Goal: Task Accomplishment & Management: Manage account settings

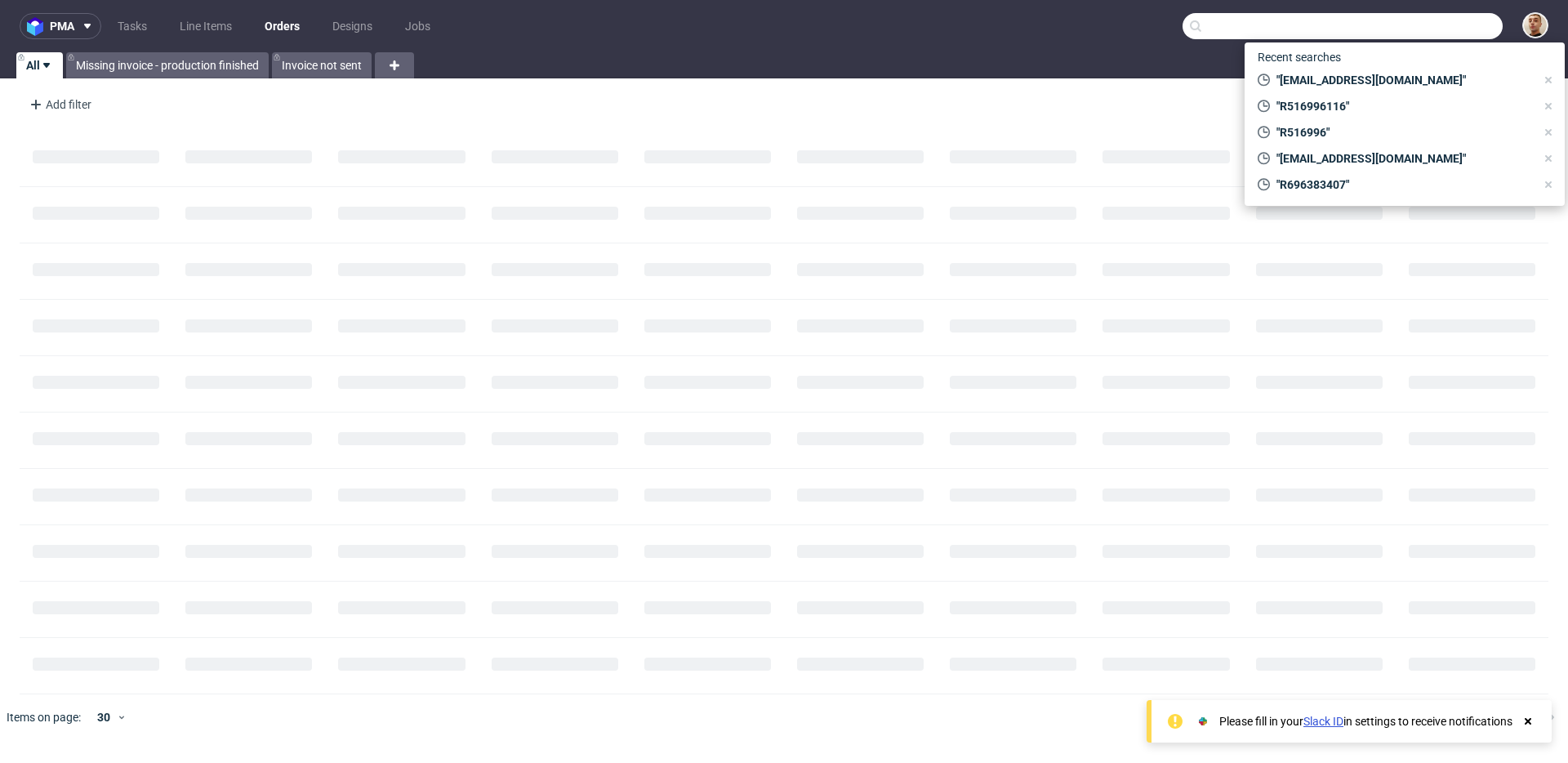
click at [1454, 15] on input "text" at bounding box center [1343, 26] width 320 height 26
paste input "R599410793"
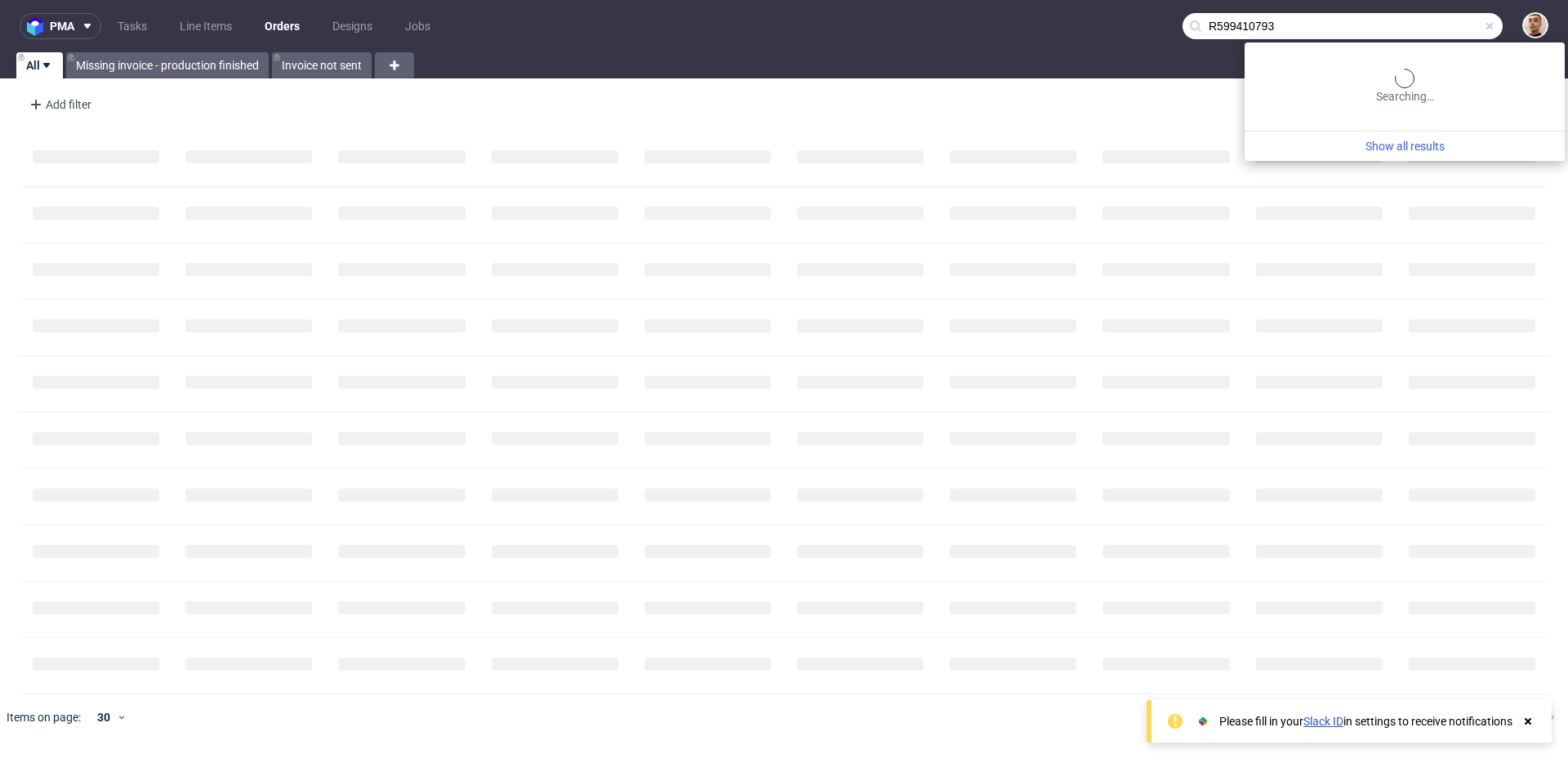
type input "R599410793"
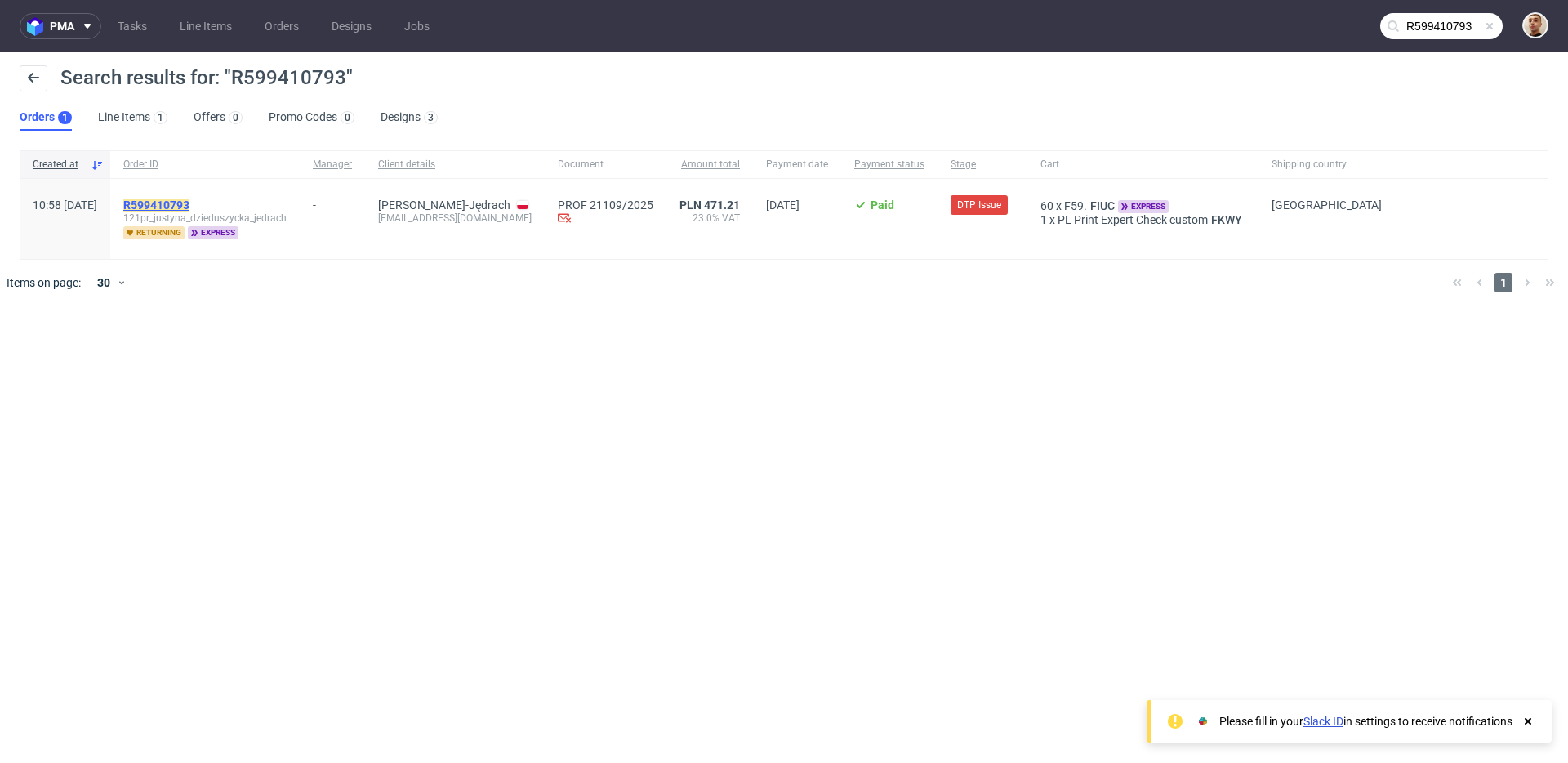
click at [190, 206] on mark "R599410793" at bounding box center [155, 205] width 66 height 13
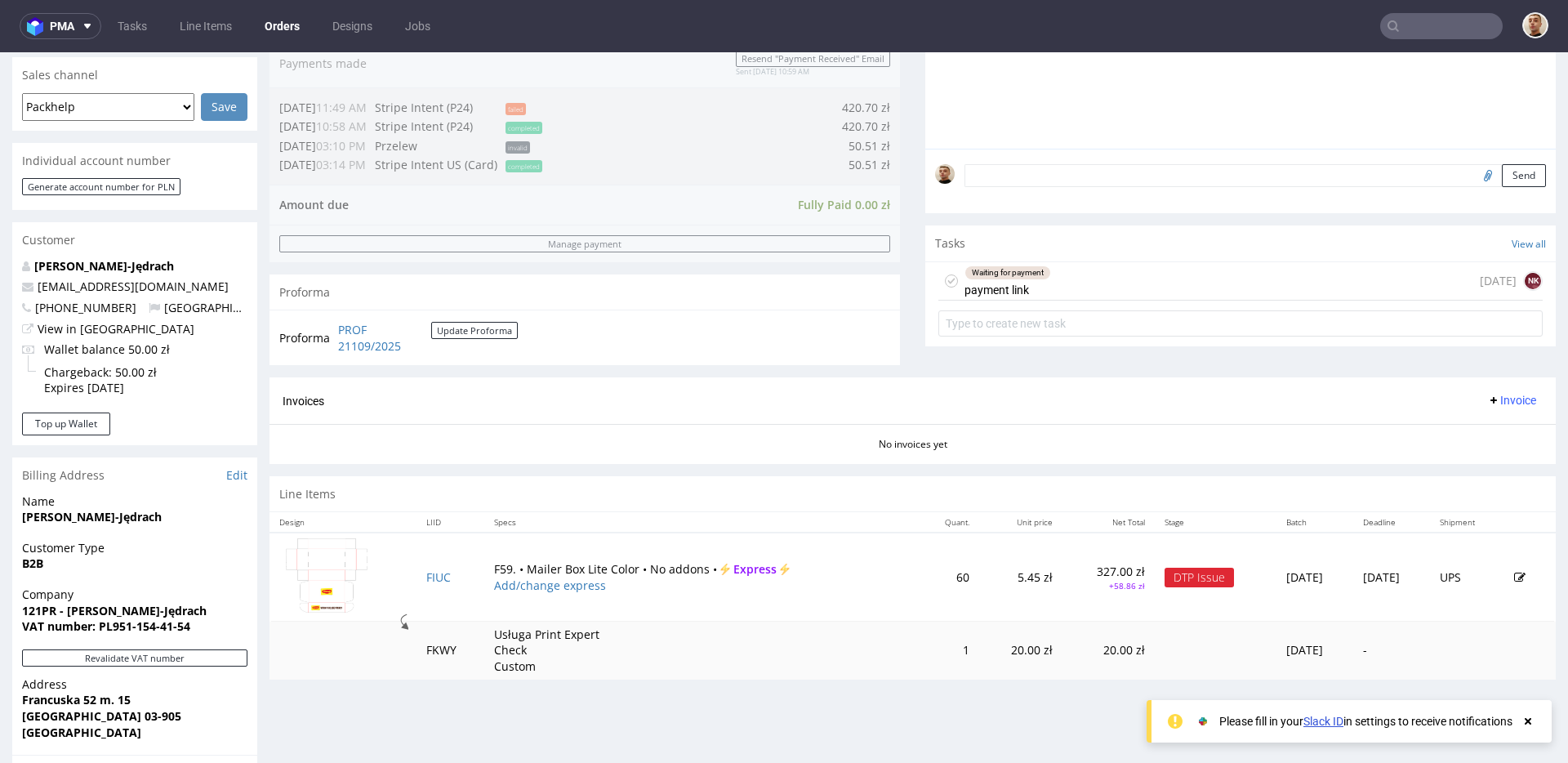
scroll to position [366, 0]
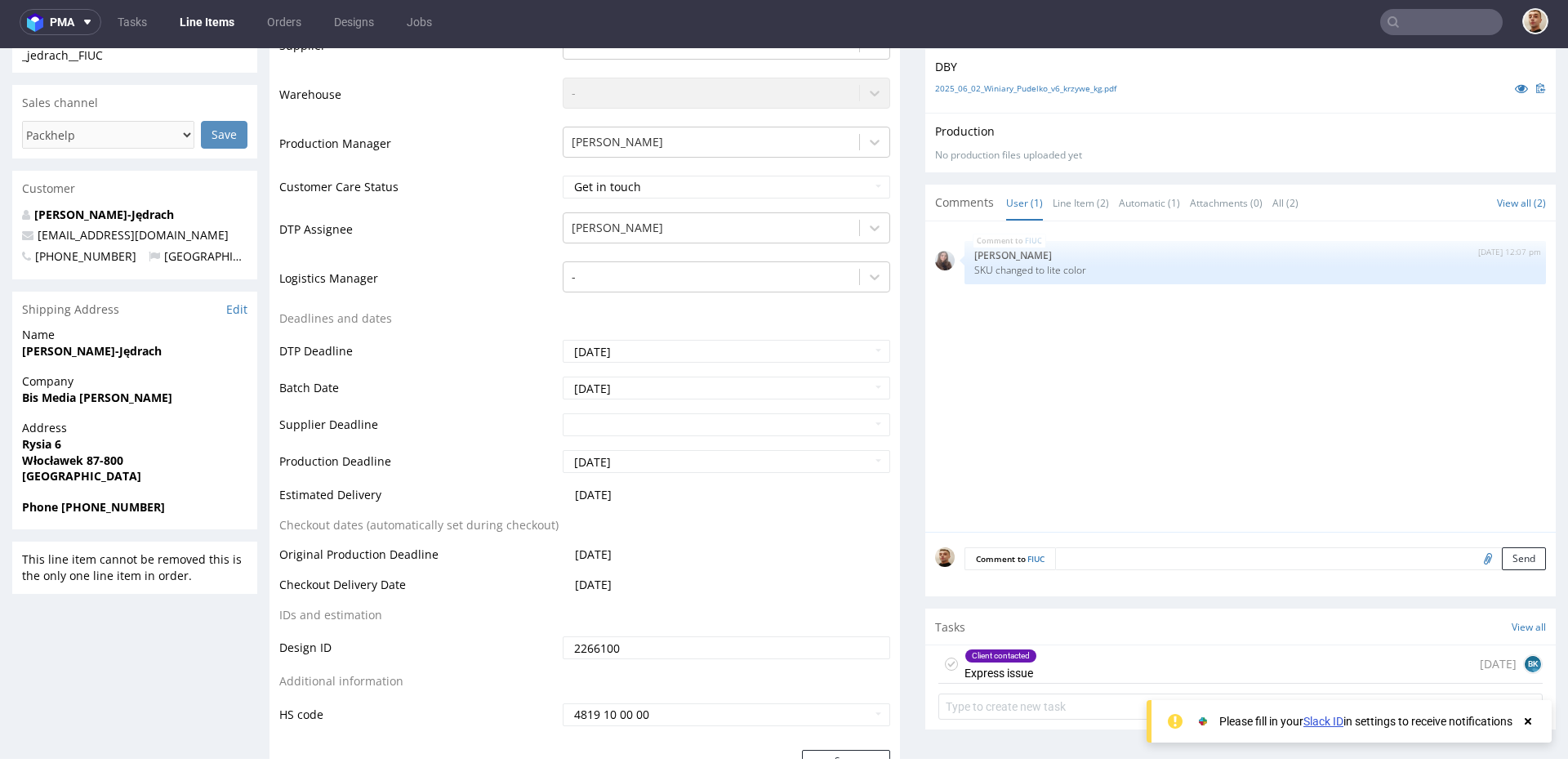
scroll to position [578, 0]
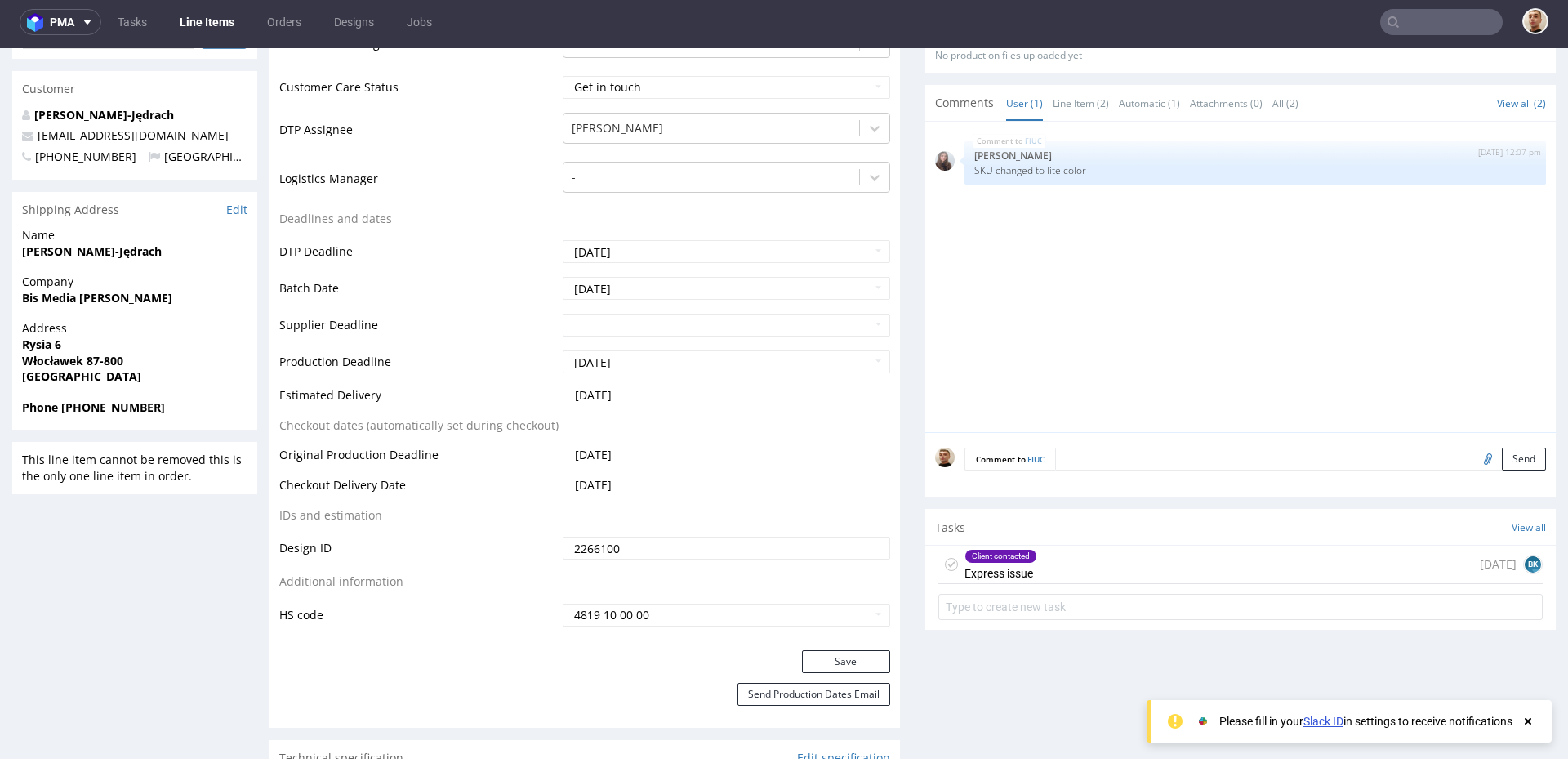
click at [1042, 569] on div "Client contacted Express issue 7 days ago BK" at bounding box center [1241, 565] width 605 height 38
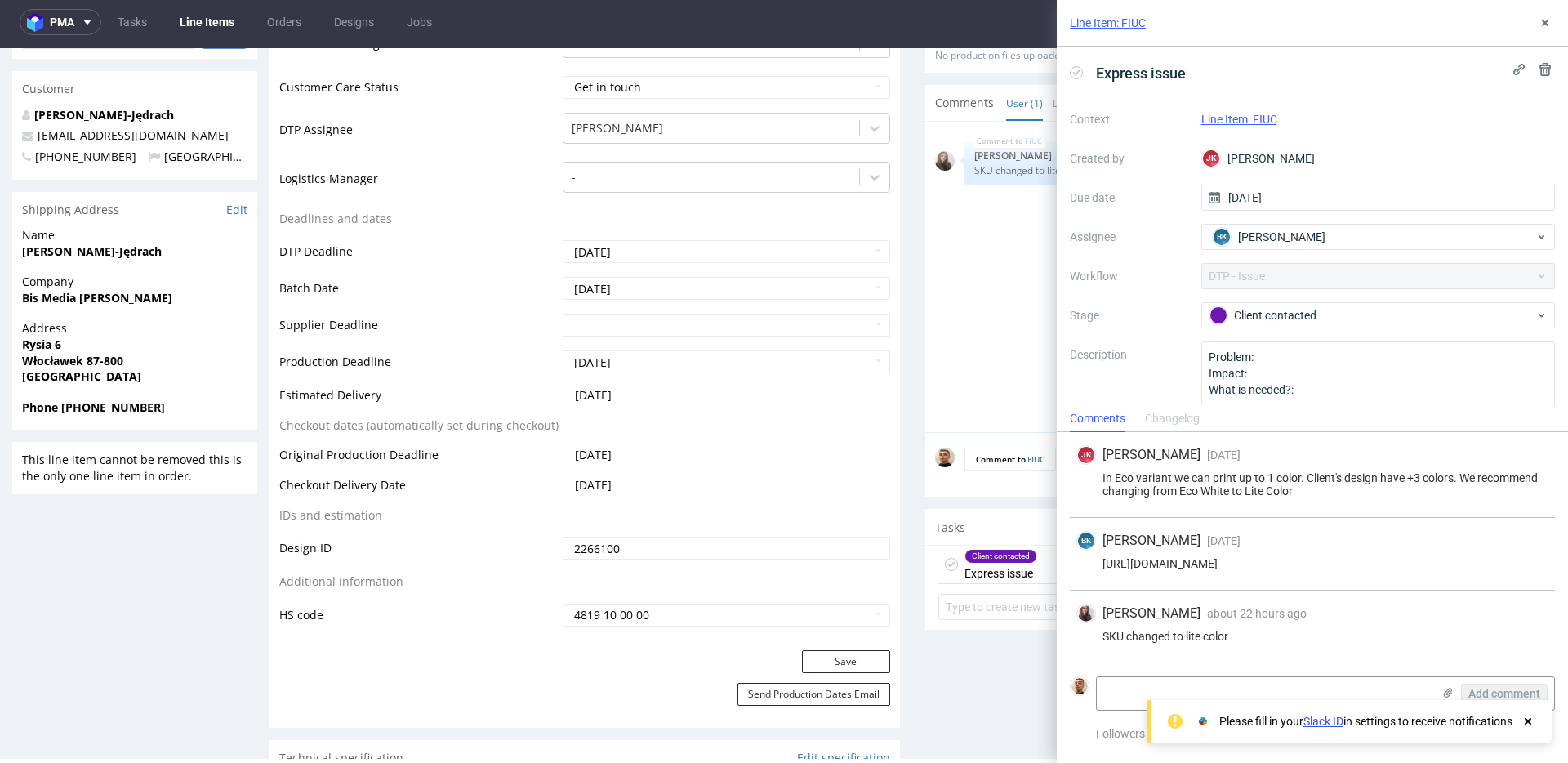
click at [1198, 561] on div "https://app-eu1.hubspot.com/contacts/25600958/record/0-5/237680170196/" at bounding box center [1311, 564] width 472 height 13
copy div "https://app-eu1.hubspot.com/contacts/25600958/record/0-5/237680170196/"
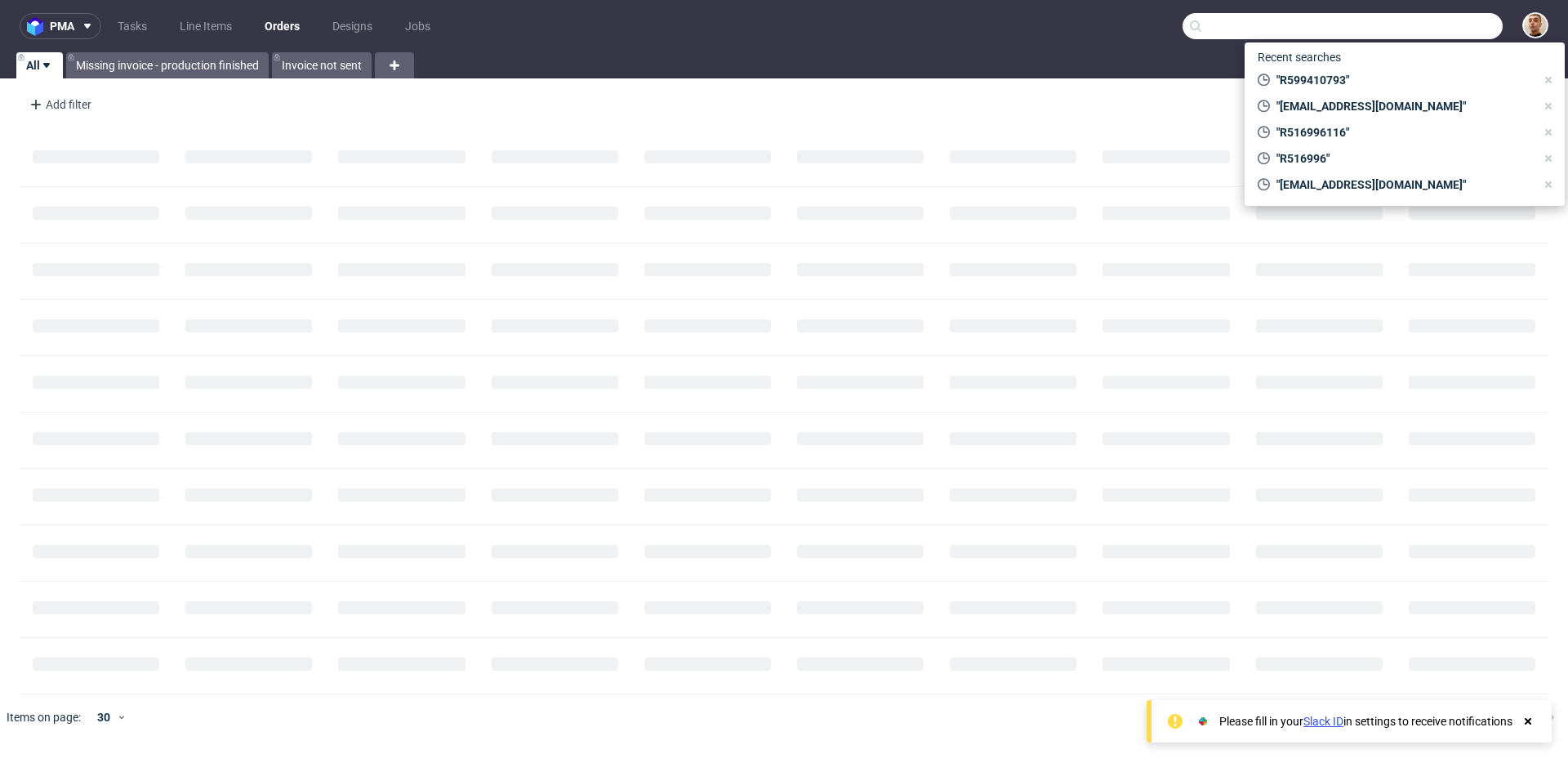
click at [1437, 26] on input "text" at bounding box center [1343, 26] width 320 height 26
paste input "R795250470"
type input "R795250470"
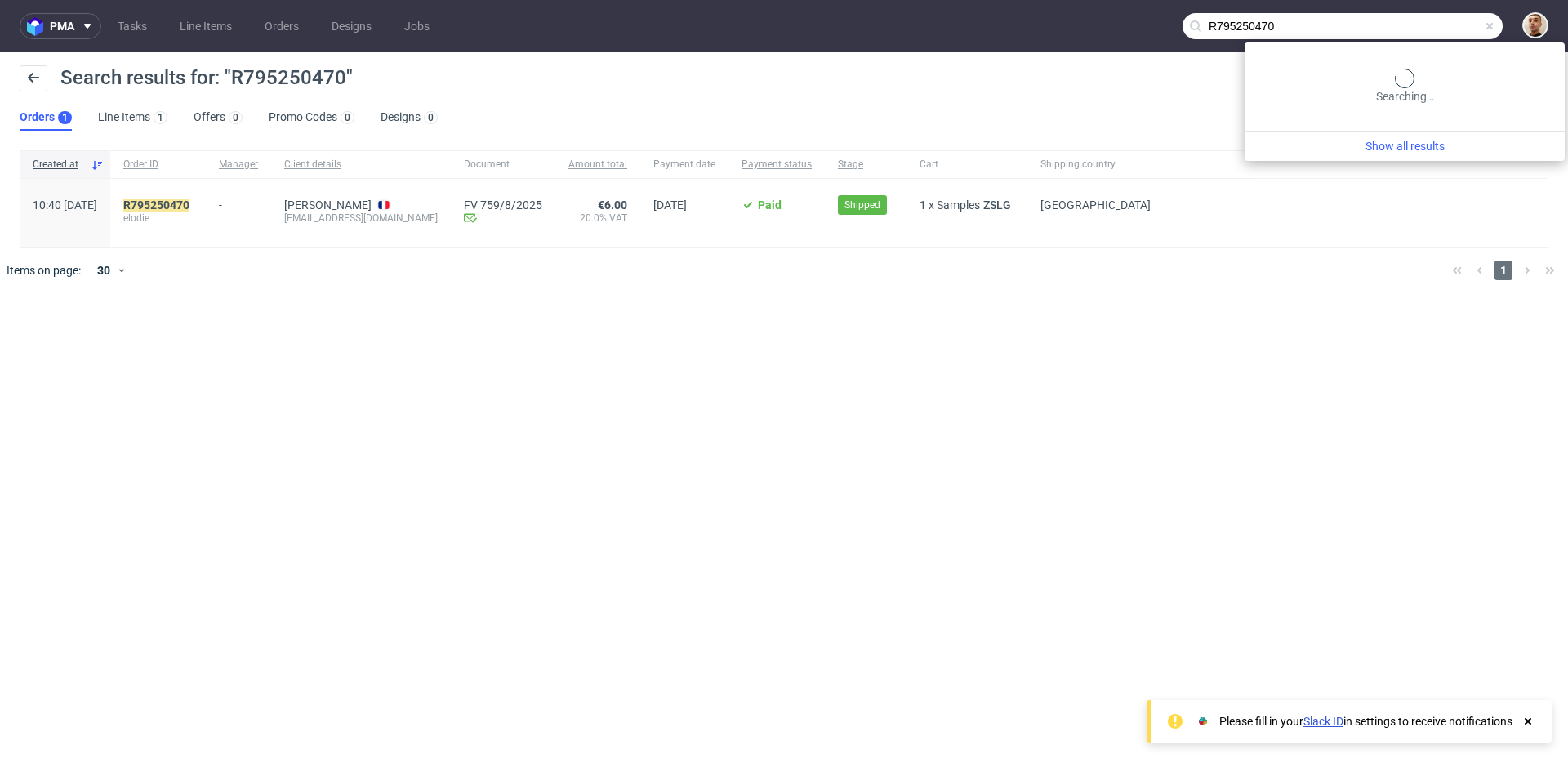
click at [1470, 14] on input "R795250470" at bounding box center [1343, 26] width 320 height 26
click at [1469, 14] on input "R795250470" at bounding box center [1343, 26] width 320 height 26
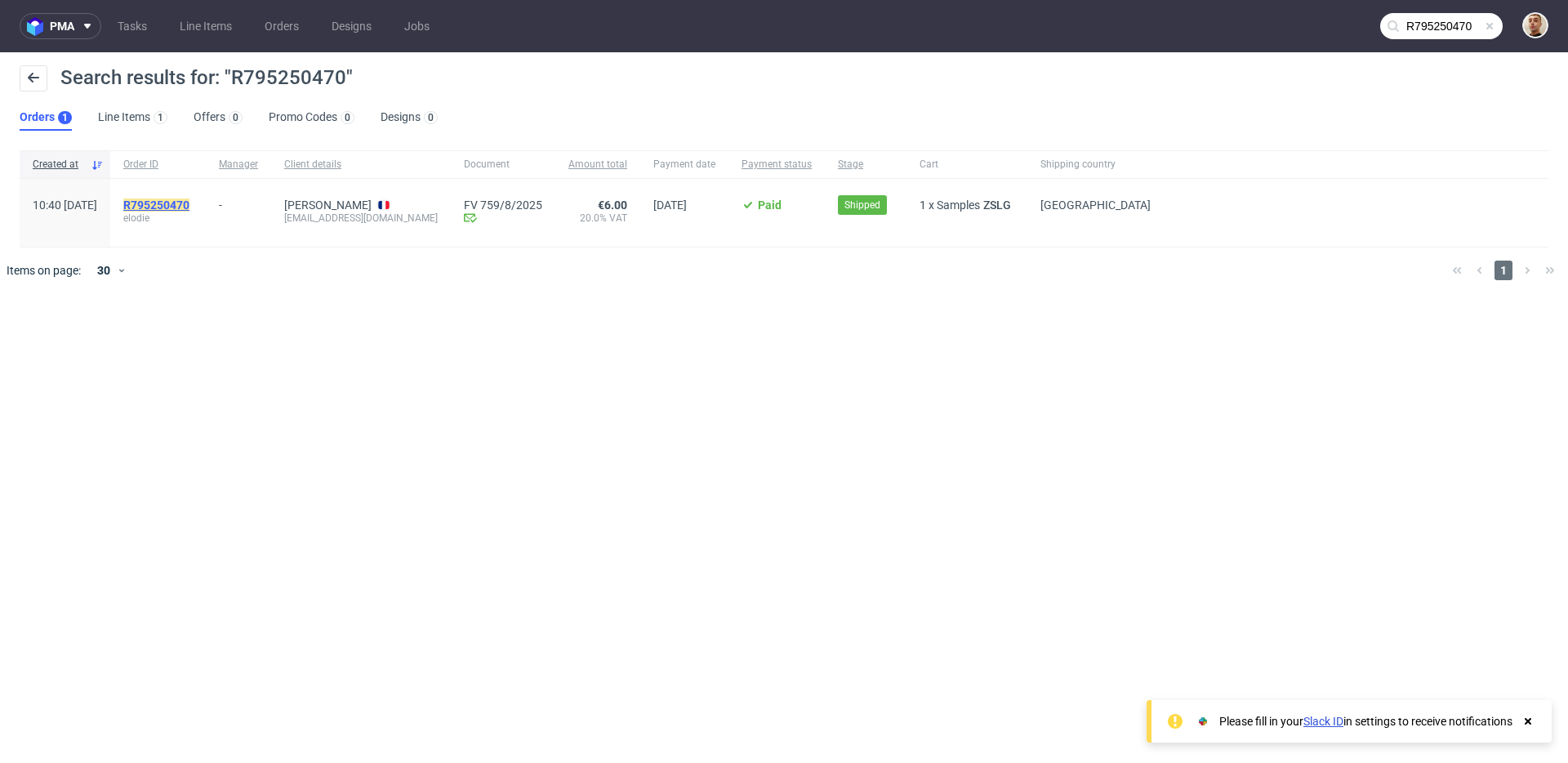
click at [182, 203] on mark "R795250470" at bounding box center [155, 205] width 66 height 13
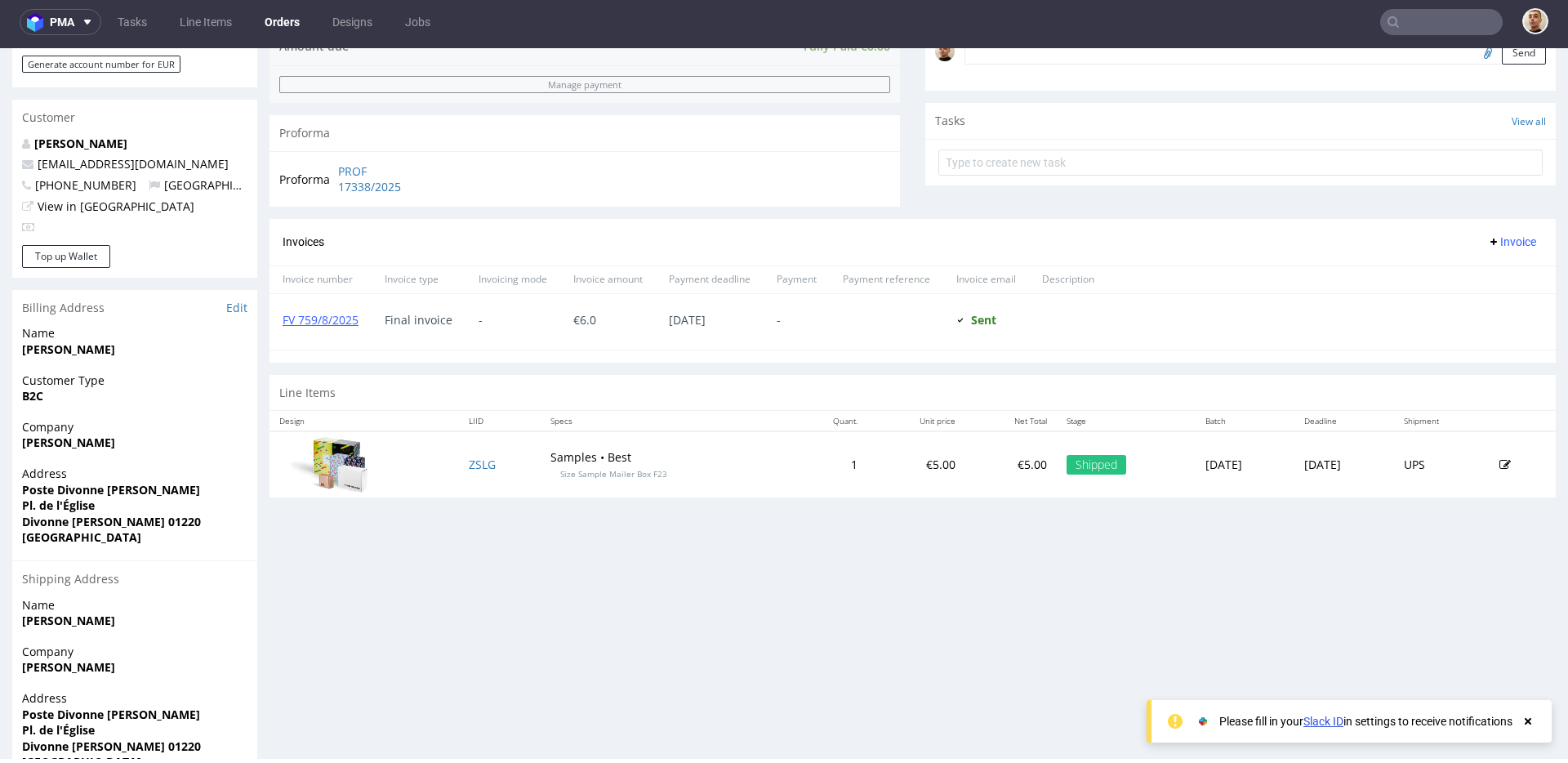
scroll to position [650, 0]
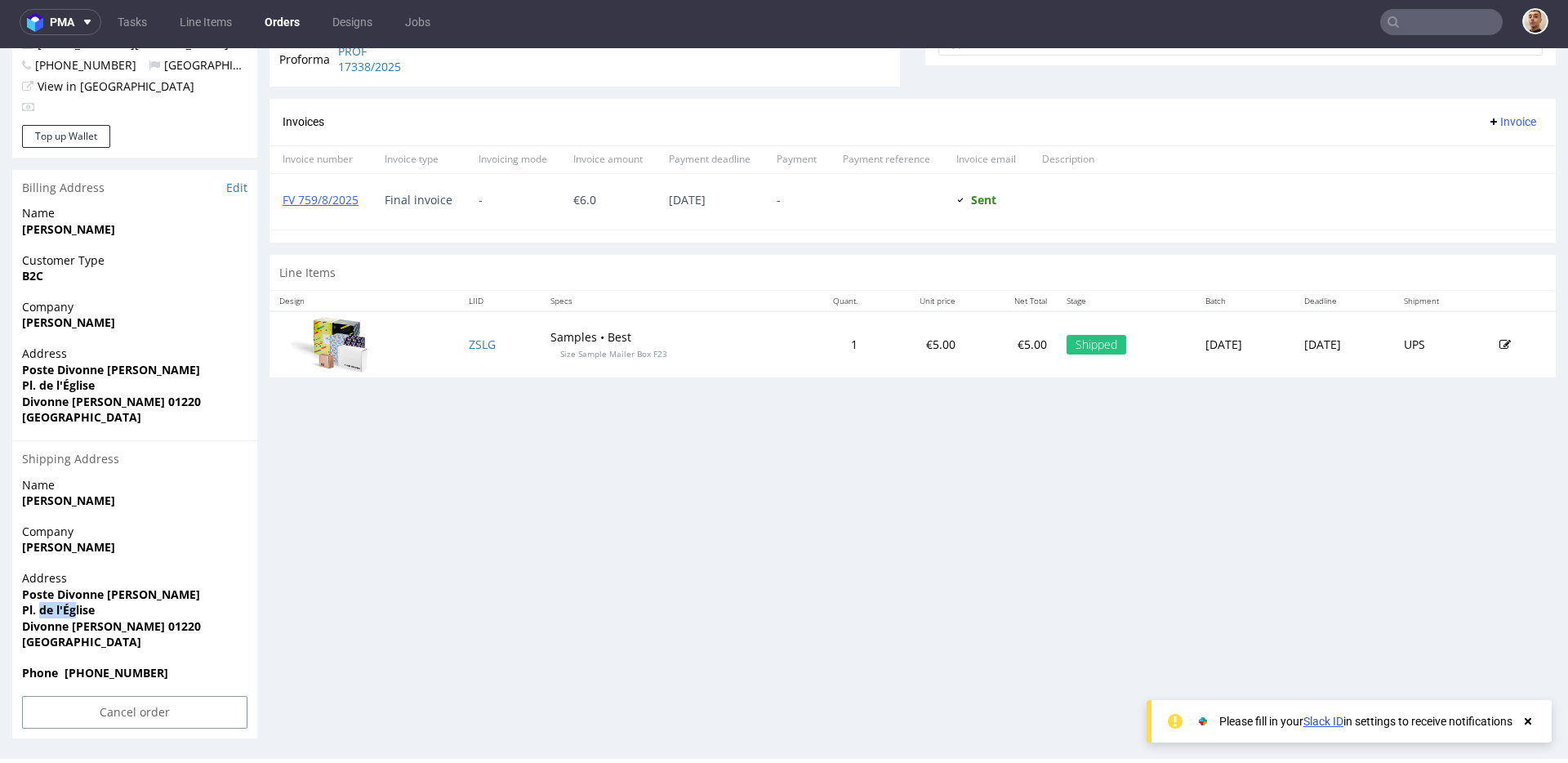
drag, startPoint x: 38, startPoint y: 610, endPoint x: 83, endPoint y: 608, distance: 45.0
click at [82, 609] on strong "Pl. de l'Église" at bounding box center [58, 609] width 72 height 15
click at [83, 608] on strong "Pl. de l'Église" at bounding box center [58, 609] width 72 height 15
drag, startPoint x: 47, startPoint y: 646, endPoint x: 65, endPoint y: 645, distance: 18.0
click at [62, 645] on span "France" at bounding box center [134, 641] width 225 height 16
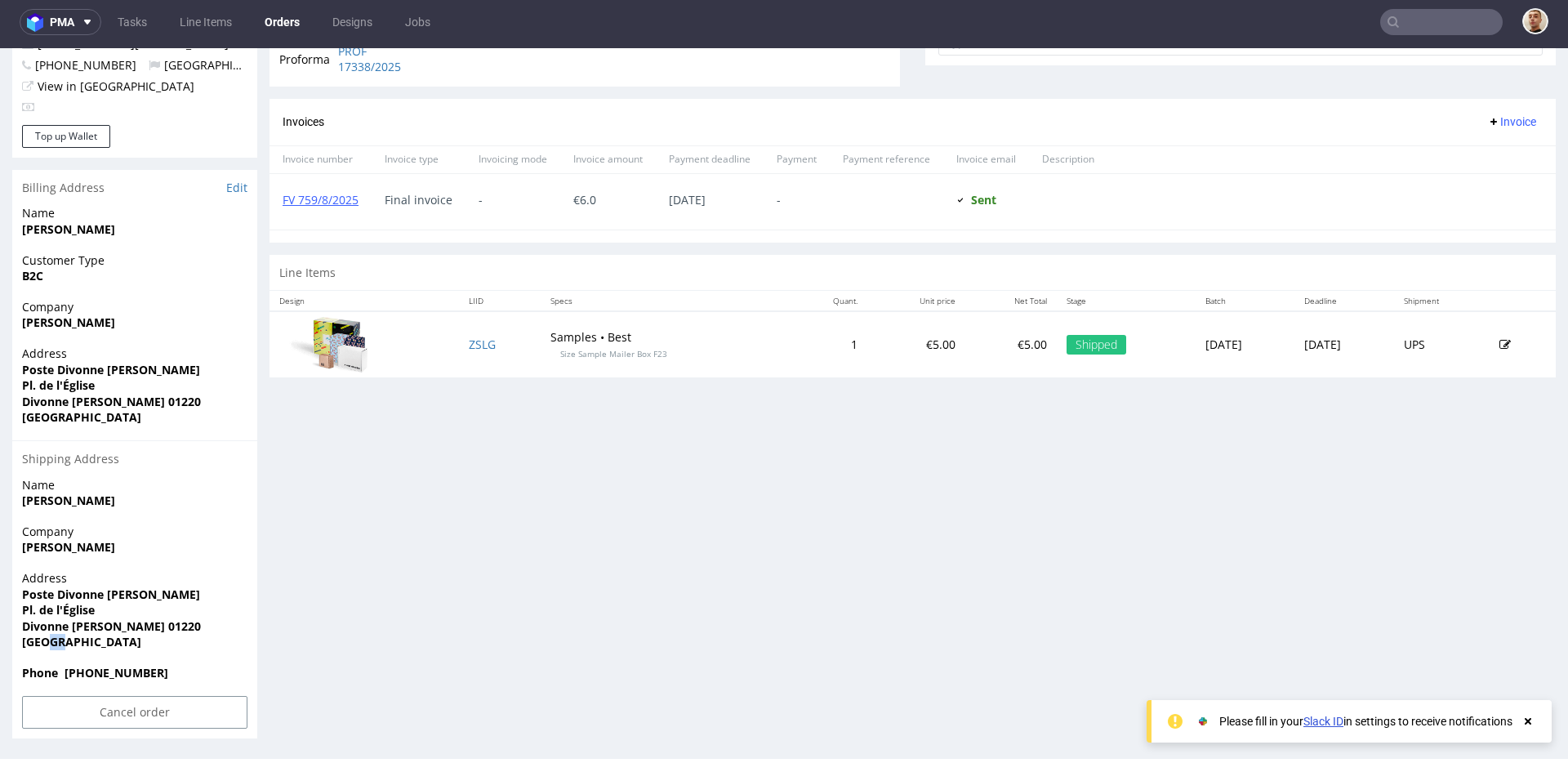
click at [65, 645] on span "France" at bounding box center [134, 641] width 225 height 16
drag, startPoint x: 159, startPoint y: 627, endPoint x: 122, endPoint y: 626, distance: 37.0
click at [122, 626] on span "Divonne les bains 01220" at bounding box center [134, 626] width 225 height 16
click at [180, 623] on span "Divonne les bains 01220" at bounding box center [134, 626] width 225 height 16
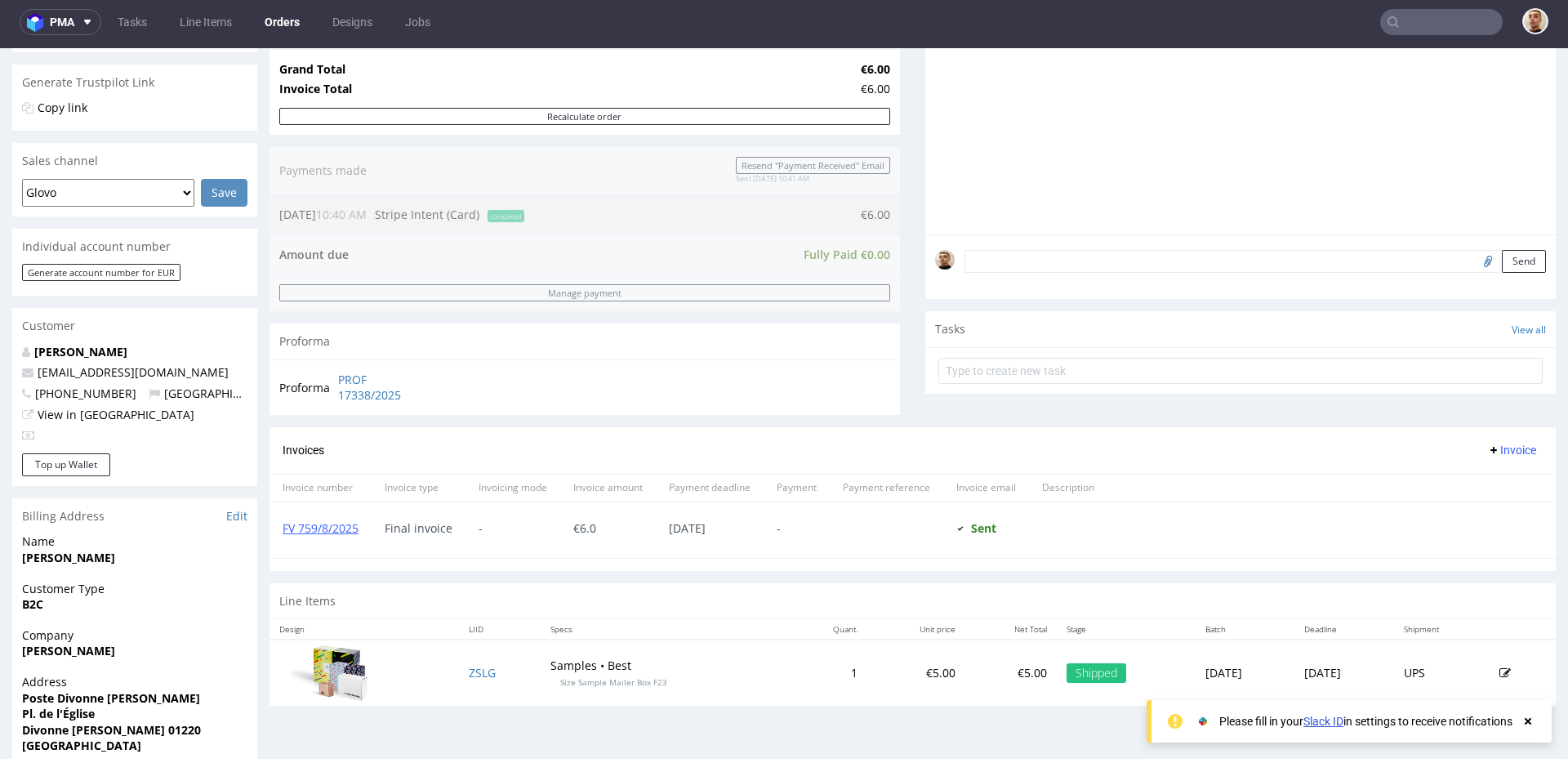
scroll to position [0, 0]
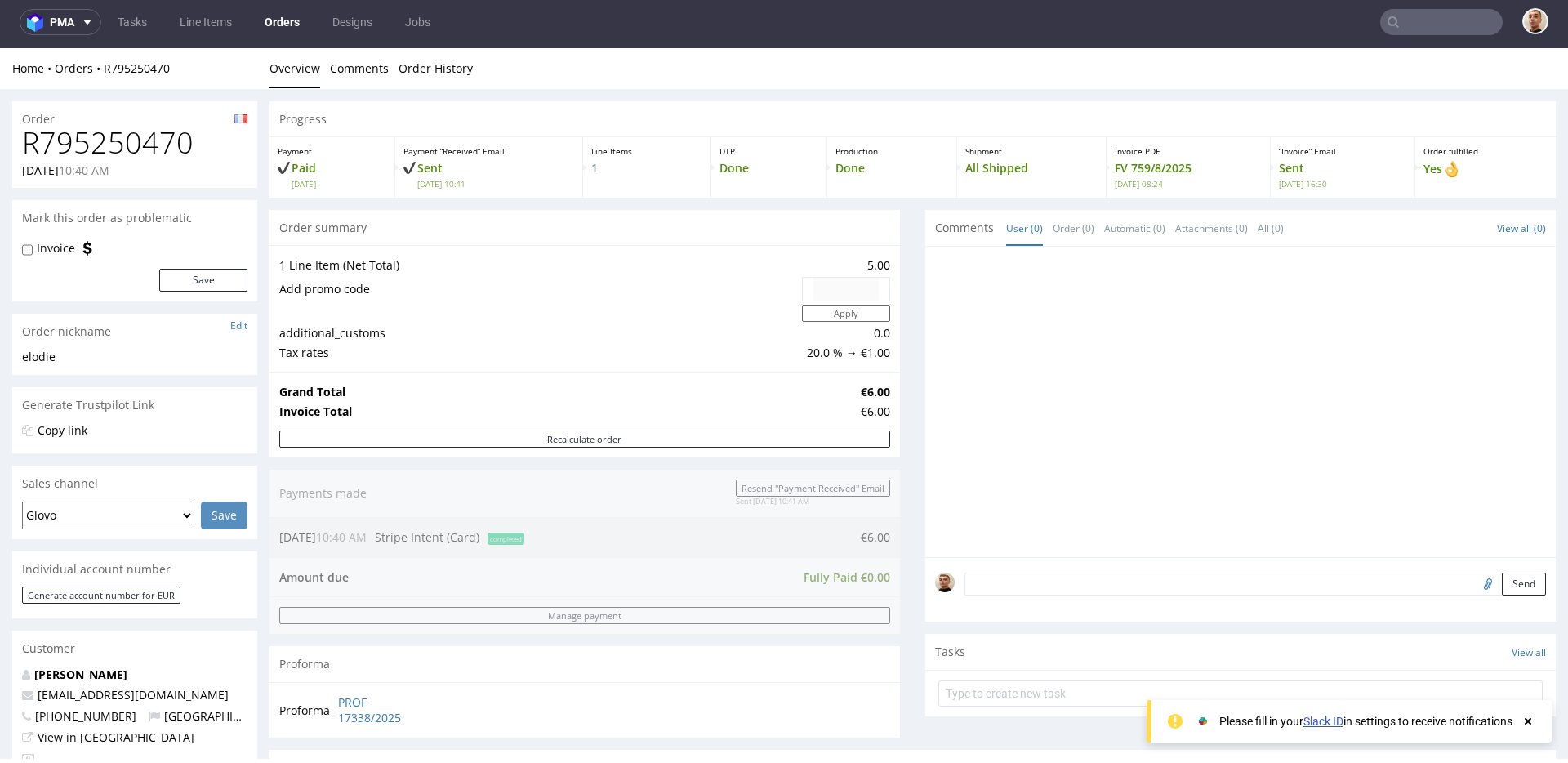
click at [1480, 34] on div at bounding box center [1441, 21] width 122 height 26
click at [1478, 30] on input "text" at bounding box center [1441, 21] width 122 height 26
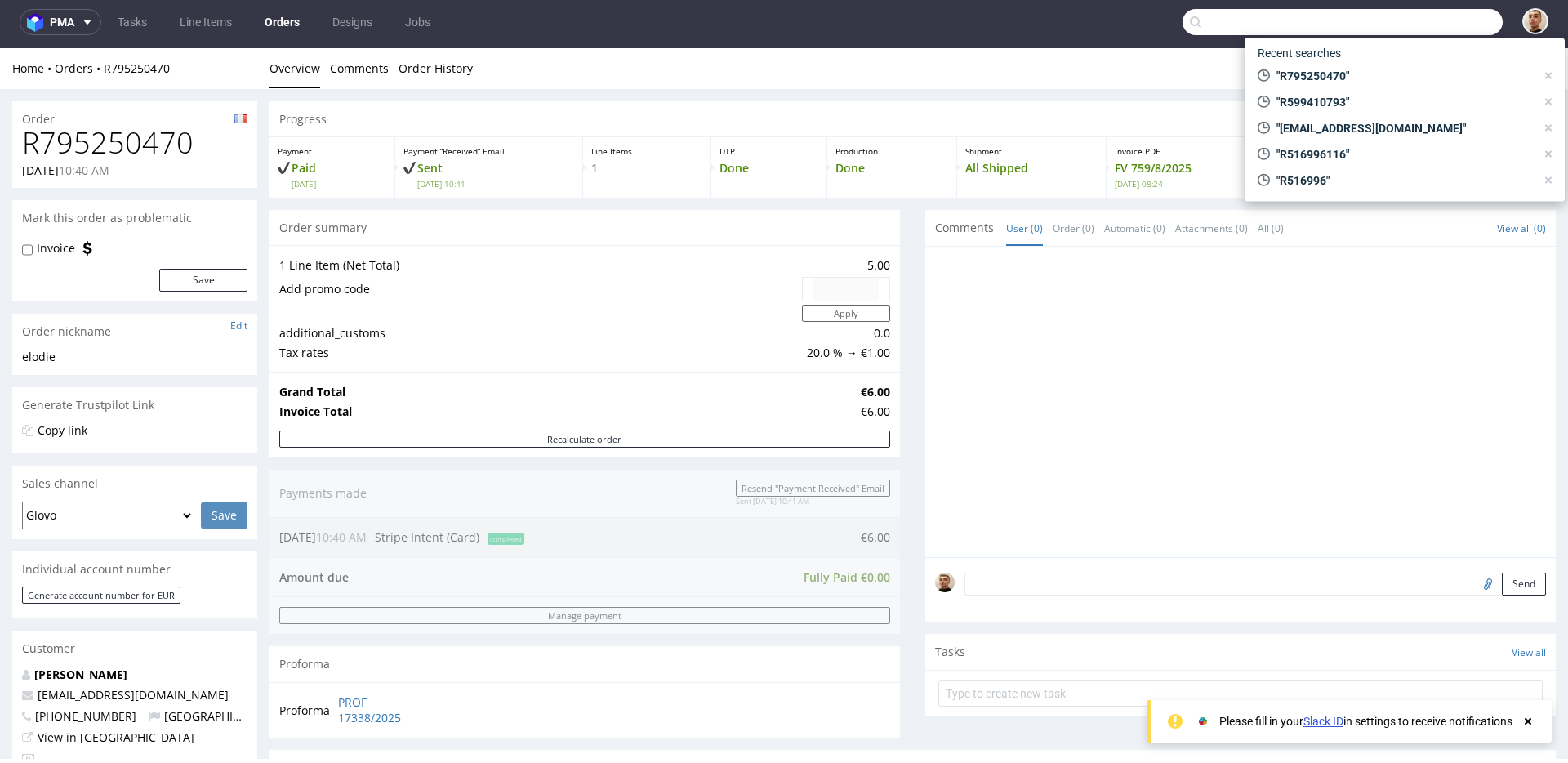
paste input "R367953828"
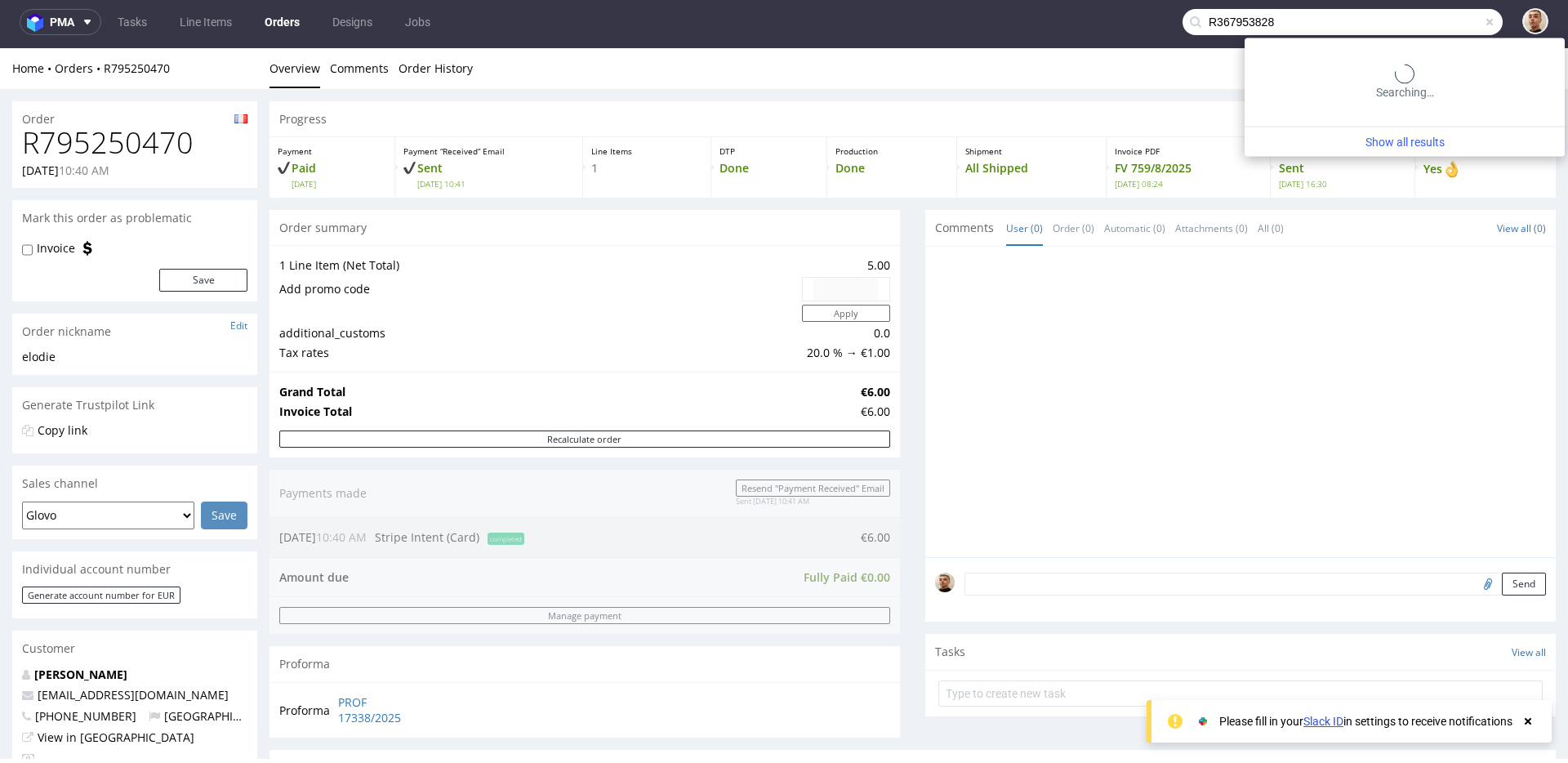
type input "R367953828"
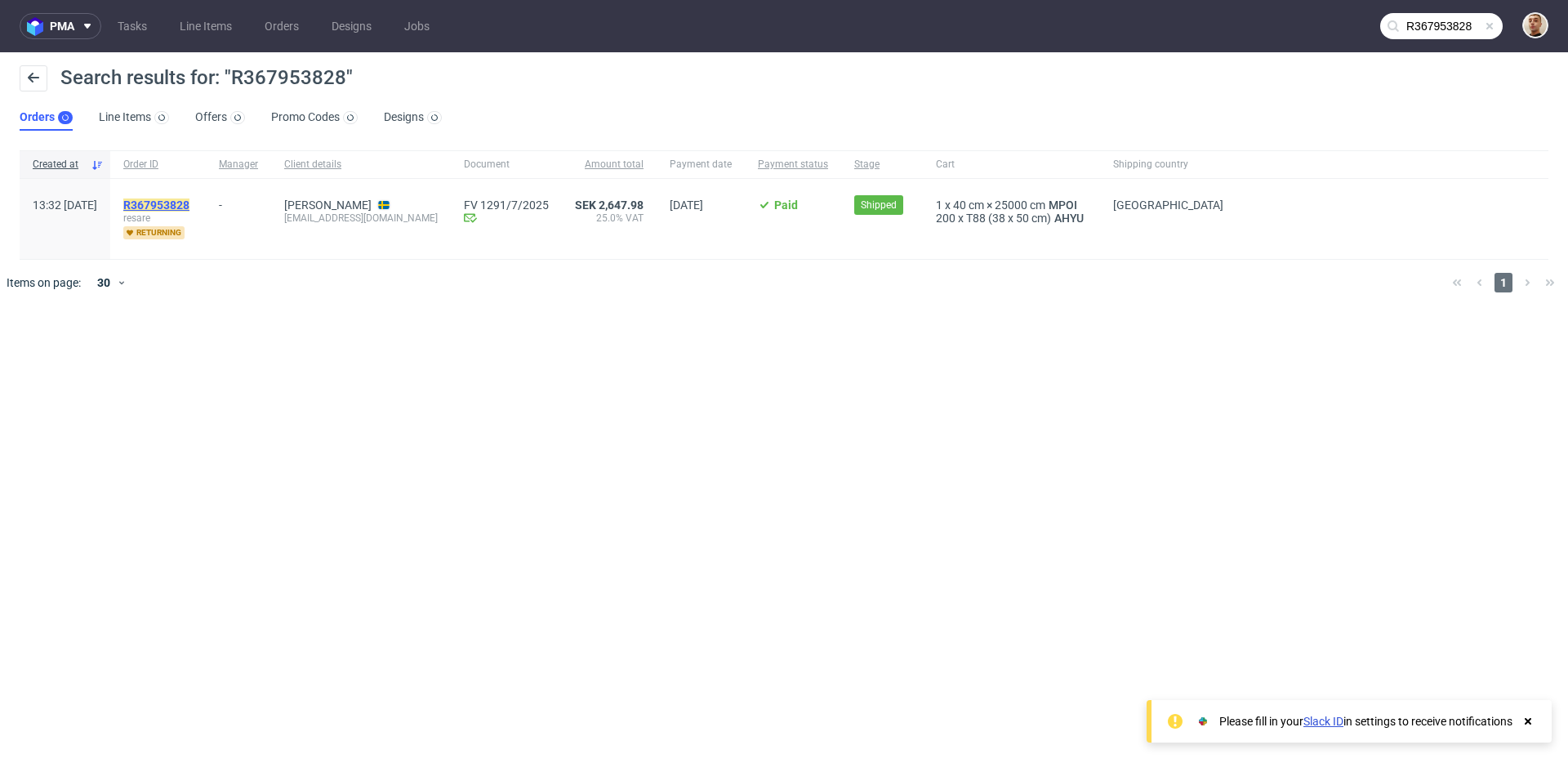
click at [190, 204] on mark "R367953828" at bounding box center [155, 205] width 66 height 13
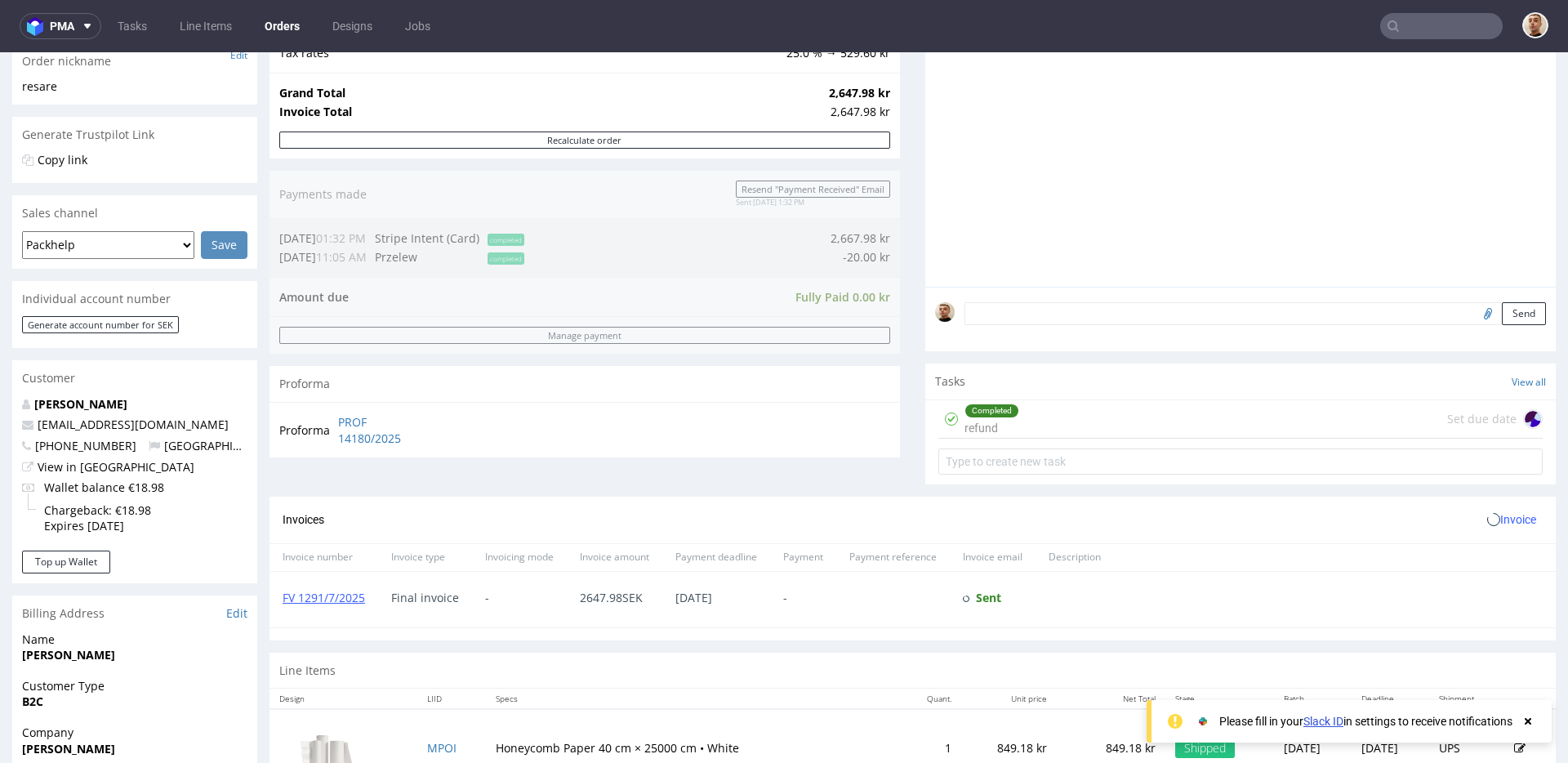
scroll to position [664, 0]
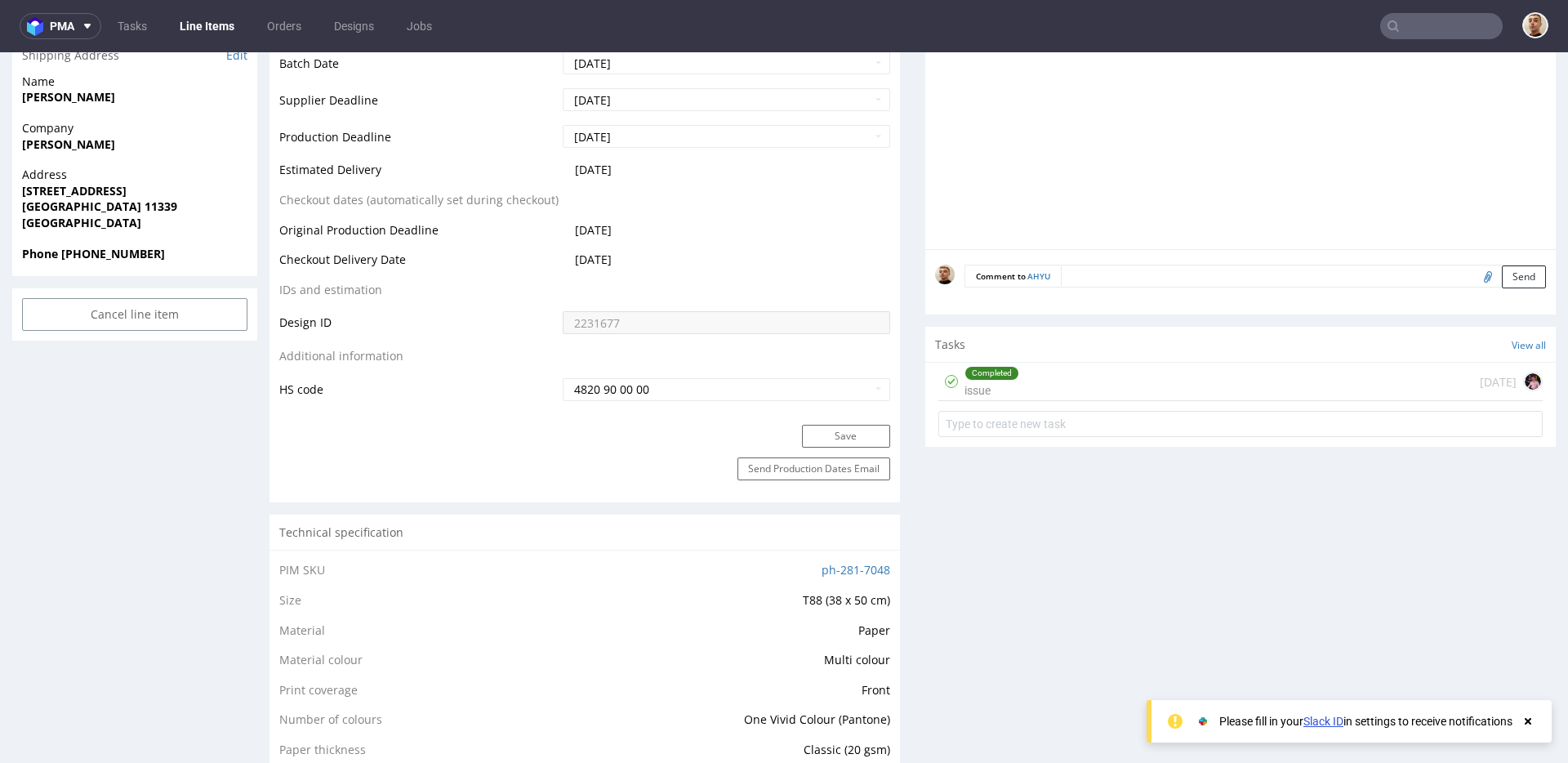
scroll to position [703, 0]
click at [1042, 383] on div "Completed issue 3 months ago" at bounding box center [1241, 380] width 605 height 38
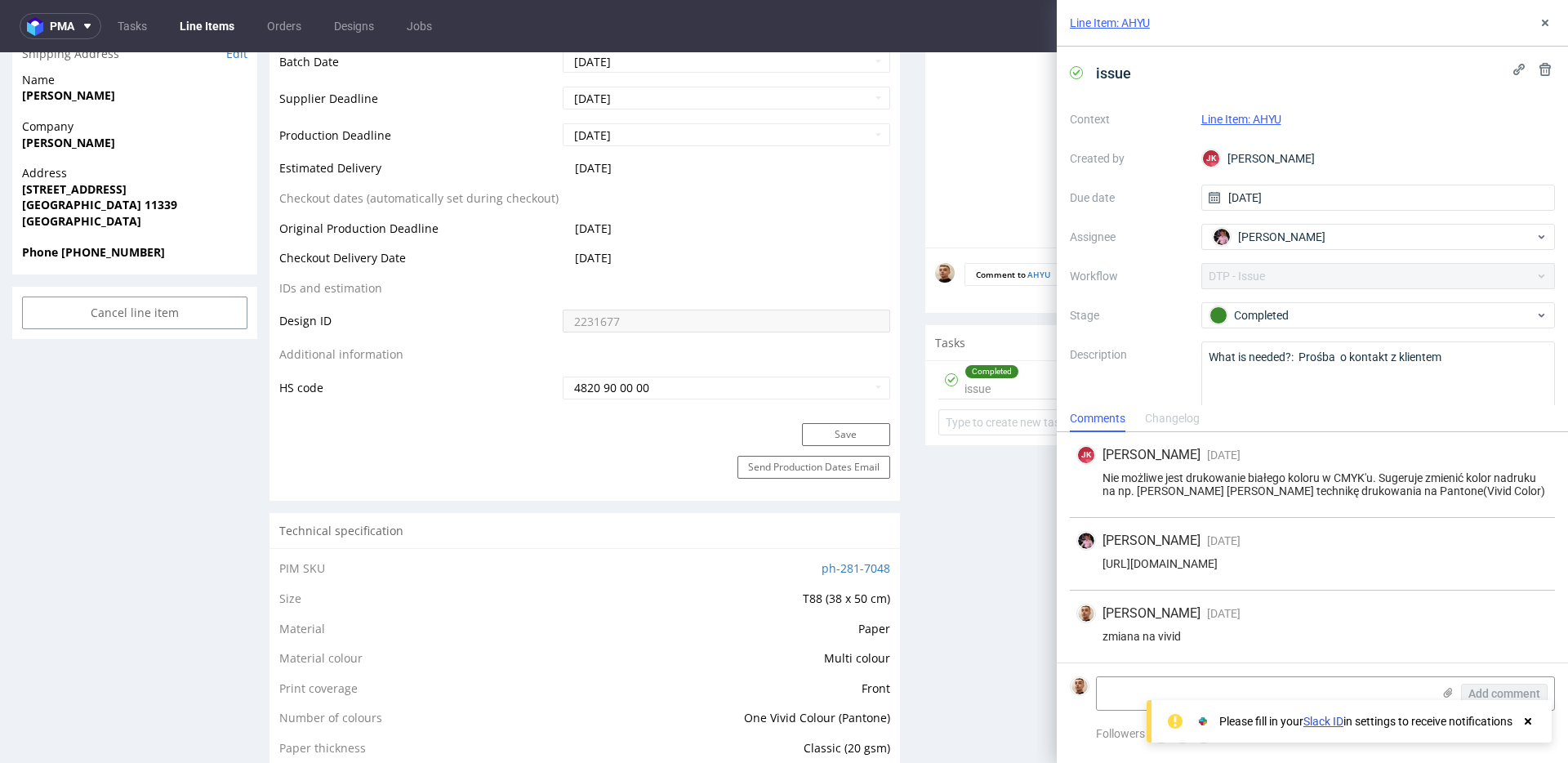
click at [1529, 730] on div "Please fill in your Slack ID in settings to receive notifications" at bounding box center [1365, 721] width 340 height 23
click at [1530, 728] on div at bounding box center [1527, 720] width 14 height 16
click at [1372, 707] on textarea at bounding box center [1264, 693] width 335 height 32
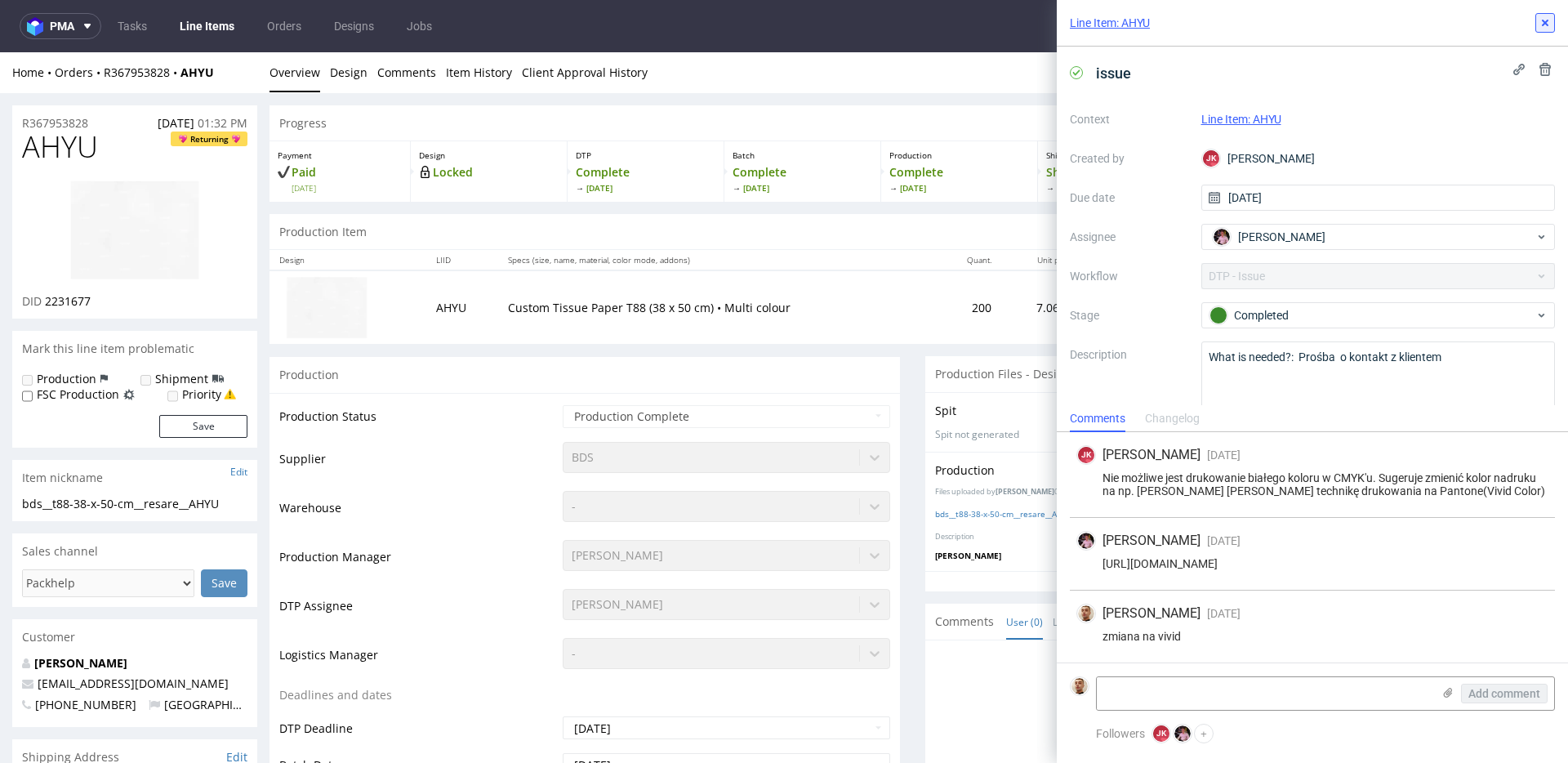
click at [1552, 25] on button at bounding box center [1545, 23] width 20 height 20
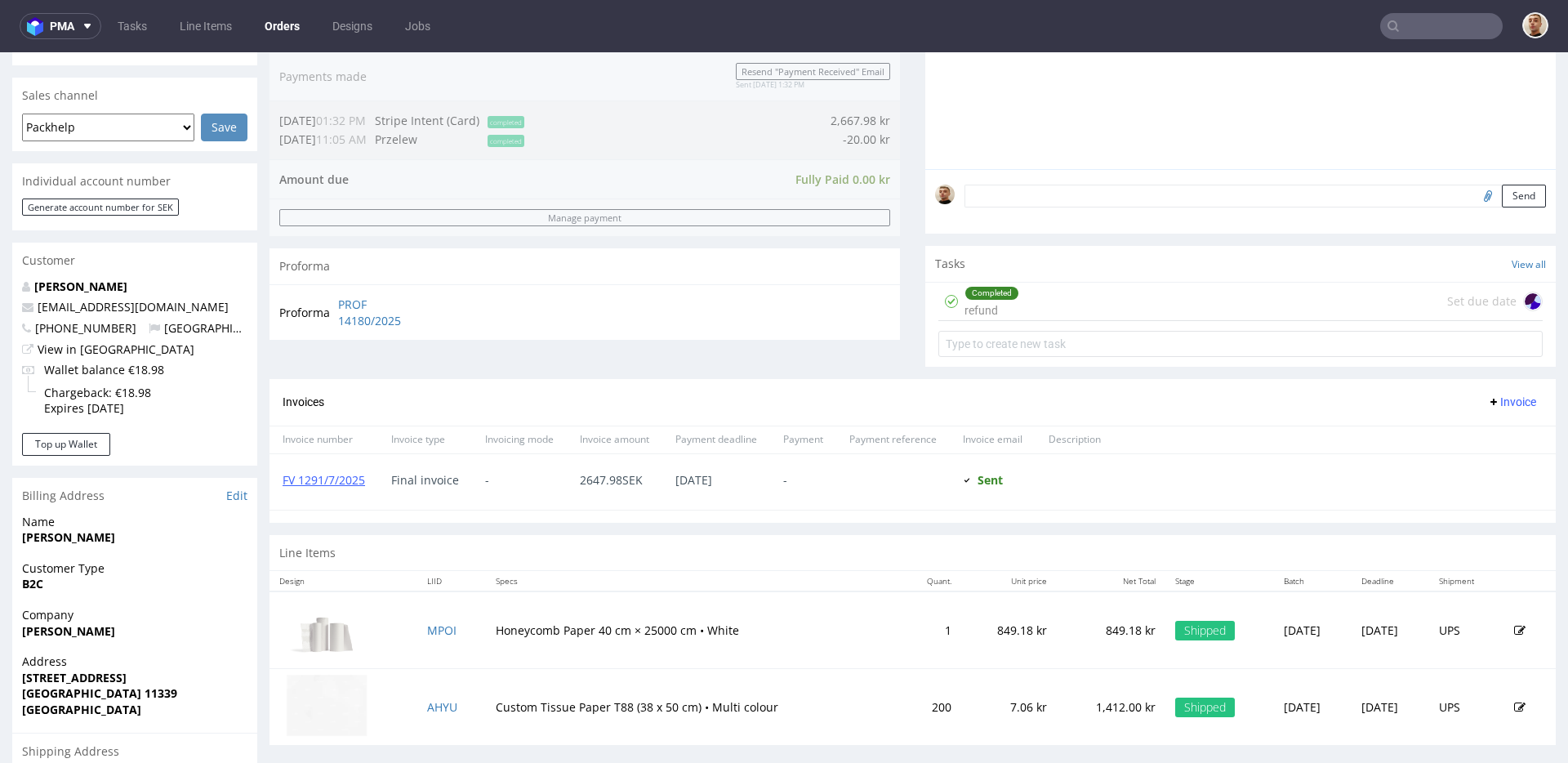
scroll to position [394, 0]
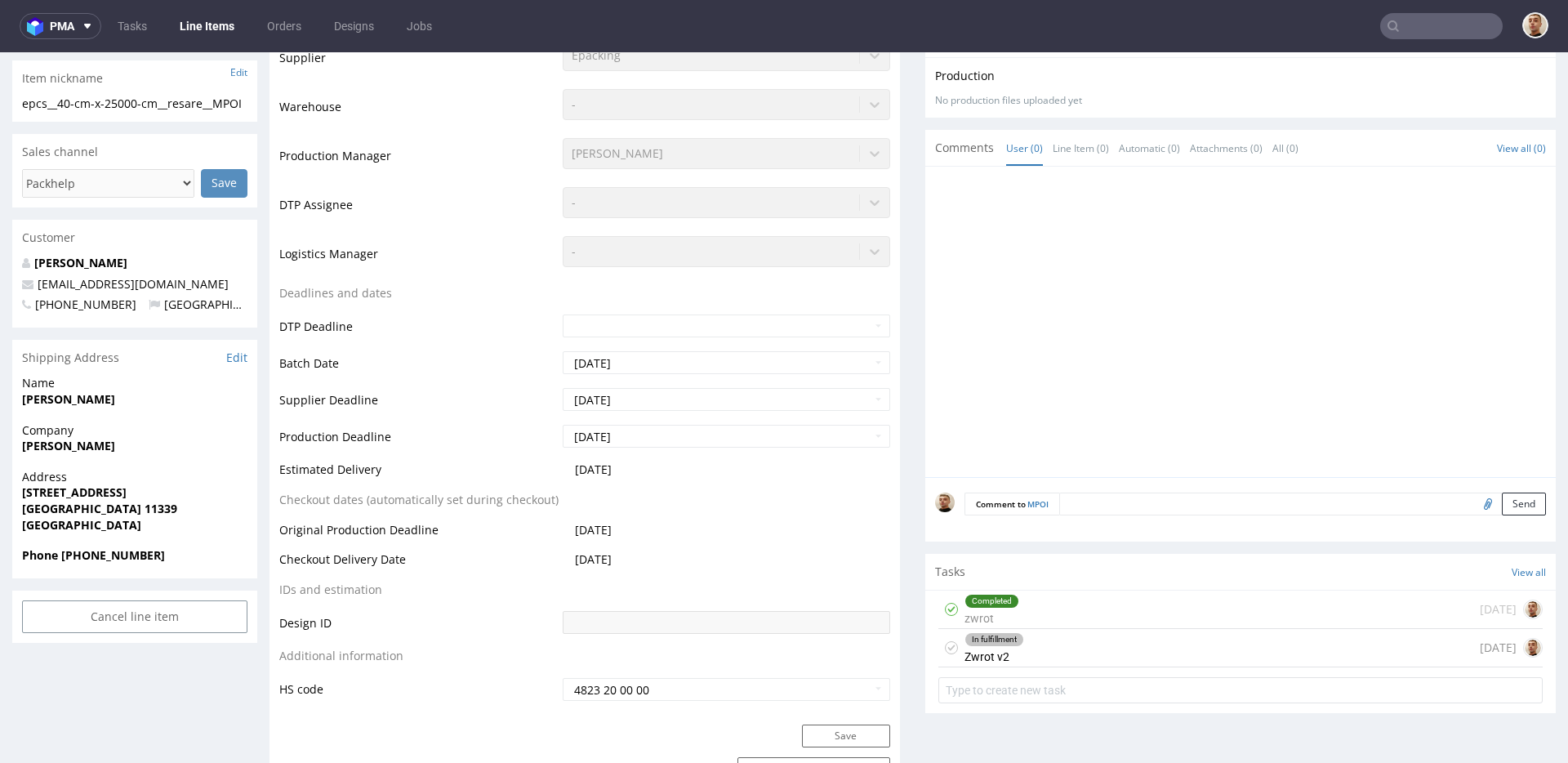
scroll to position [414, 0]
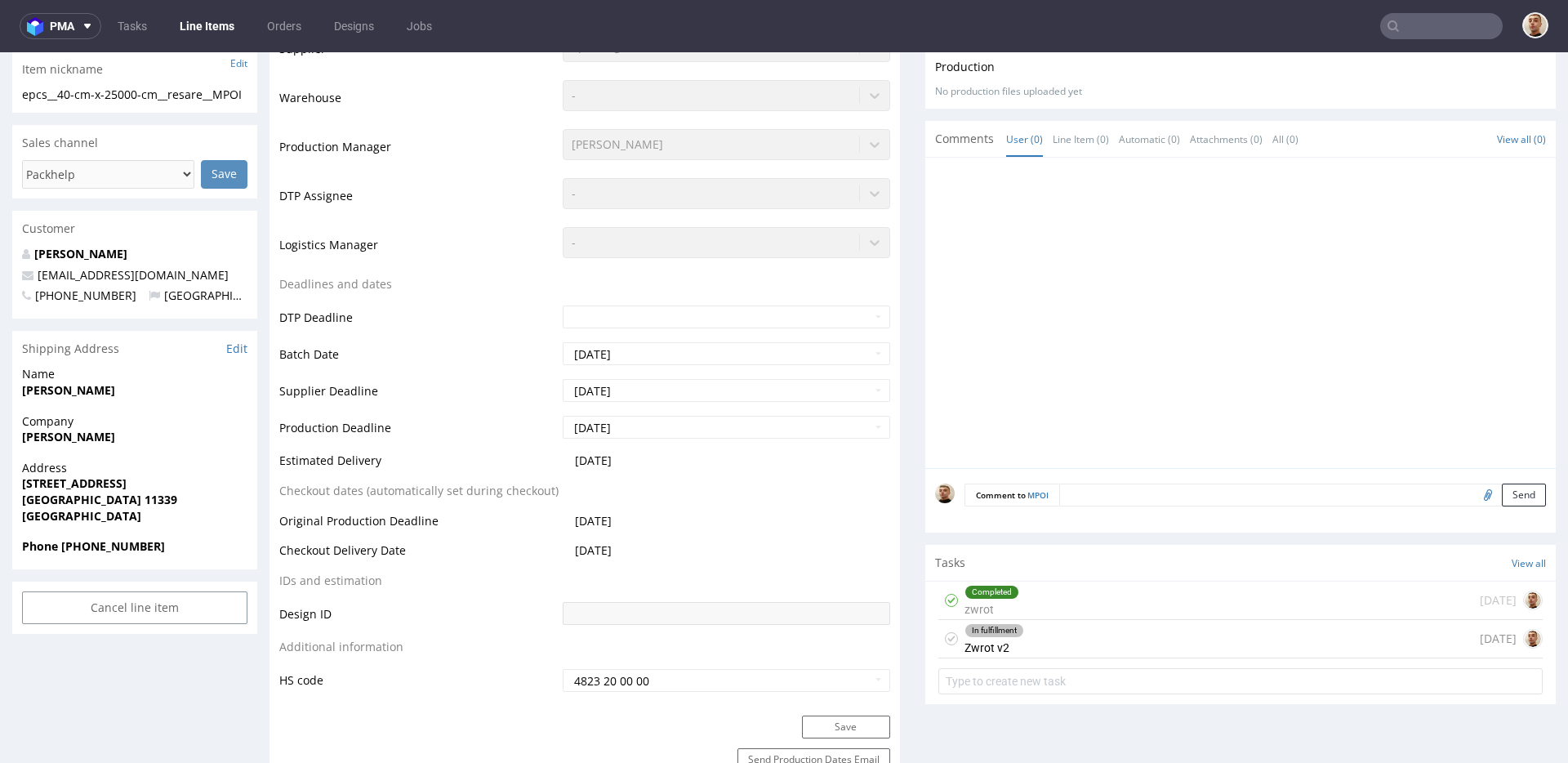
click at [1051, 633] on div "In fulfillment Zwrot v2 2 days ago" at bounding box center [1241, 639] width 605 height 38
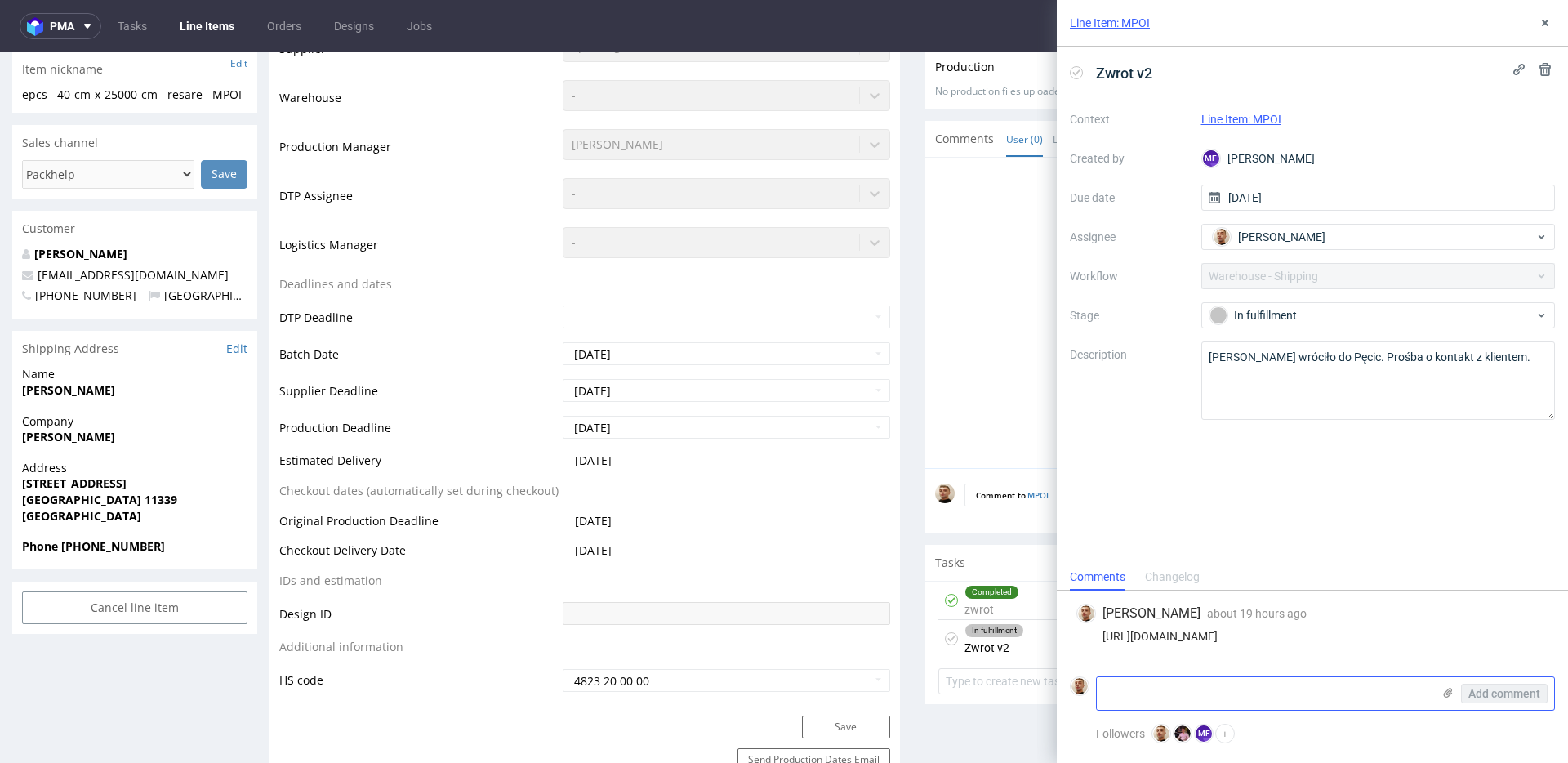
click at [1193, 688] on textarea at bounding box center [1264, 693] width 335 height 32
click at [1229, 688] on textarea at bounding box center [1264, 693] width 335 height 32
type textarea "o"
type textarea "klient nie chce juz towaru"
click at [1471, 697] on span "Add comment" at bounding box center [1503, 693] width 72 height 11
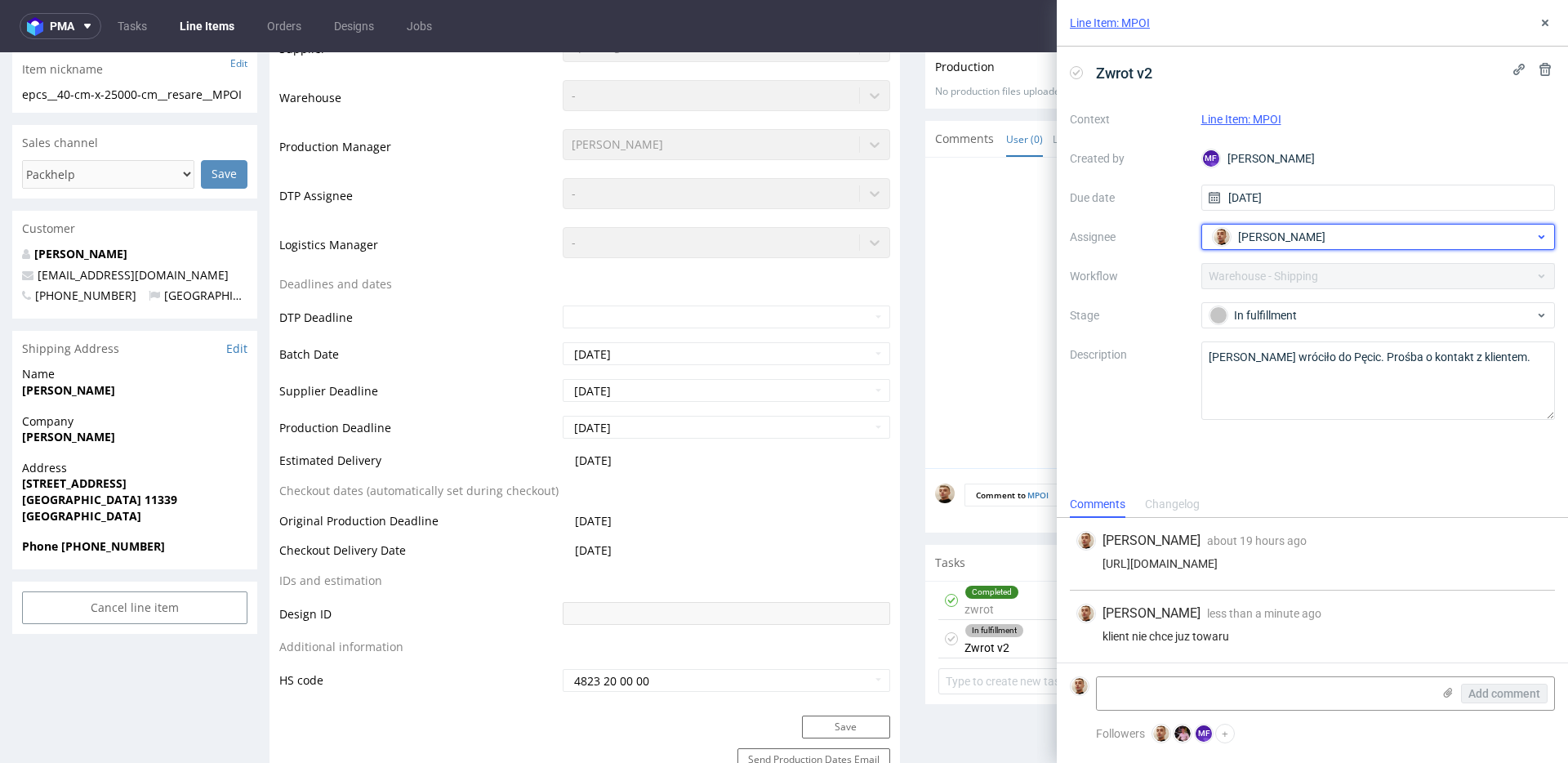
click at [1273, 232] on span "Bartłomiej Leśniczuk" at bounding box center [1282, 237] width 88 height 16
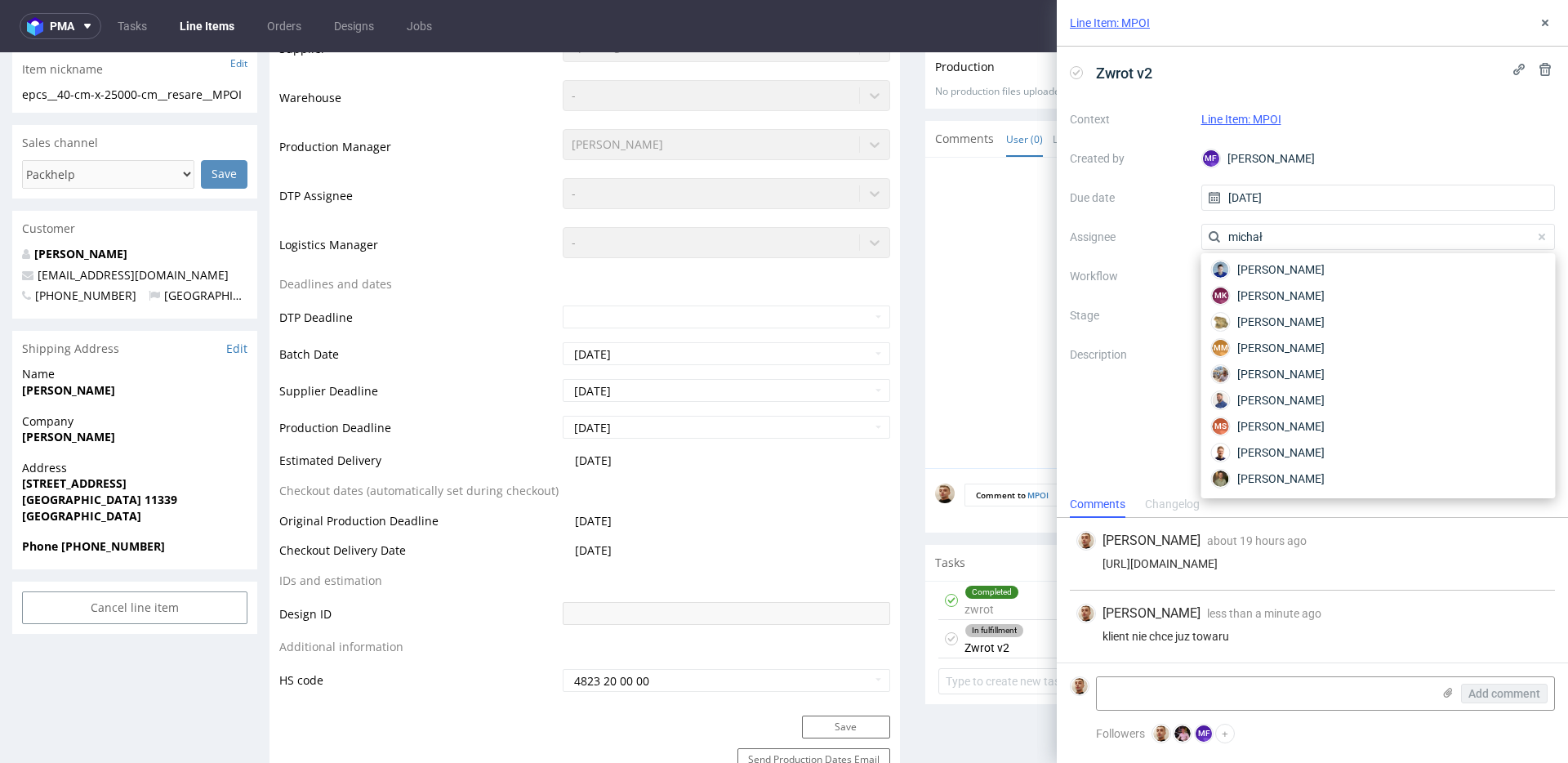
scroll to position [55, 0]
type input "michał"
click at [1292, 276] on span "Michał Fedorowicz" at bounding box center [1281, 269] width 88 height 16
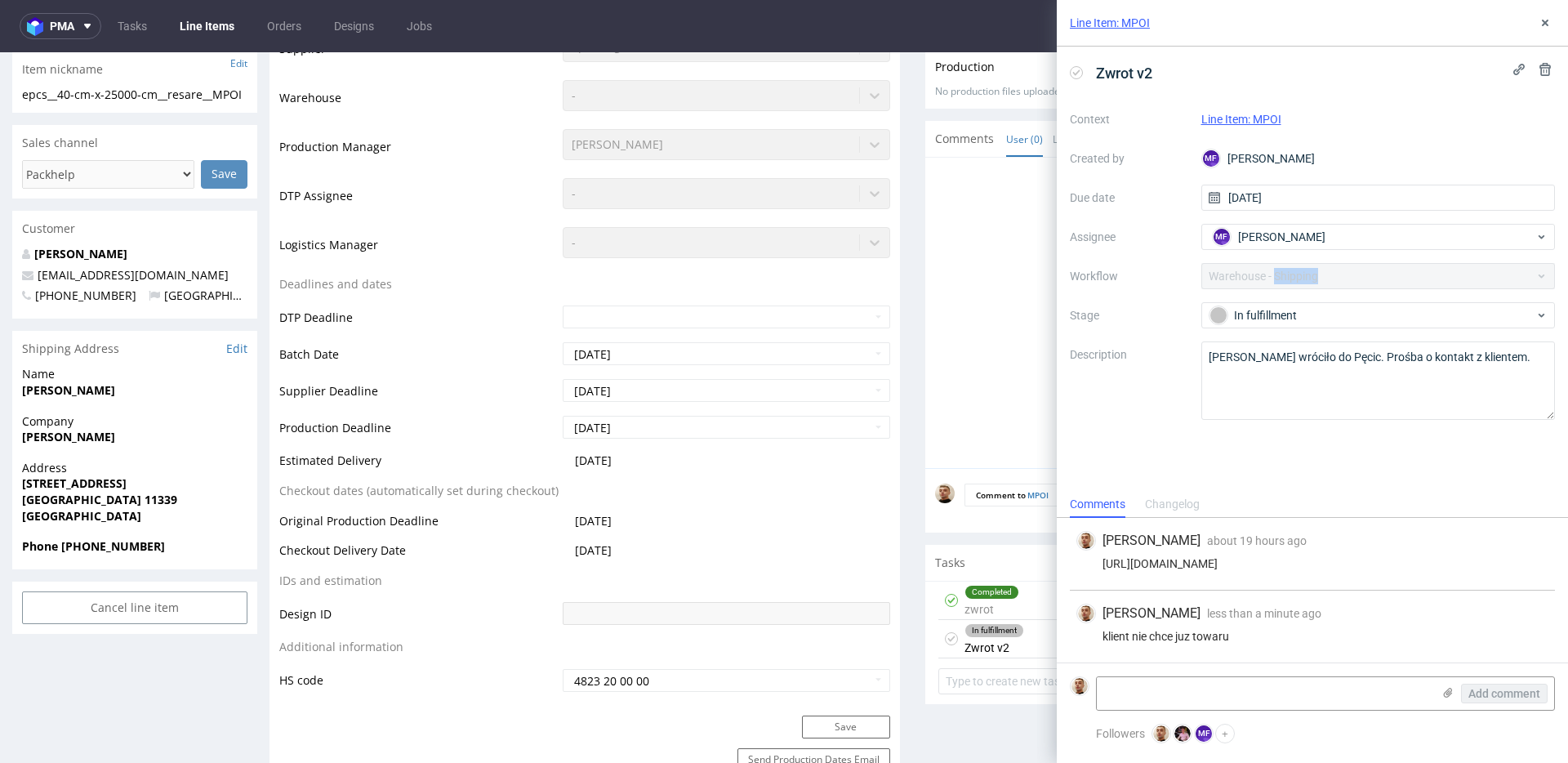
click at [1292, 276] on div "Context Line Item: MPOI Created by MF Michał Fedorowicz Due date 30/09/2025 Ass…" at bounding box center [1312, 262] width 485 height 314
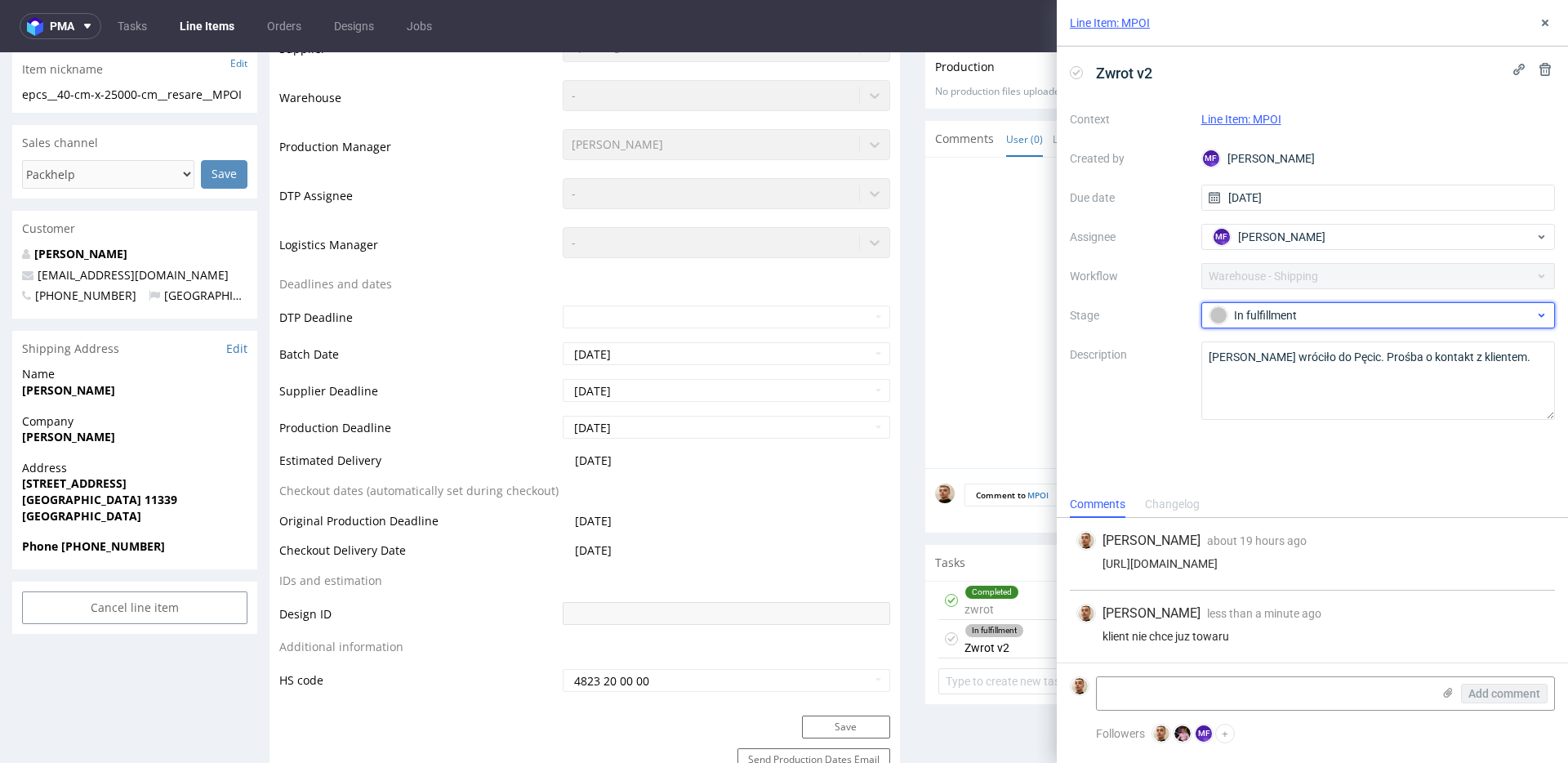
click at [1273, 310] on div "In fulfillment" at bounding box center [1372, 315] width 325 height 18
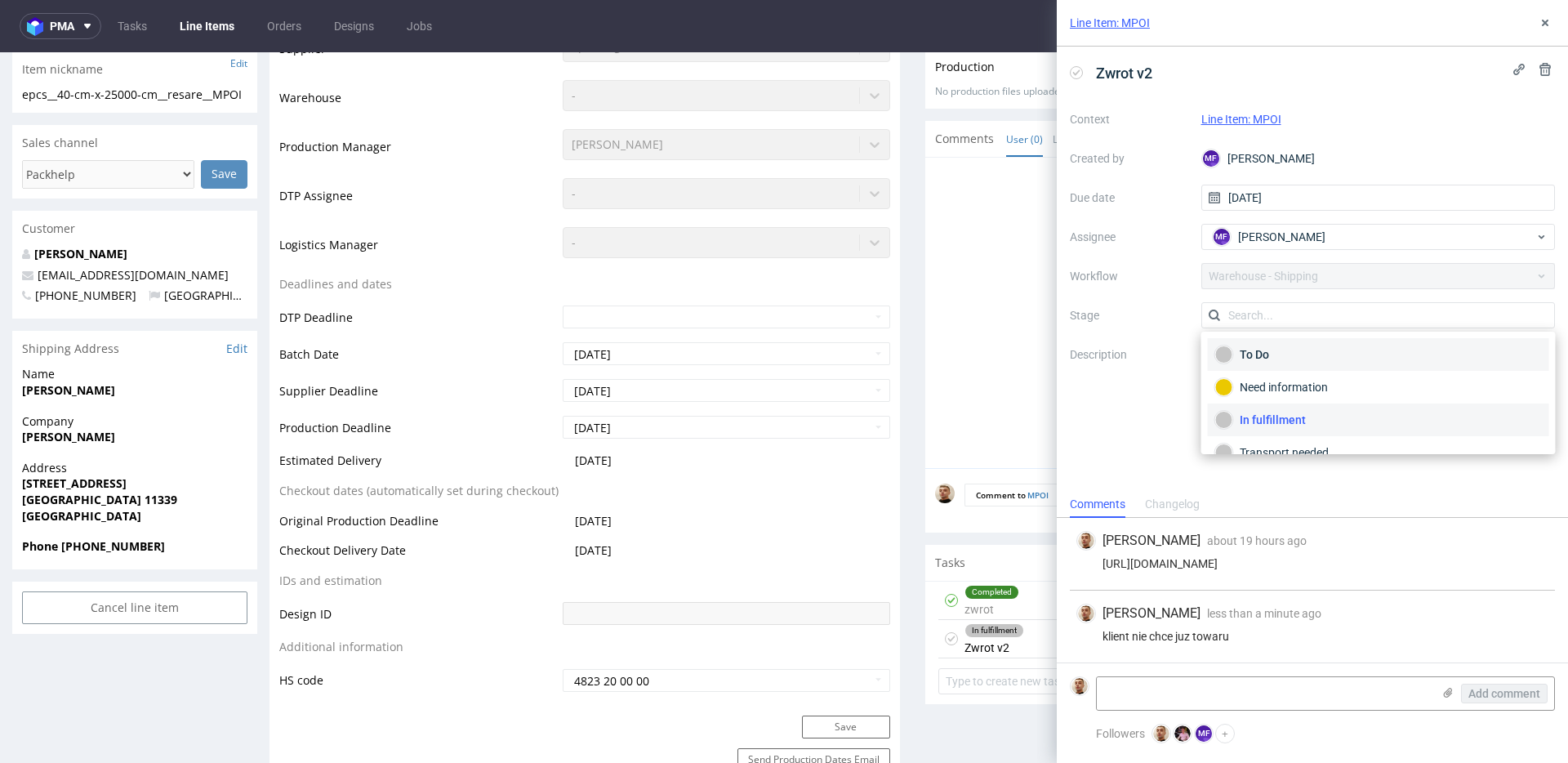
click at [1273, 347] on div "To Do" at bounding box center [1378, 354] width 326 height 18
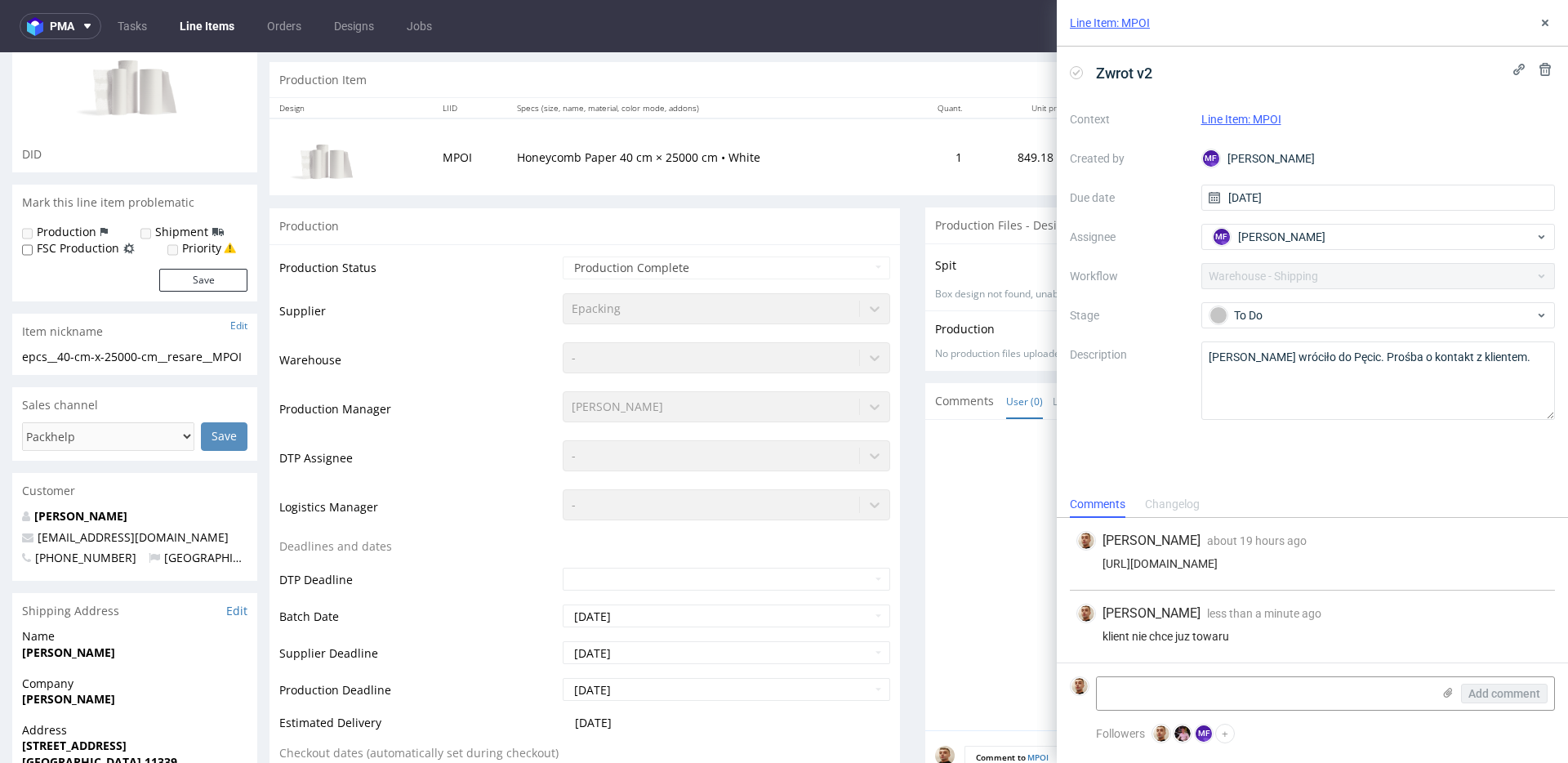
scroll to position [0, 0]
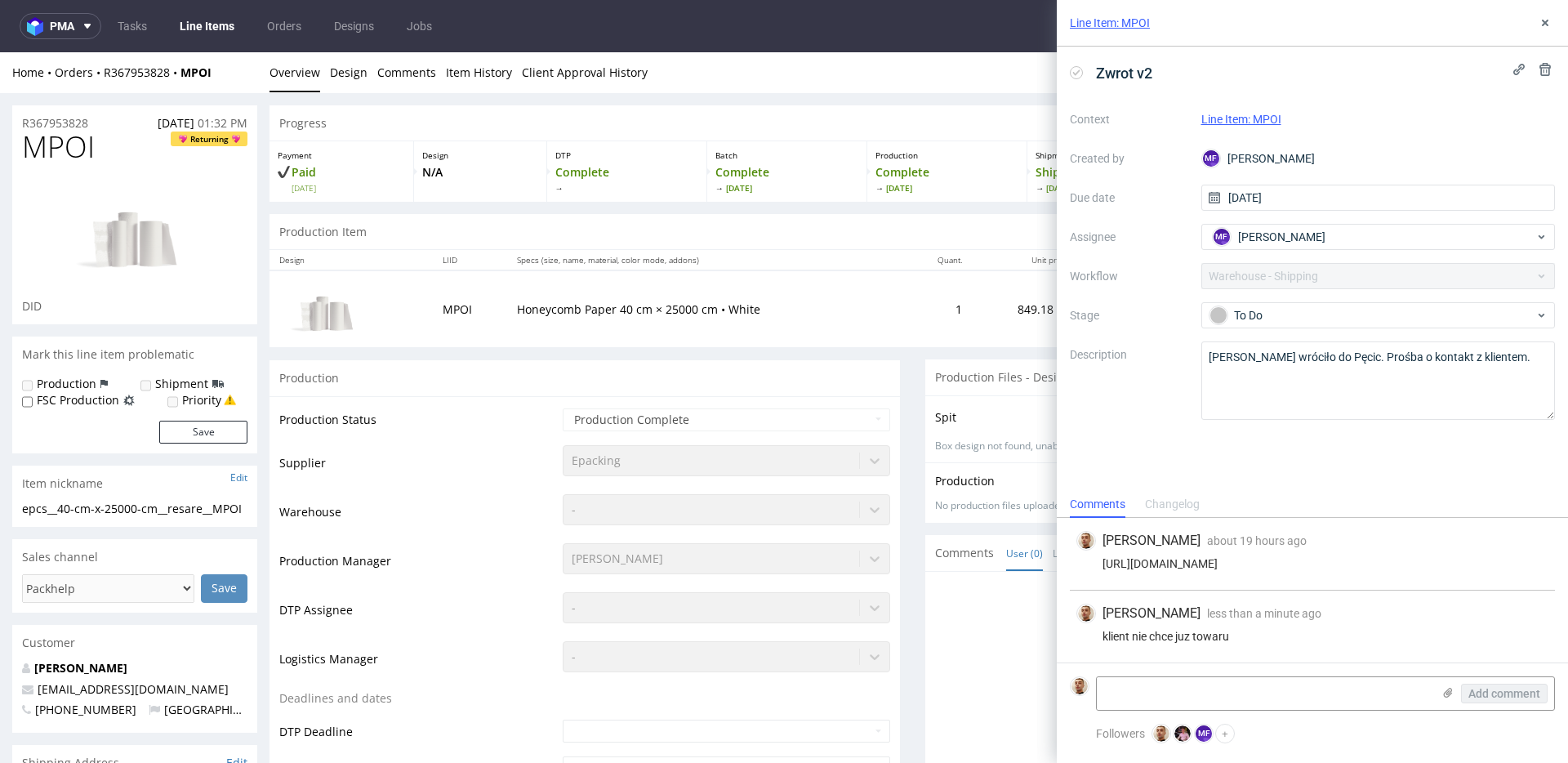
click at [550, 312] on p "Honeycomb Paper 40 cm × 25000 cm • White" at bounding box center [706, 309] width 379 height 16
click at [1542, 28] on icon at bounding box center [1545, 23] width 13 height 13
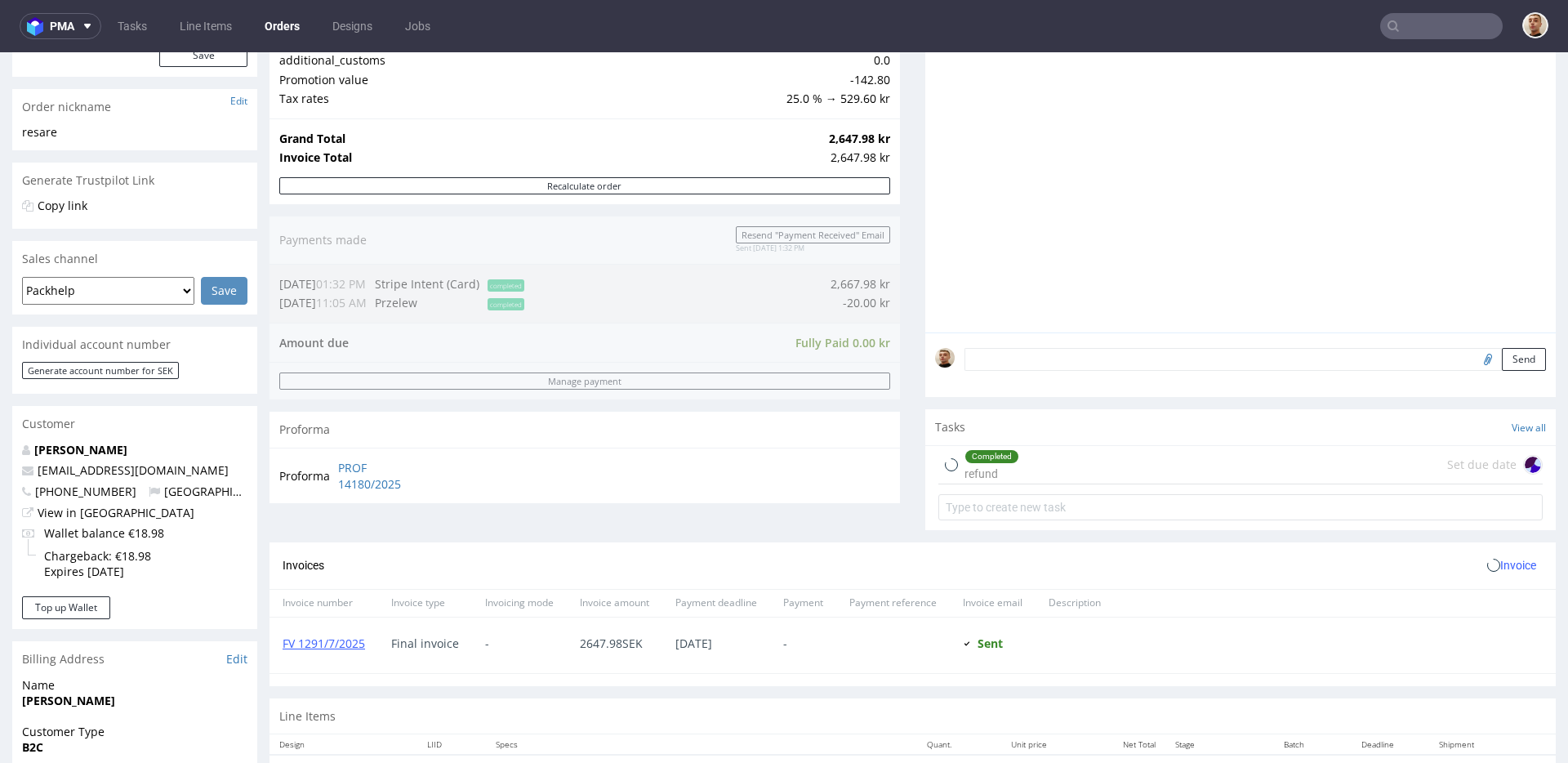
scroll to position [520, 0]
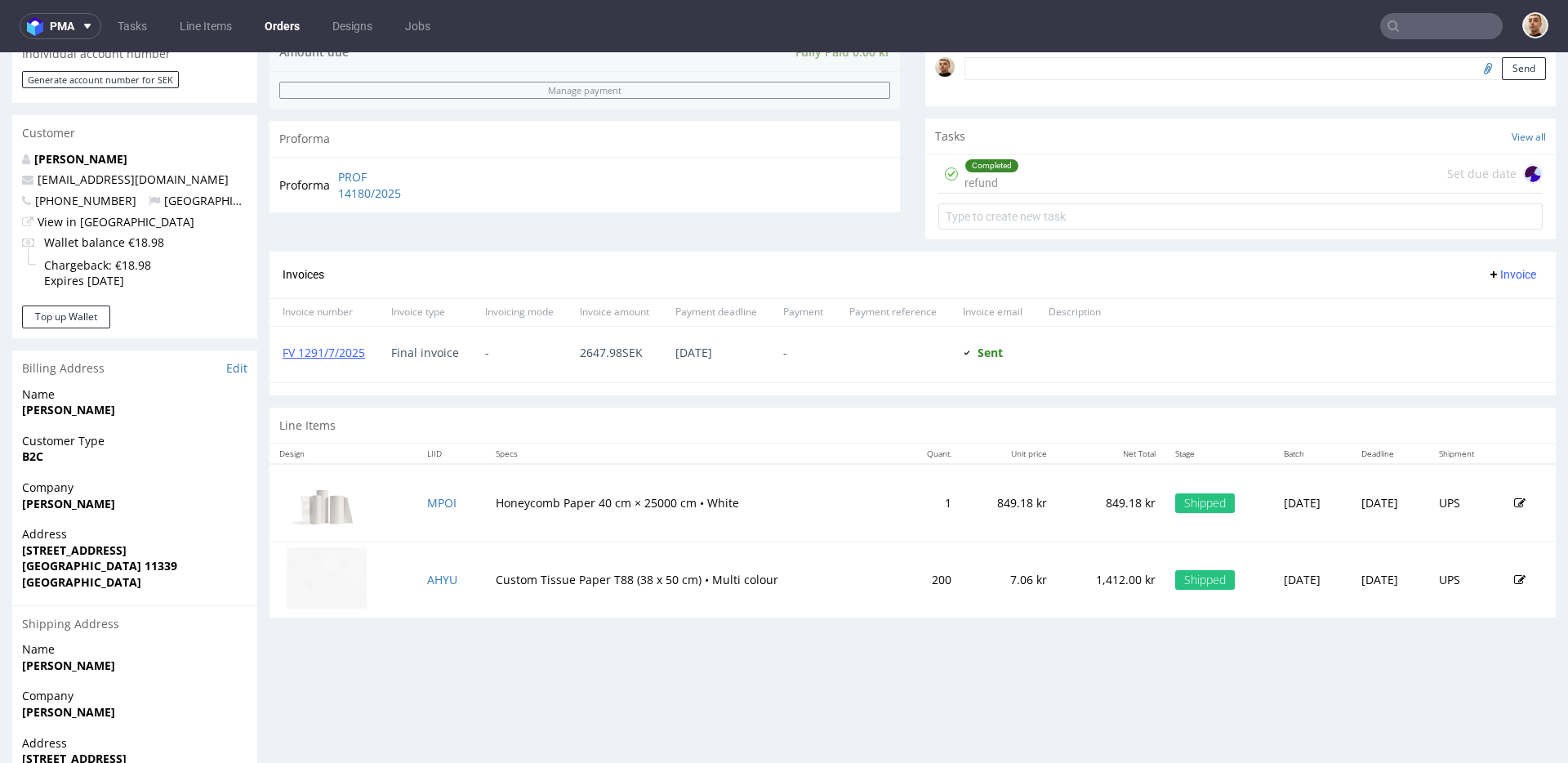
click at [1042, 186] on div "Completed refund Set due date" at bounding box center [1241, 175] width 605 height 38
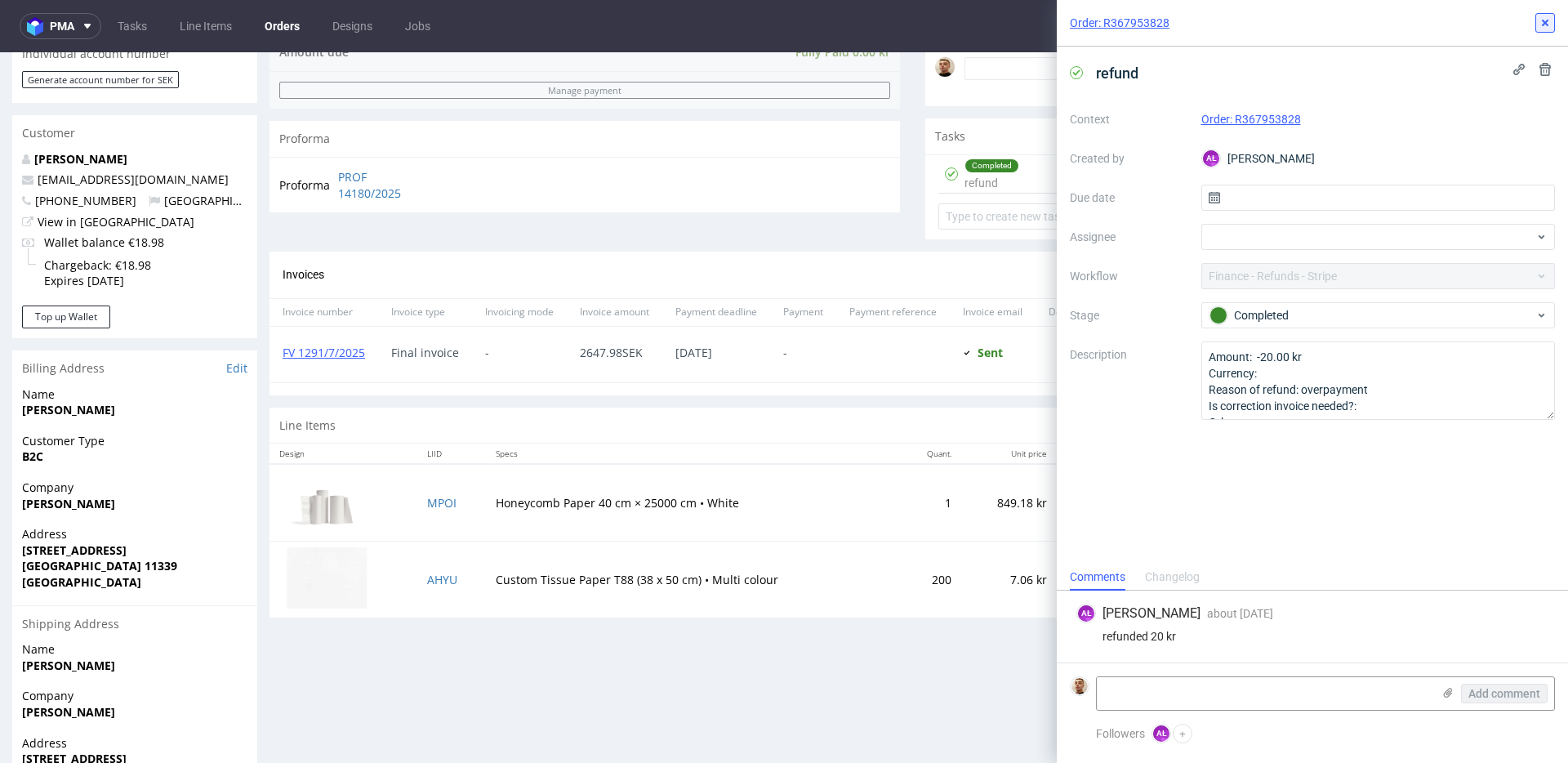
click at [1543, 25] on use at bounding box center [1545, 23] width 7 height 7
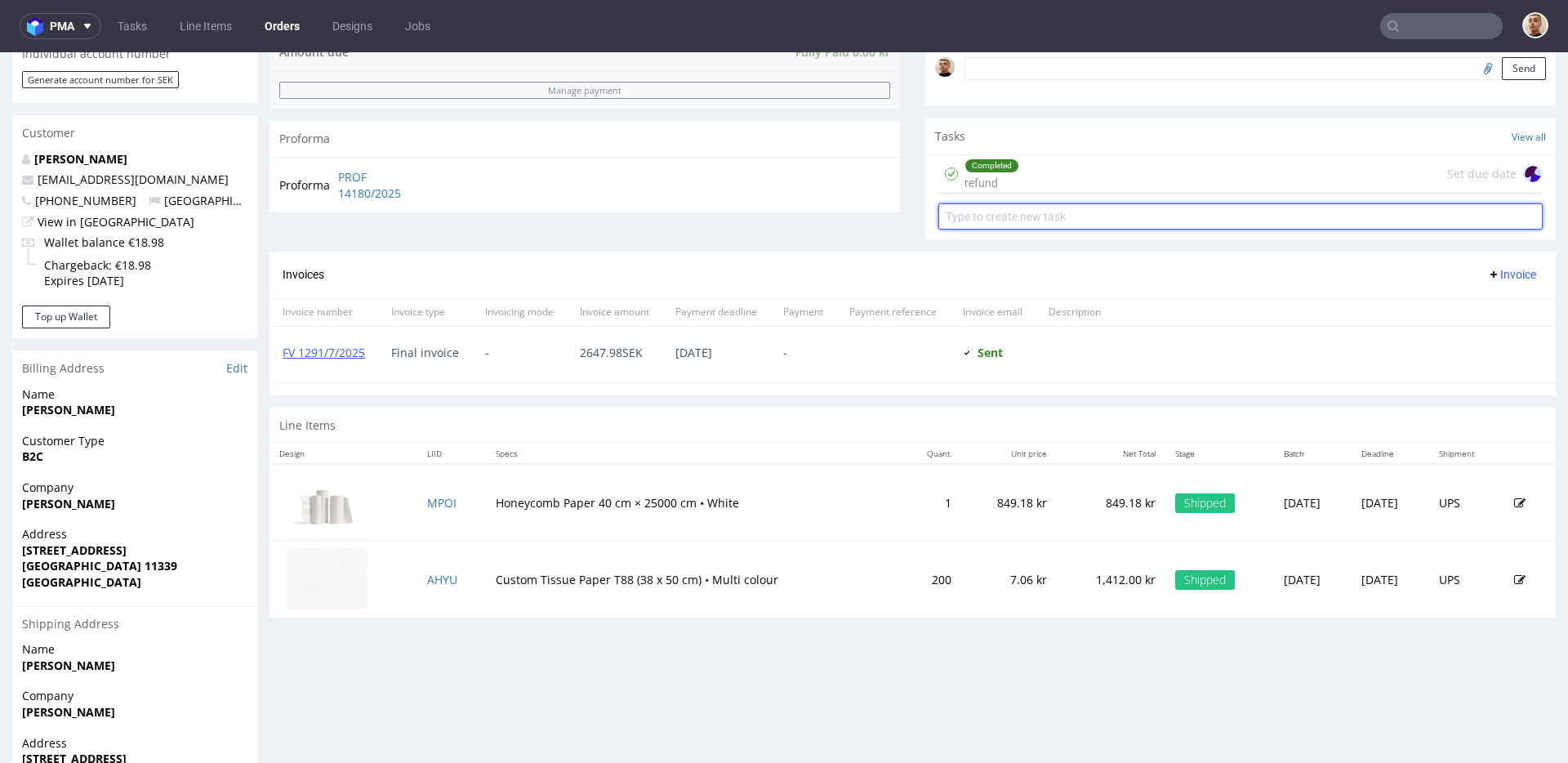
click at [1087, 204] on input "text" at bounding box center [1241, 216] width 605 height 26
type input "refund"
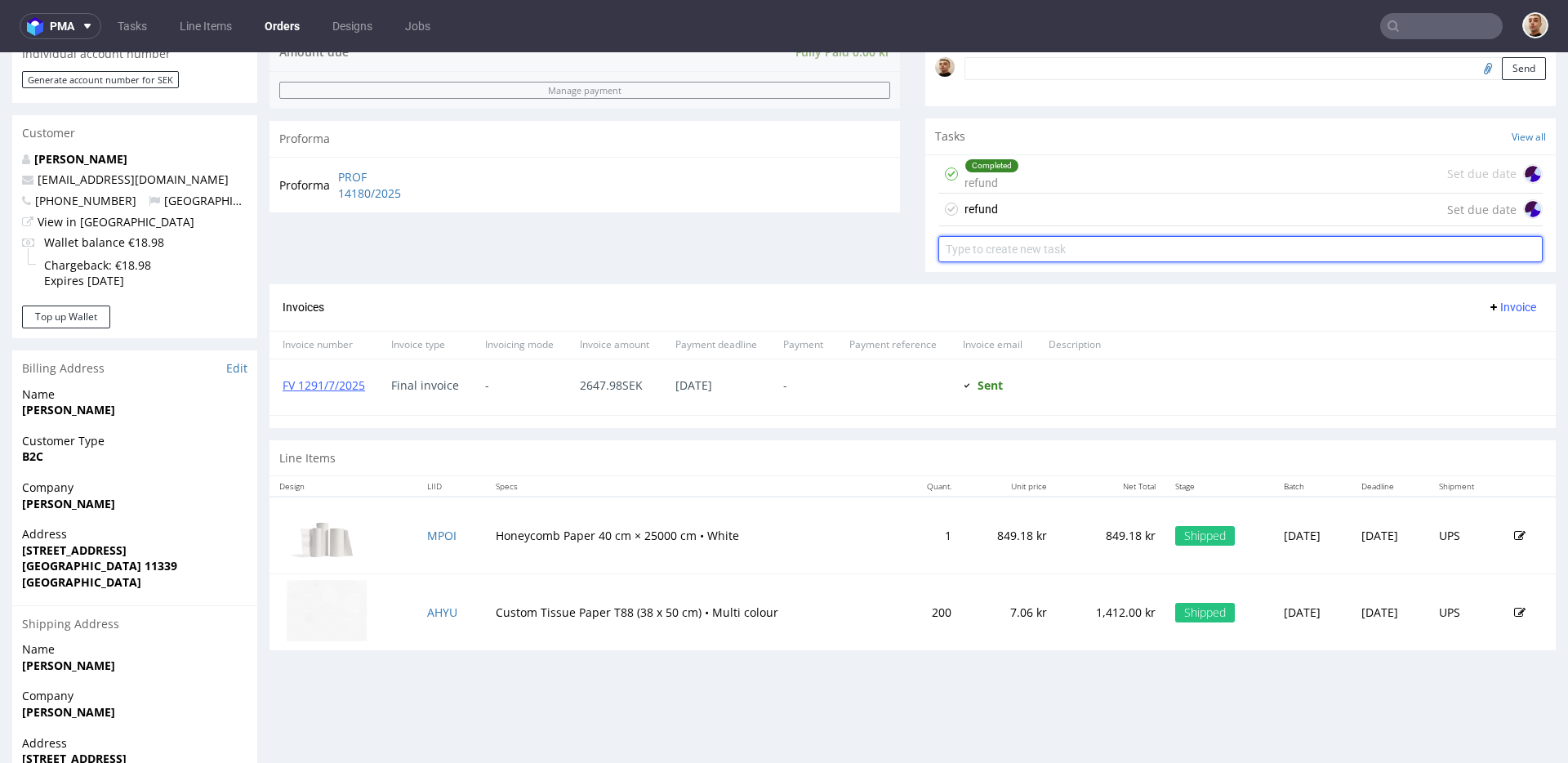
click at [956, 253] on input "text" at bounding box center [1241, 248] width 605 height 26
type input "invoice's correction"
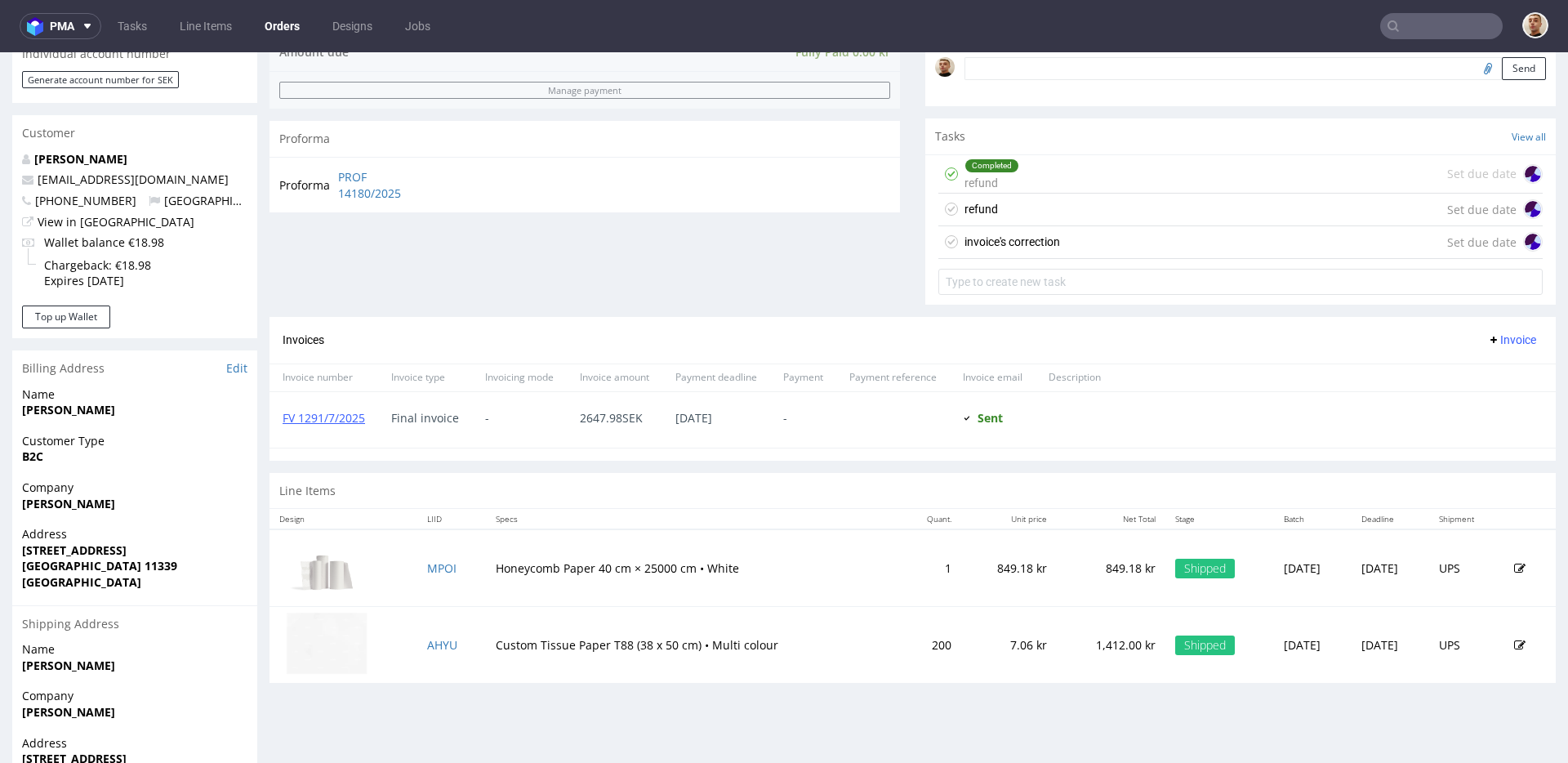
click at [981, 213] on div "refund" at bounding box center [980, 209] width 33 height 20
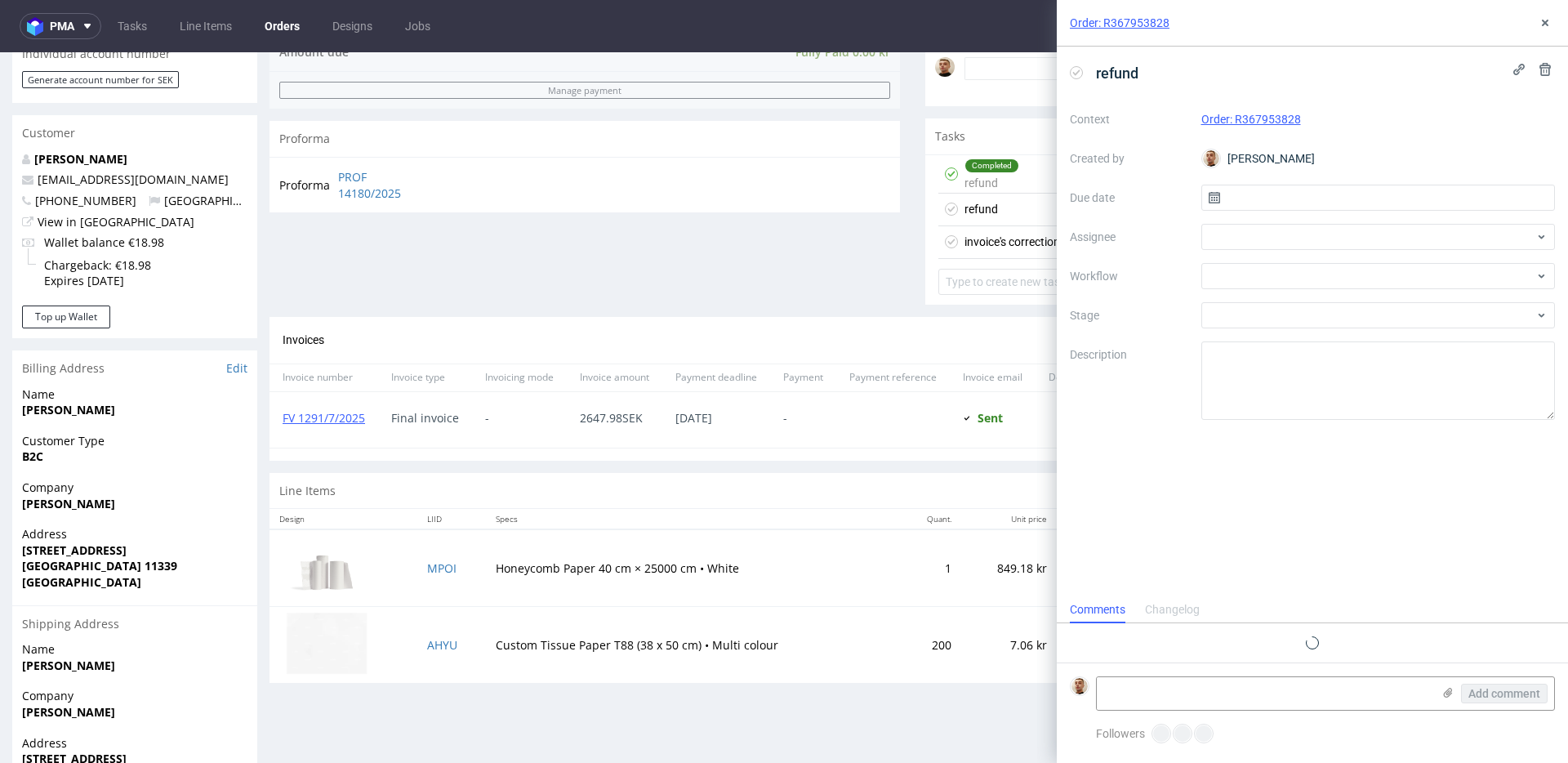
scroll to position [13, 0]
click at [1333, 210] on input "text" at bounding box center [1378, 197] width 355 height 26
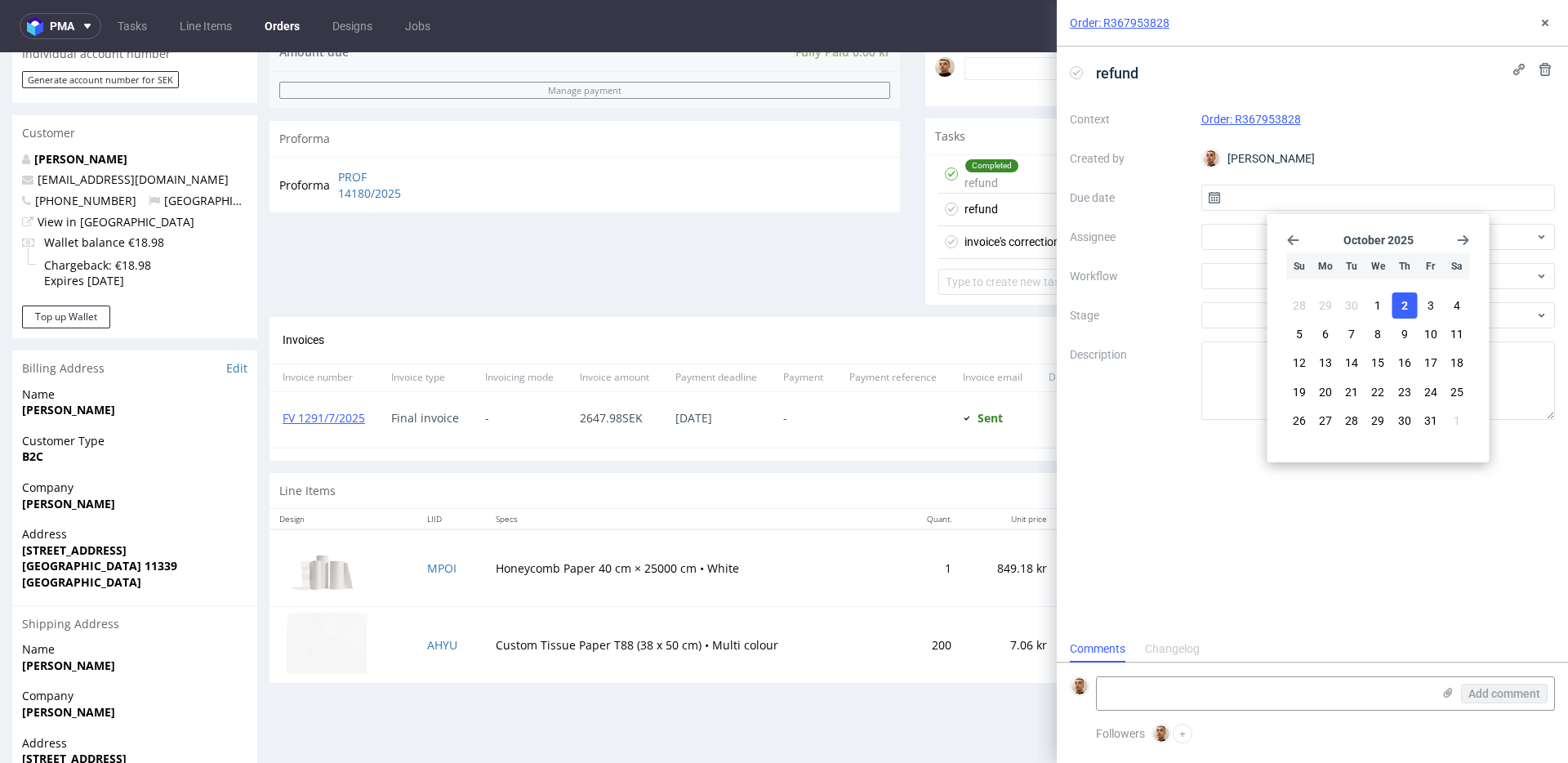
click at [1407, 299] on span "2" at bounding box center [1404, 305] width 7 height 16
type input "02/10/2025"
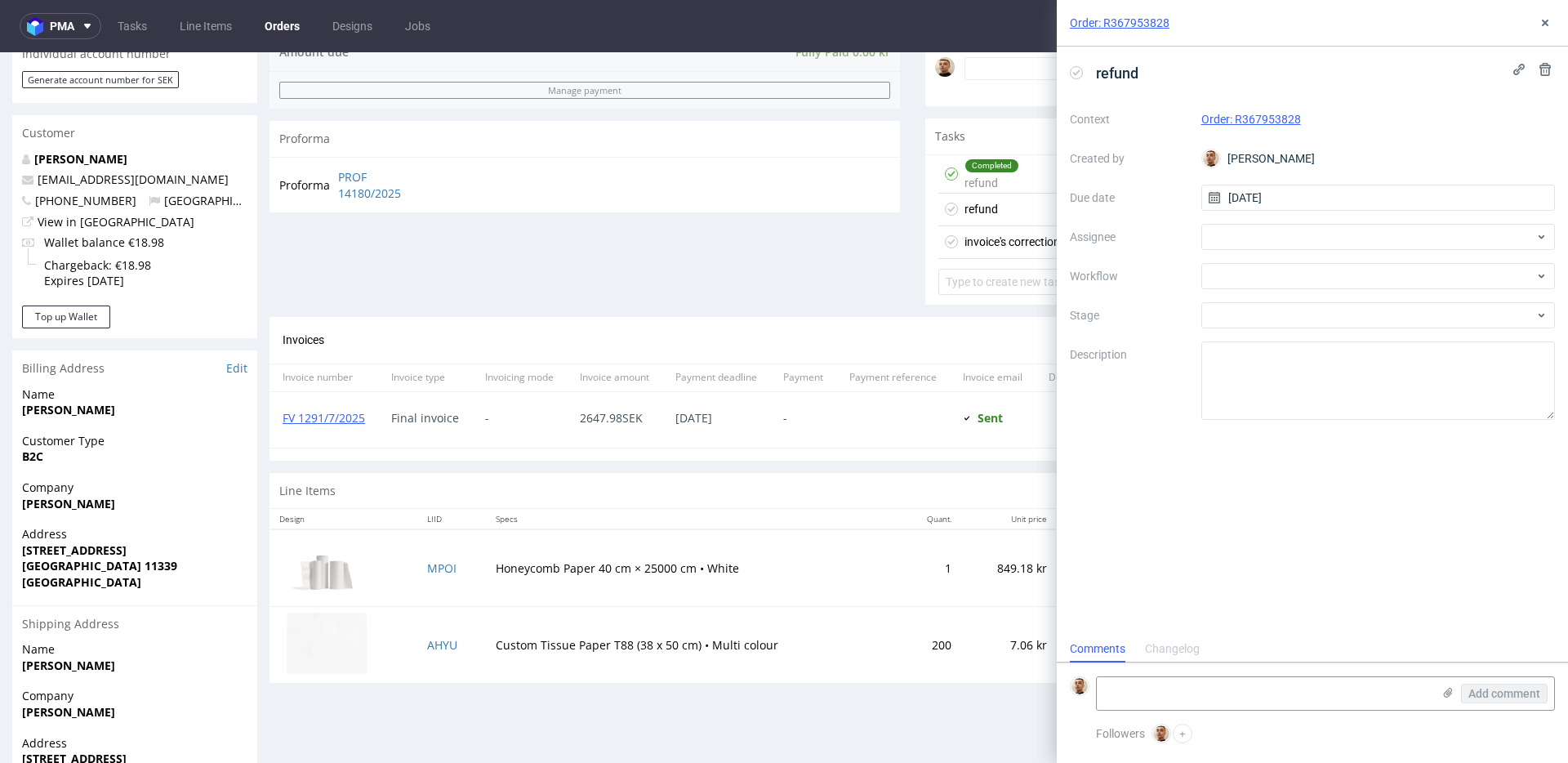
click at [1337, 252] on div "Context Order: R367953828 Created by Bartłomiej Leśniczuk Due date 02/10/2025 A…" at bounding box center [1312, 262] width 485 height 314
click at [1337, 243] on div at bounding box center [1378, 237] width 355 height 26
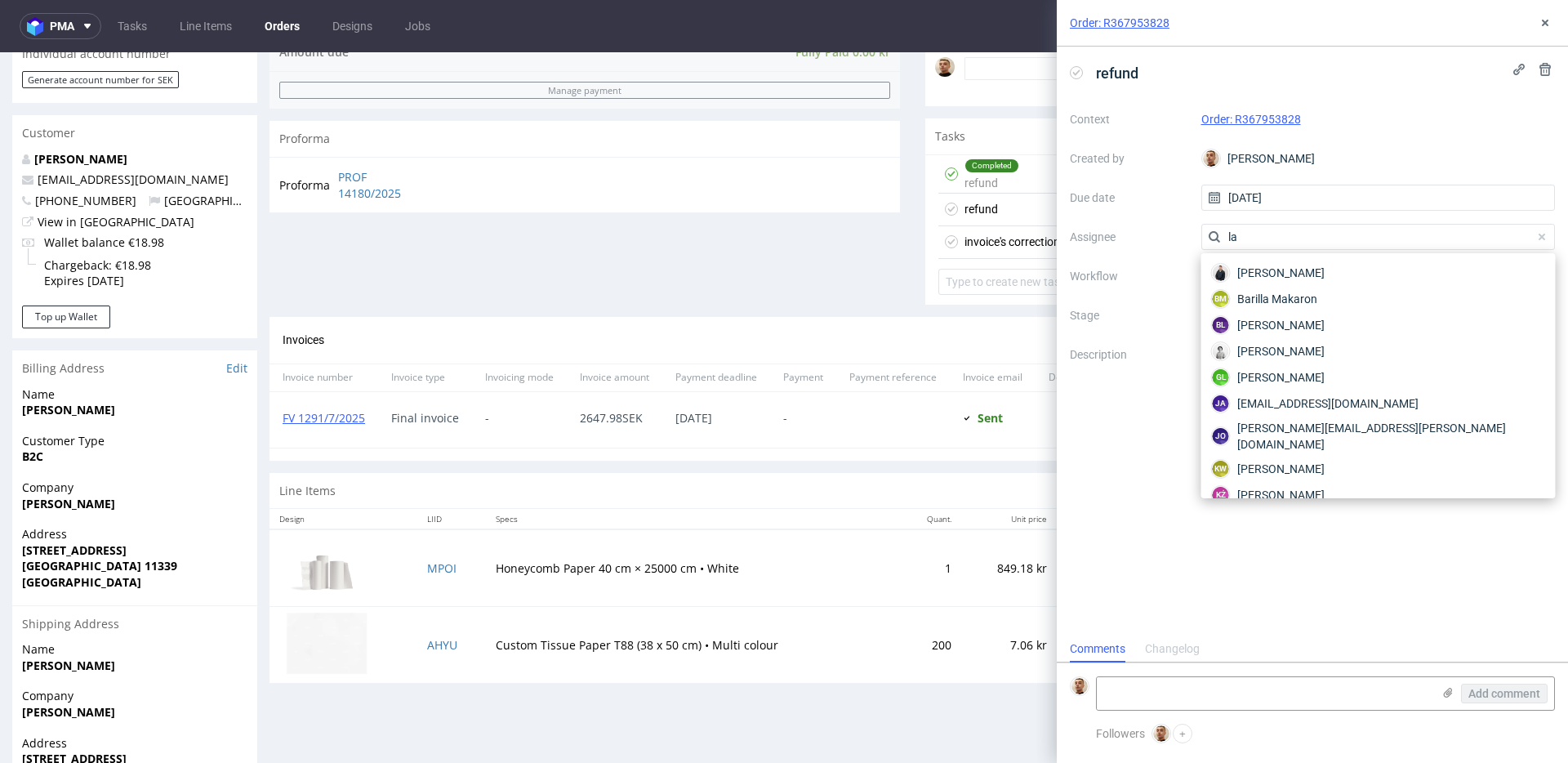
type input "l"
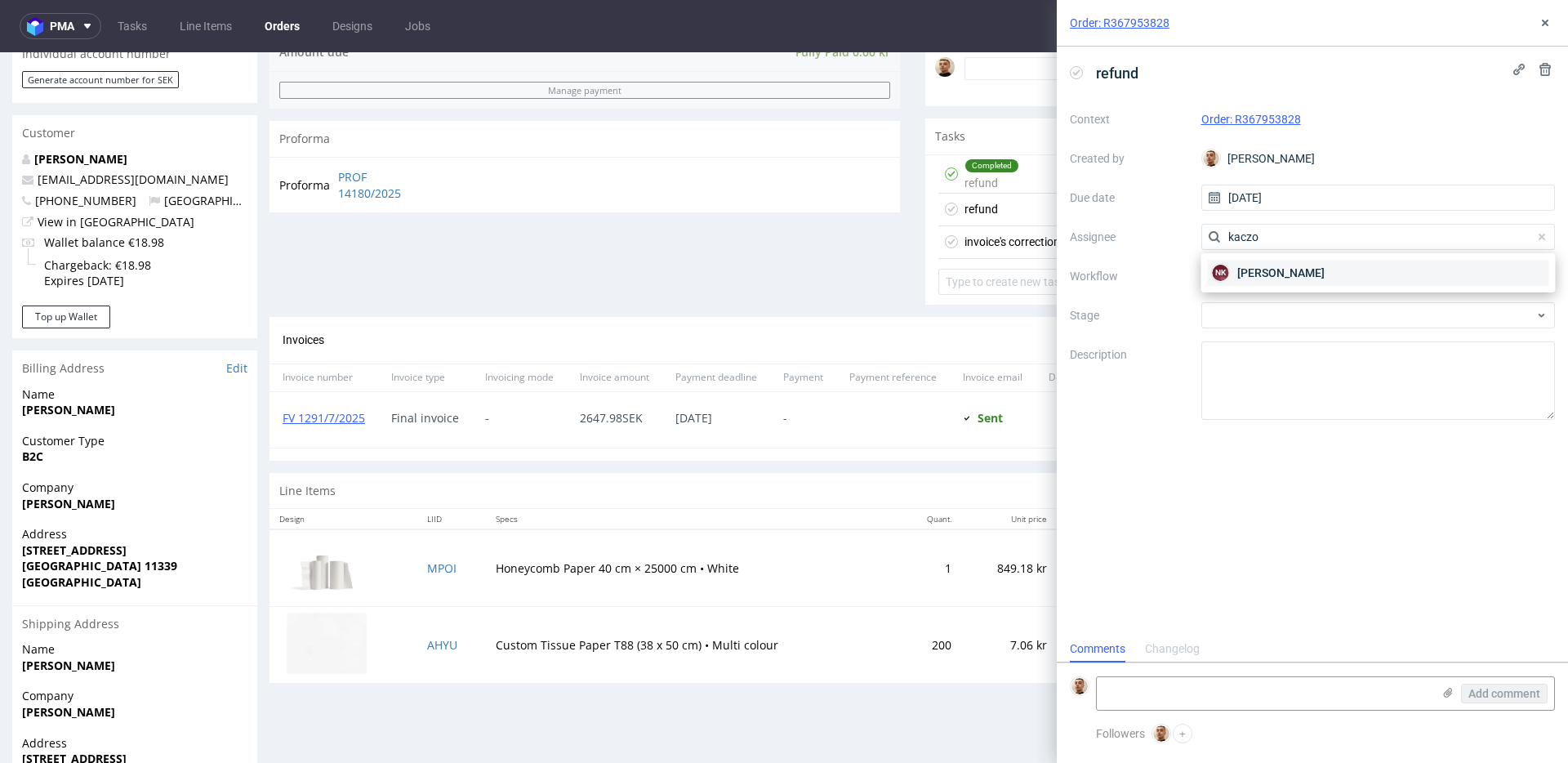
type input "kaczo"
click at [1317, 265] on span "Natalia Kaczorowska" at bounding box center [1281, 272] width 88 height 16
click at [1296, 276] on div at bounding box center [1378, 276] width 355 height 26
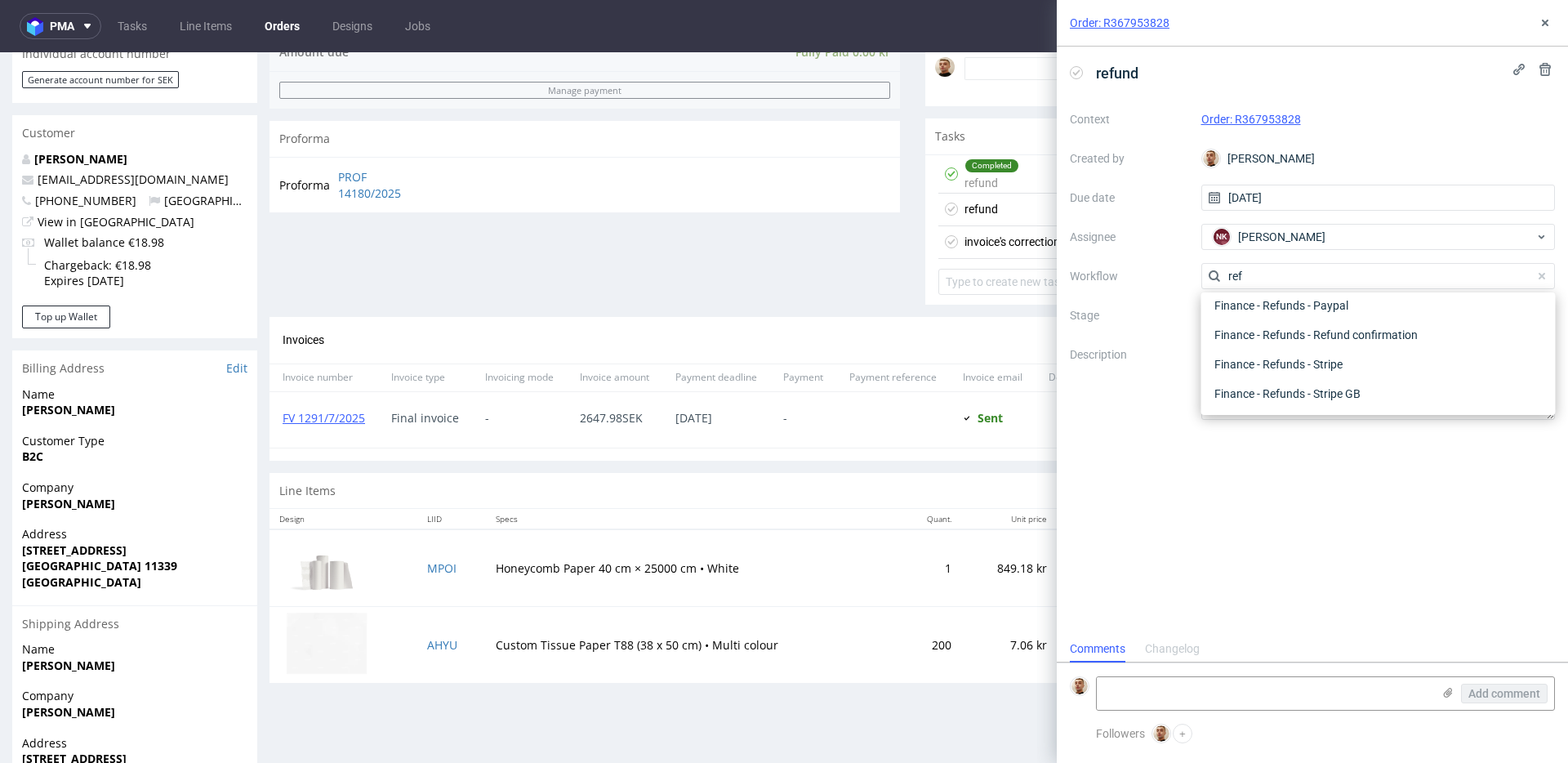
scroll to position [88, 0]
type input "refund"
click at [1264, 353] on div "Finance - Refunds - Stripe" at bounding box center [1378, 363] width 341 height 30
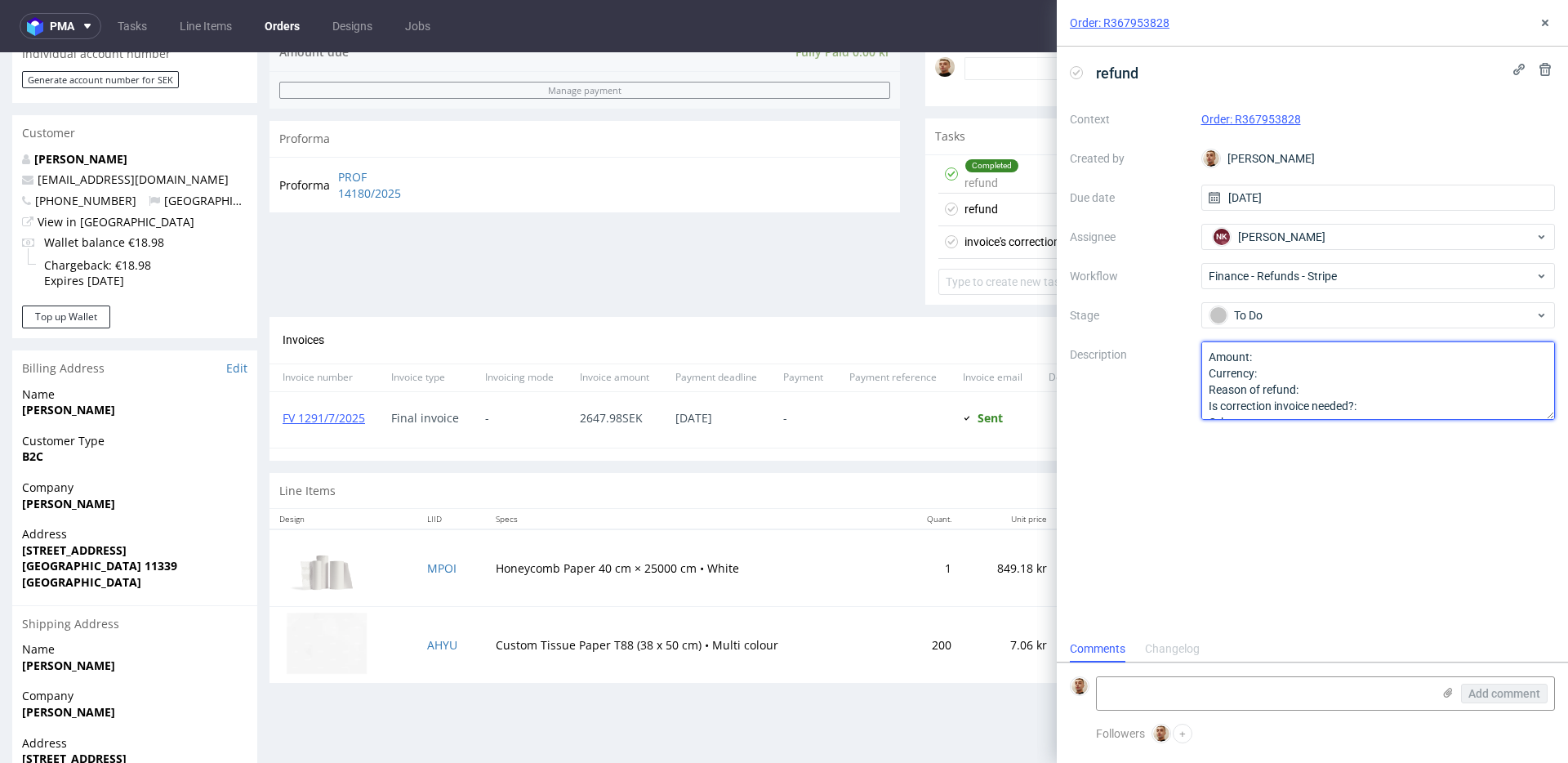
click at [1281, 358] on textarea "Amount: Currency: Reason of refund: Is correction invoice needed?: Other:" at bounding box center [1378, 381] width 355 height 78
click at [1313, 385] on textarea "Amount: Currency: Reason of refund: Is correction invoice needed?: Other:" at bounding box center [1378, 381] width 355 height 78
type textarea "Amount: MPOI Currency: Reason of refund: order returned Is correction invoice n…"
click at [1544, 32] on div "Order: R367953828" at bounding box center [1312, 23] width 511 height 47
click at [1547, 23] on icon at bounding box center [1545, 23] width 13 height 13
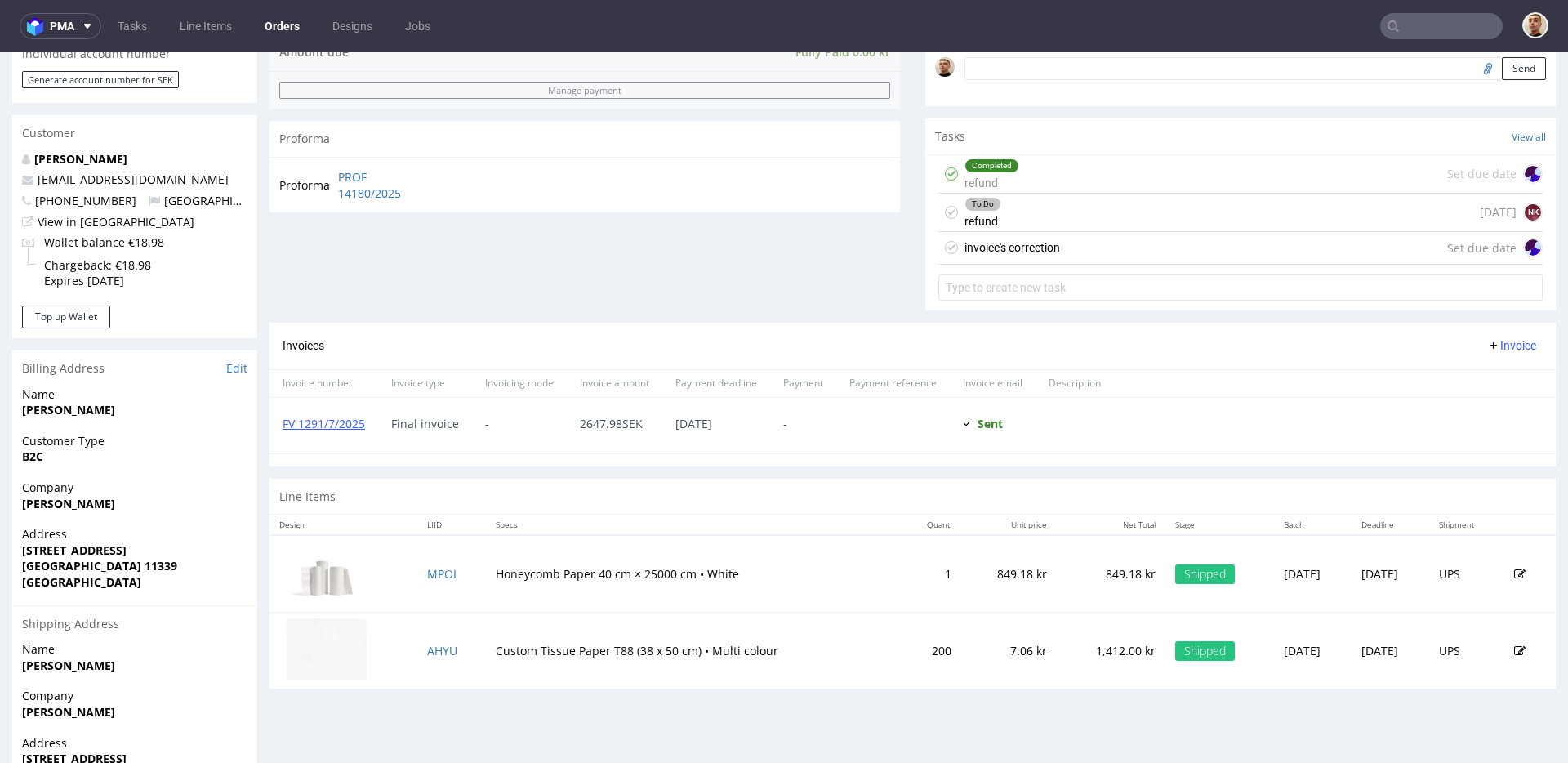
click at [1162, 241] on div "invoice's correction Set due date" at bounding box center [1241, 248] width 605 height 32
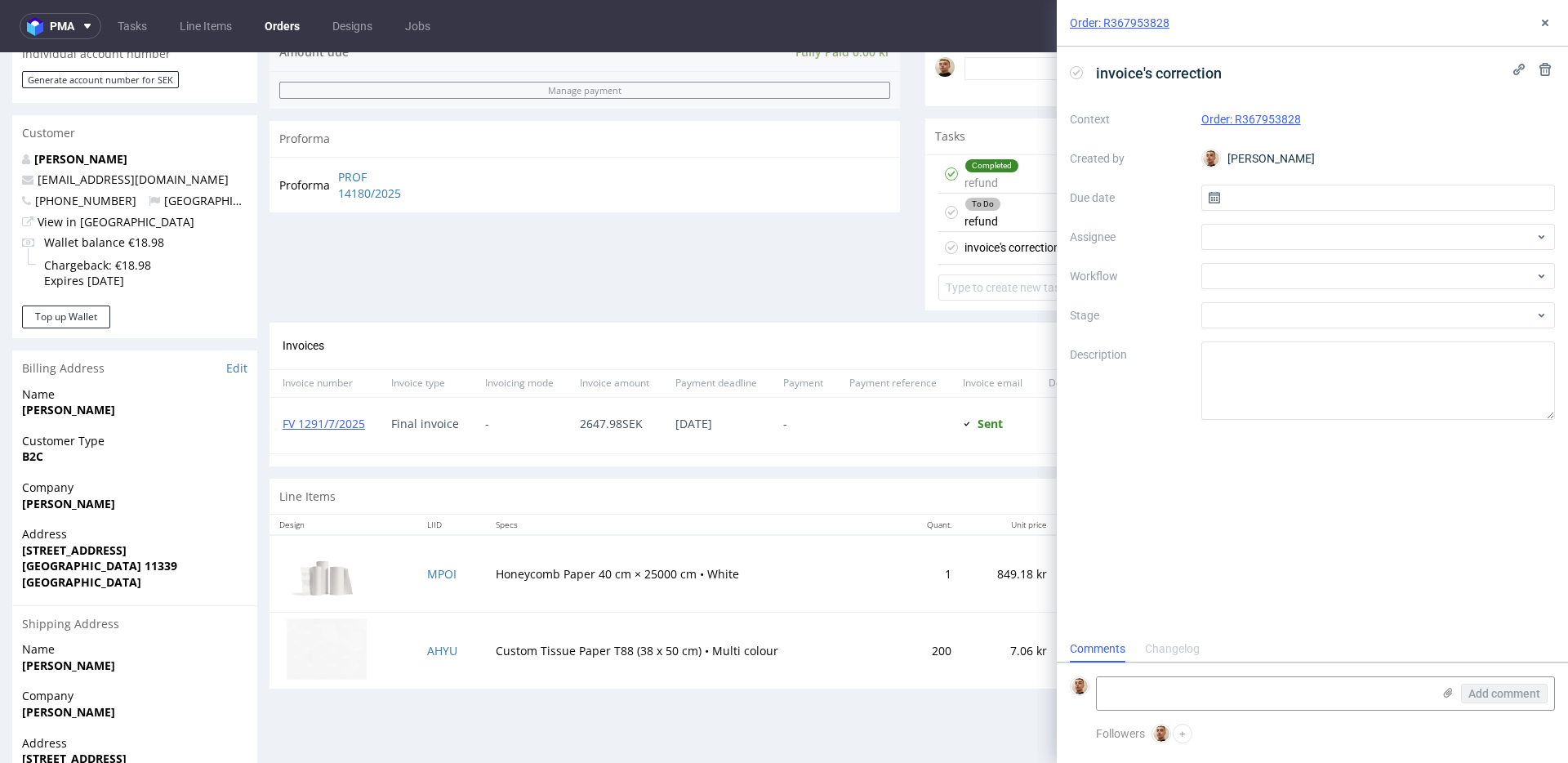
scroll to position [13, 0]
click at [1266, 201] on input "text" at bounding box center [1378, 197] width 355 height 26
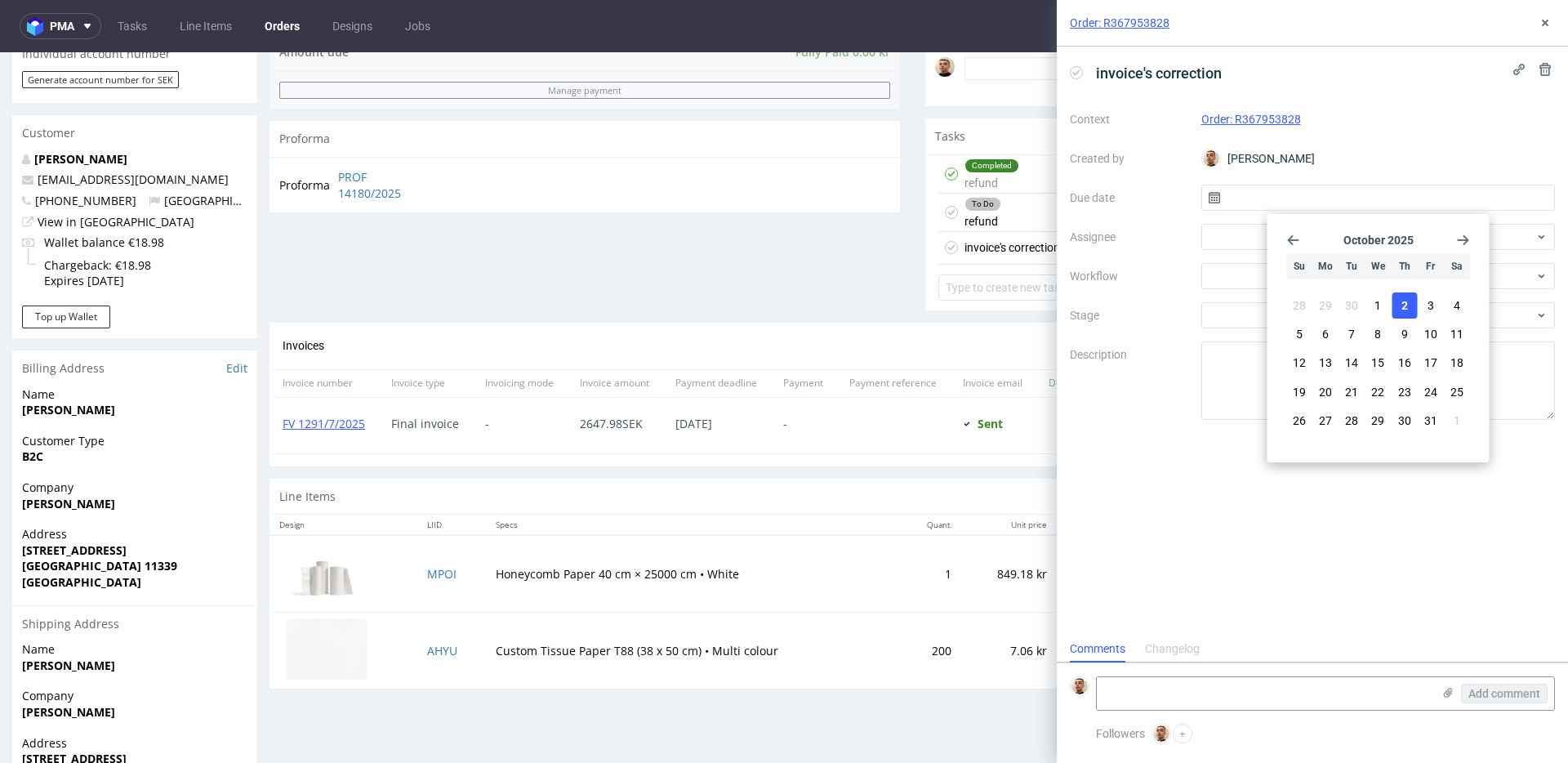
click at [1406, 307] on span "2" at bounding box center [1404, 305] width 7 height 16
type input "02/10/2025"
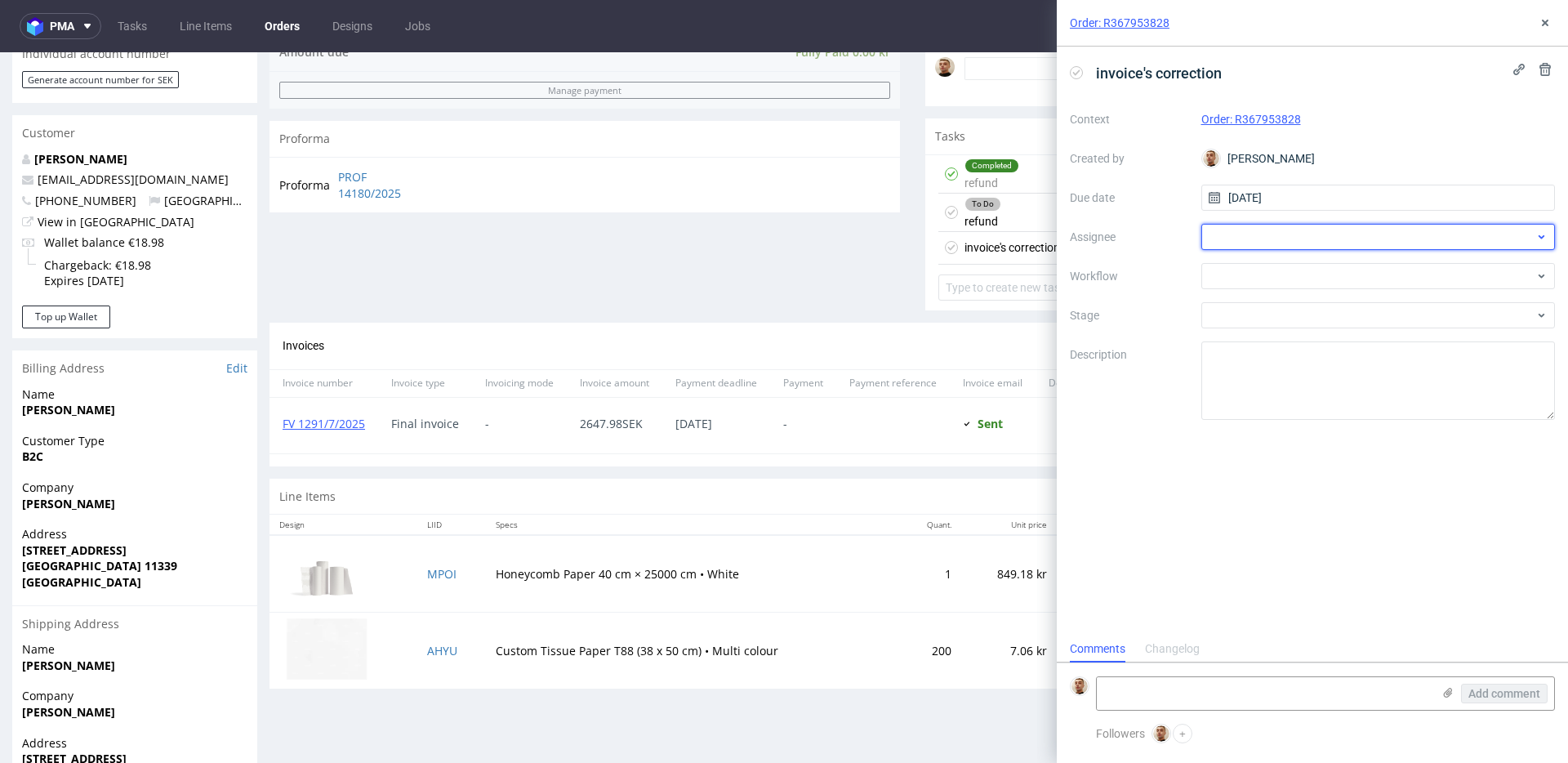
click at [1320, 243] on div at bounding box center [1378, 237] width 355 height 26
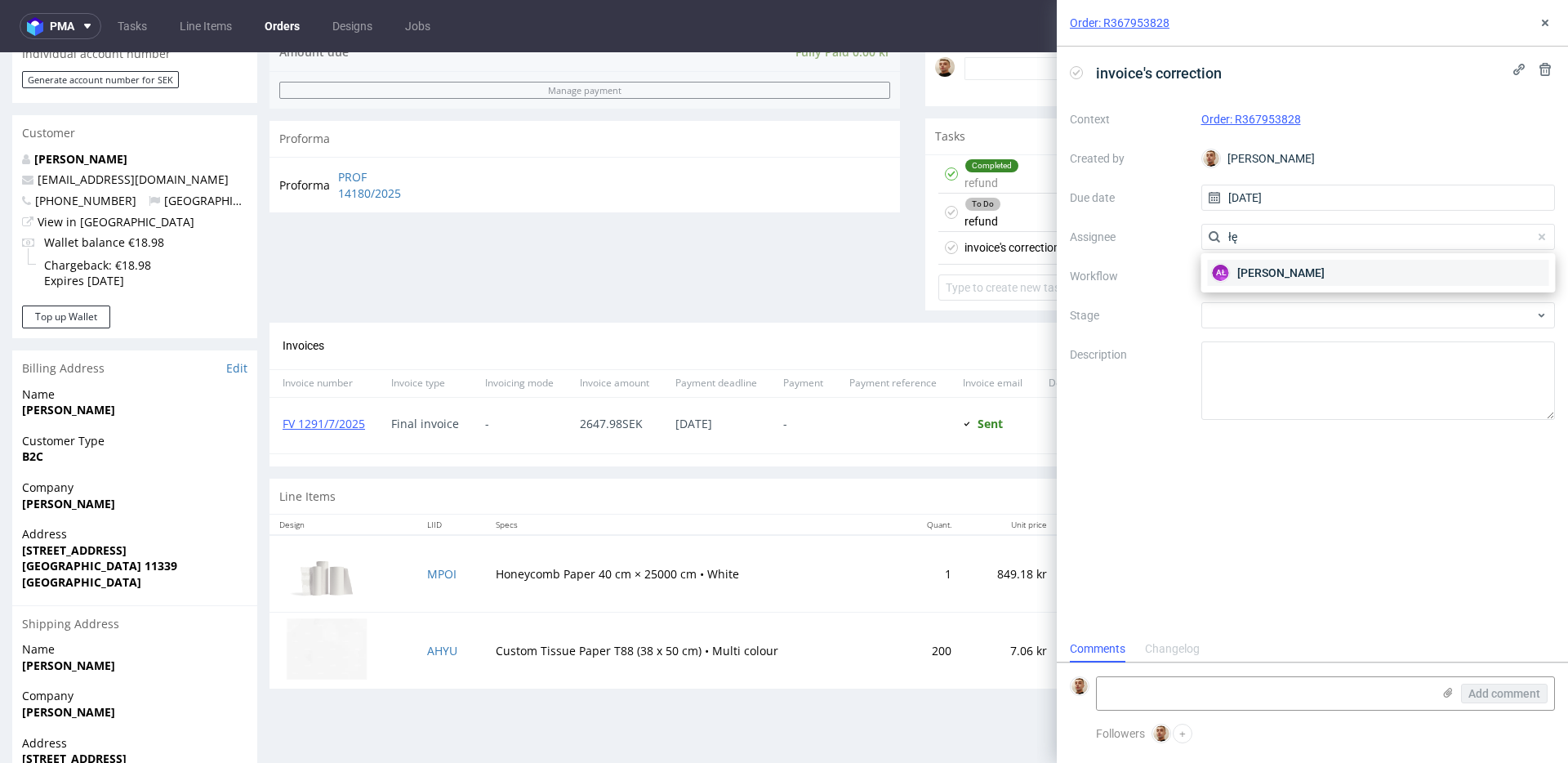
type input "łę"
click at [1301, 269] on span "Aleksandra Łętowska" at bounding box center [1281, 272] width 88 height 16
click at [1301, 269] on div at bounding box center [1378, 276] width 355 height 26
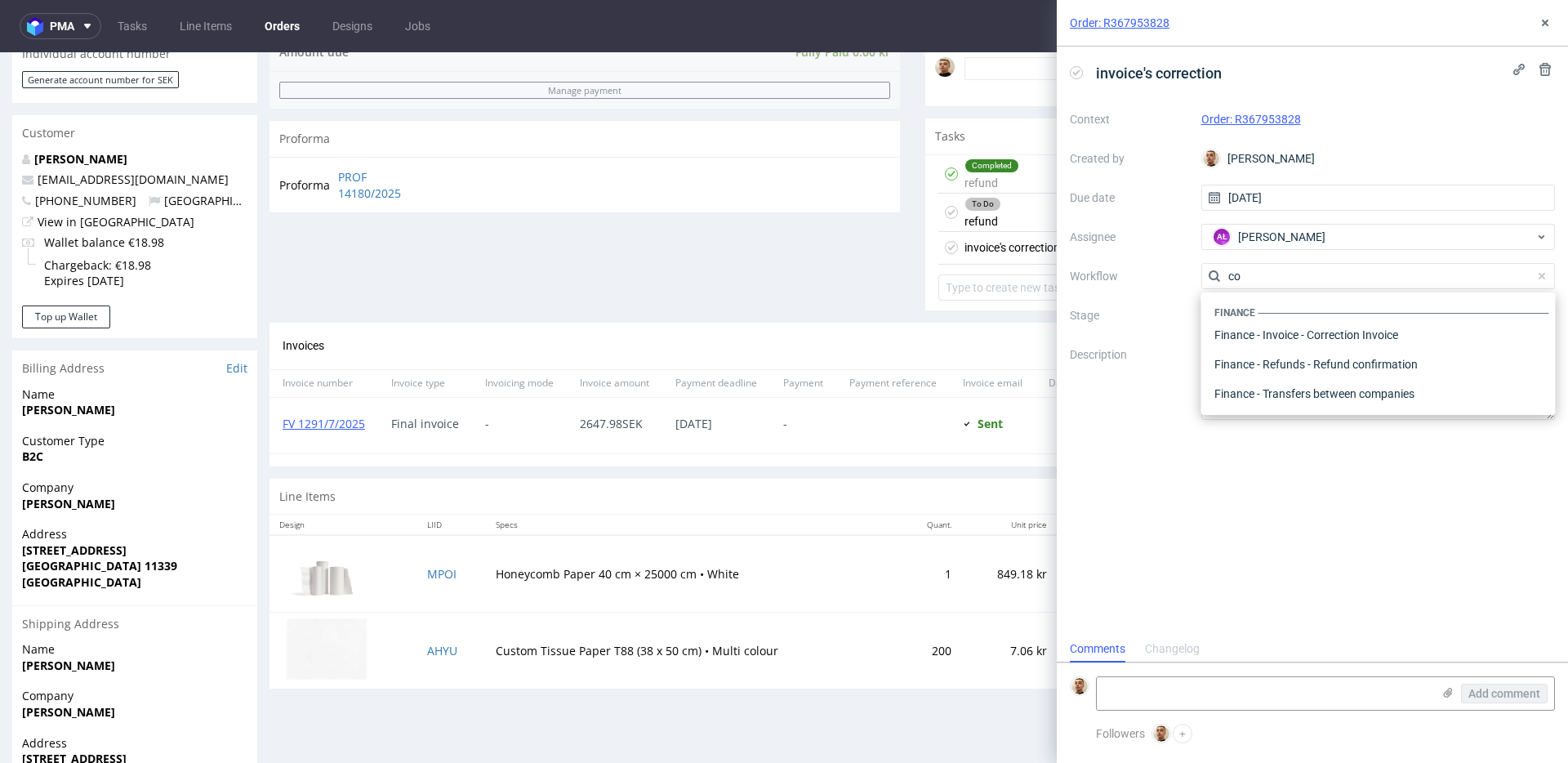
scroll to position [0, 0]
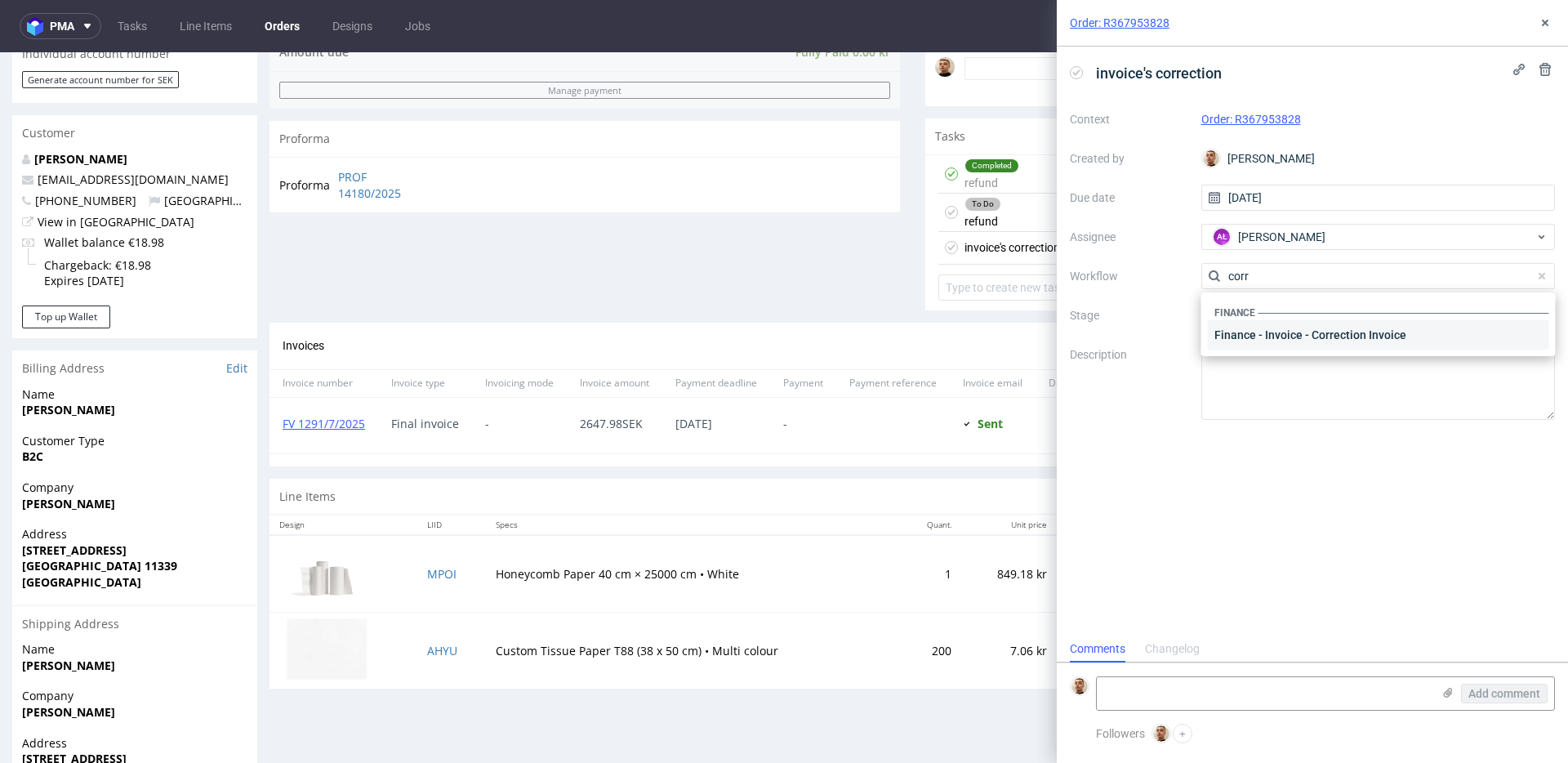
type input "corr"
click at [1289, 332] on div "Finance - Invoice - Correction Invoice" at bounding box center [1378, 335] width 341 height 30
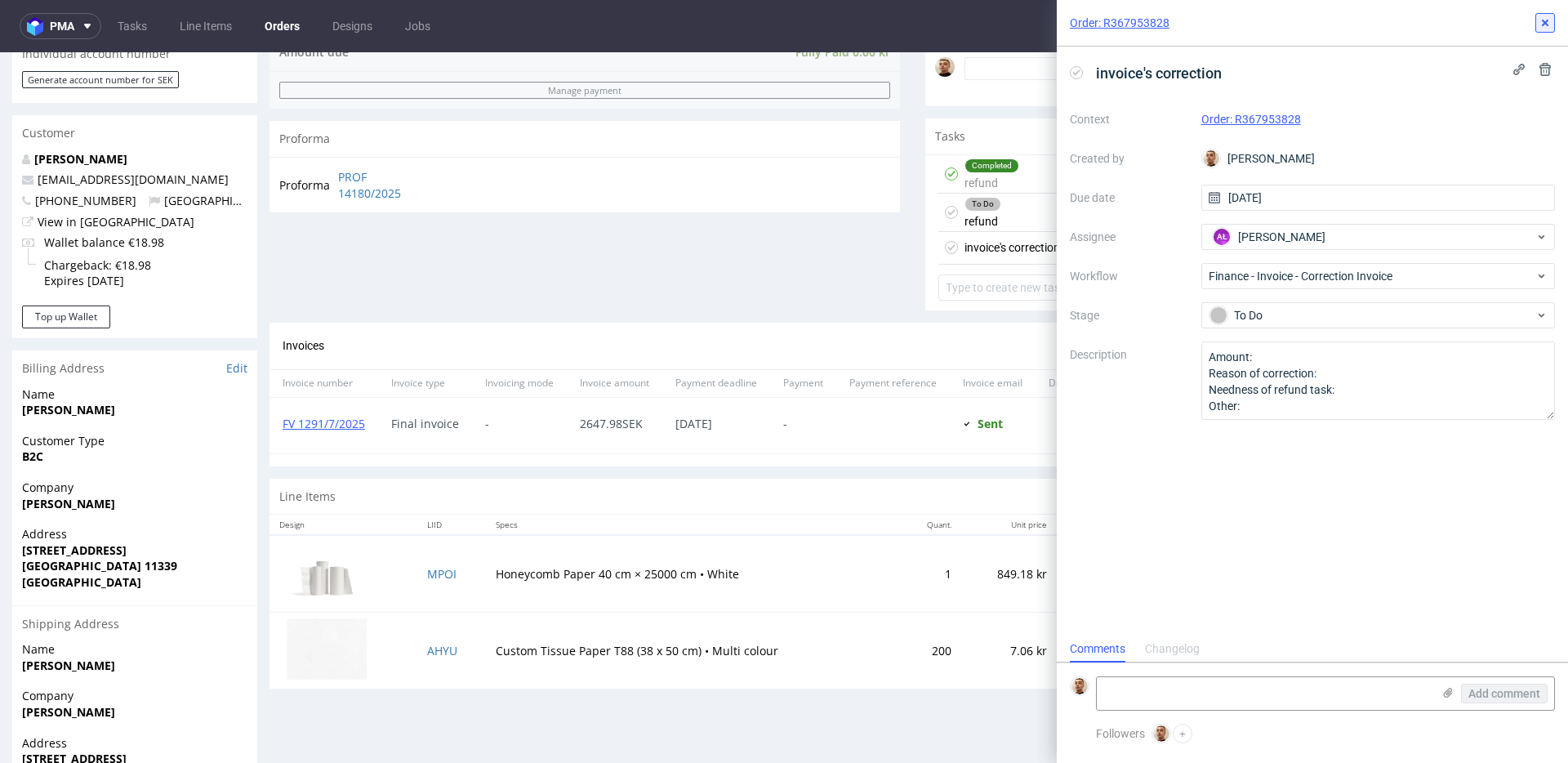
click at [1551, 13] on button at bounding box center [1545, 23] width 20 height 20
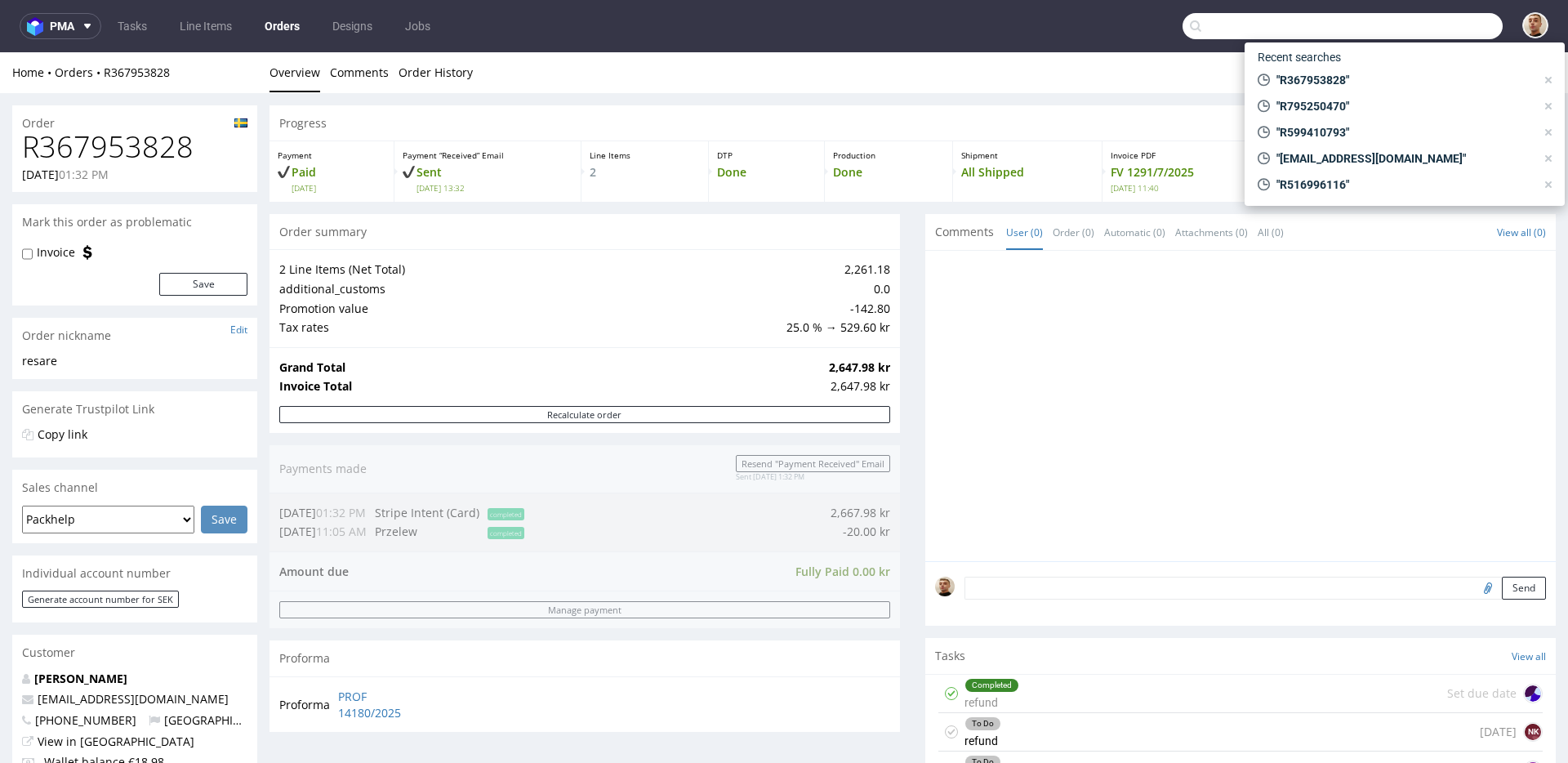
click at [1447, 37] on input "text" at bounding box center [1343, 26] width 320 height 26
paste input "R902106036"
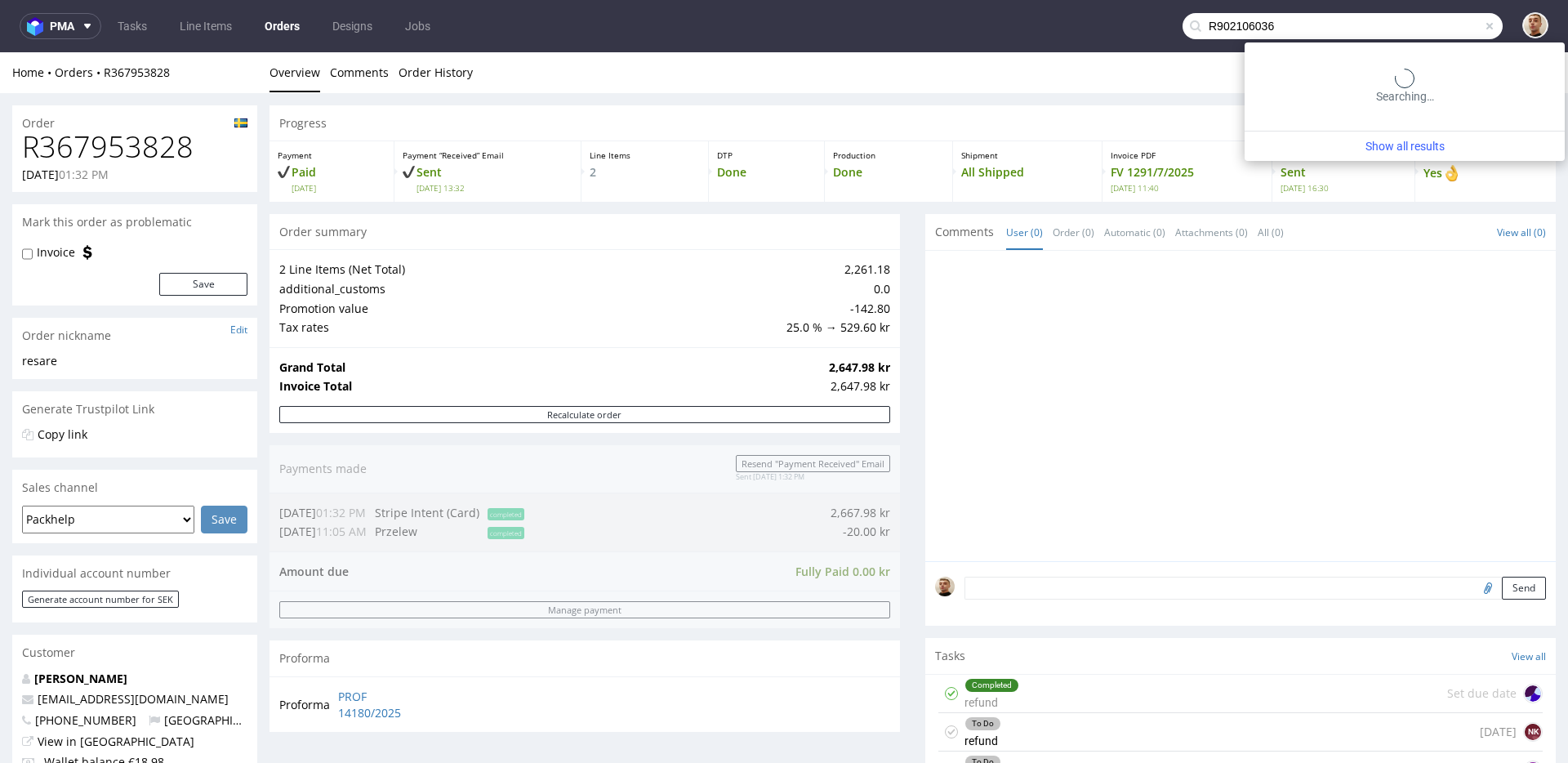
type input "R902106036"
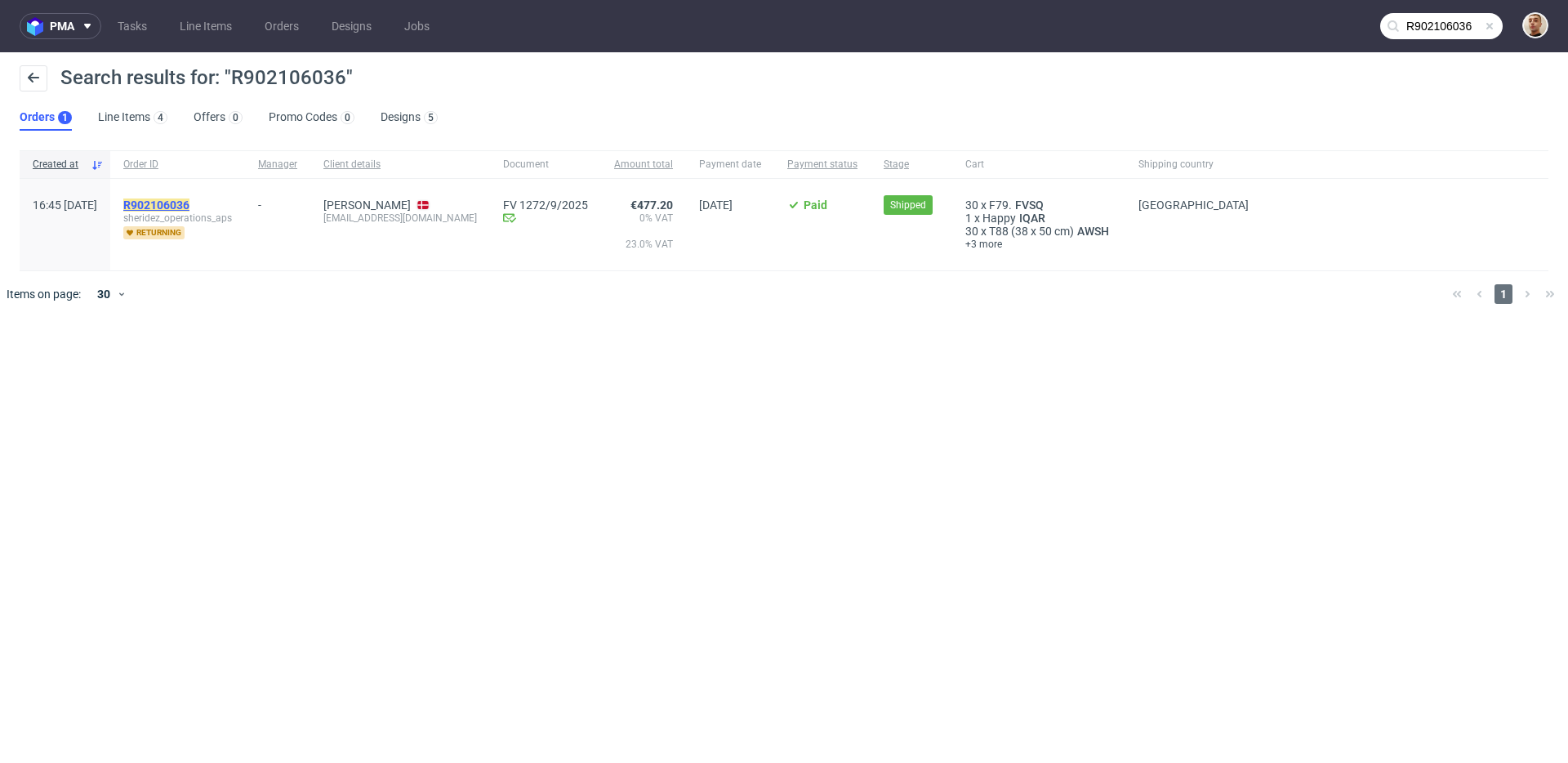
click at [190, 205] on mark "R902106036" at bounding box center [155, 205] width 66 height 13
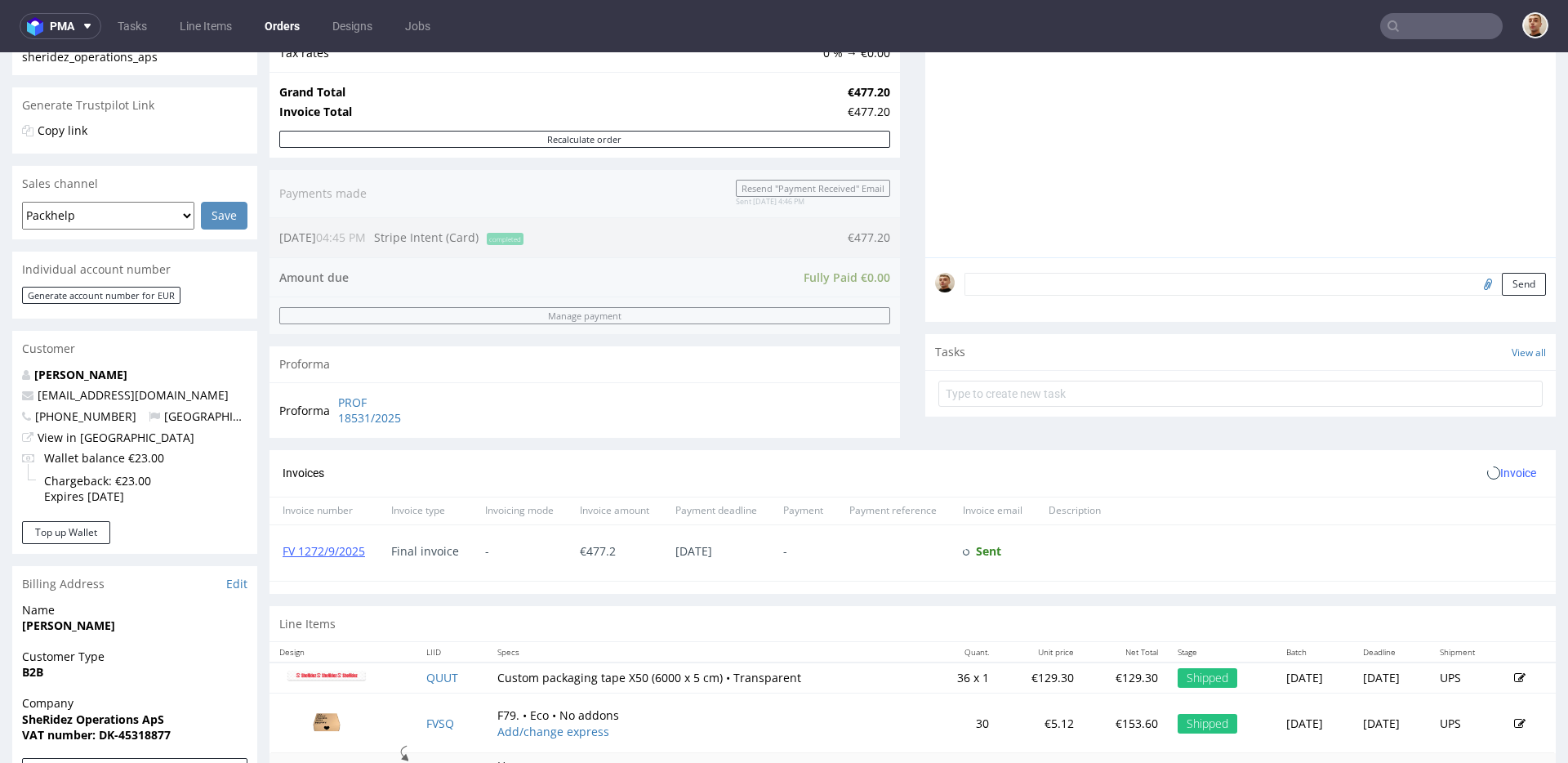
scroll to position [707, 0]
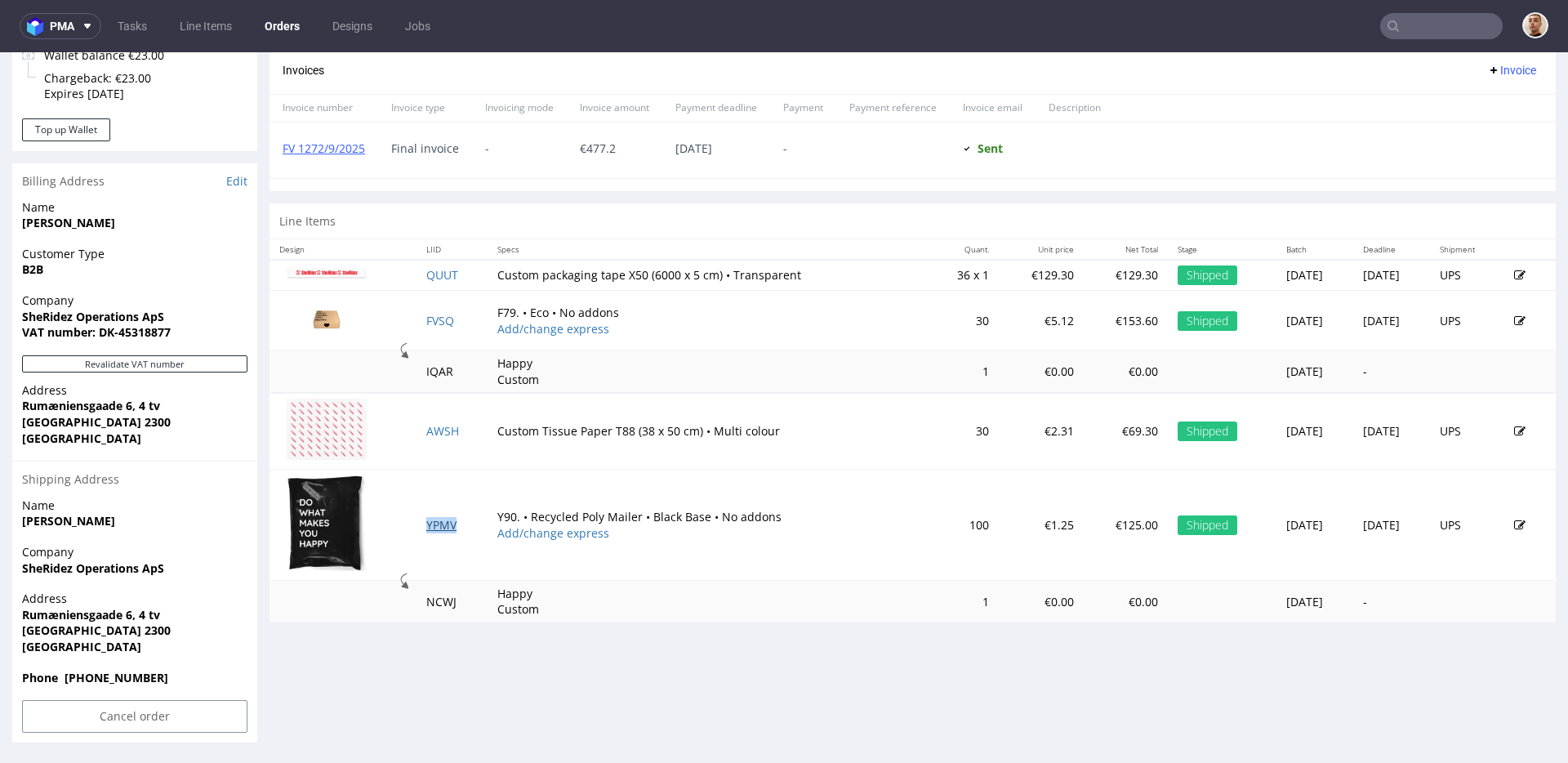
click at [436, 521] on link "YPMV" at bounding box center [442, 525] width 31 height 15
click at [436, 431] on link "AWSH" at bounding box center [443, 431] width 32 height 15
click at [435, 320] on link "FVSQ" at bounding box center [440, 320] width 28 height 15
click at [434, 272] on link "QUUT" at bounding box center [442, 275] width 31 height 15
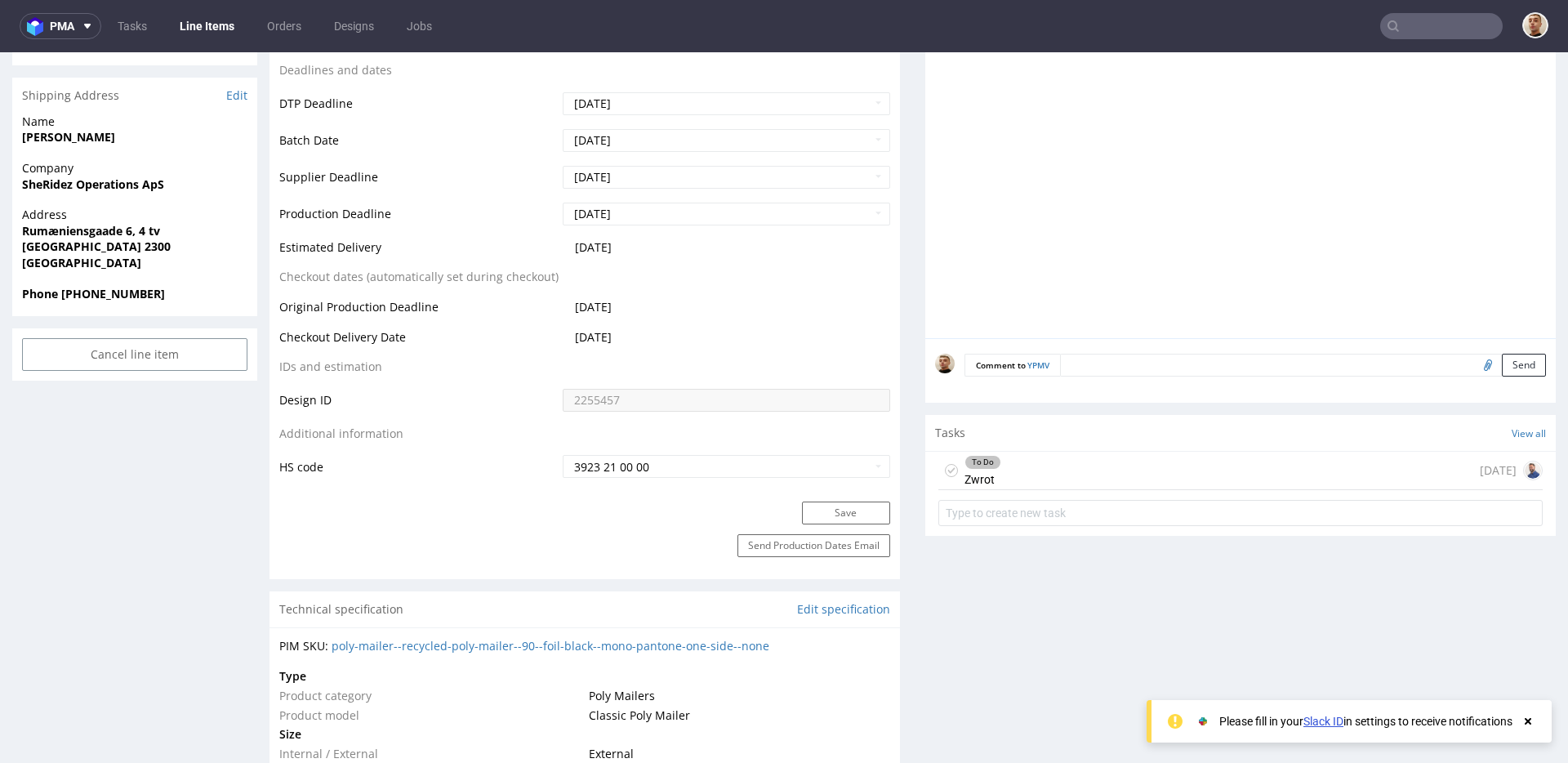
scroll to position [733, 0]
click at [1021, 464] on div "To Do Zwrot [DATE]" at bounding box center [1241, 470] width 605 height 38
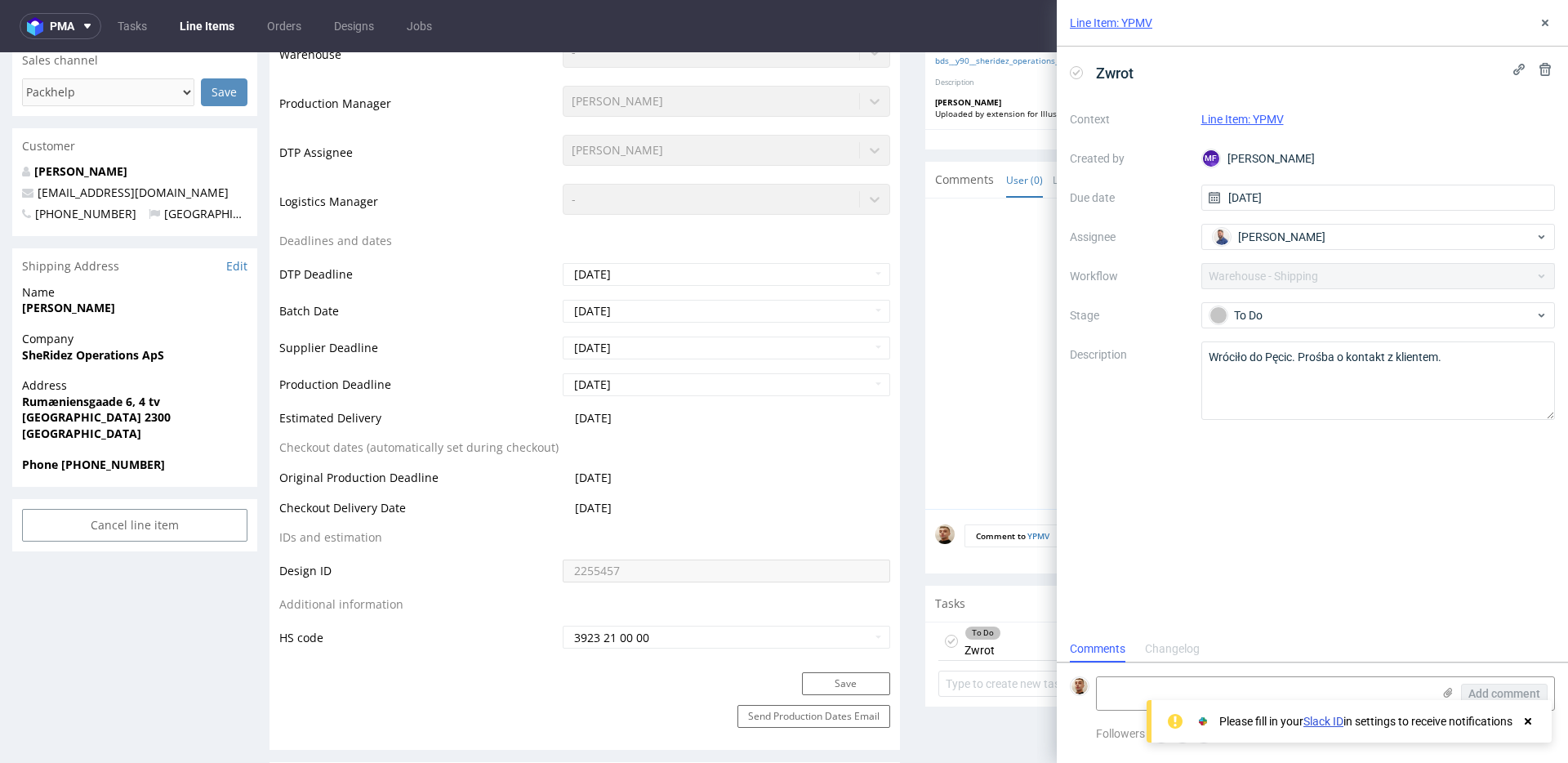
scroll to position [504, 0]
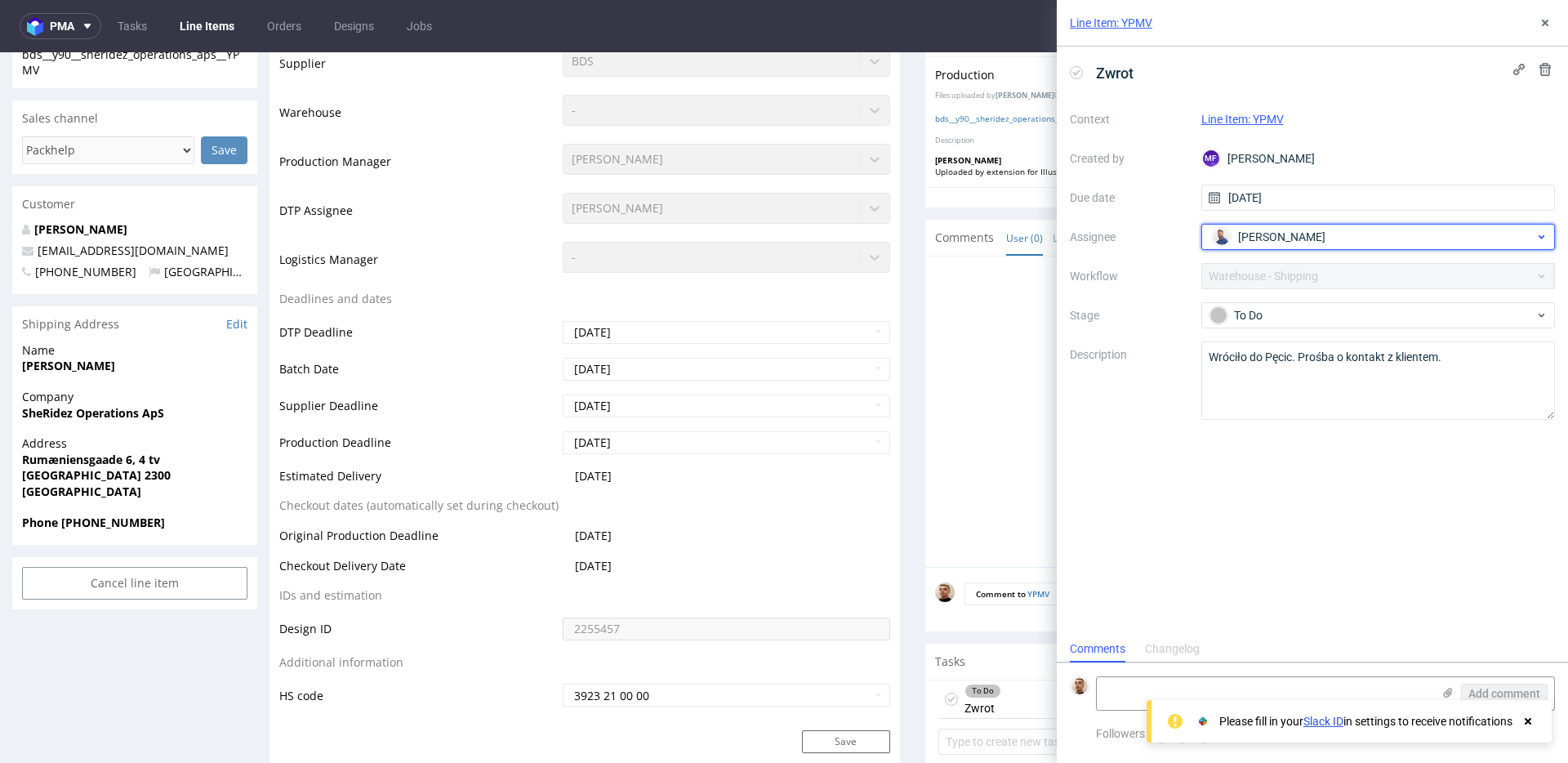
click at [1247, 240] on span "[PERSON_NAME]" at bounding box center [1282, 237] width 88 height 16
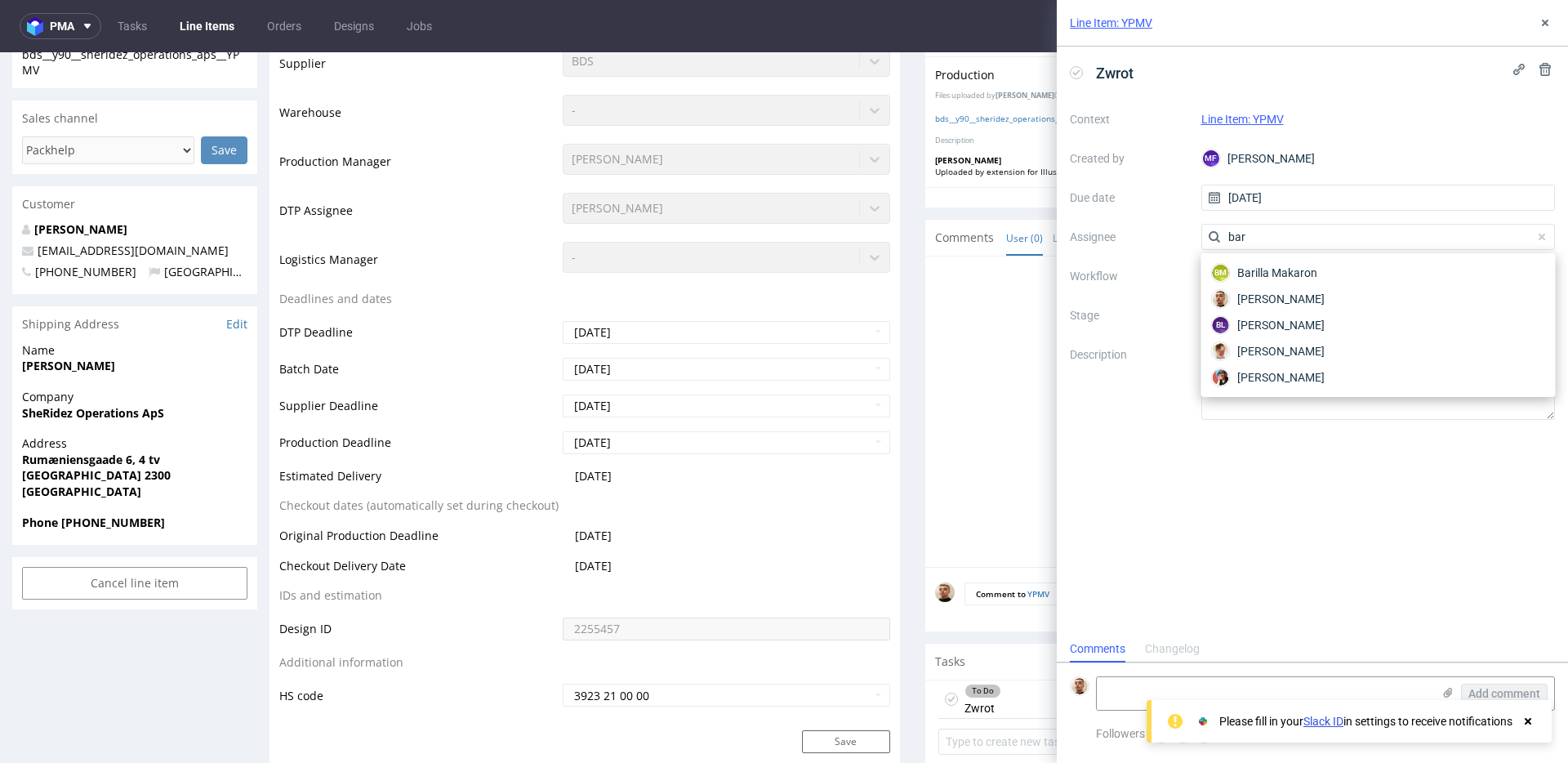
scroll to position [0, 0]
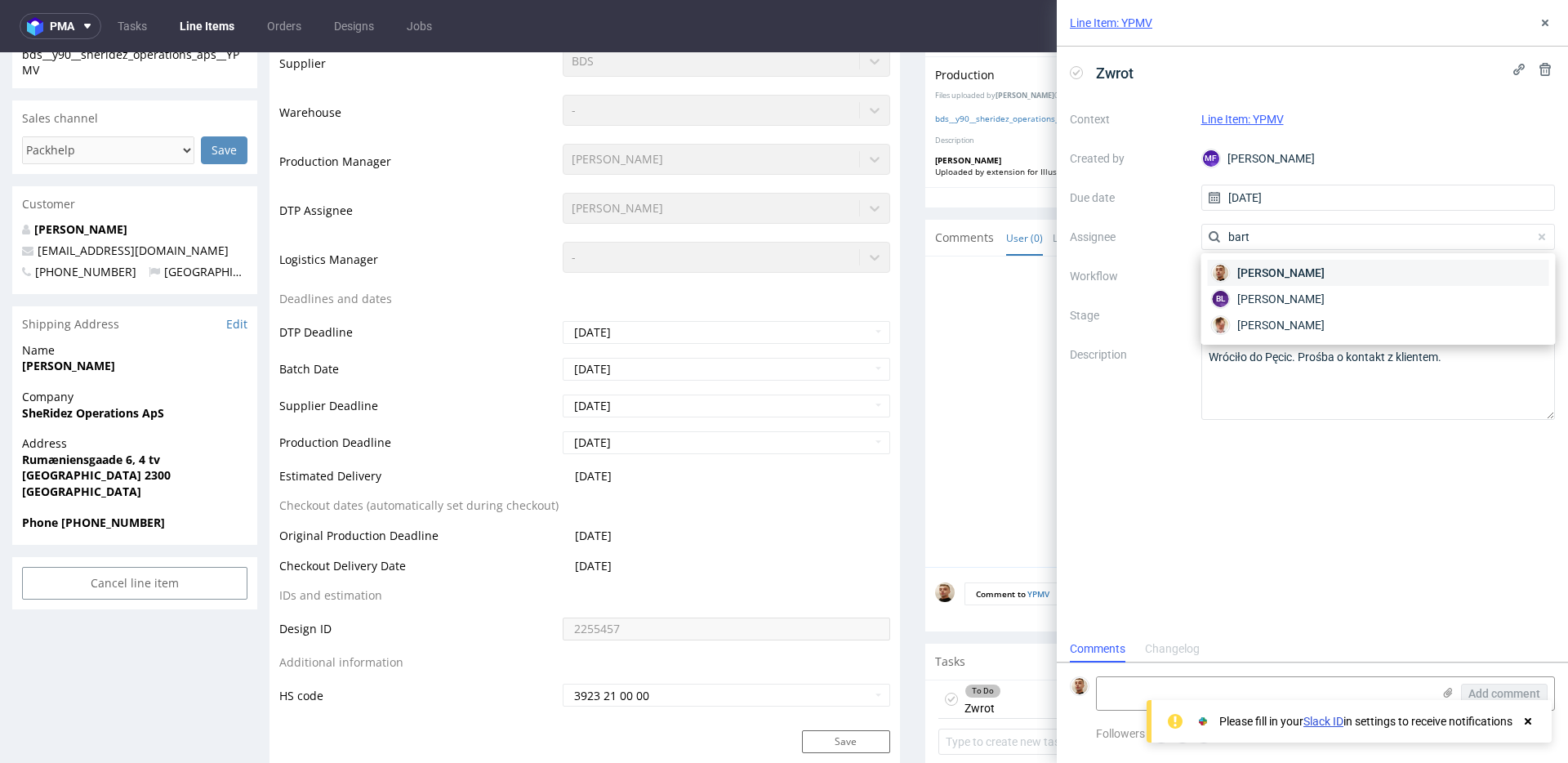
type input "bart"
click at [1257, 263] on div "[PERSON_NAME]" at bounding box center [1378, 272] width 341 height 26
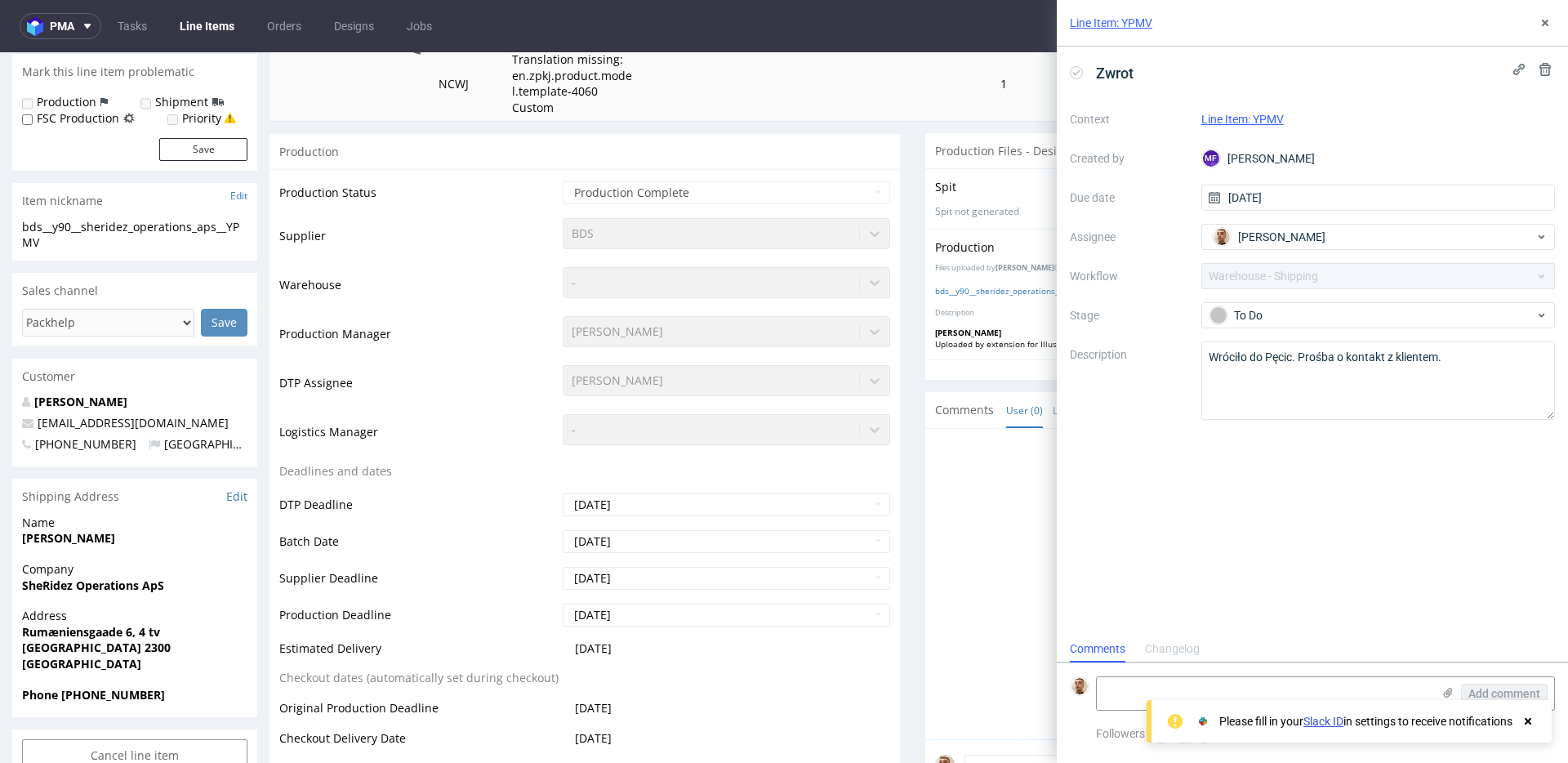
scroll to position [330, 0]
click at [1316, 700] on div "Please fill in your Slack ID in settings to receive notifications" at bounding box center [1349, 721] width 405 height 43
click at [1319, 692] on textarea at bounding box center [1264, 693] width 335 height 32
click at [1373, 683] on textarea "klientka prosi o wysylke pod ten sam adres" at bounding box center [1264, 693] width 335 height 32
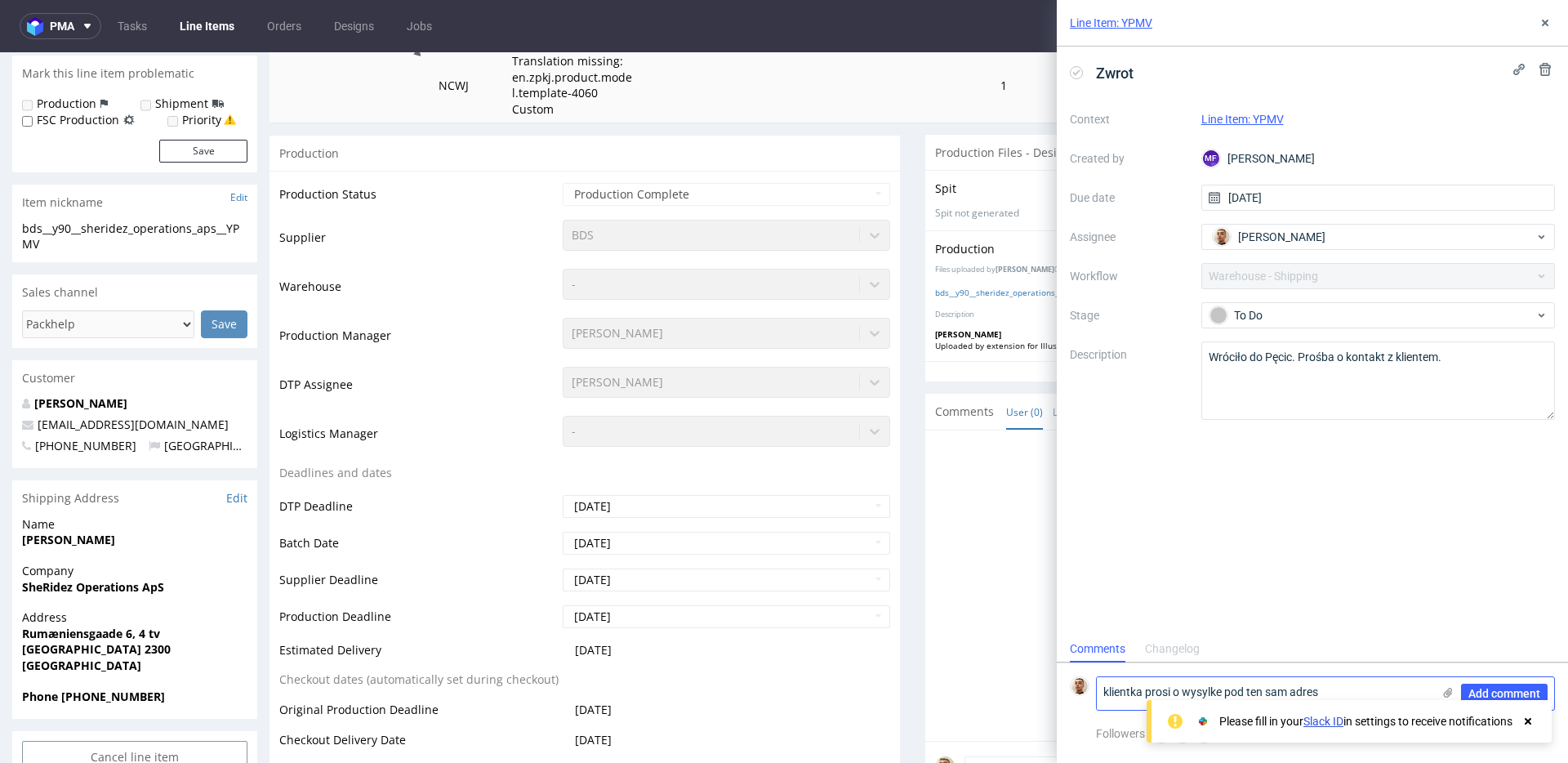
click at [1373, 683] on textarea "klientka prosi o wysylke pod ten sam adres" at bounding box center [1264, 693] width 335 height 32
type textarea "klientka prosi o wysylke pod ten sam adres"
click at [1479, 695] on span "Add comment" at bounding box center [1503, 693] width 72 height 11
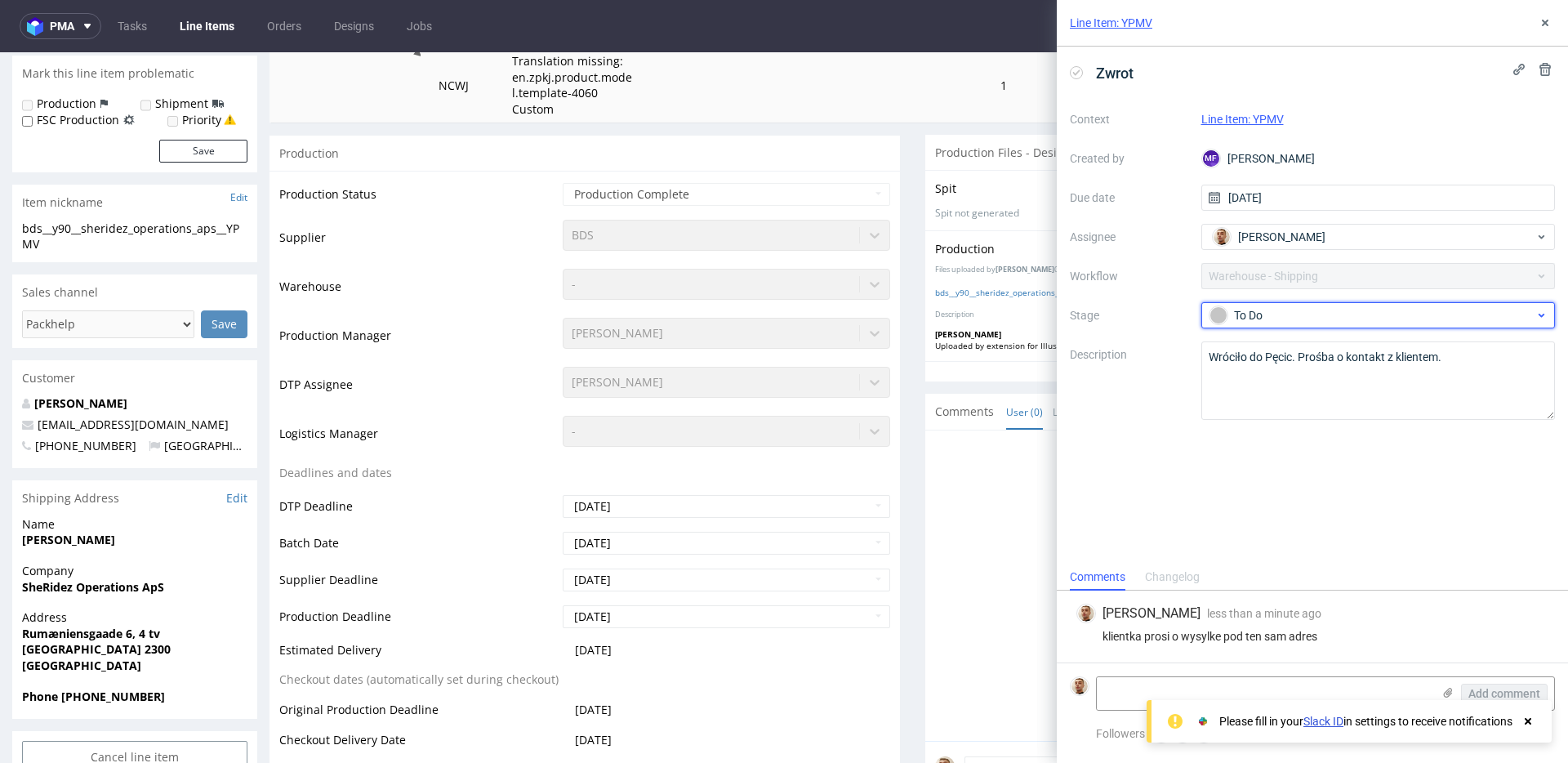
click at [1290, 325] on div "To Do" at bounding box center [1378, 315] width 355 height 26
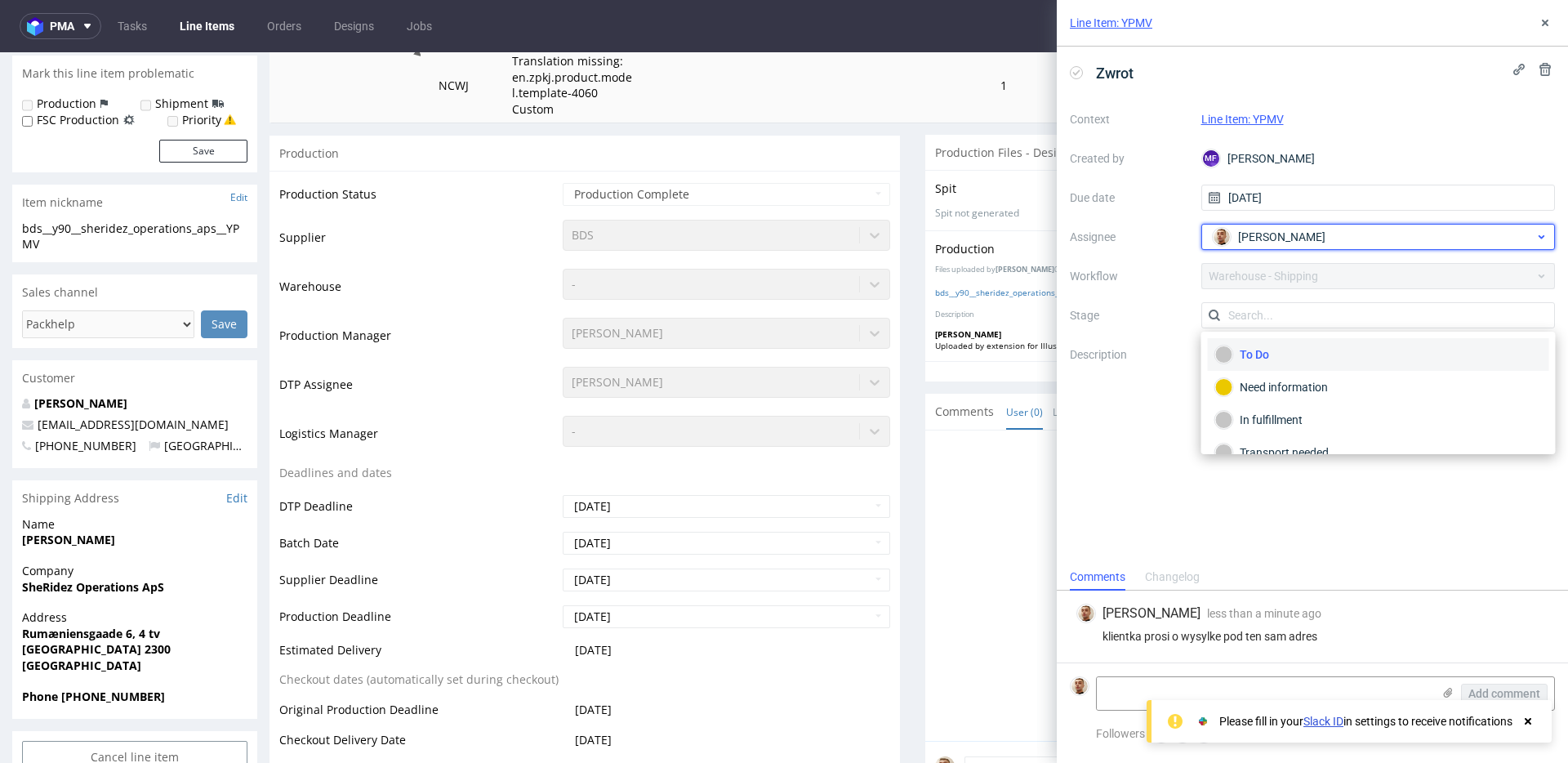
click at [1270, 237] on span "Bartłomiej Leśniczuk" at bounding box center [1282, 237] width 88 height 16
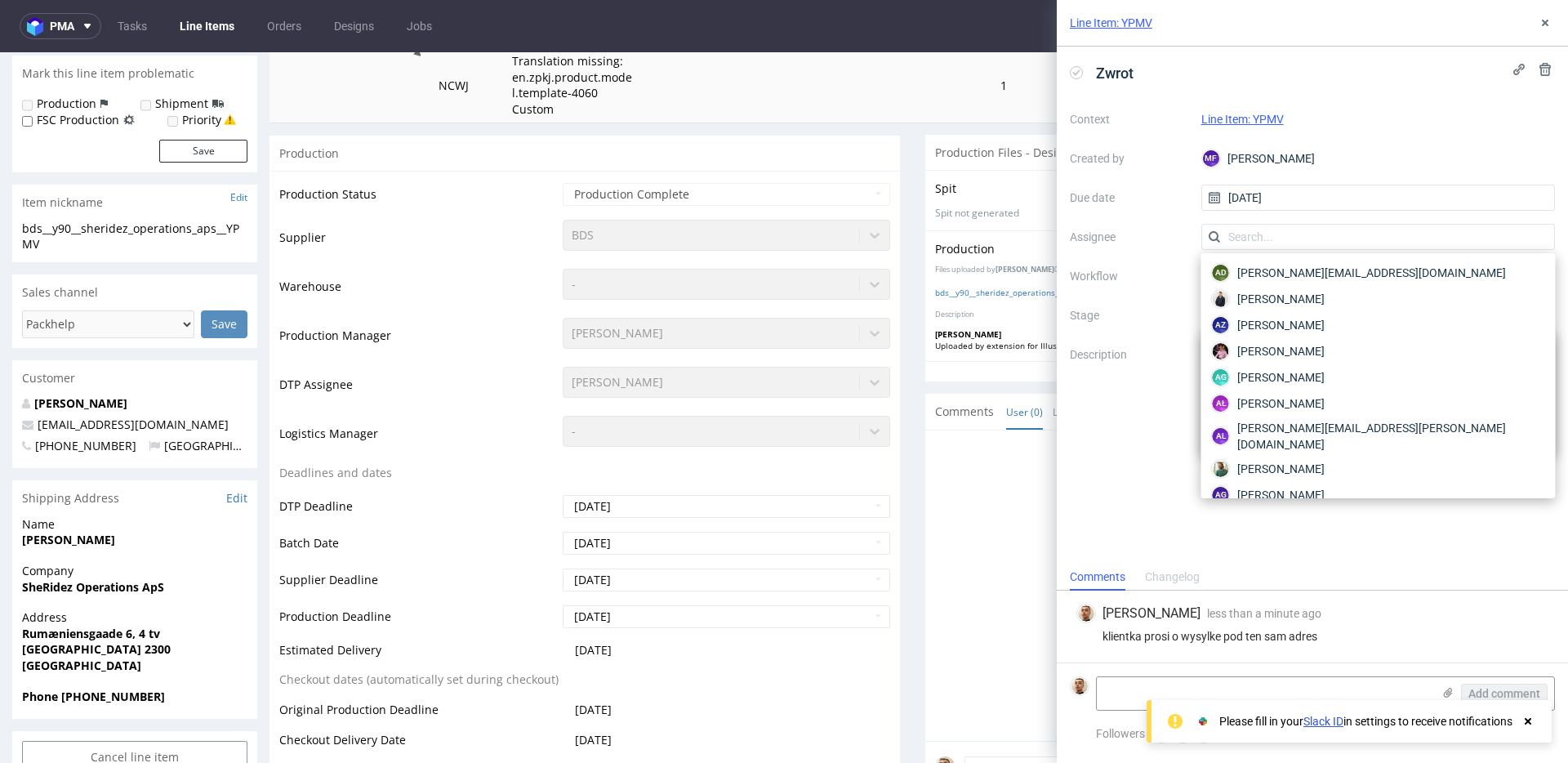
scroll to position [315, 0]
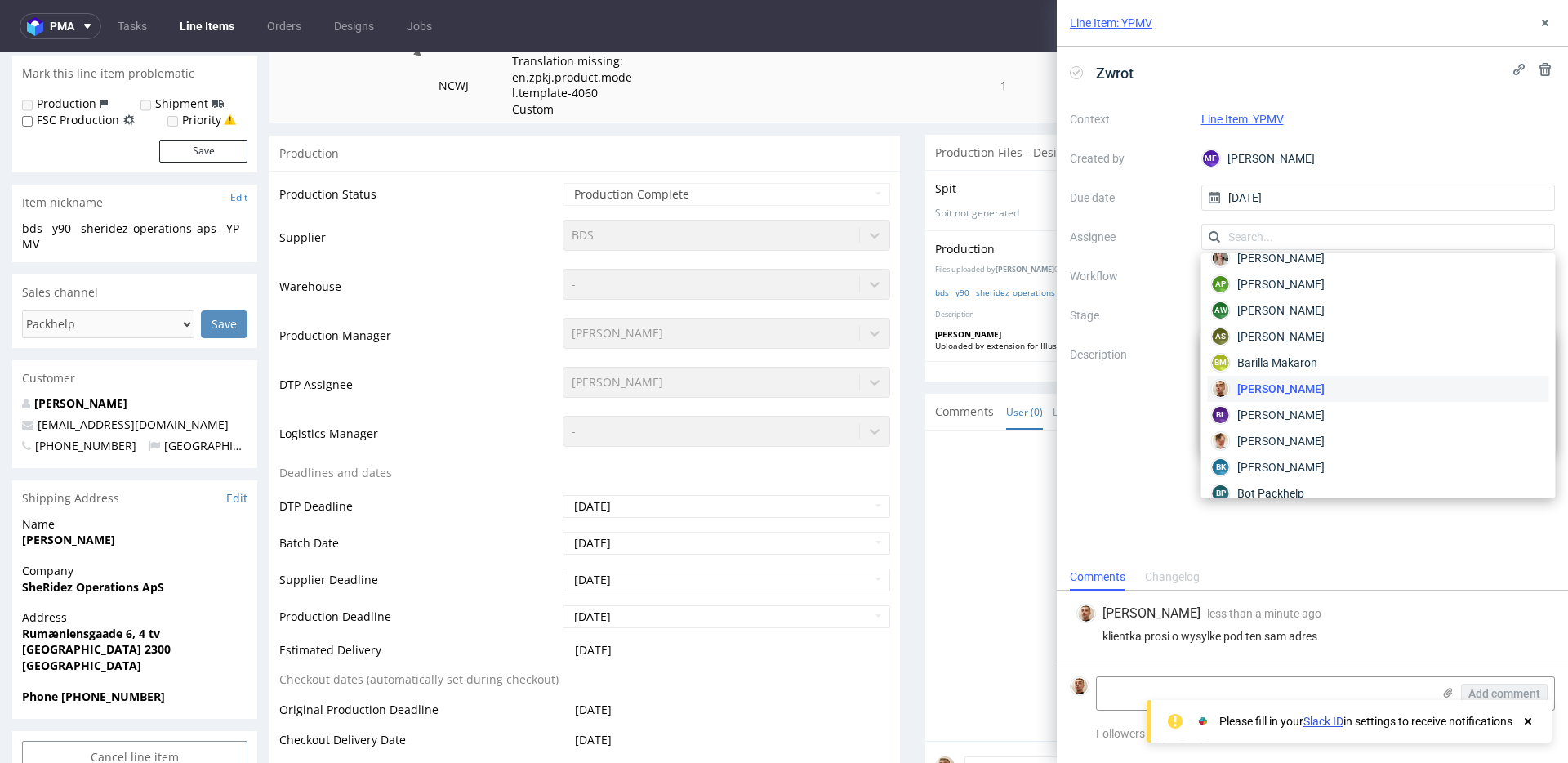
type input "d"
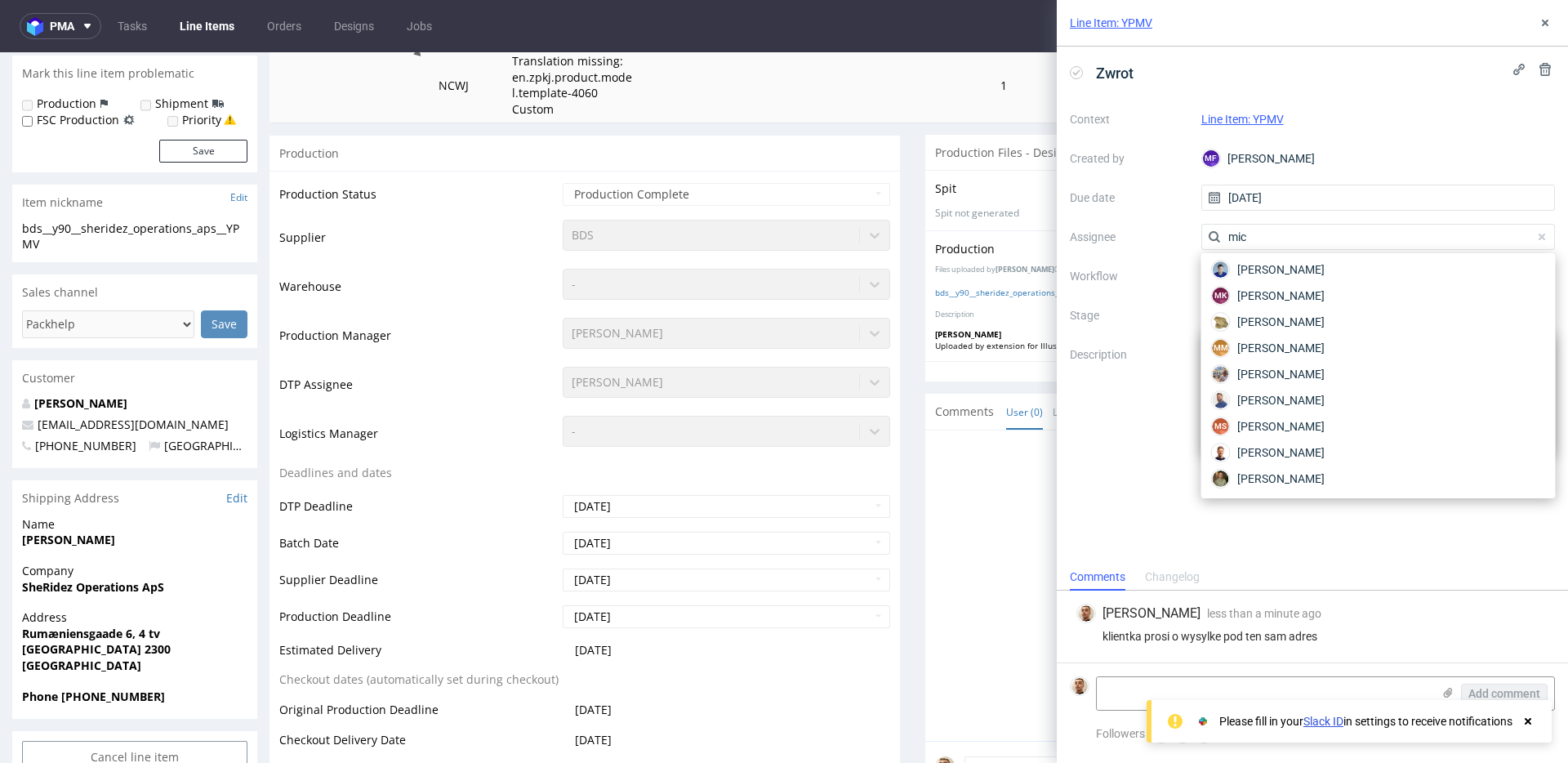
scroll to position [82, 0]
type input "michal"
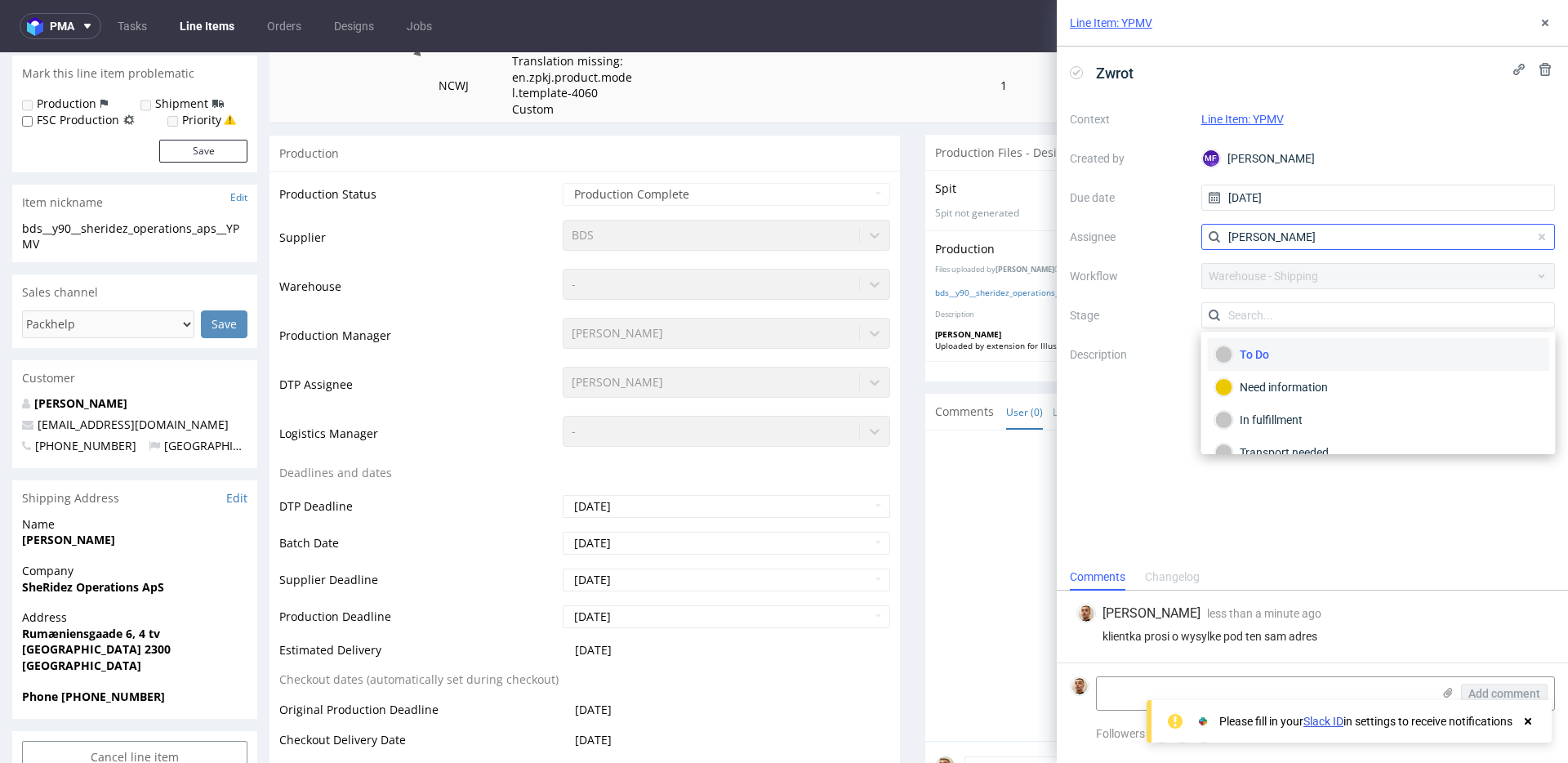
click at [1280, 230] on input "michal" at bounding box center [1378, 237] width 355 height 26
click at [1281, 231] on span "Bartłomiej Leśniczuk" at bounding box center [1282, 237] width 88 height 16
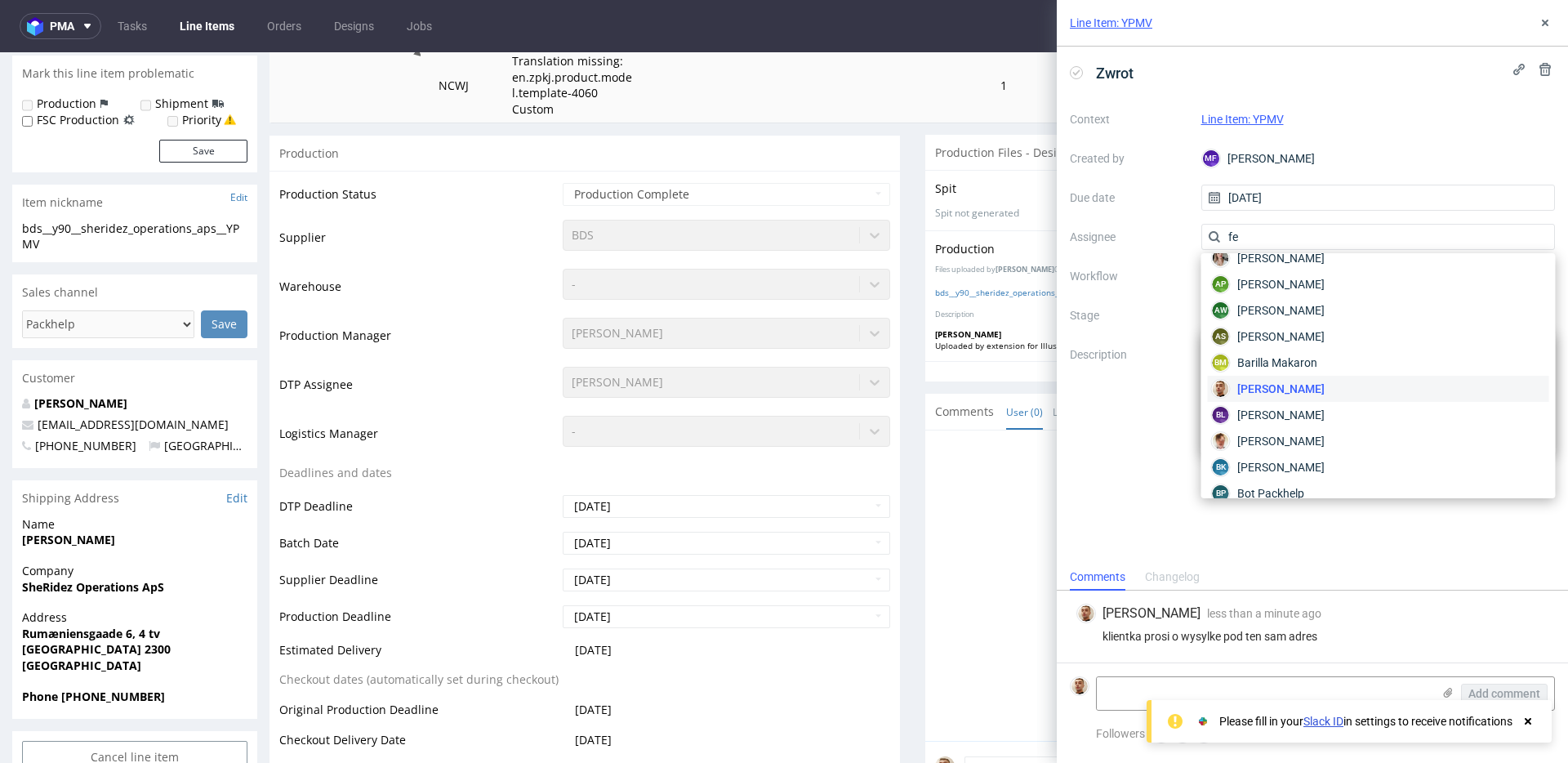
scroll to position [0, 0]
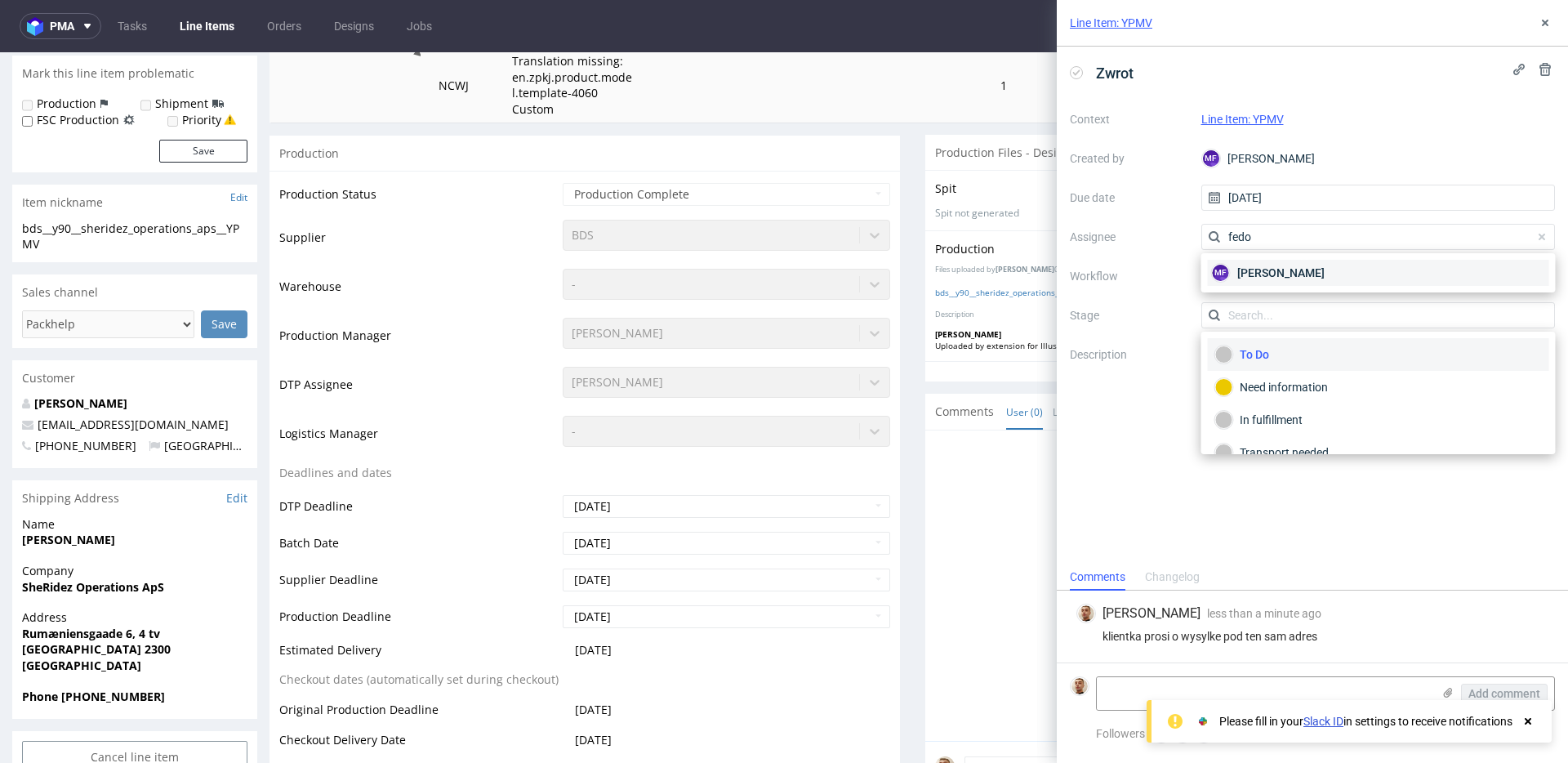
type input "fedo"
click at [1277, 270] on span "Michał Fedorowicz" at bounding box center [1281, 272] width 88 height 16
click at [1257, 349] on div "To Do" at bounding box center [1378, 354] width 326 height 18
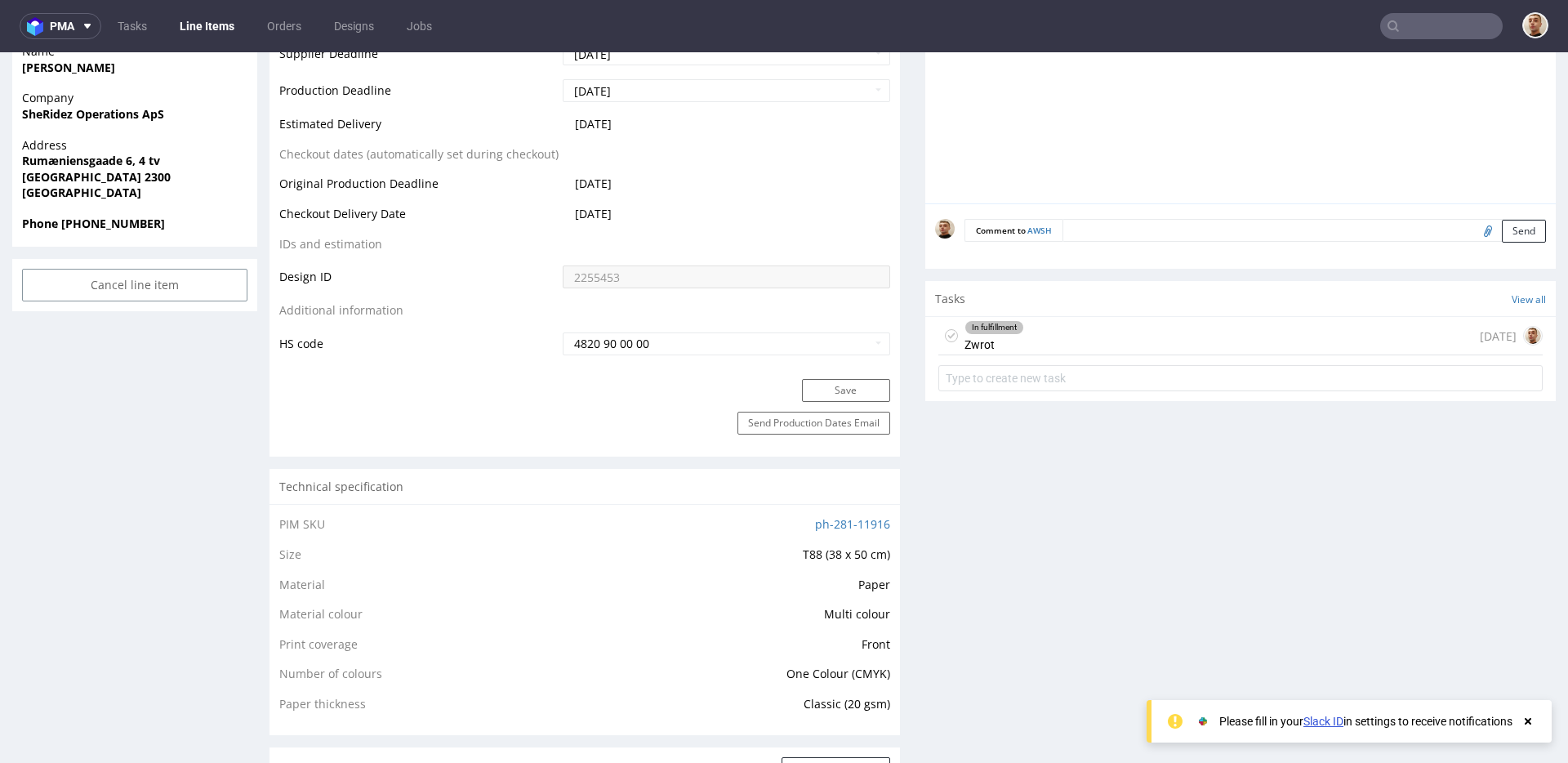
scroll to position [748, 0]
click at [1048, 322] on div "In fulfillment Zwrot 2 days ago" at bounding box center [1241, 335] width 605 height 38
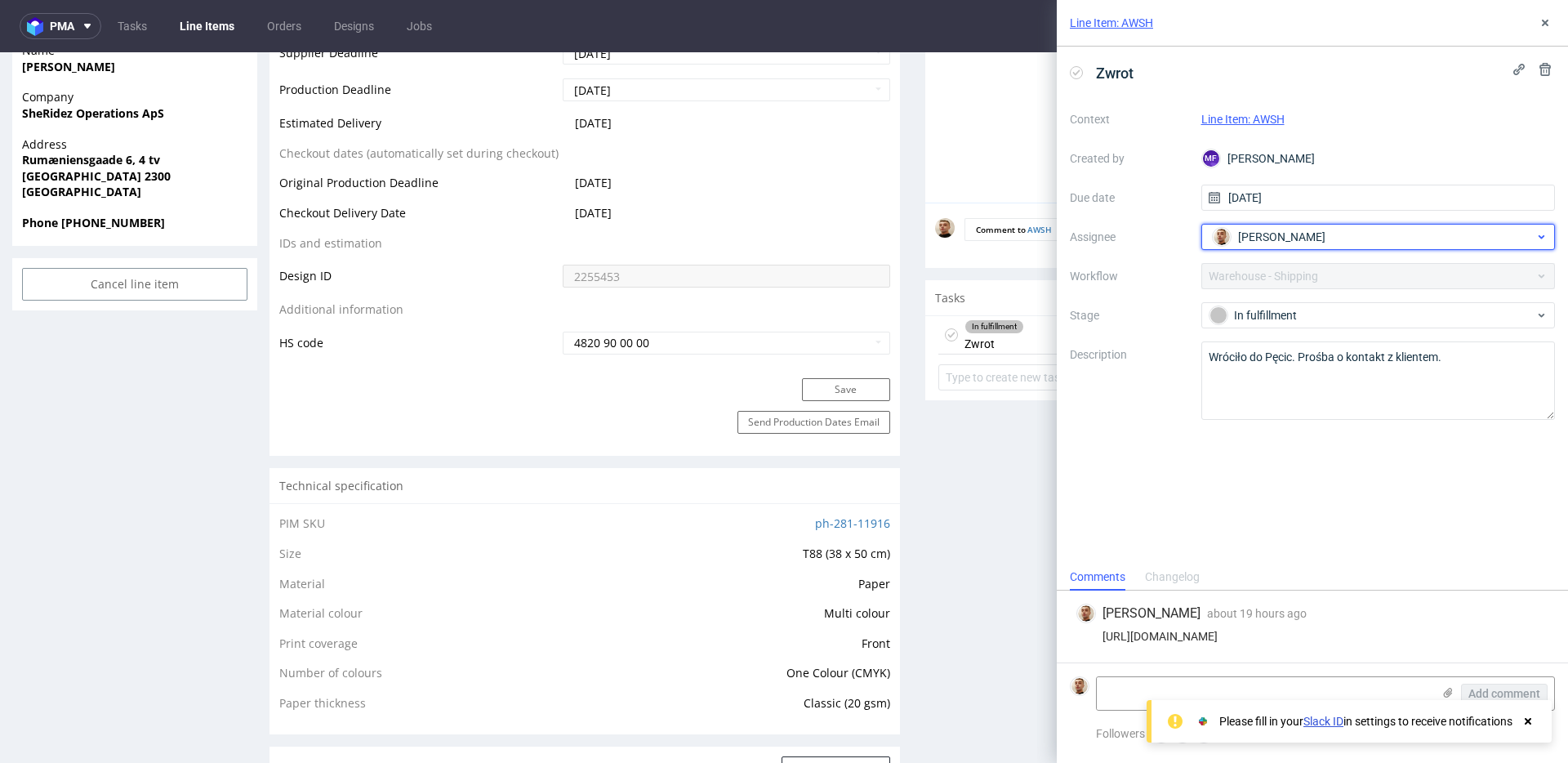
click at [1308, 232] on span "[PERSON_NAME]" at bounding box center [1282, 237] width 88 height 16
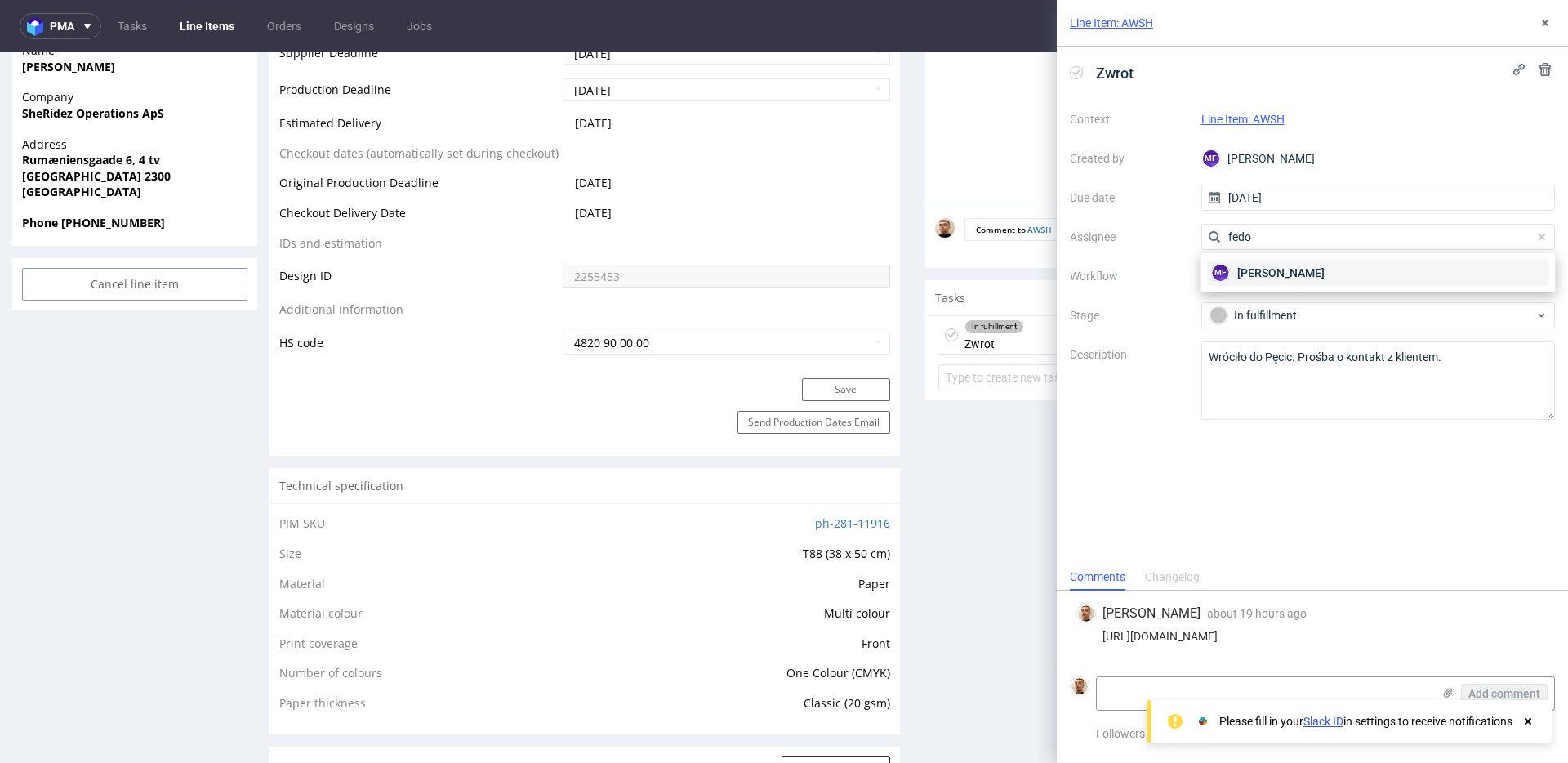
type input "fedo"
click at [1290, 274] on span "[PERSON_NAME]" at bounding box center [1281, 272] width 88 height 16
click at [1184, 677] on textarea at bounding box center [1264, 693] width 335 height 32
paste textarea "klientka prosi o wysylke pod ten sam adres"
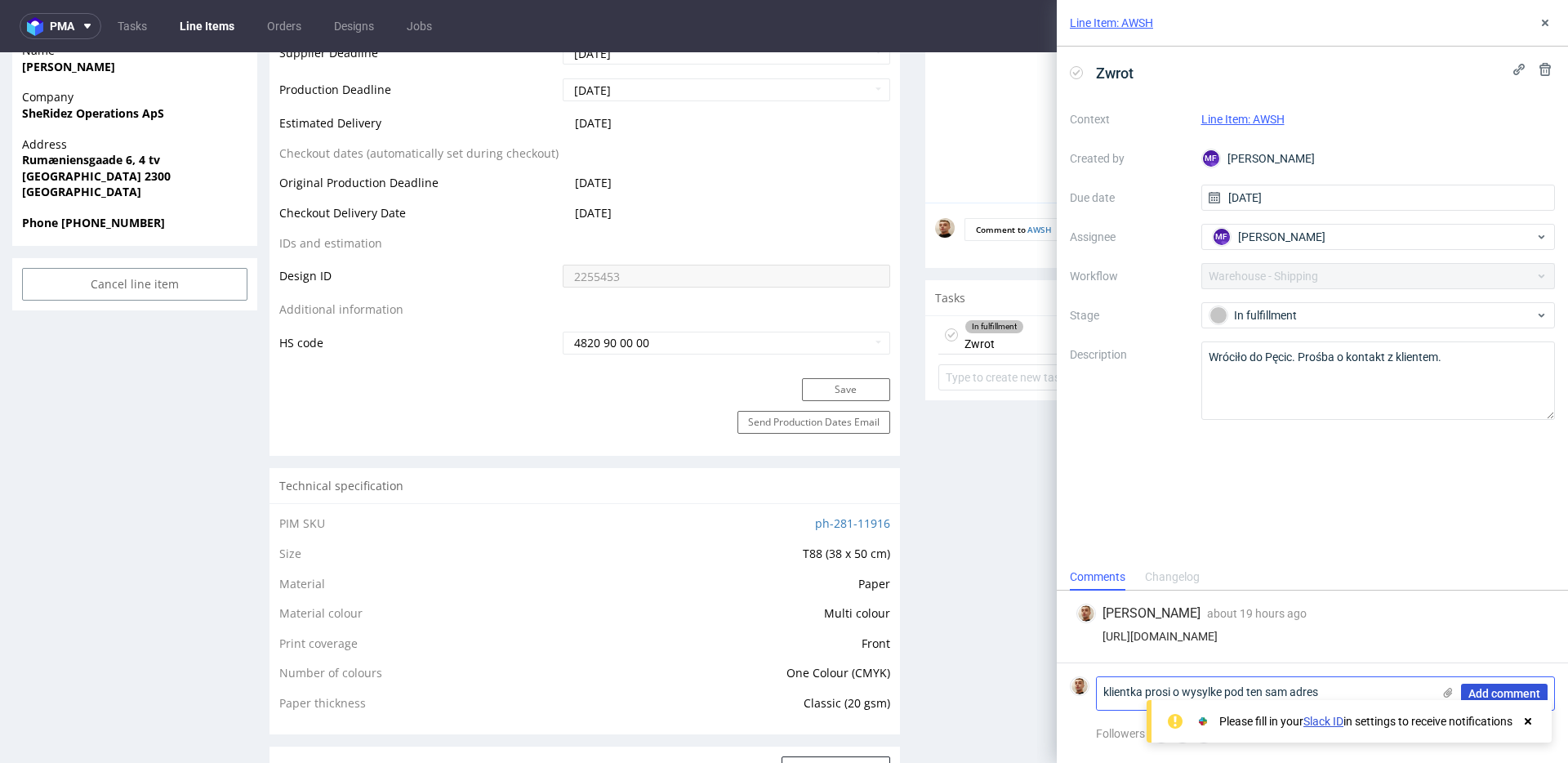
type textarea "klientka prosi o wysylke pod ten sam adres"
click at [1495, 691] on span "Add comment" at bounding box center [1503, 693] width 72 height 11
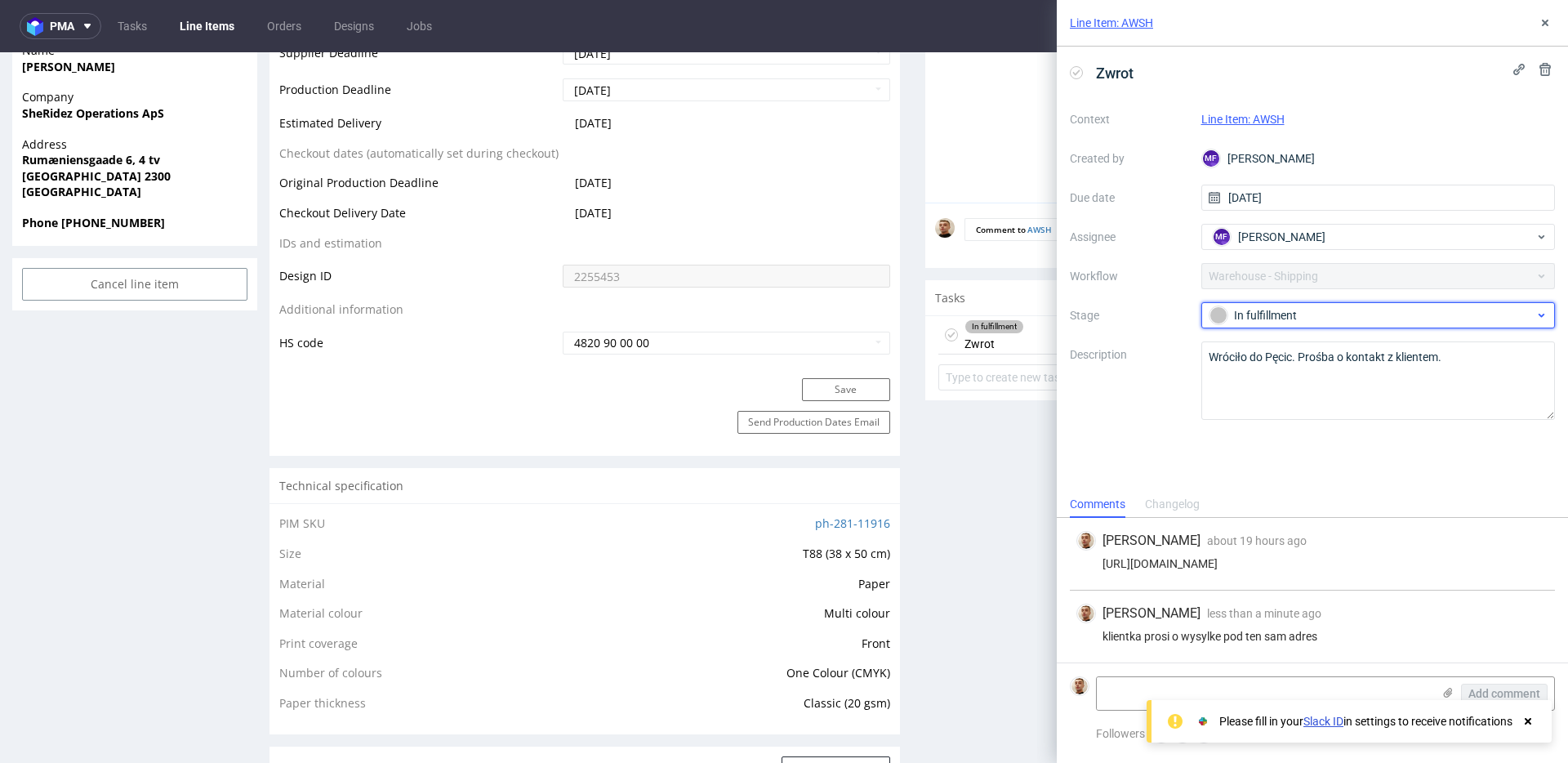
click at [1274, 311] on div "In fulfillment" at bounding box center [1372, 315] width 325 height 18
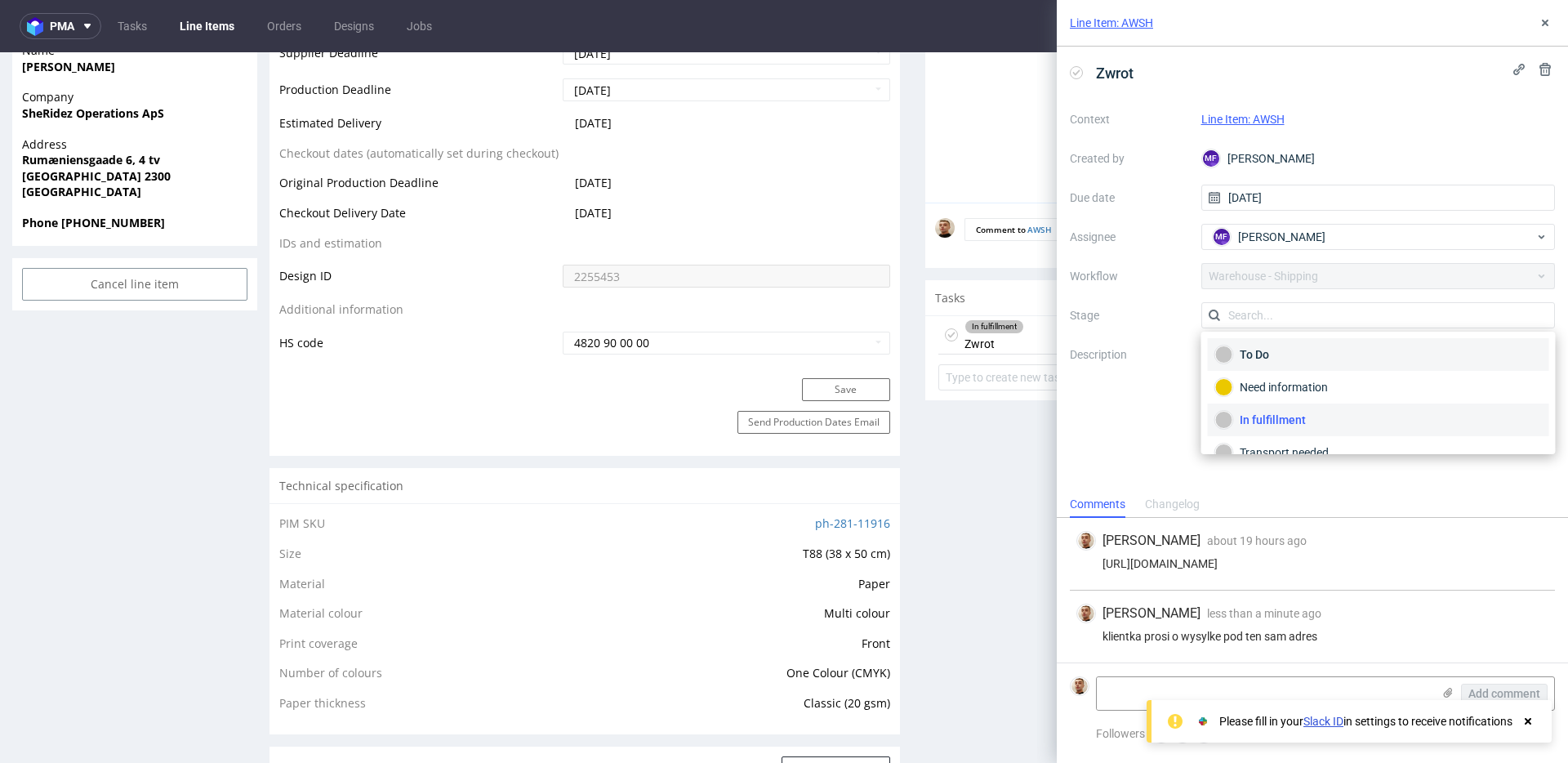
click at [1263, 346] on div "To Do" at bounding box center [1378, 354] width 326 height 18
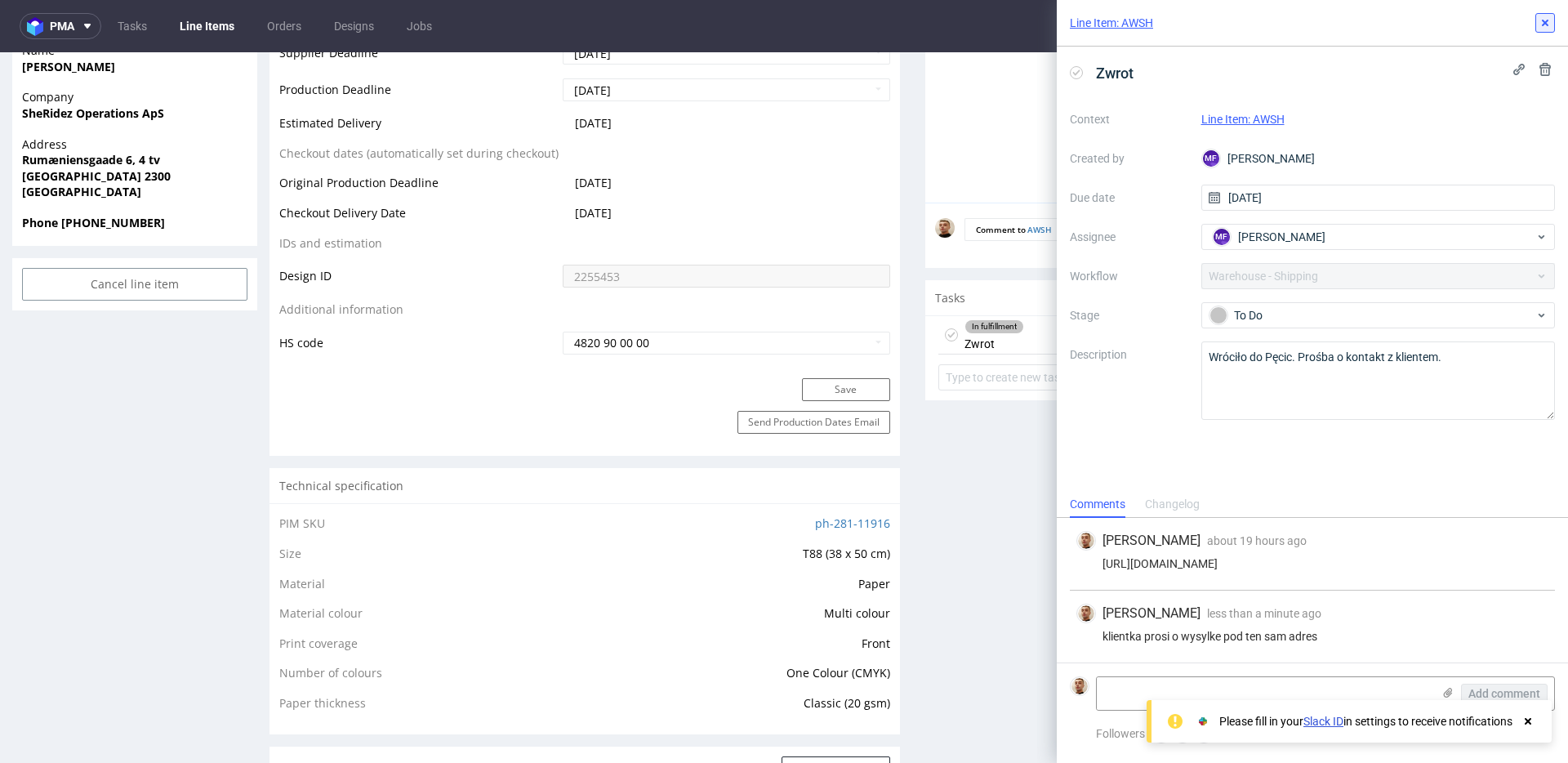
click at [1546, 20] on use at bounding box center [1545, 23] width 7 height 7
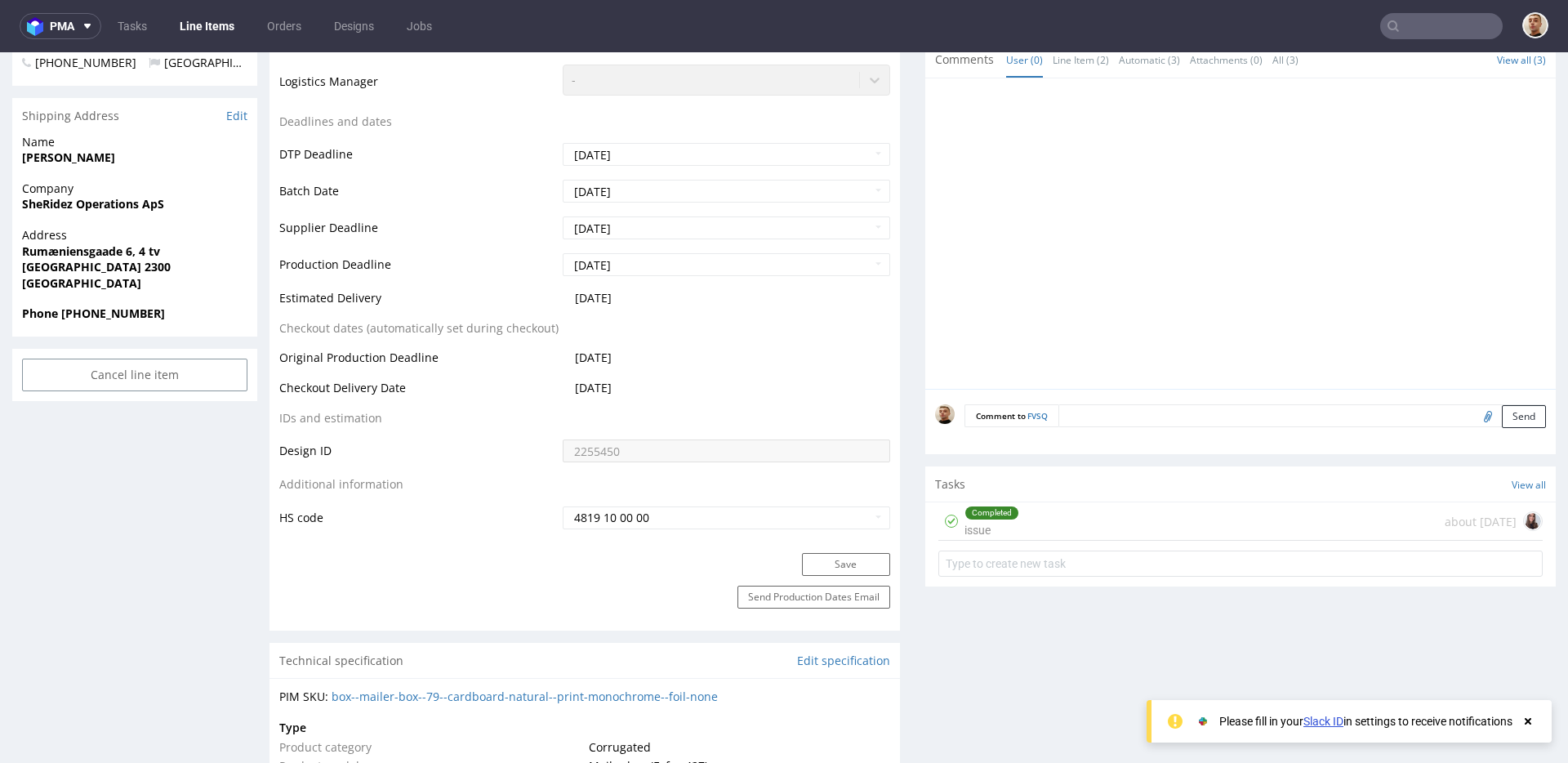
scroll to position [1, 0]
click at [1185, 500] on div "Tasks View all" at bounding box center [1240, 485] width 630 height 36
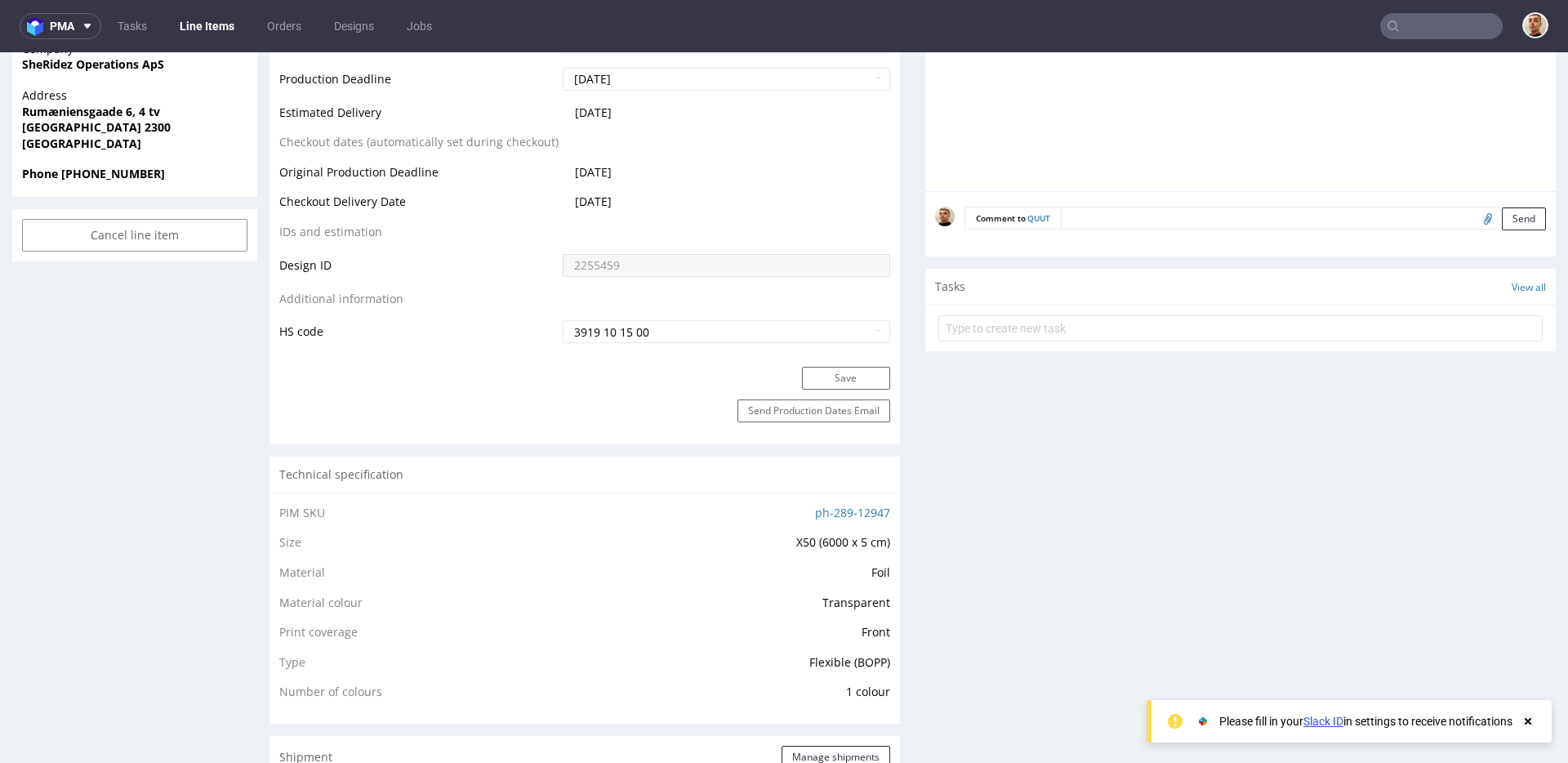
scroll to position [729, 0]
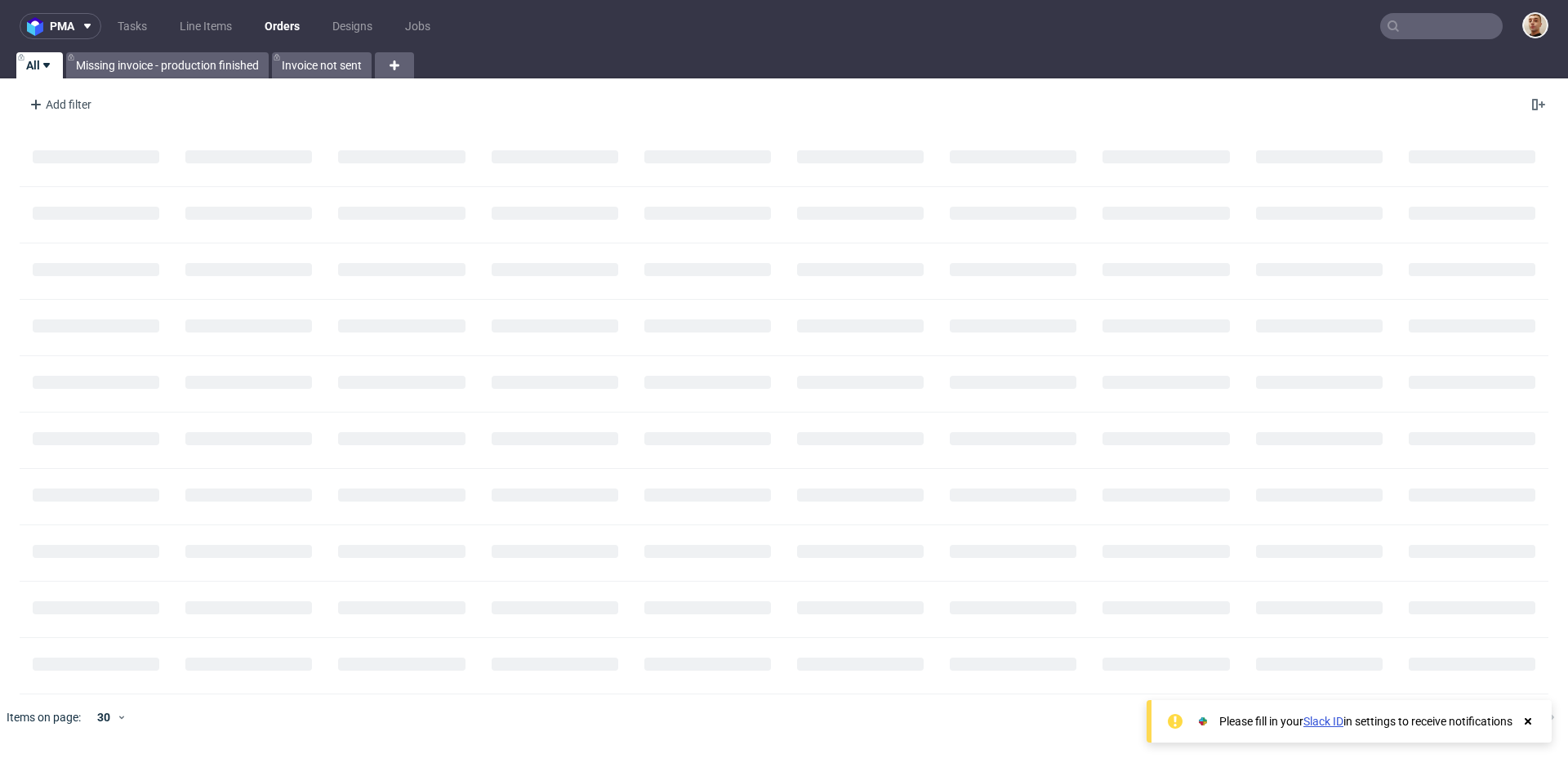
click at [1476, 44] on nav "pma Tasks Line Items Orders Designs Jobs" at bounding box center [784, 26] width 1568 height 52
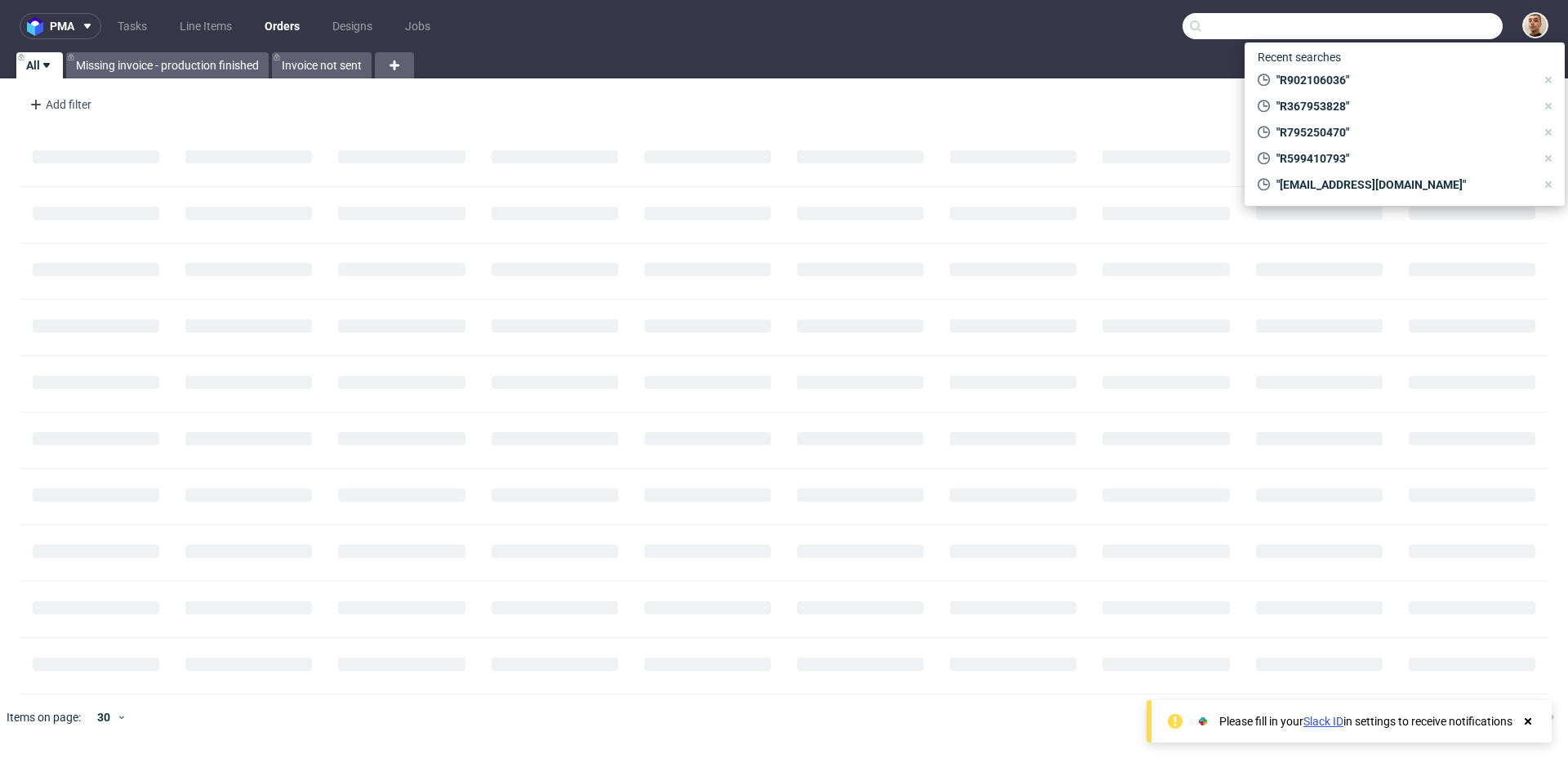
click at [1476, 18] on input "text" at bounding box center [1343, 26] width 320 height 26
paste input "FZD88BDC49"
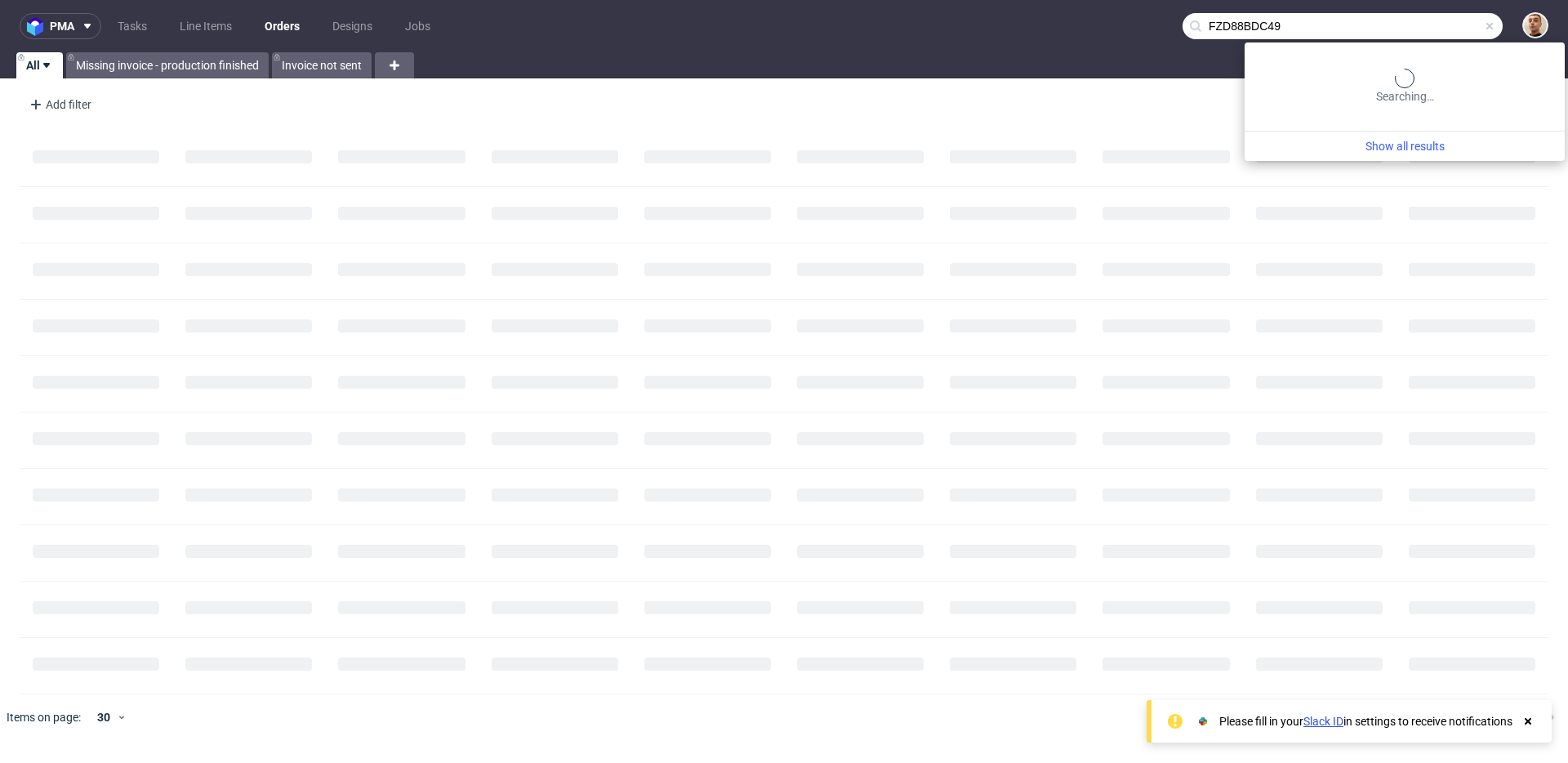
type input "FZD88BDC49"
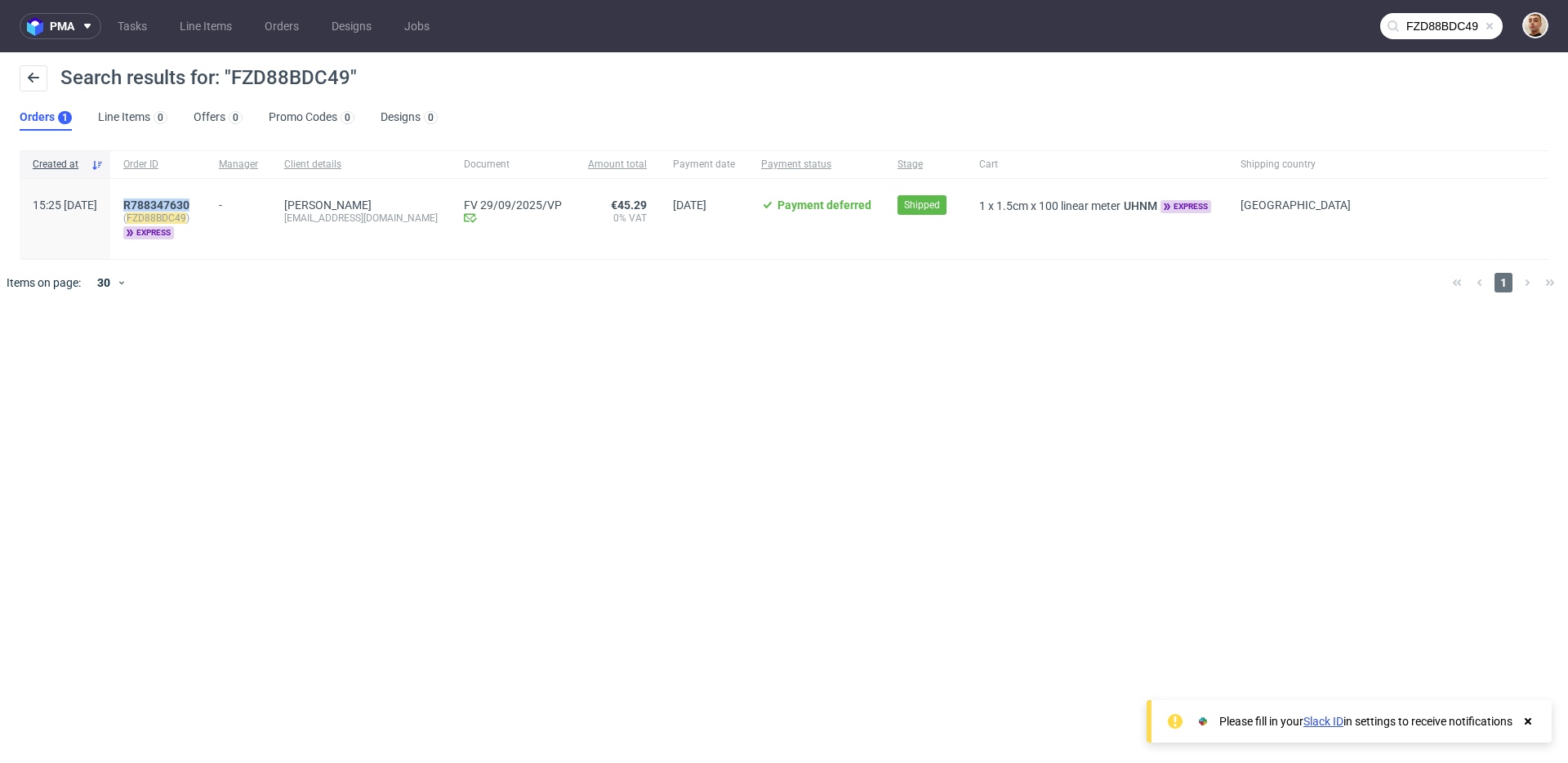
drag, startPoint x: 246, startPoint y: 201, endPoint x: 165, endPoint y: 201, distance: 81.0
click at [165, 201] on div "R788347630 ( FZD88BDC49 ) express" at bounding box center [158, 219] width 95 height 80
copy span "R788347630"
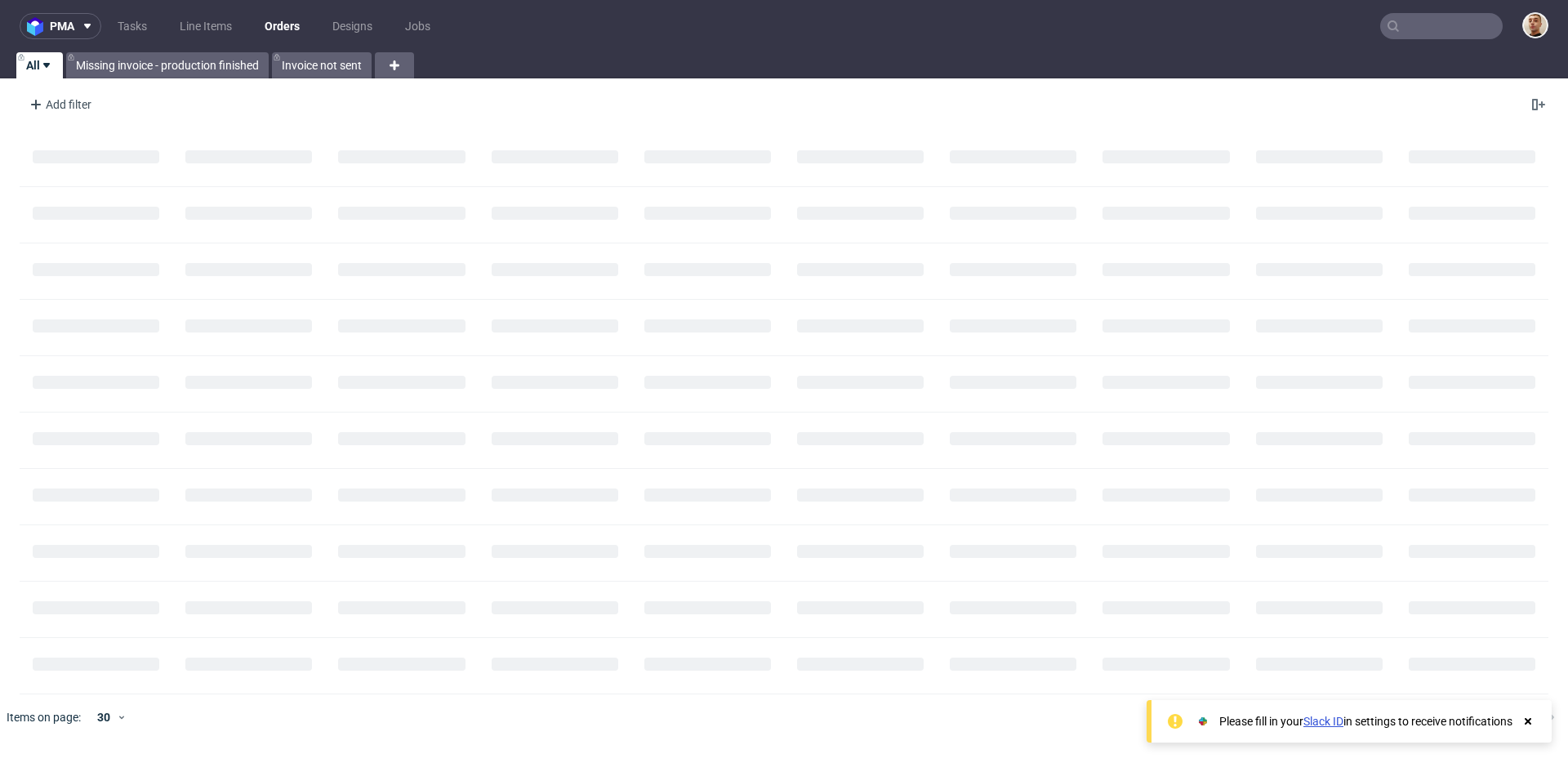
click at [1505, 36] on div at bounding box center [1525, 27] width 46 height 29
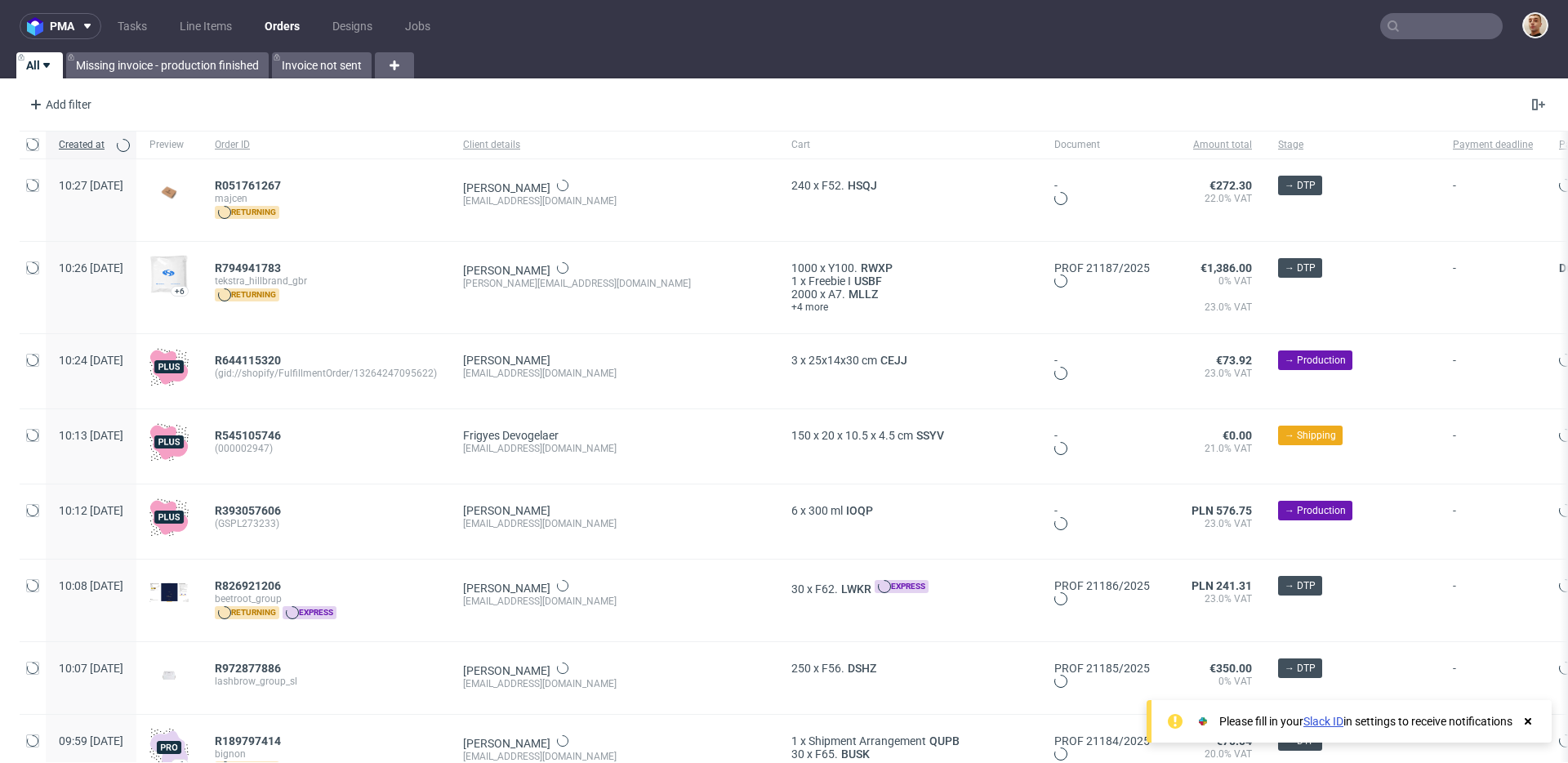
click at [1476, 30] on input "text" at bounding box center [1441, 26] width 122 height 26
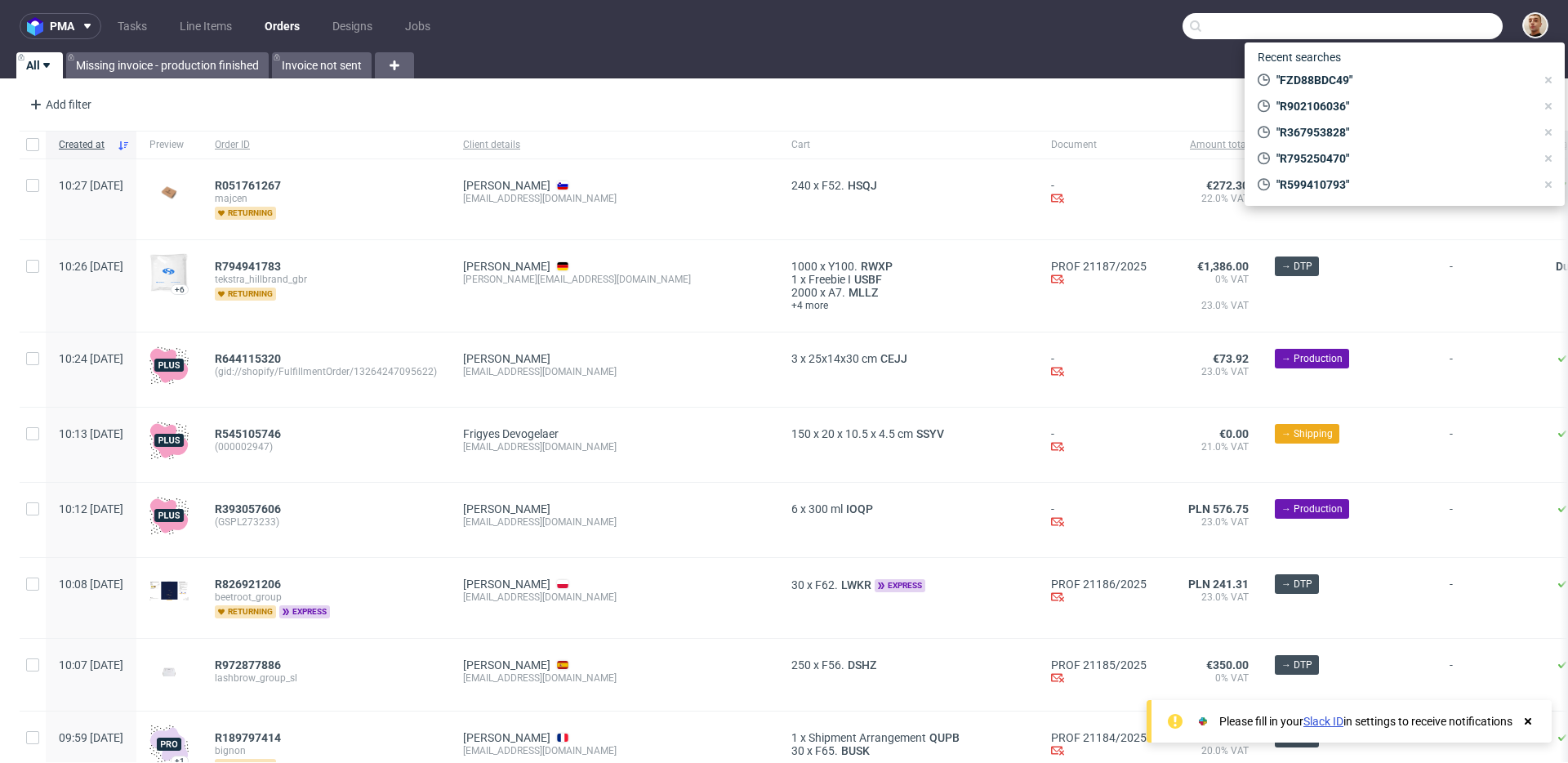
paste input "R463327644"
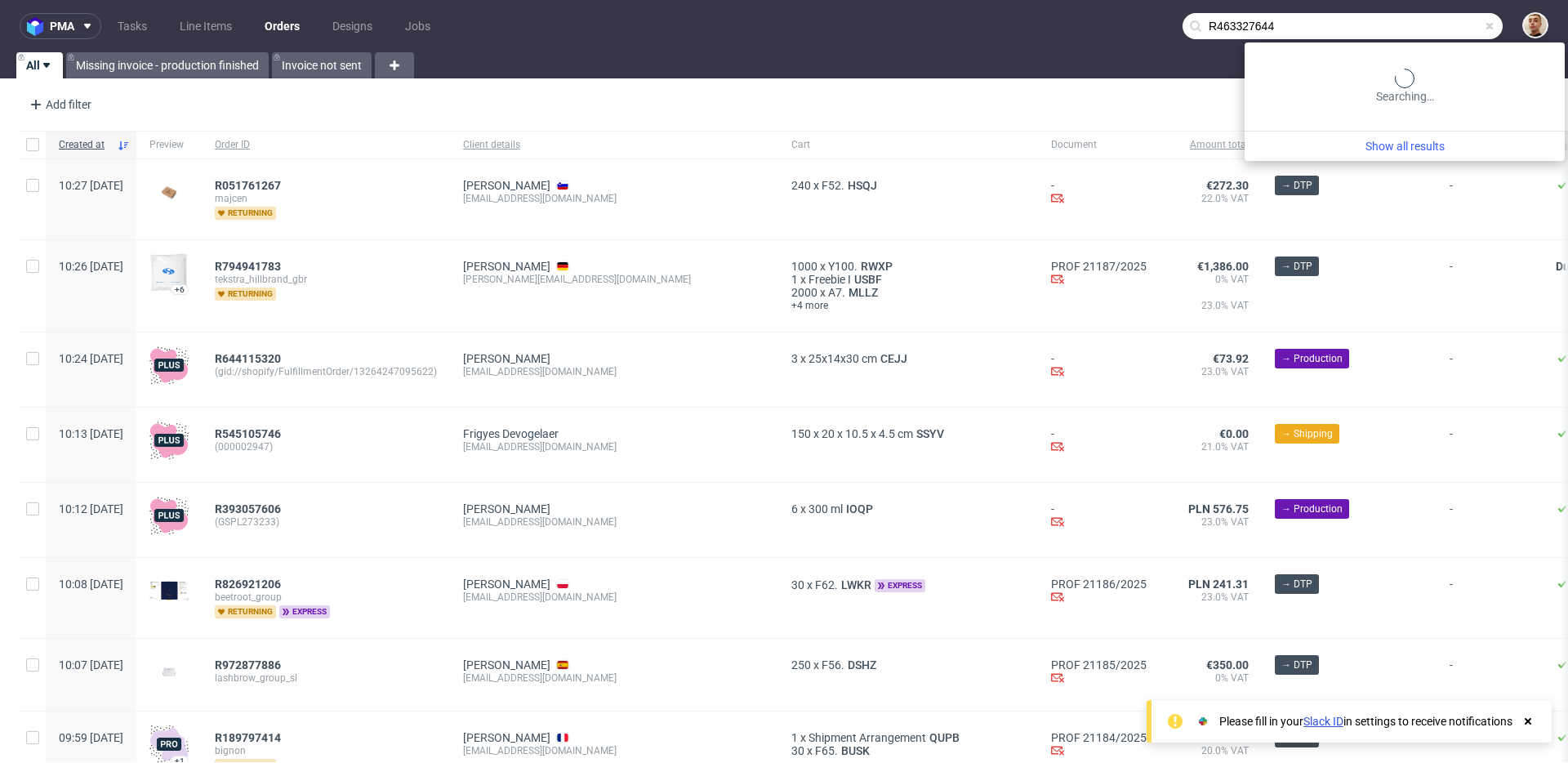
type input "R463327644"
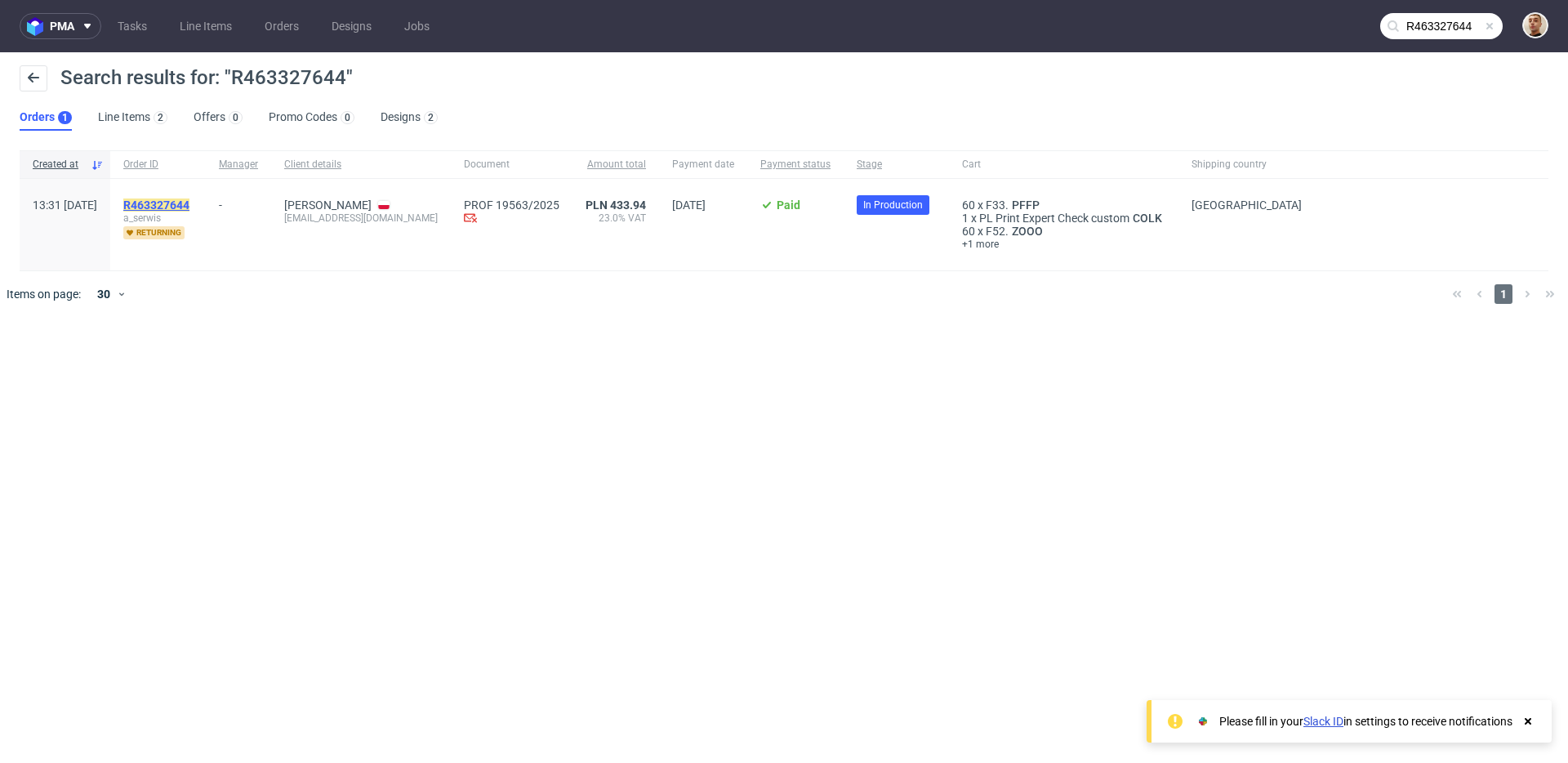
click at [190, 201] on mark "R463327644" at bounding box center [155, 205] width 66 height 13
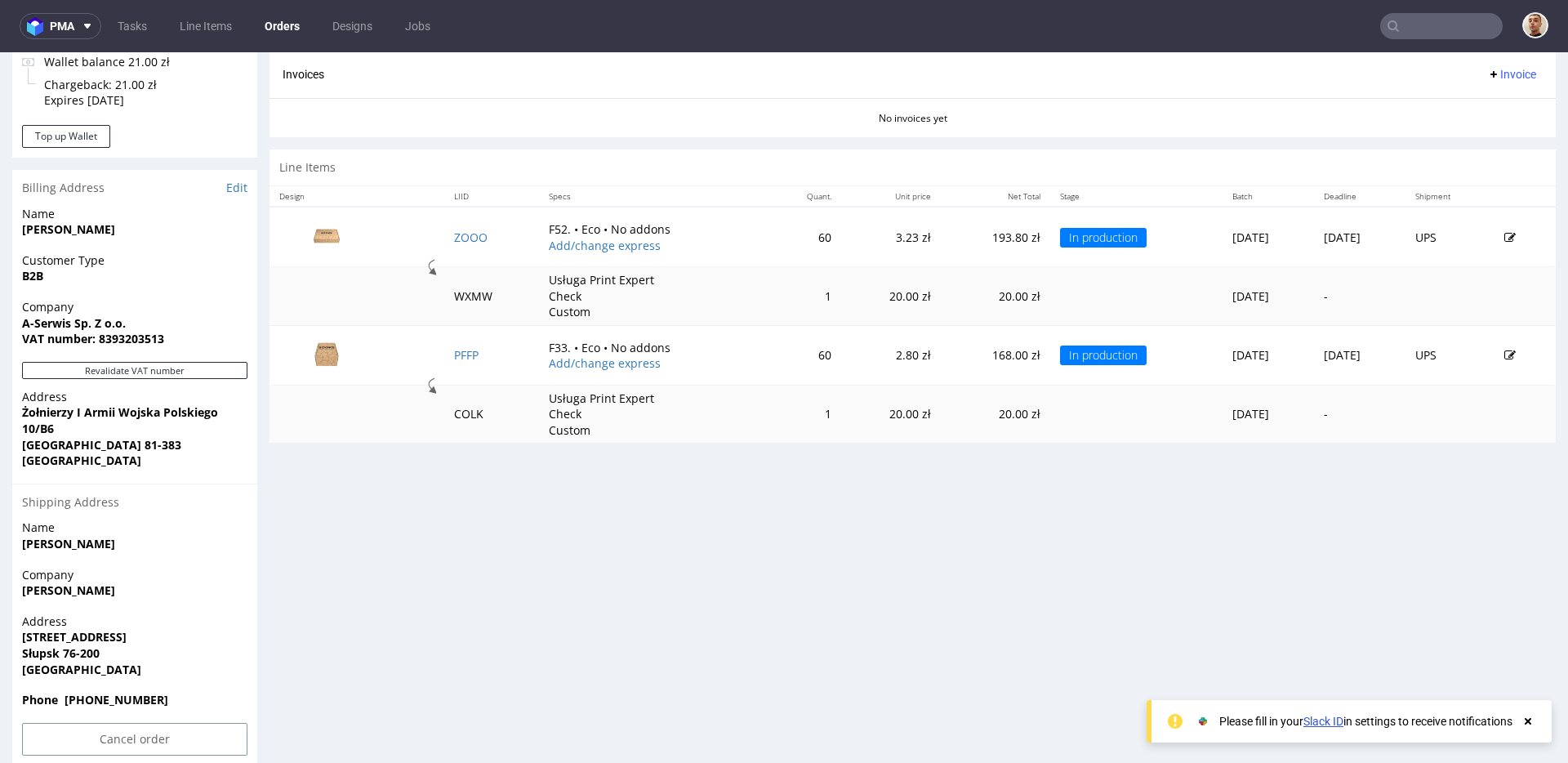
scroll to position [723, 0]
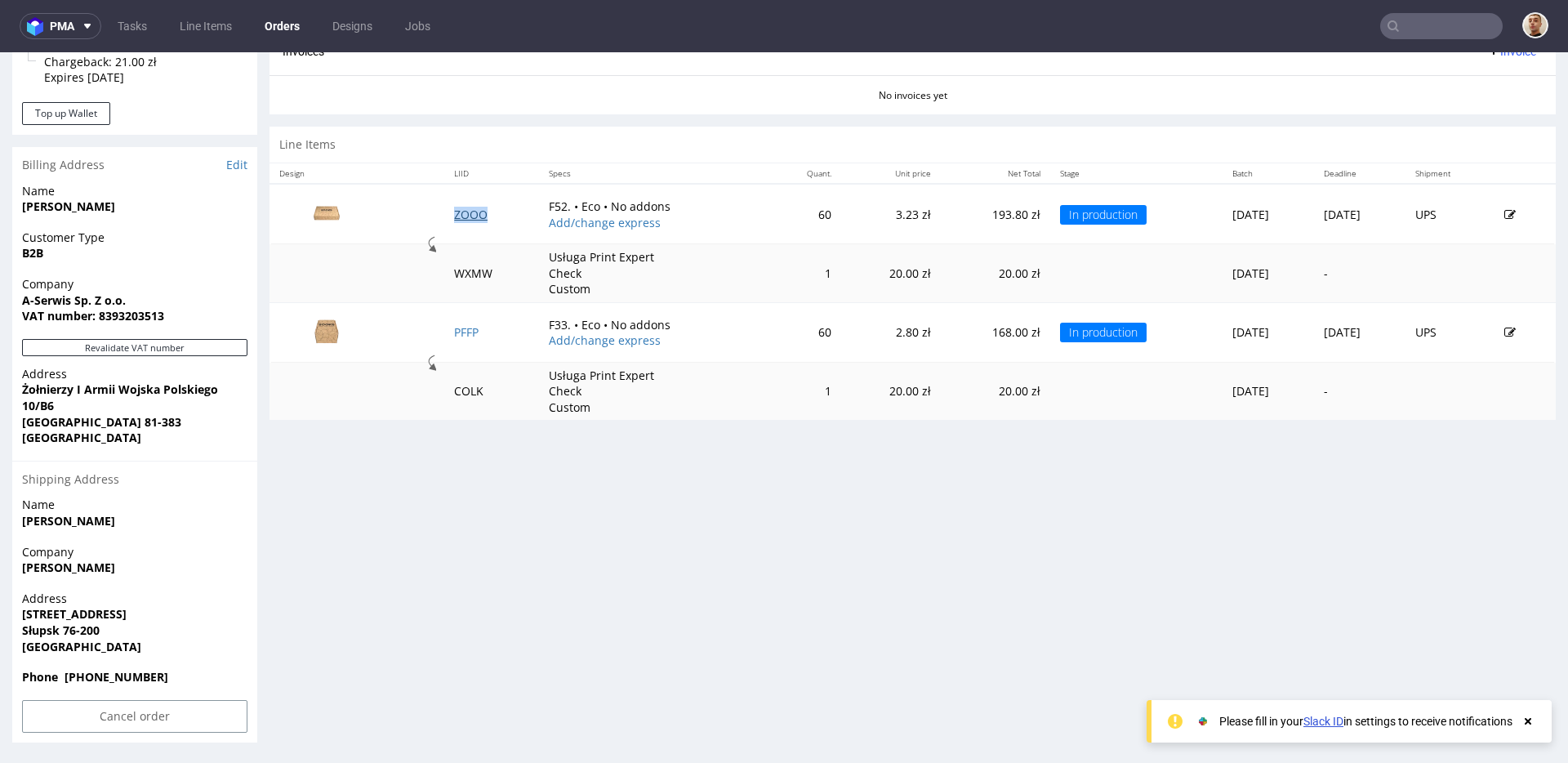
click at [463, 215] on link "ZOOO" at bounding box center [470, 215] width 33 height 15
click at [462, 325] on link "PFFP" at bounding box center [466, 332] width 25 height 15
click at [464, 216] on link "ZOOO" at bounding box center [470, 215] width 33 height 15
click at [468, 334] on td "PFFP" at bounding box center [491, 332] width 93 height 60
click at [456, 330] on link "PFFP" at bounding box center [466, 332] width 25 height 15
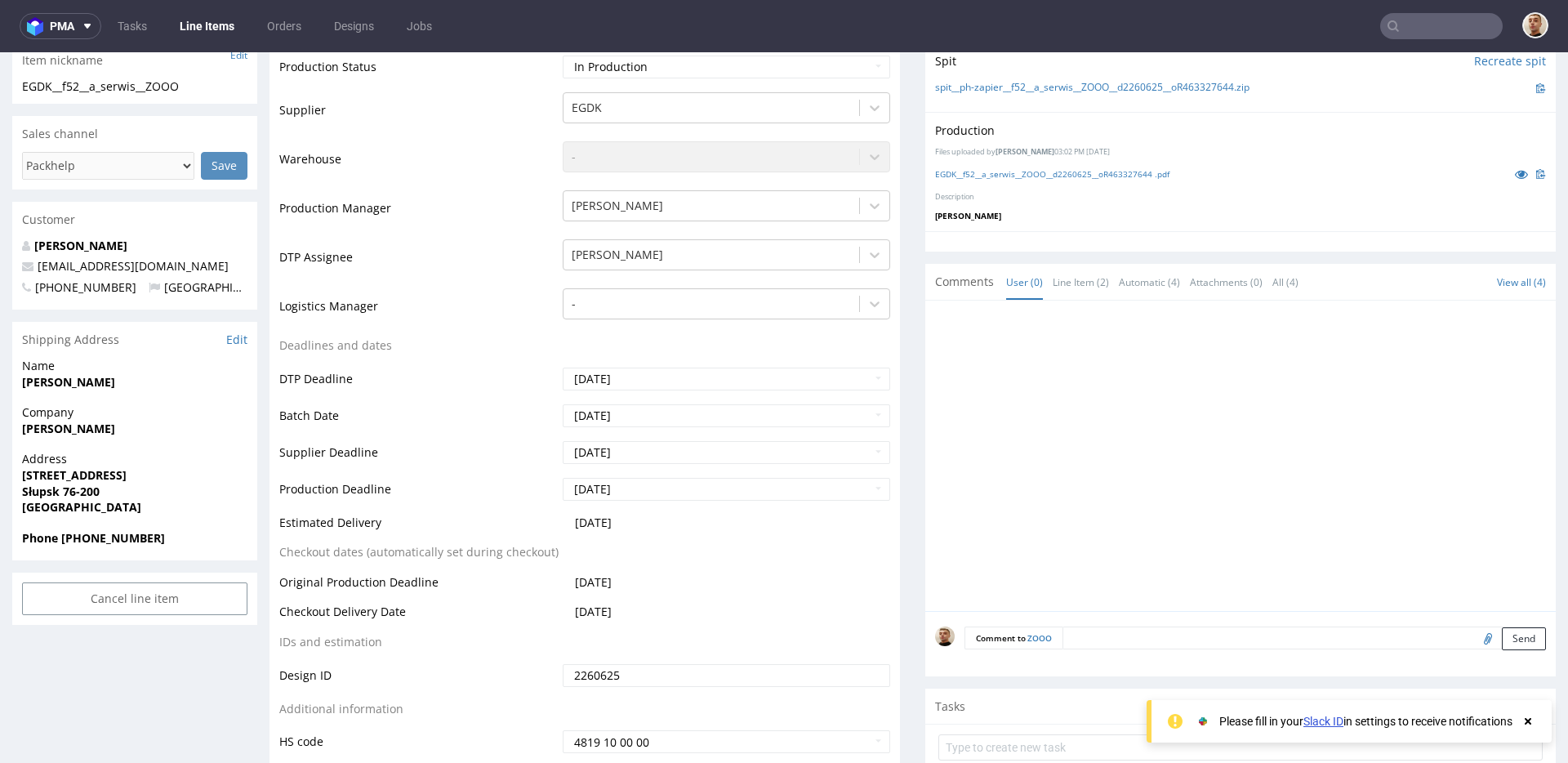
scroll to position [394, 0]
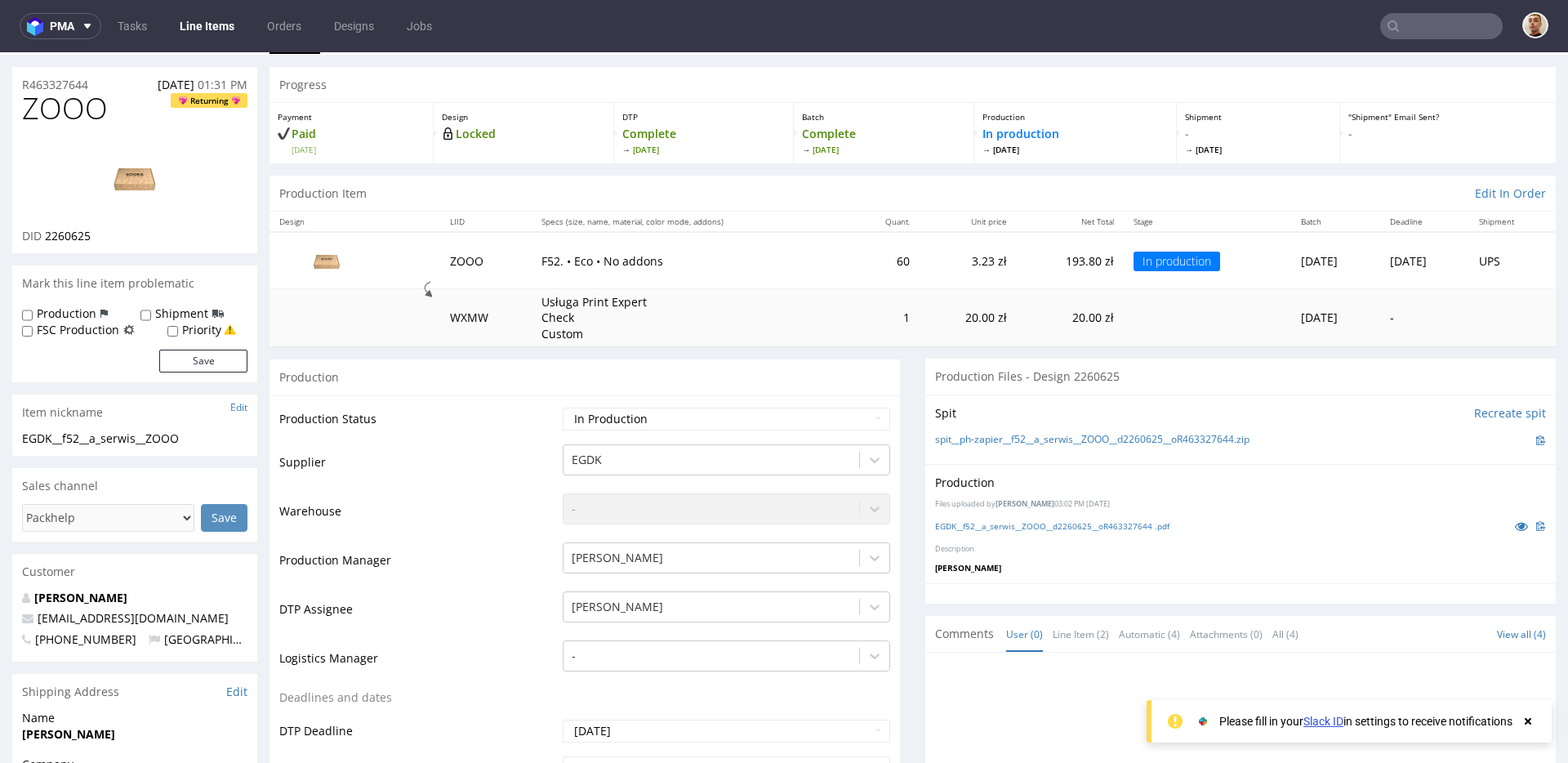
scroll to position [39, 0]
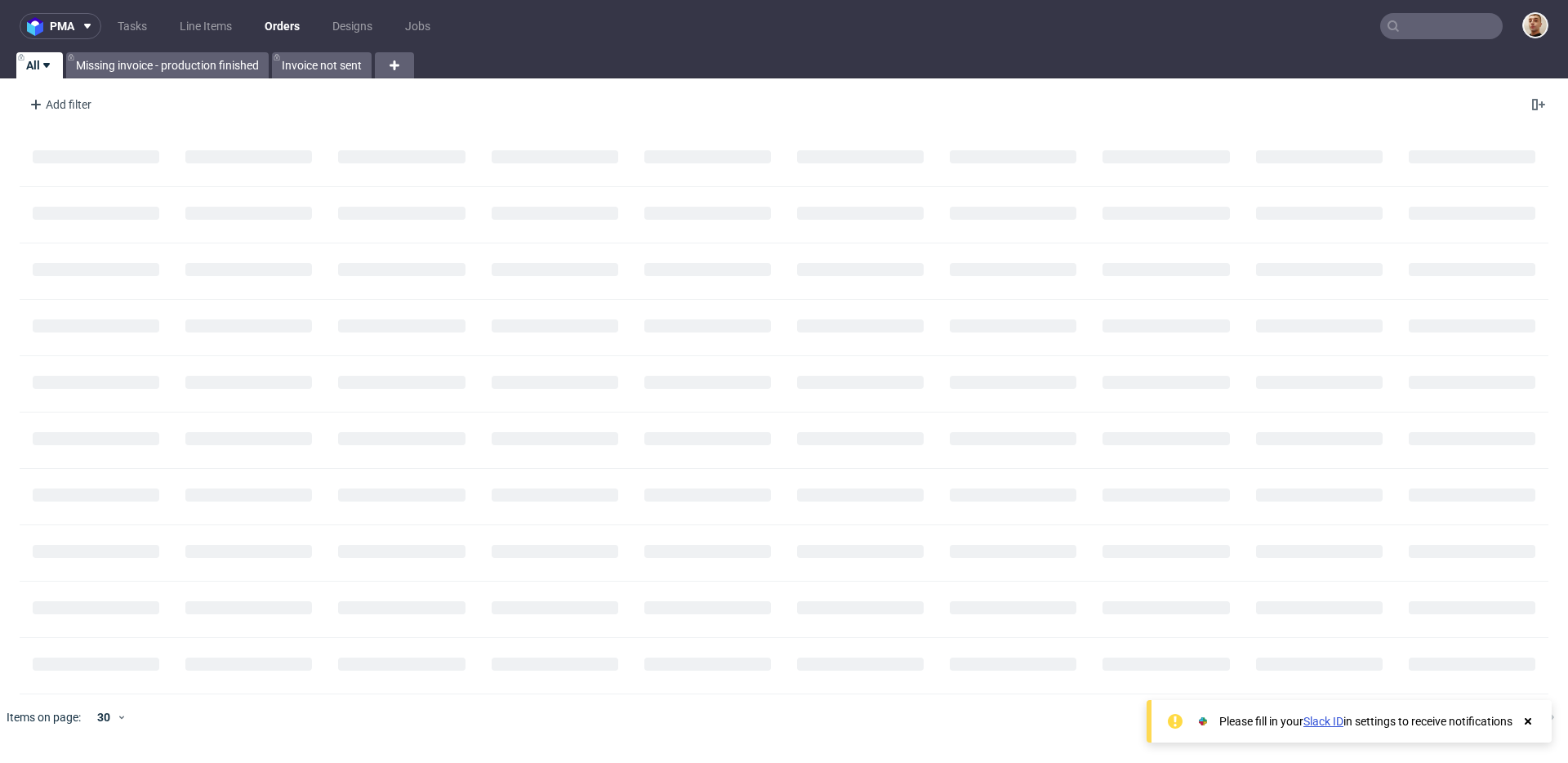
click at [1476, 17] on input "text" at bounding box center [1441, 26] width 122 height 26
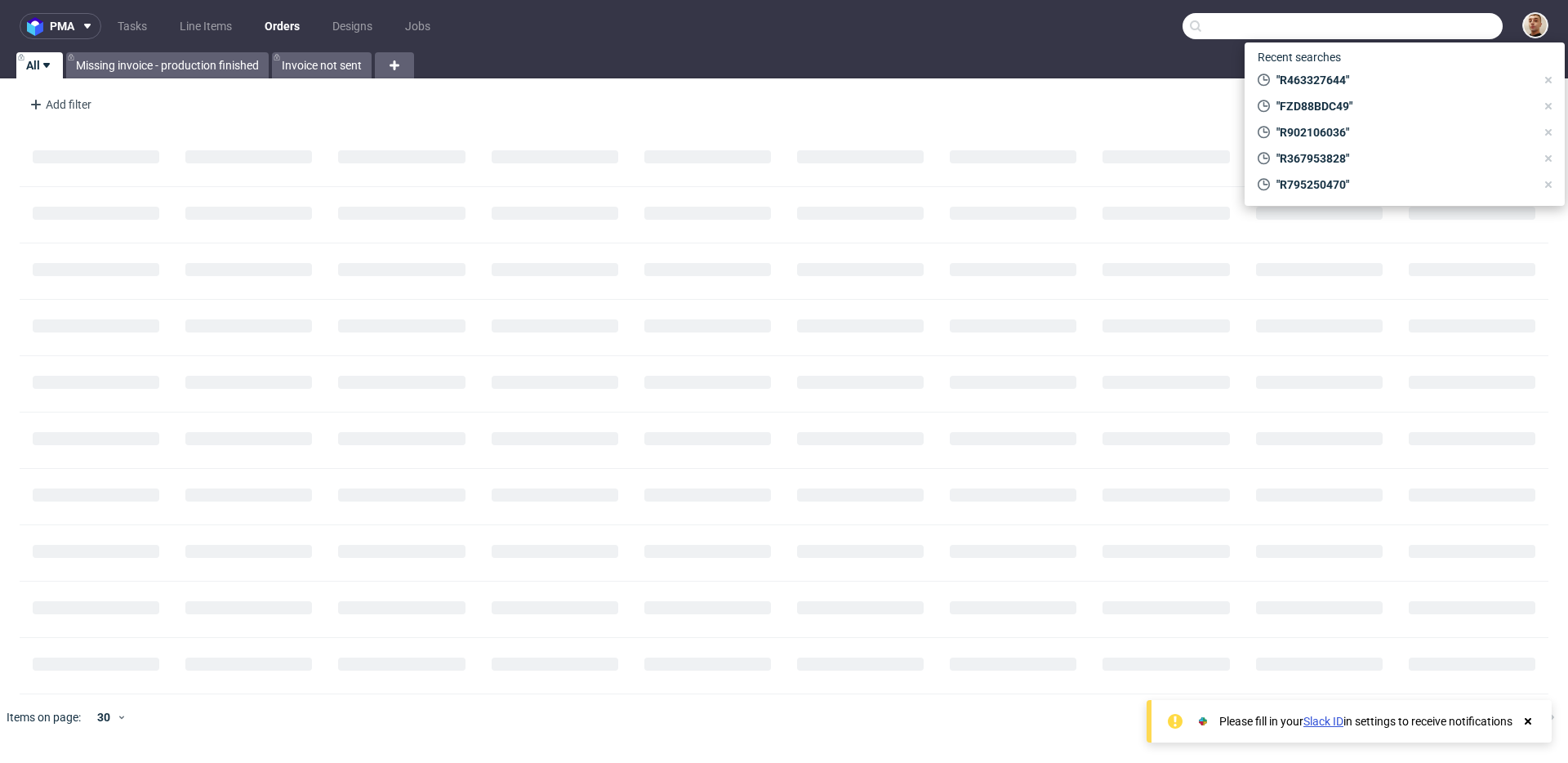
paste input "R230999435"
type input "R230999435"
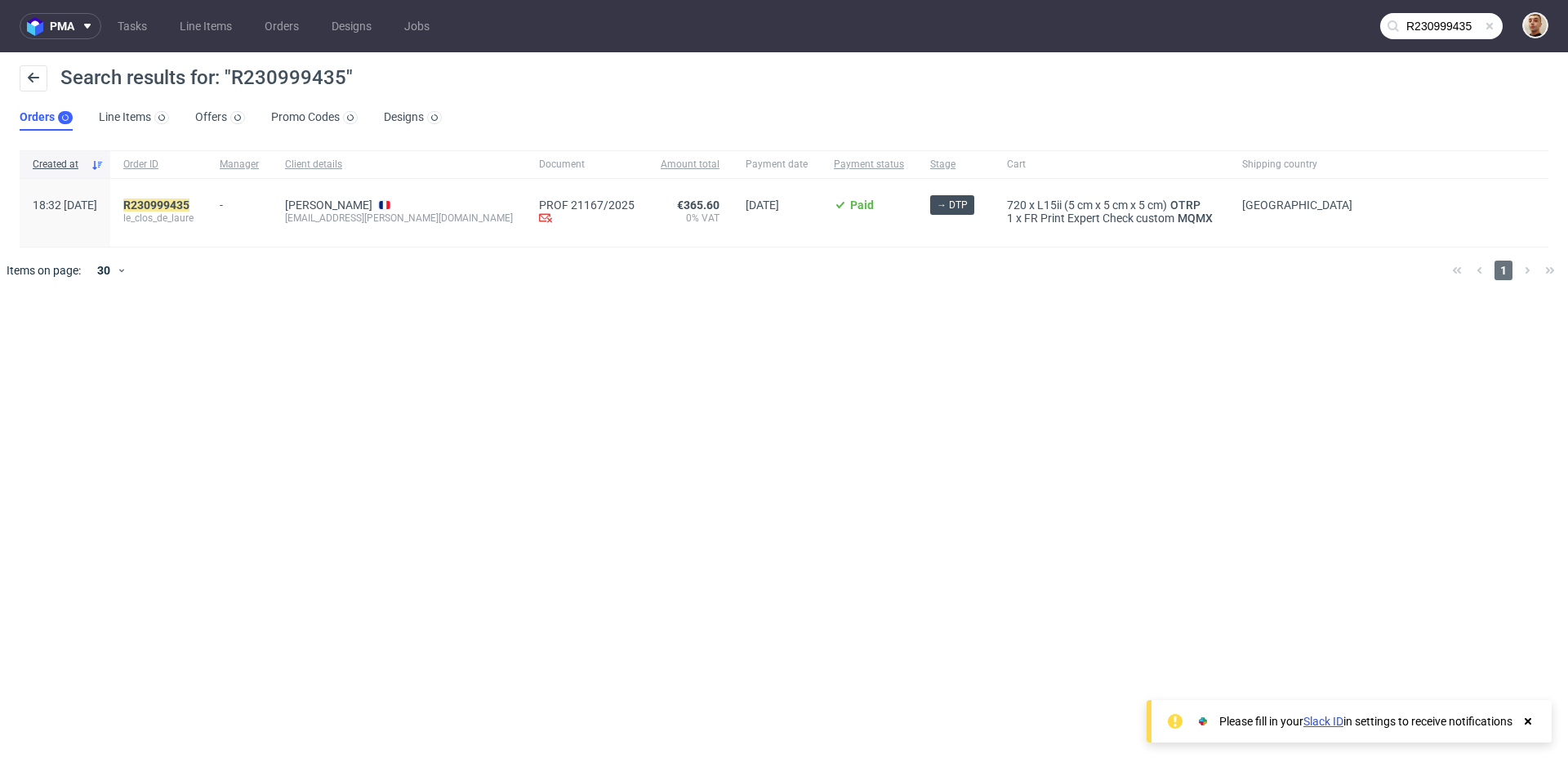
click at [207, 196] on div "R230999435 le_clos_de_laure" at bounding box center [158, 213] width 96 height 68
click at [190, 201] on mark "R230999435" at bounding box center [155, 205] width 66 height 13
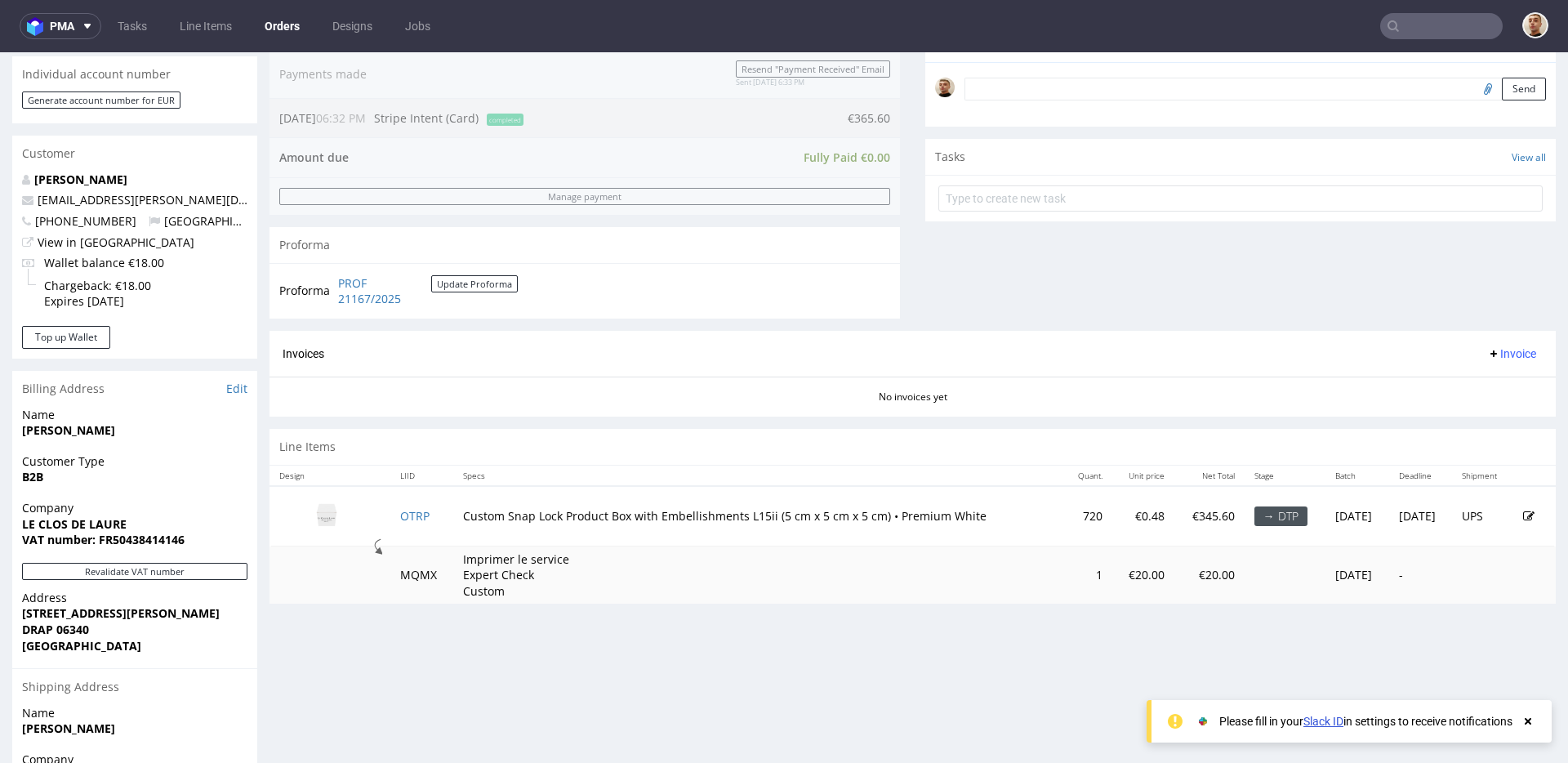
scroll to position [497, 0]
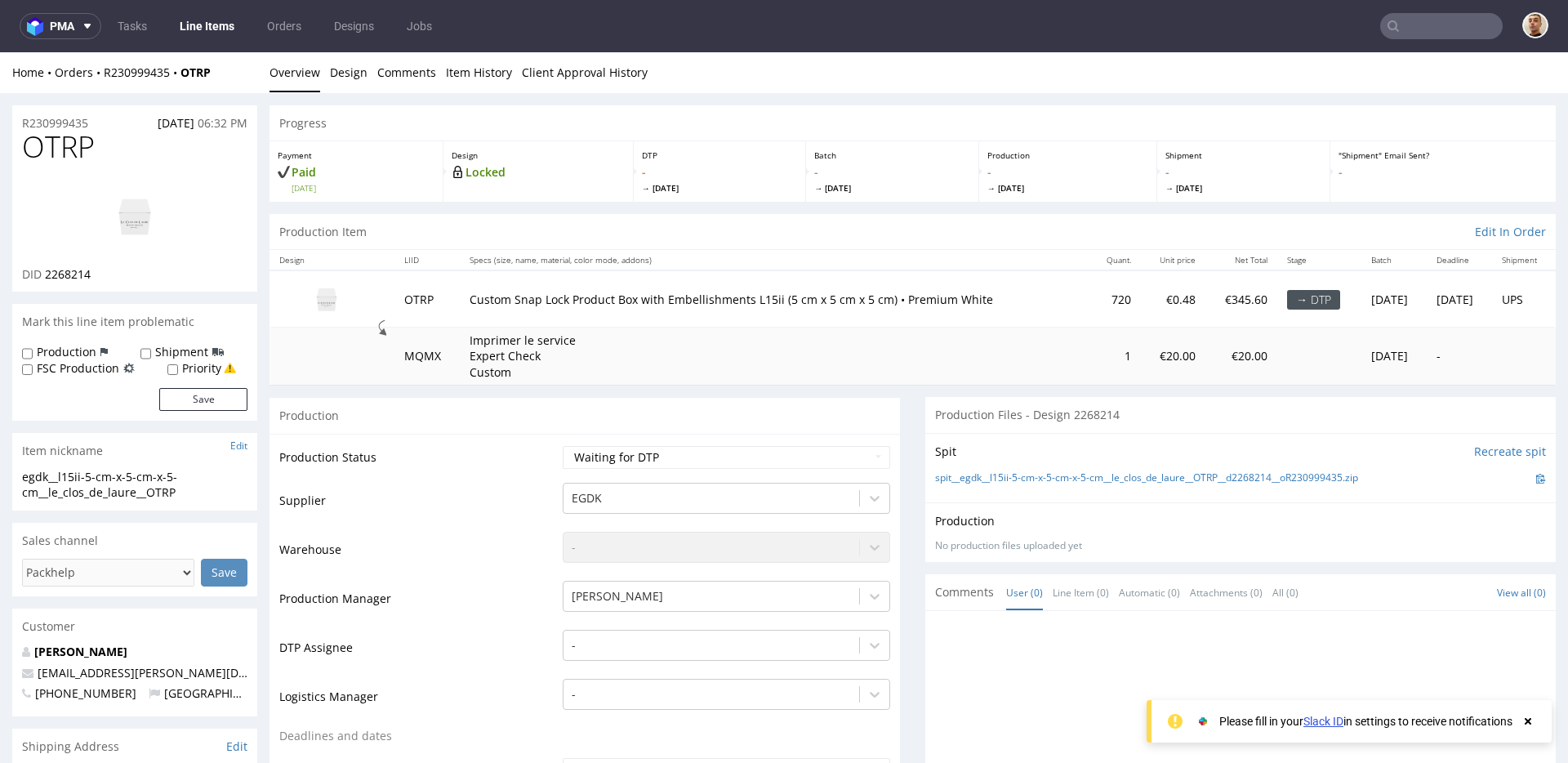
click at [139, 222] on img at bounding box center [134, 216] width 131 height 73
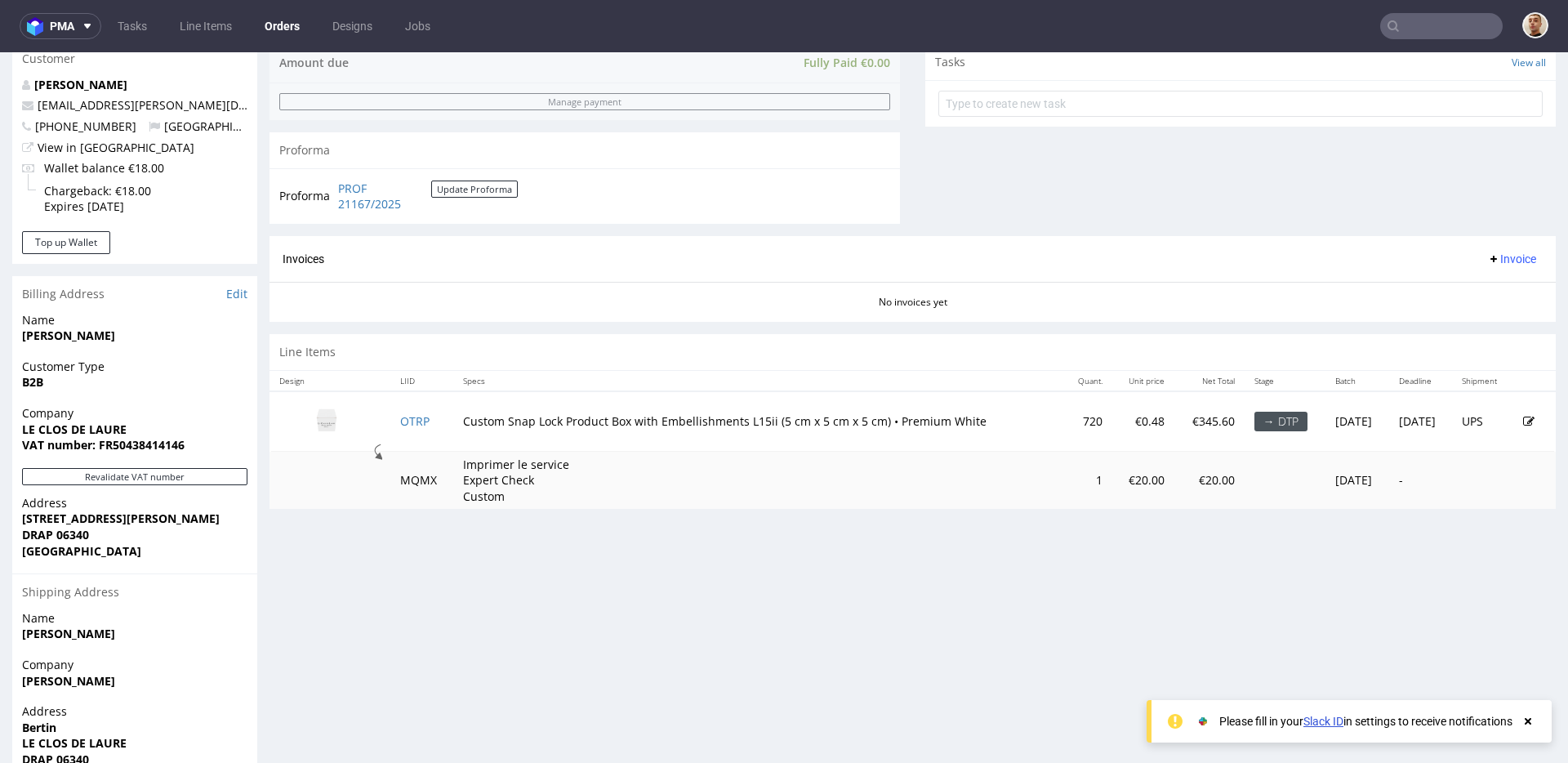
scroll to position [633, 0]
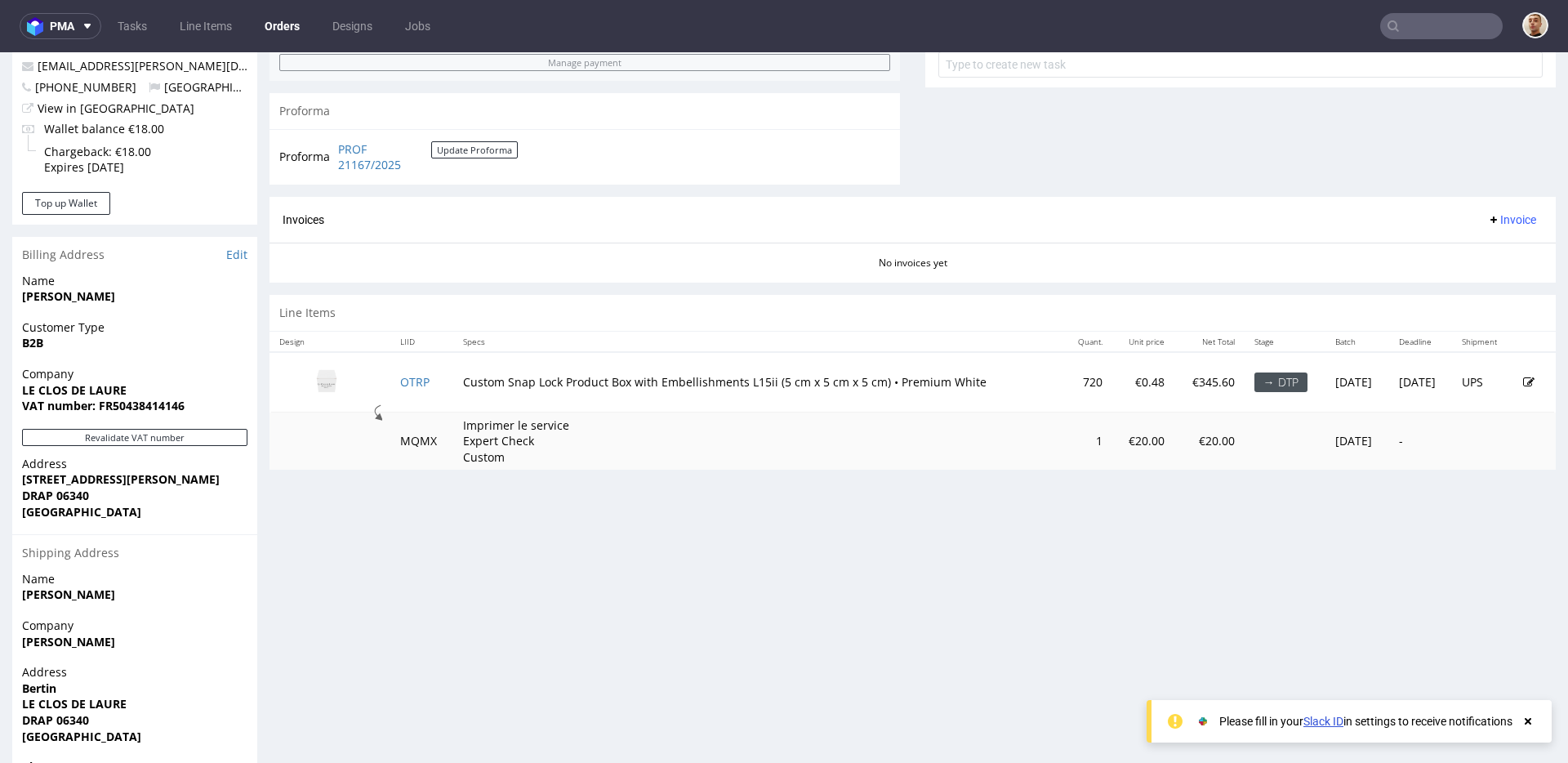
drag, startPoint x: 115, startPoint y: 401, endPoint x: 190, endPoint y: 402, distance: 75.0
click at [185, 402] on strong "VAT number: FR50438414146" at bounding box center [103, 405] width 162 height 15
drag, startPoint x: 196, startPoint y: 406, endPoint x: 101, endPoint y: 412, distance: 95.2
click at [101, 412] on span "VAT number: FR50438414146" at bounding box center [134, 405] width 225 height 16
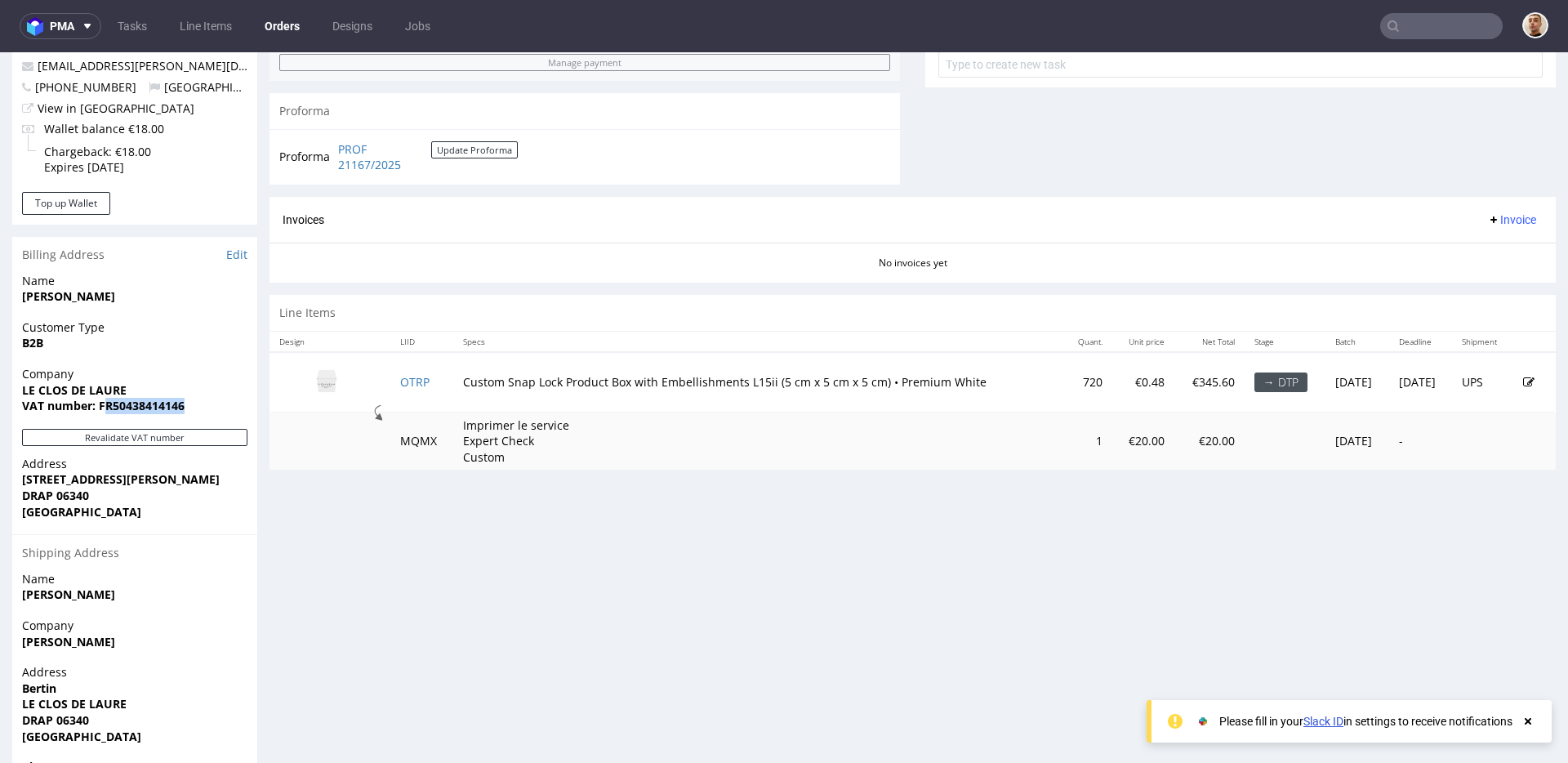
click at [101, 412] on strong "VAT number: FR50438414146" at bounding box center [103, 405] width 162 height 15
drag, startPoint x: 196, startPoint y: 404, endPoint x: 84, endPoint y: 403, distance: 112.0
click at [84, 403] on span "VAT number: FR50438414146" at bounding box center [134, 405] width 225 height 16
click at [84, 403] on strong "VAT number: FR50438414146" at bounding box center [103, 405] width 162 height 15
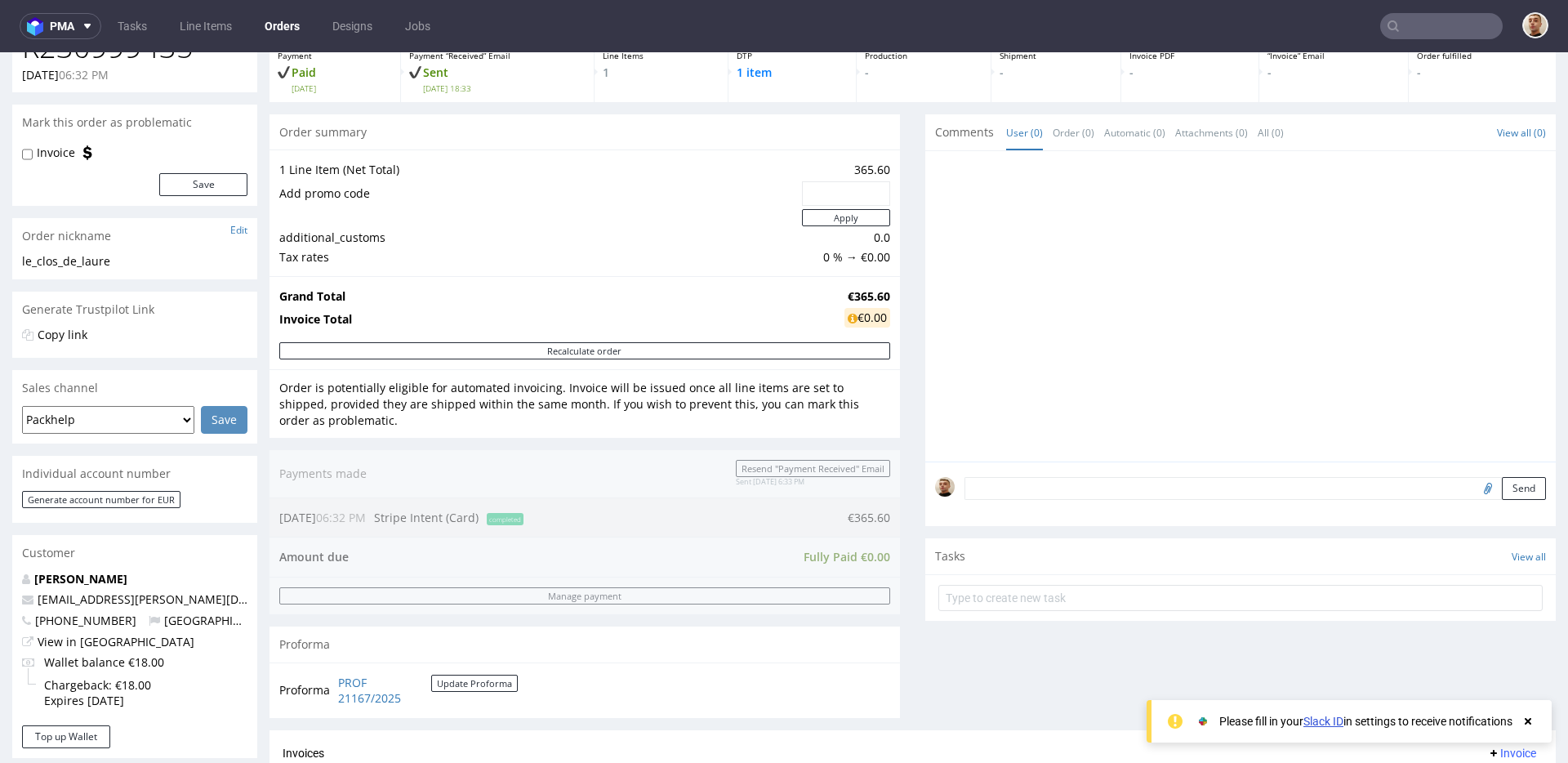
scroll to position [9, 0]
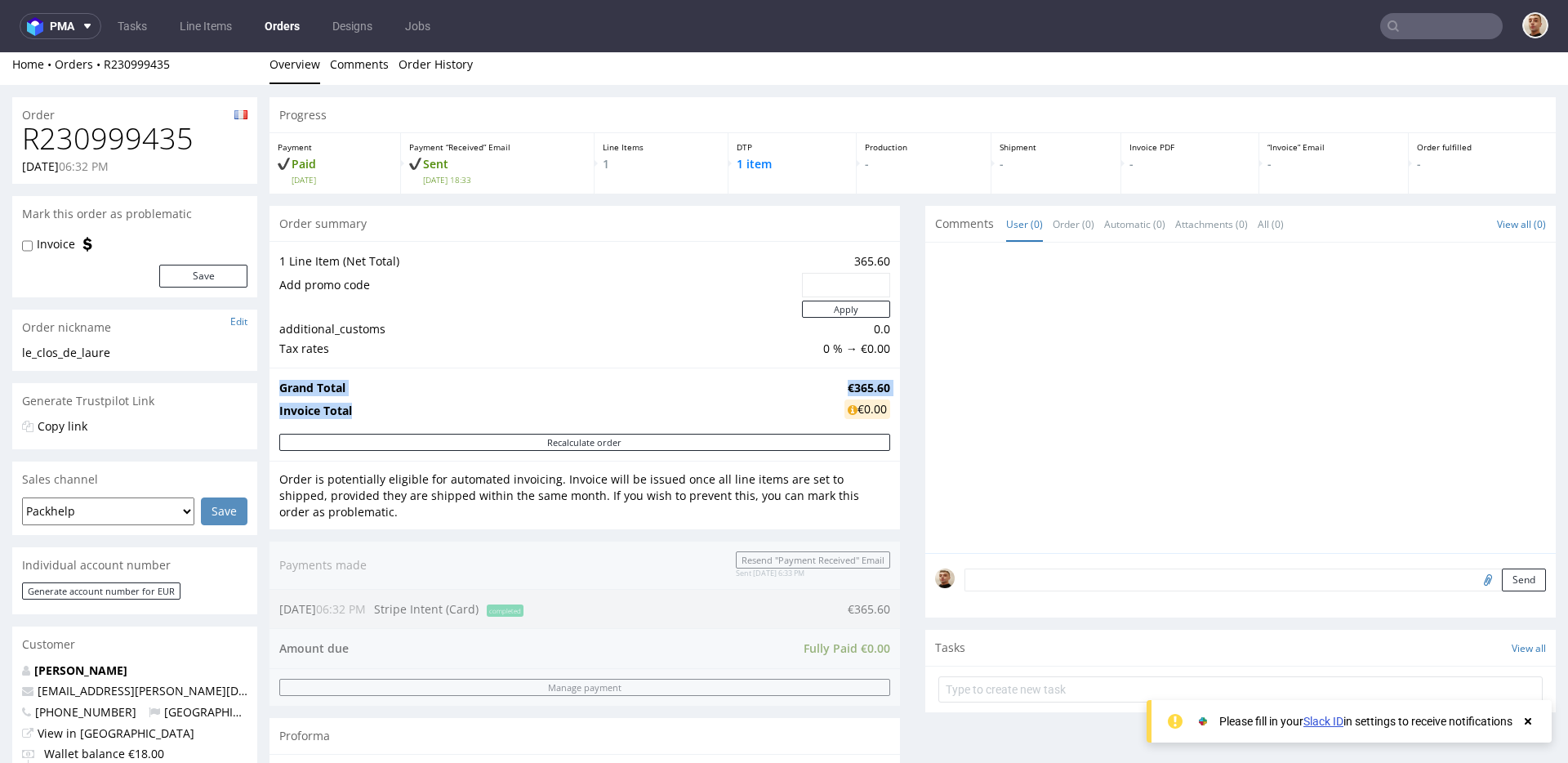
drag, startPoint x: 276, startPoint y: 415, endPoint x: 353, endPoint y: 416, distance: 77.0
click at [353, 416] on div "Grand Total €365.60 Invoice Total €0.00" at bounding box center [585, 400] width 630 height 66
click at [353, 416] on td "Invoice Total" at bounding box center [560, 411] width 561 height 27
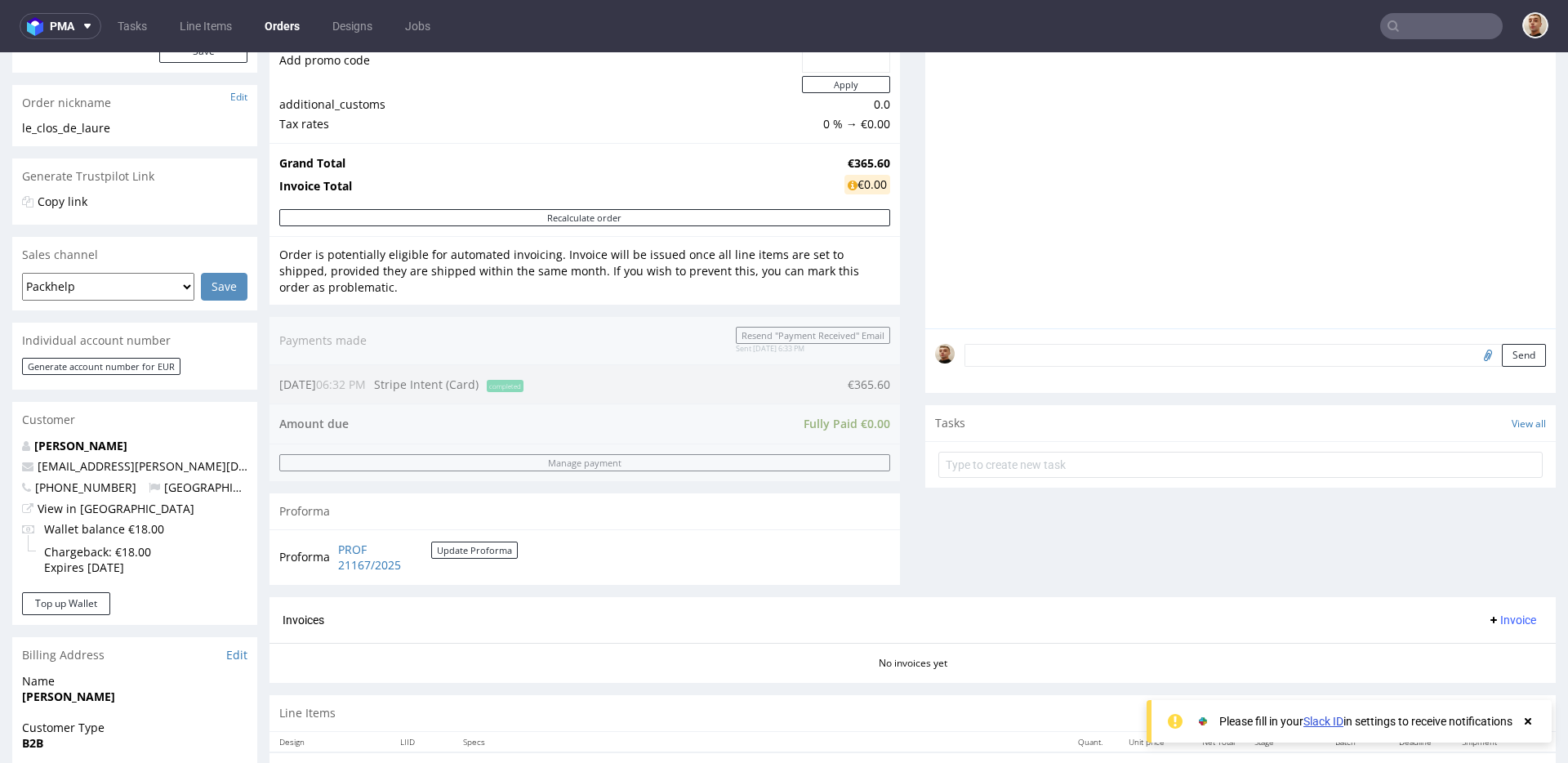
scroll to position [0, 0]
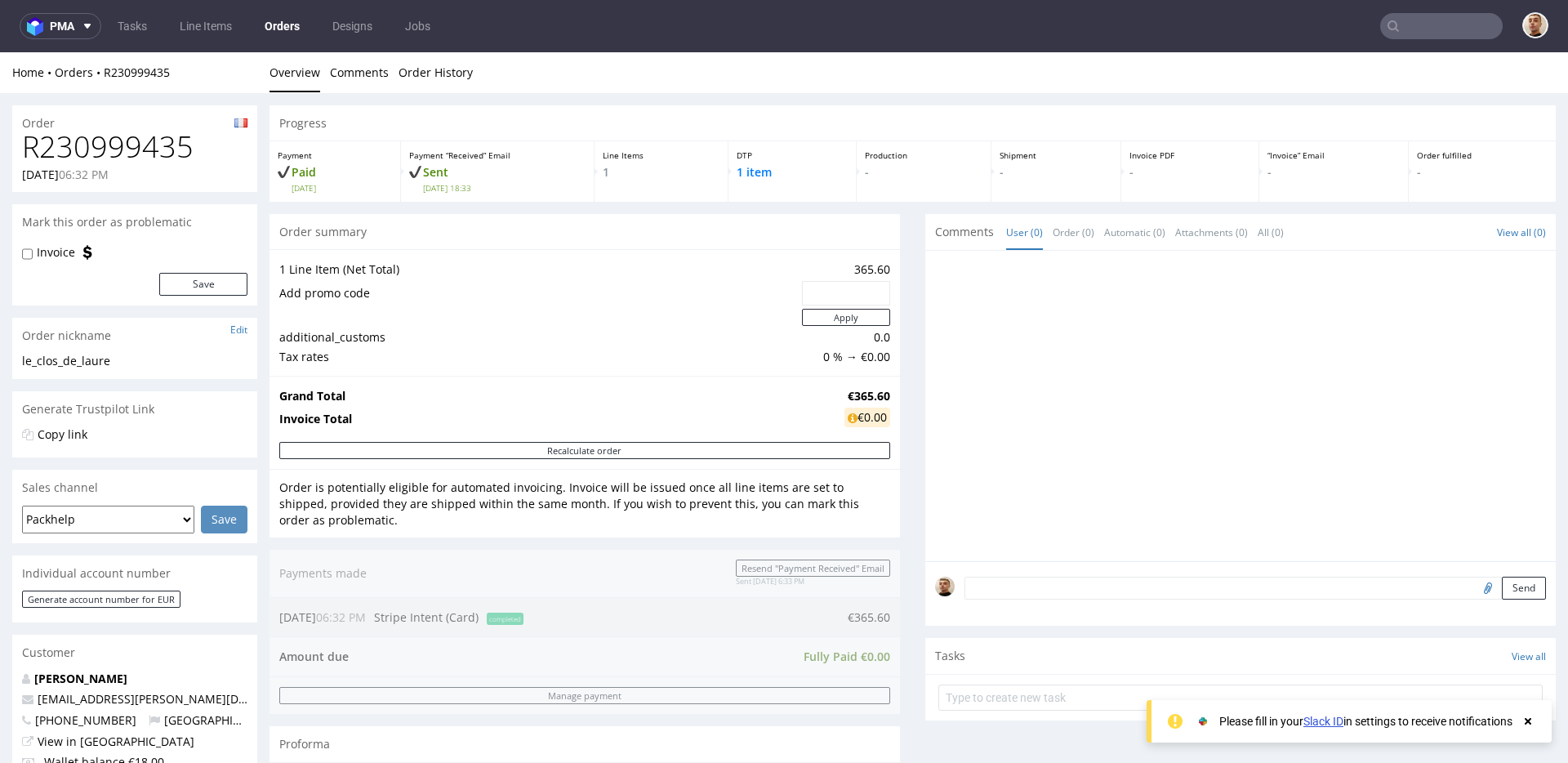
click at [119, 143] on h1 "R230999435" at bounding box center [134, 147] width 225 height 32
copy h1 "R230999435"
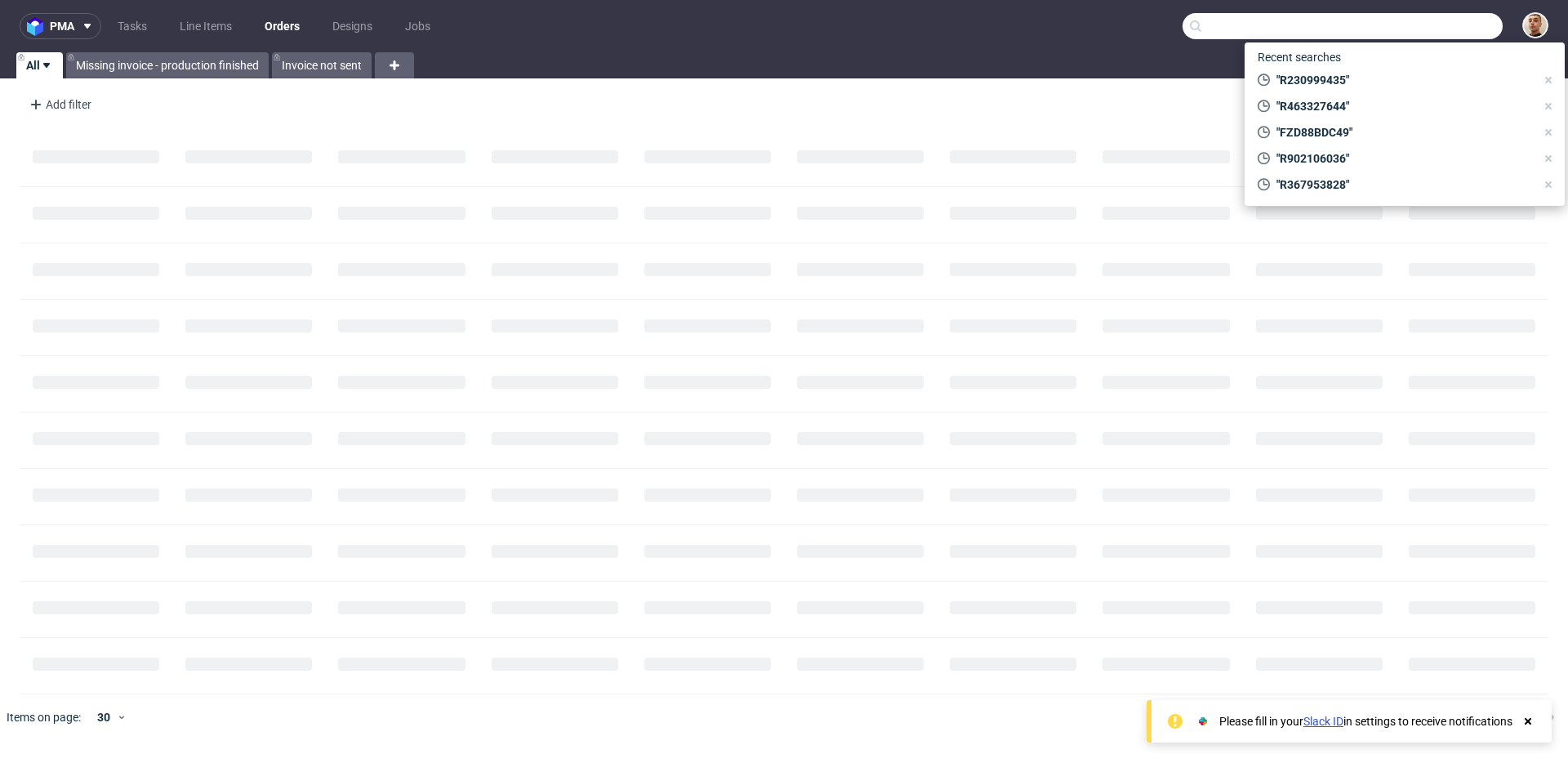
click at [1476, 26] on input "text" at bounding box center [1343, 26] width 320 height 26
paste input "R064738752"
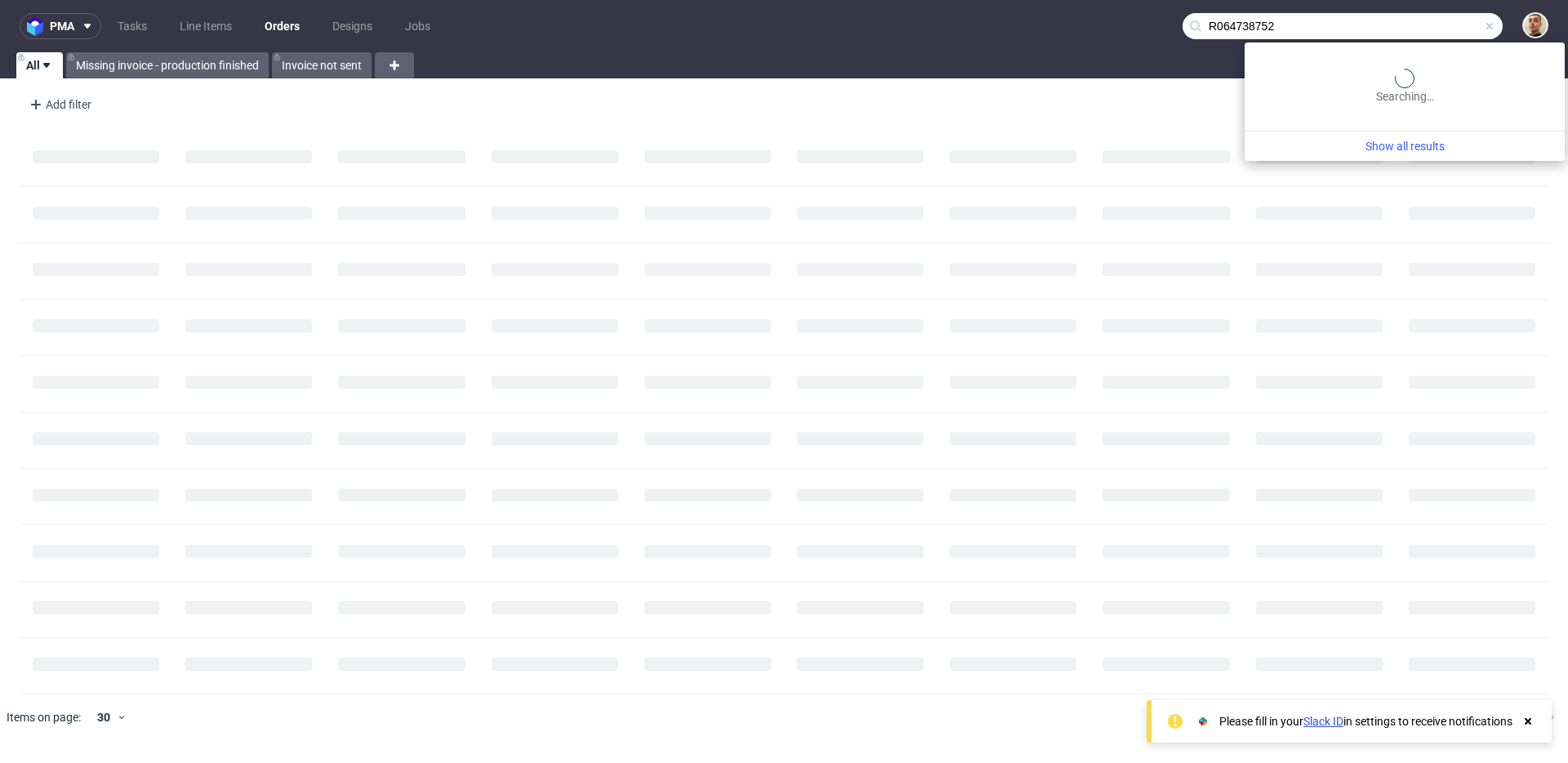
type input "R064738752"
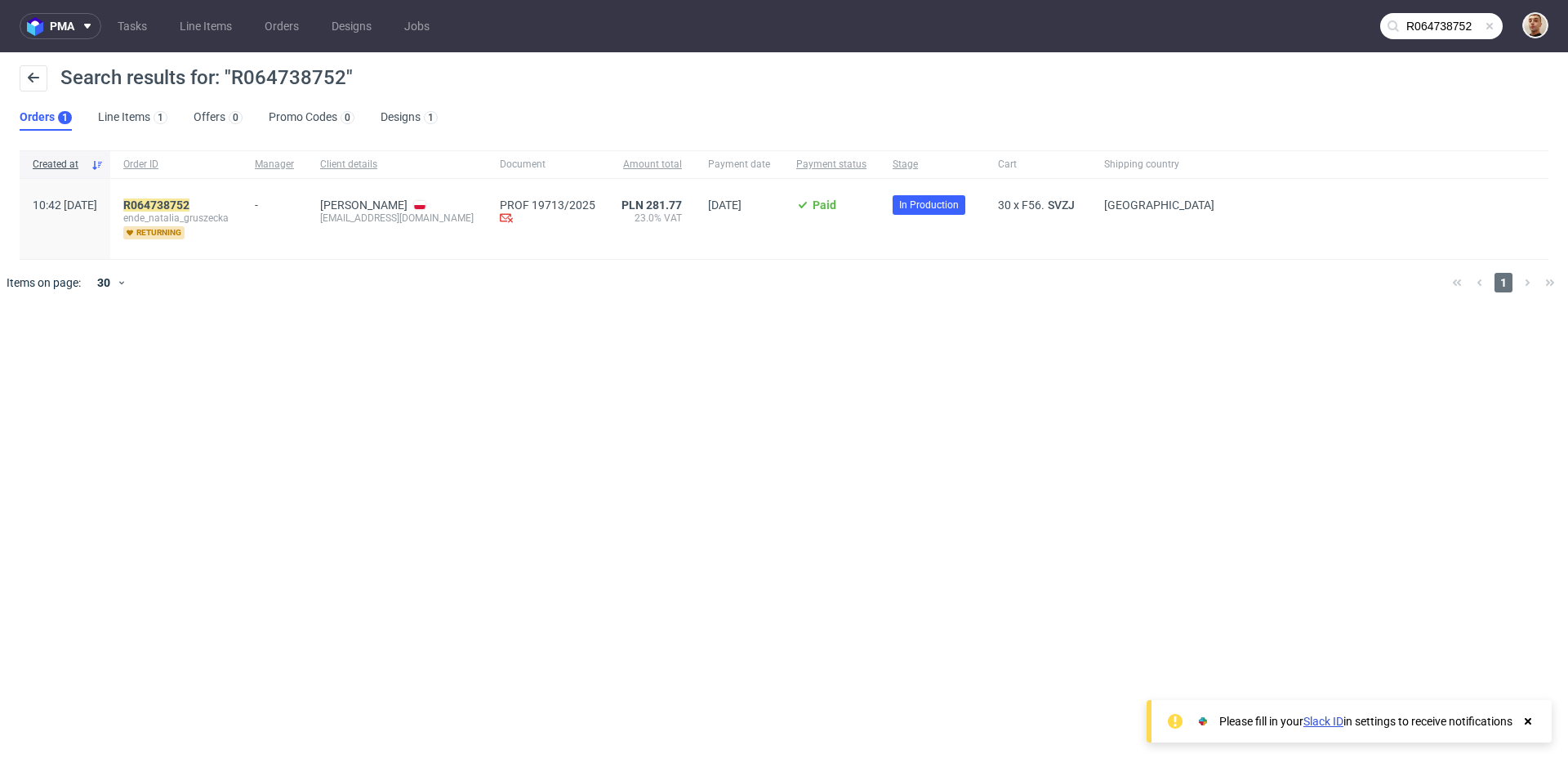
click at [224, 196] on div "R064738752 ende_natalia_gruszecka returning" at bounding box center [176, 219] width 132 height 80
click at [190, 202] on mark "R064738752" at bounding box center [155, 205] width 66 height 13
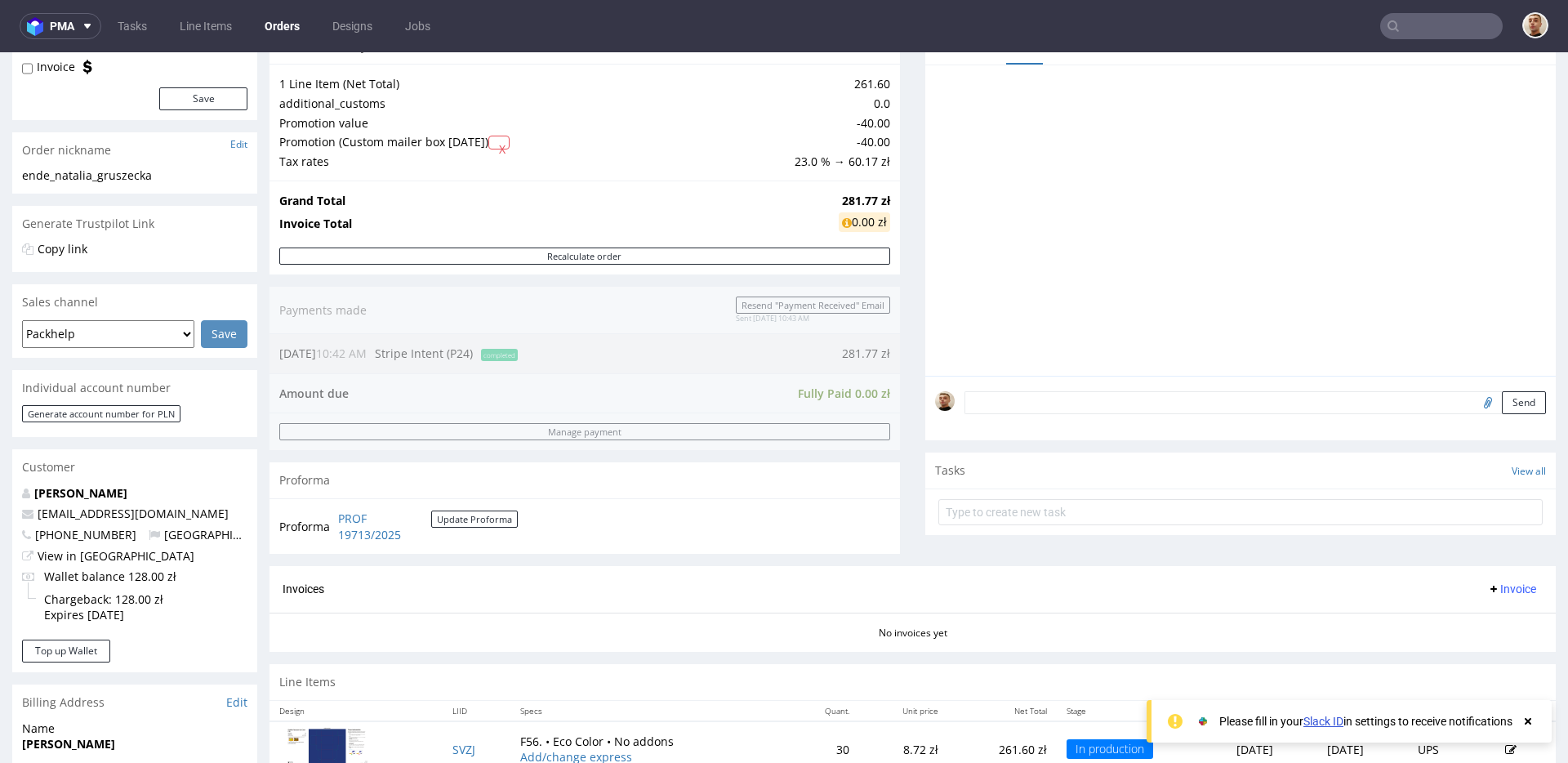
scroll to position [707, 0]
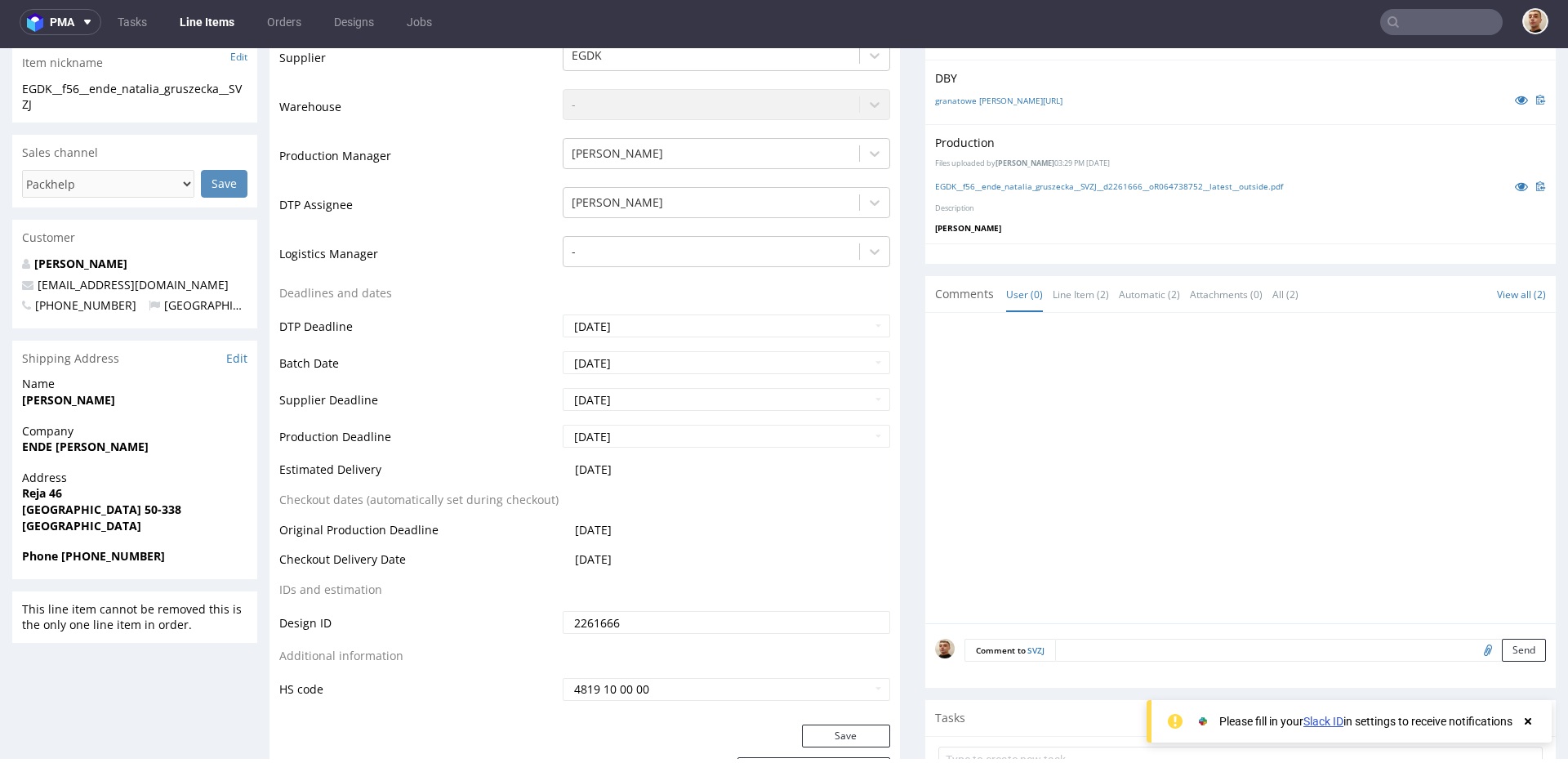
scroll to position [382, 0]
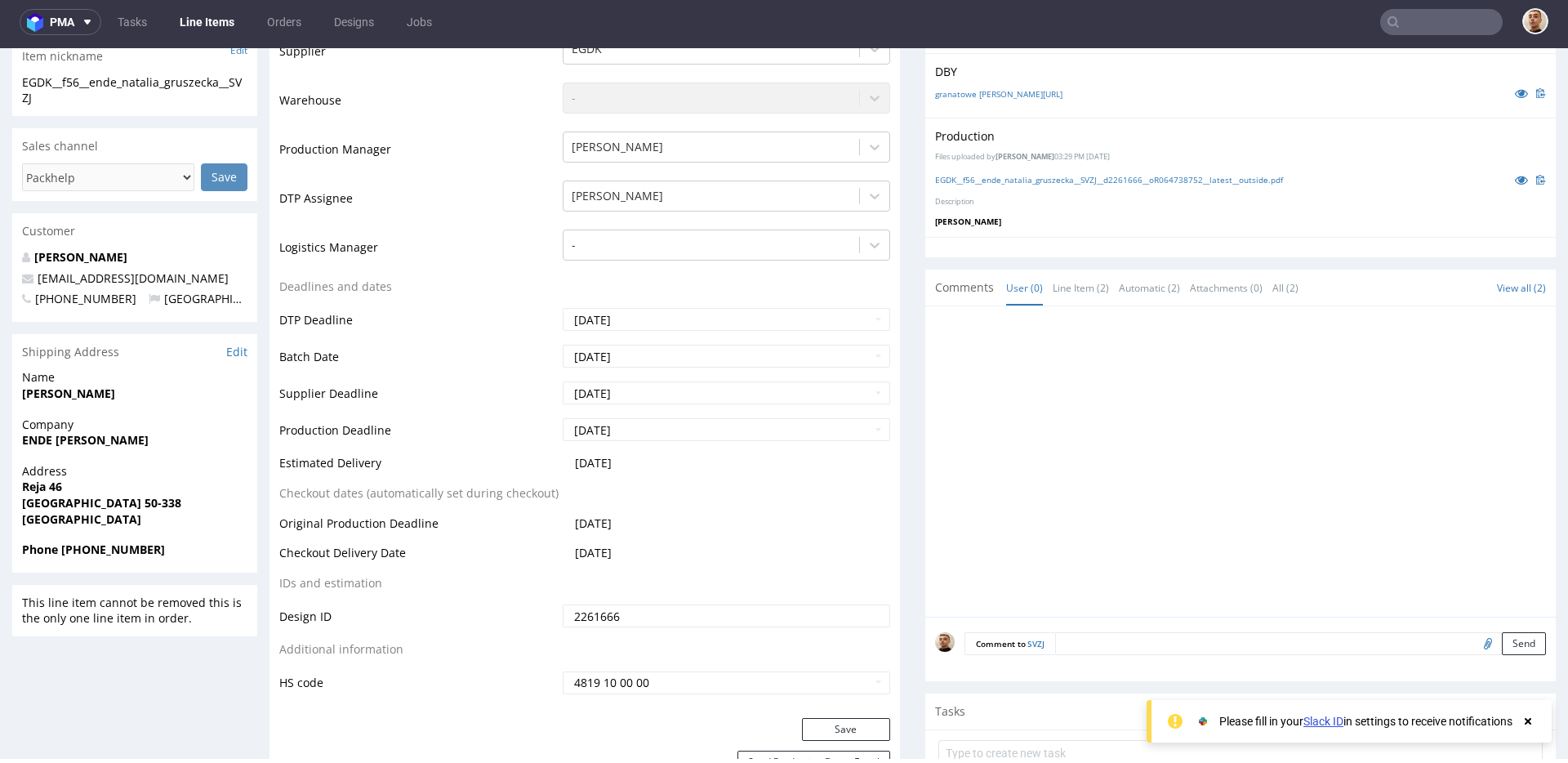
click at [1453, 4] on nav "pma Tasks Line Items Orders Designs Jobs" at bounding box center [784, 22] width 1568 height 52
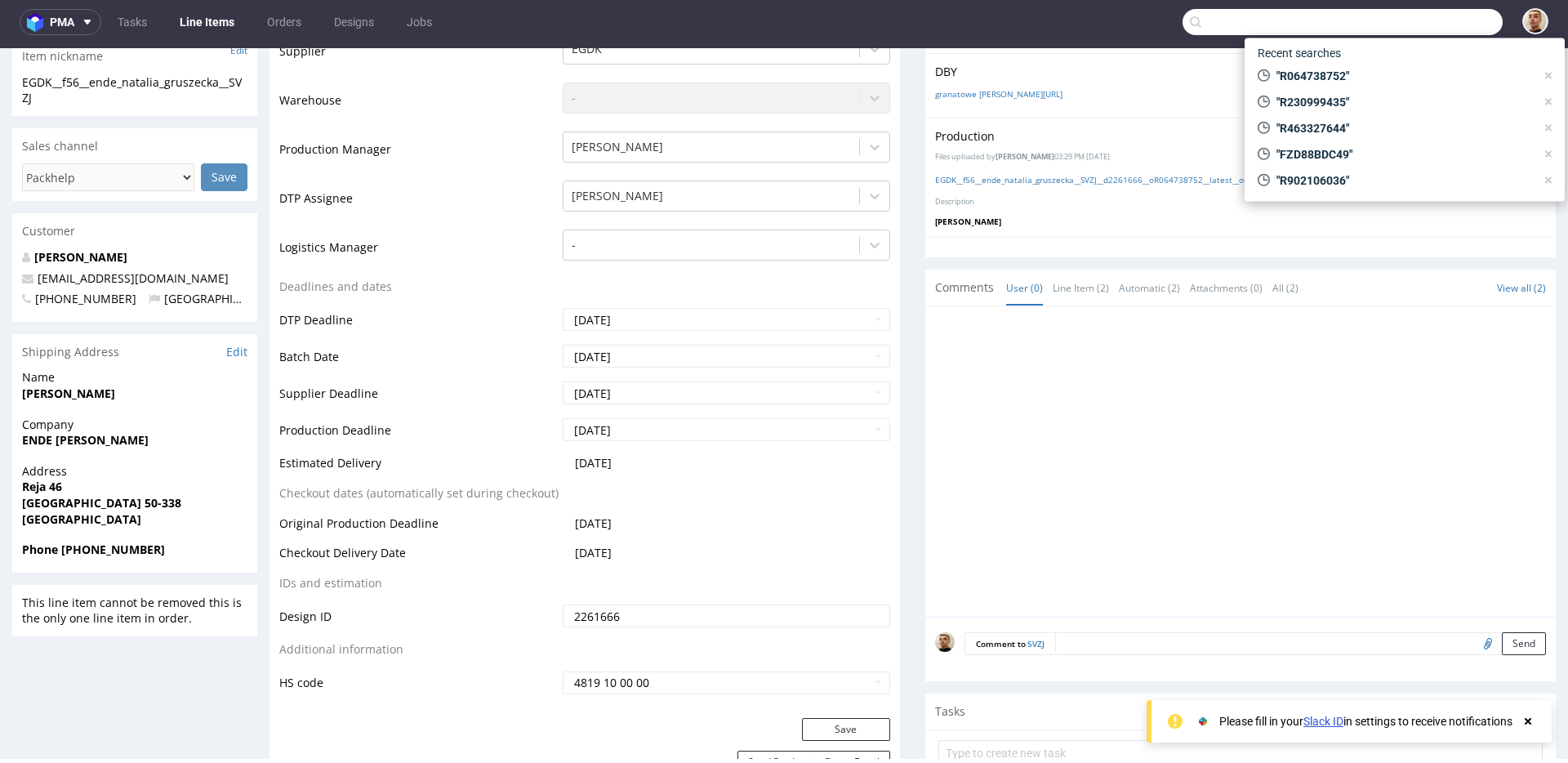
click at [1445, 22] on input "text" at bounding box center [1343, 21] width 320 height 26
paste input "R667337071"
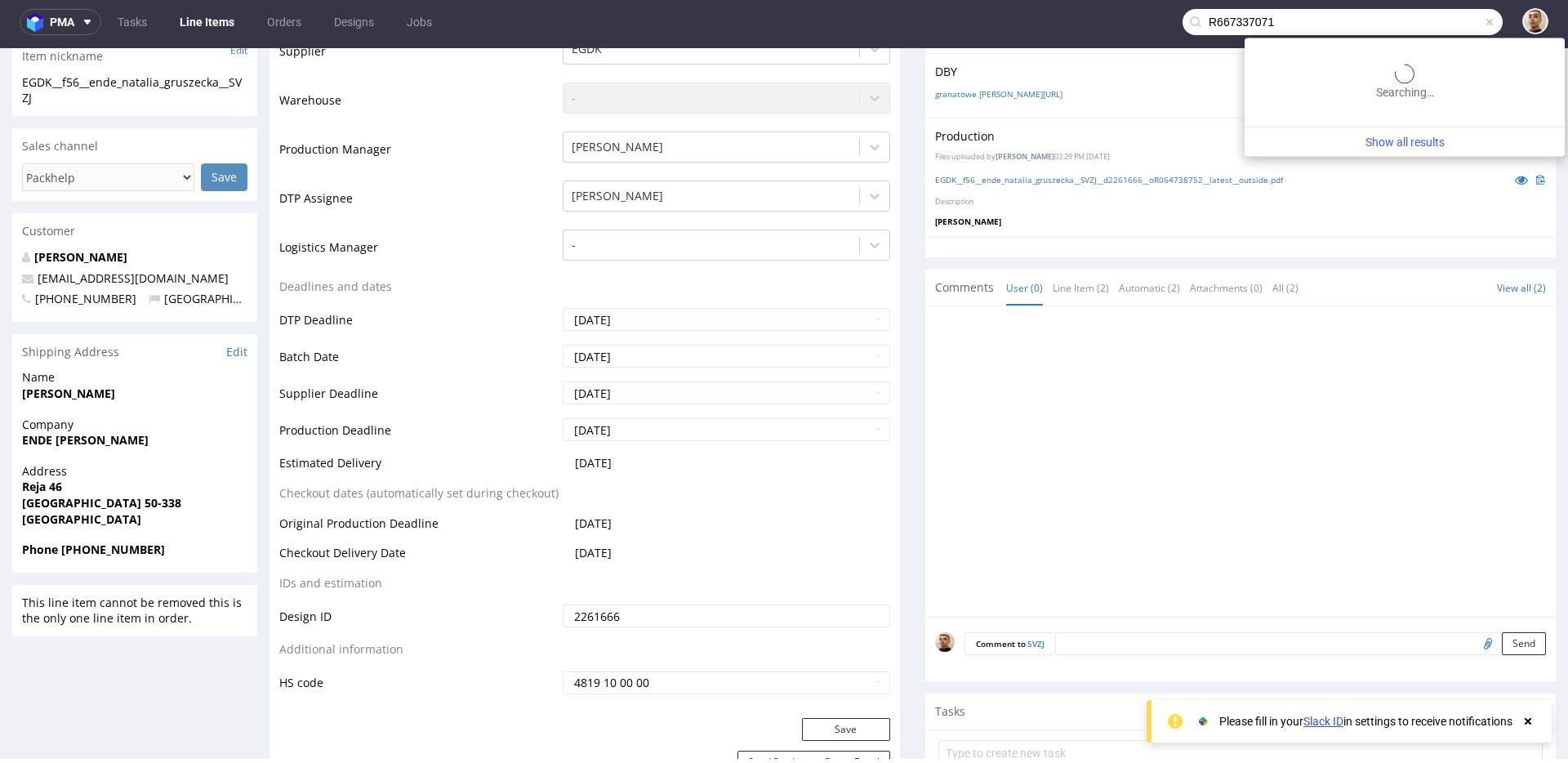
type input "R667337071"
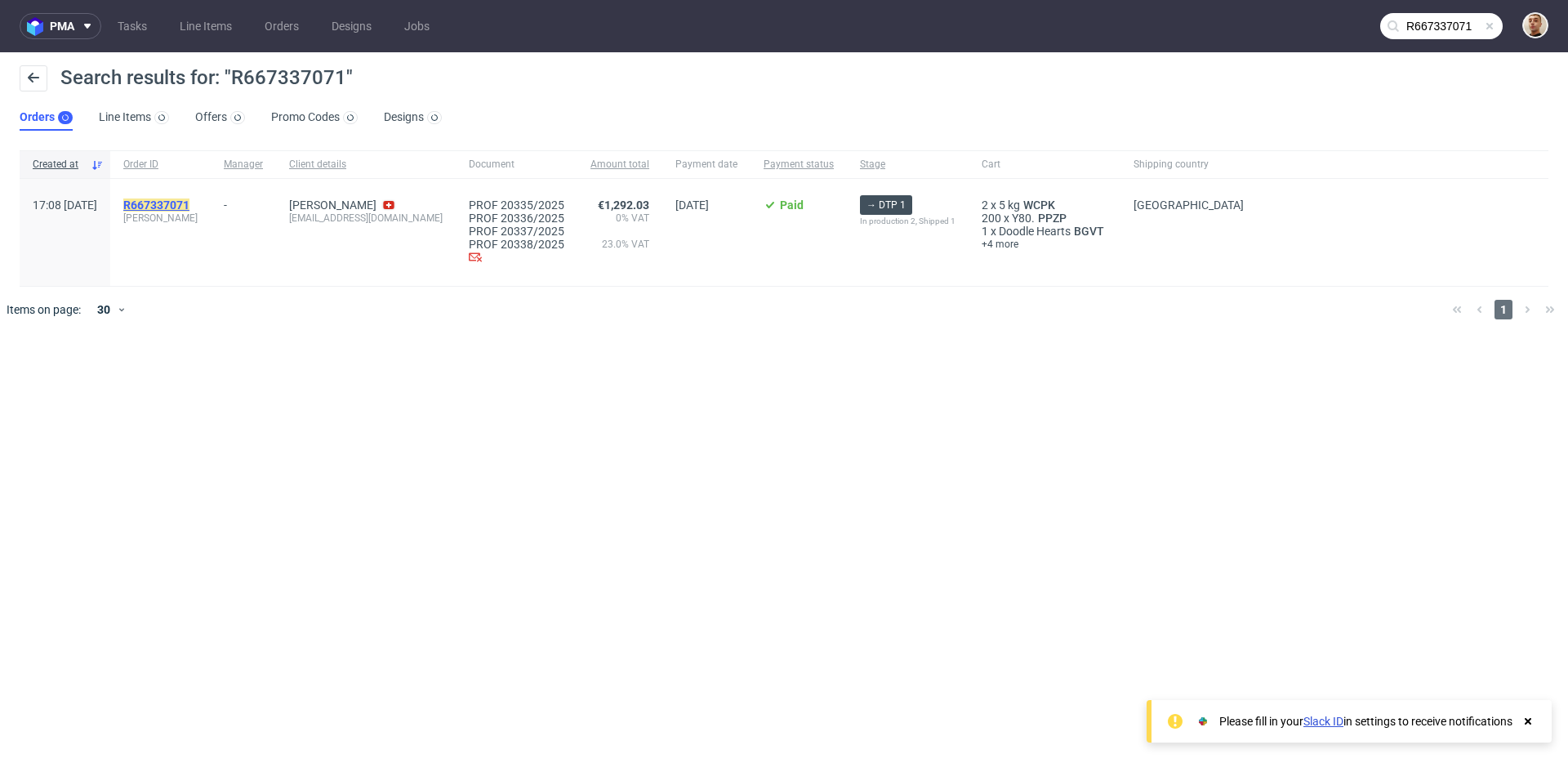
click at [190, 204] on mark "R667337071" at bounding box center [155, 205] width 66 height 13
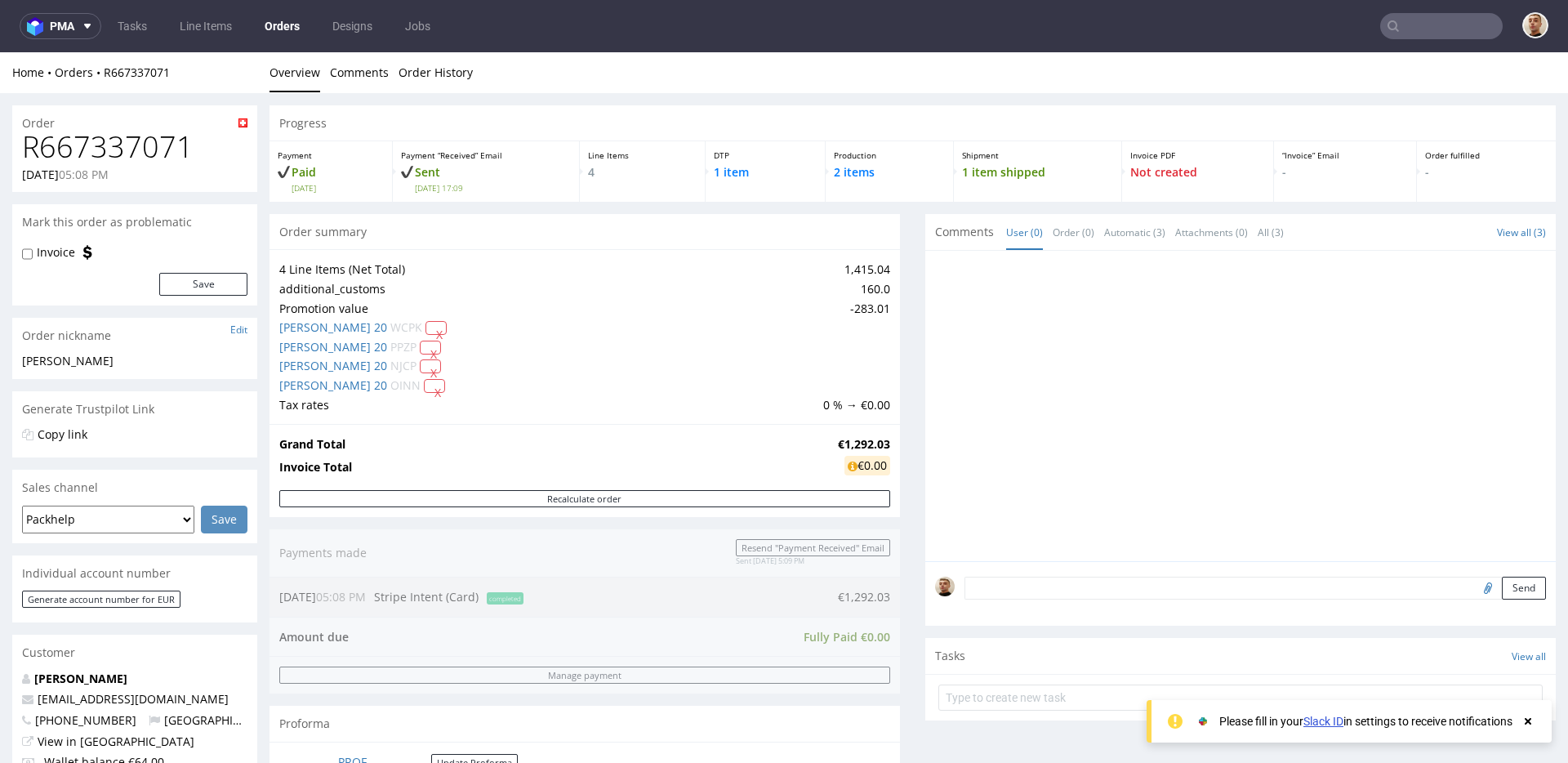
scroll to position [707, 0]
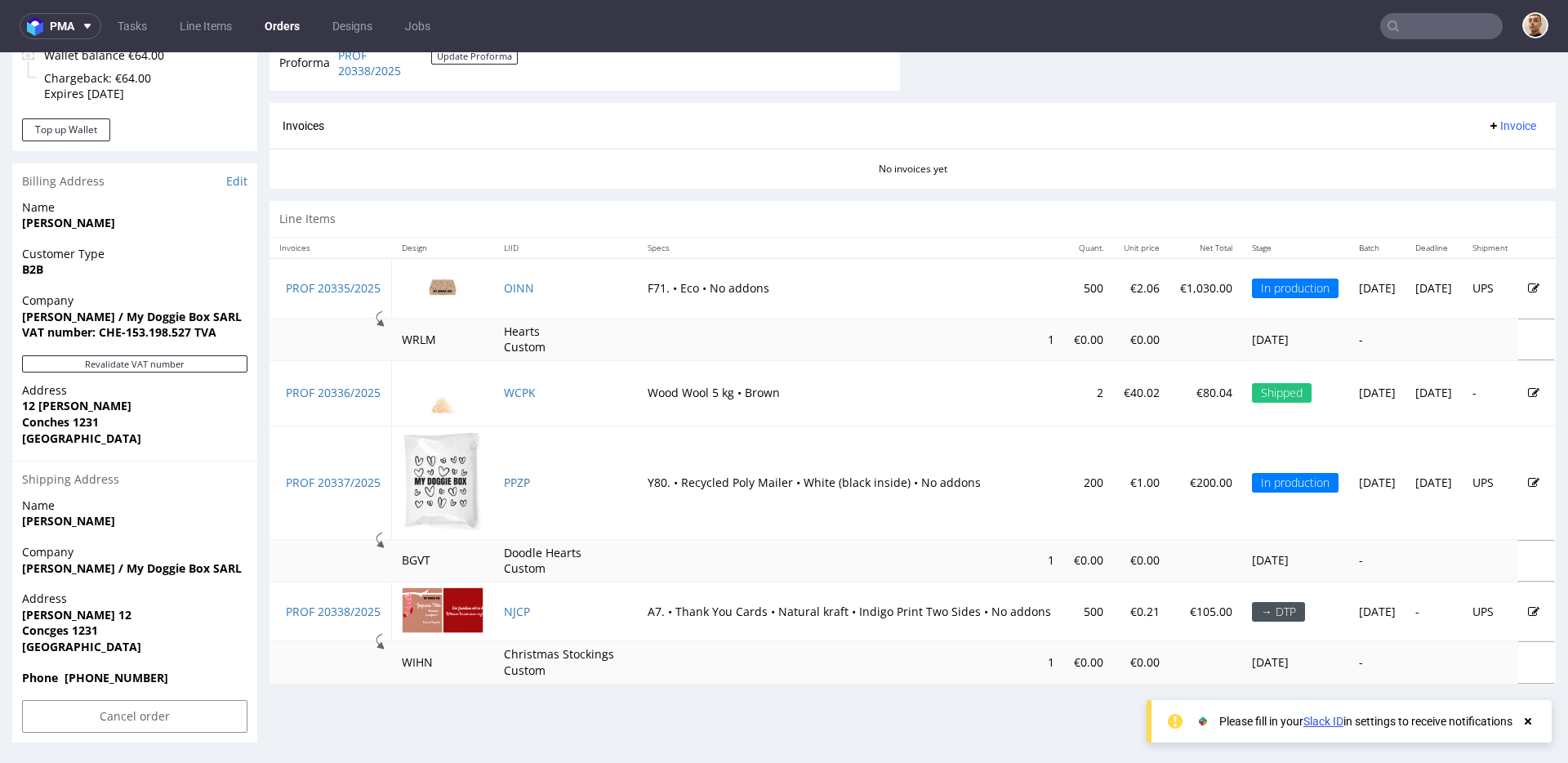
click at [594, 456] on td "PPZP" at bounding box center [566, 483] width 143 height 114
click at [524, 287] on link "OINN" at bounding box center [519, 288] width 31 height 15
click at [527, 484] on link "PPZP" at bounding box center [516, 482] width 26 height 15
click at [526, 389] on link "WCPK" at bounding box center [519, 392] width 31 height 15
click at [525, 607] on link "NJCP" at bounding box center [516, 611] width 26 height 15
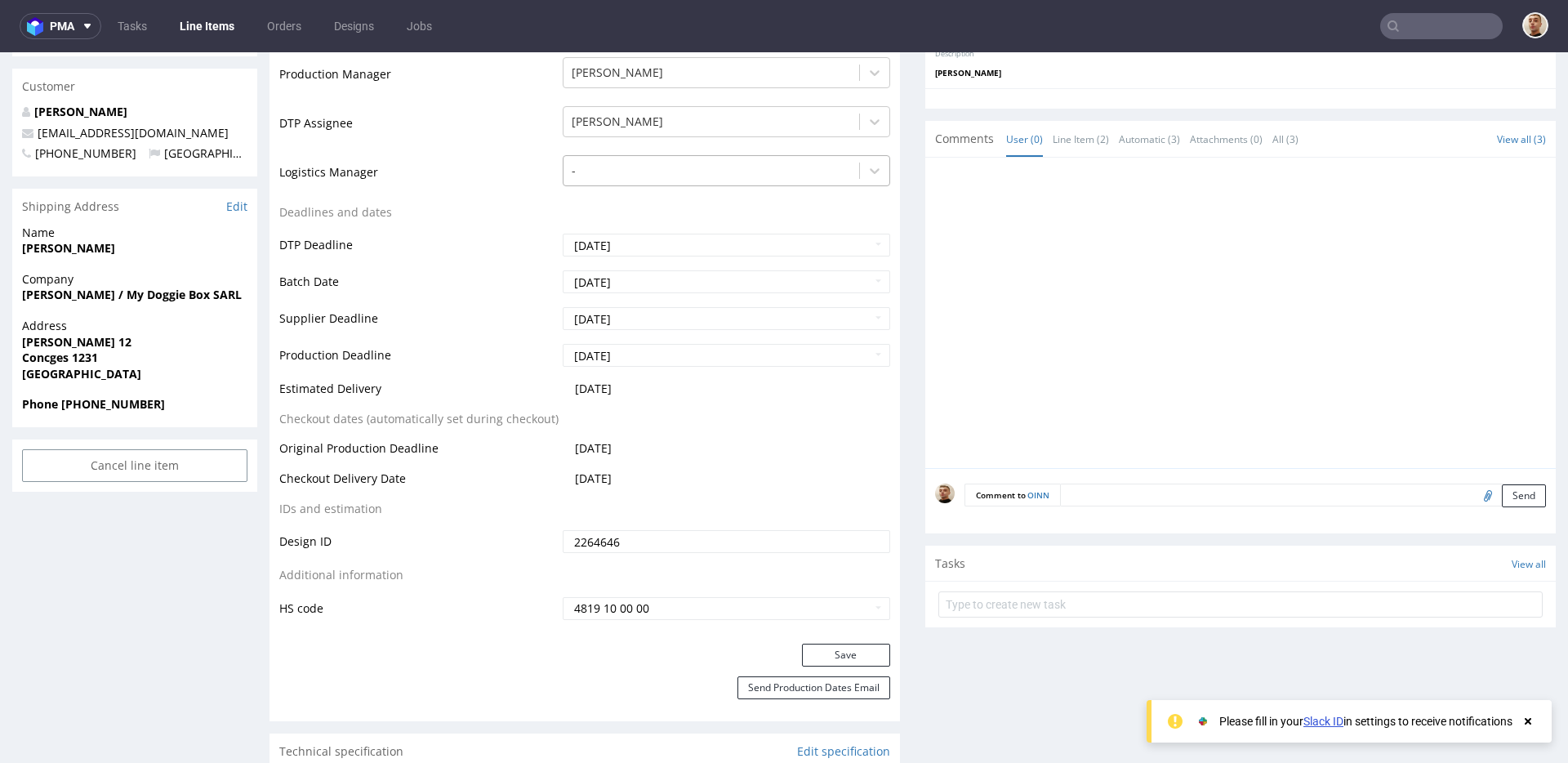
scroll to position [530, 0]
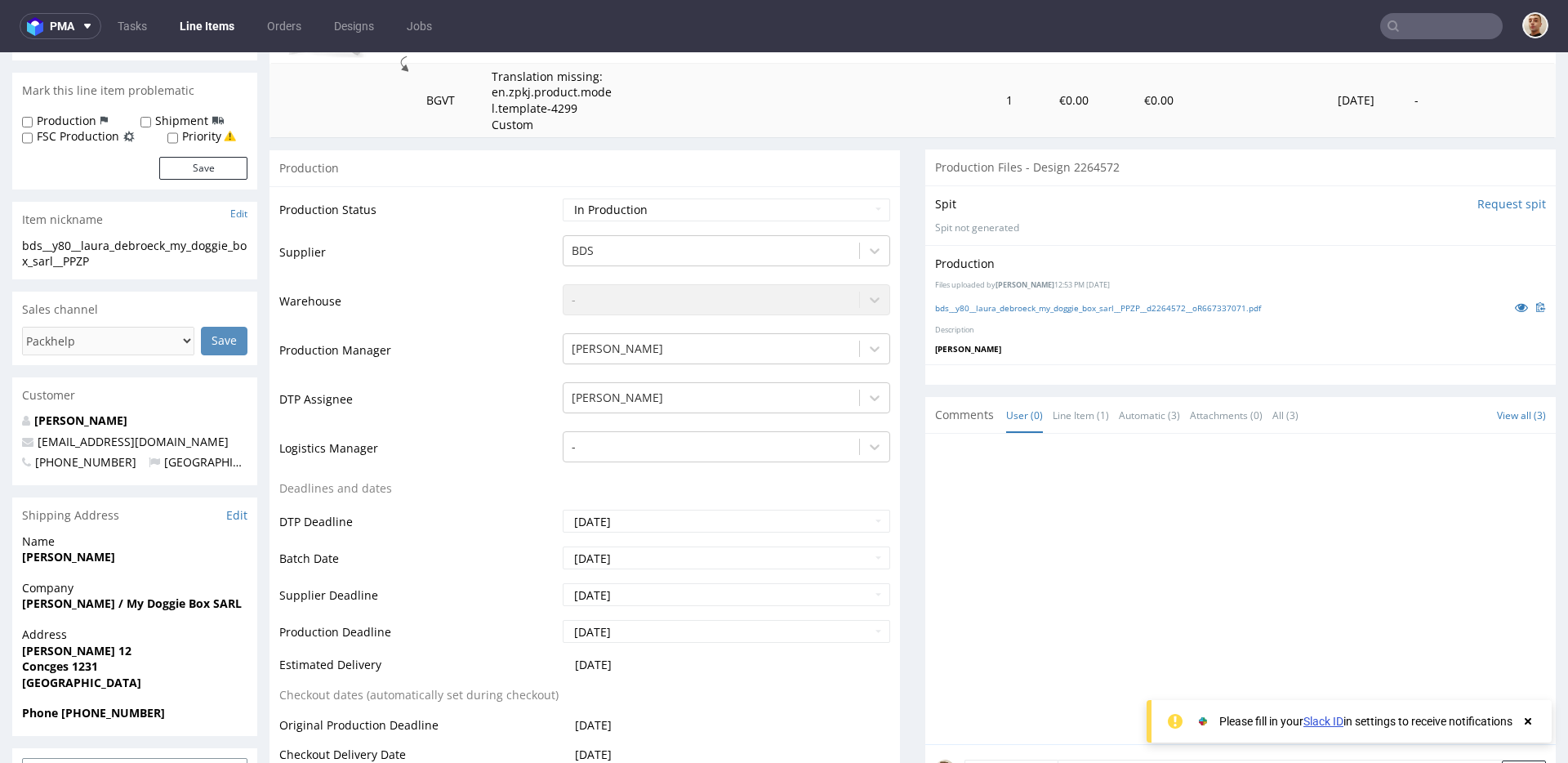
scroll to position [319, 0]
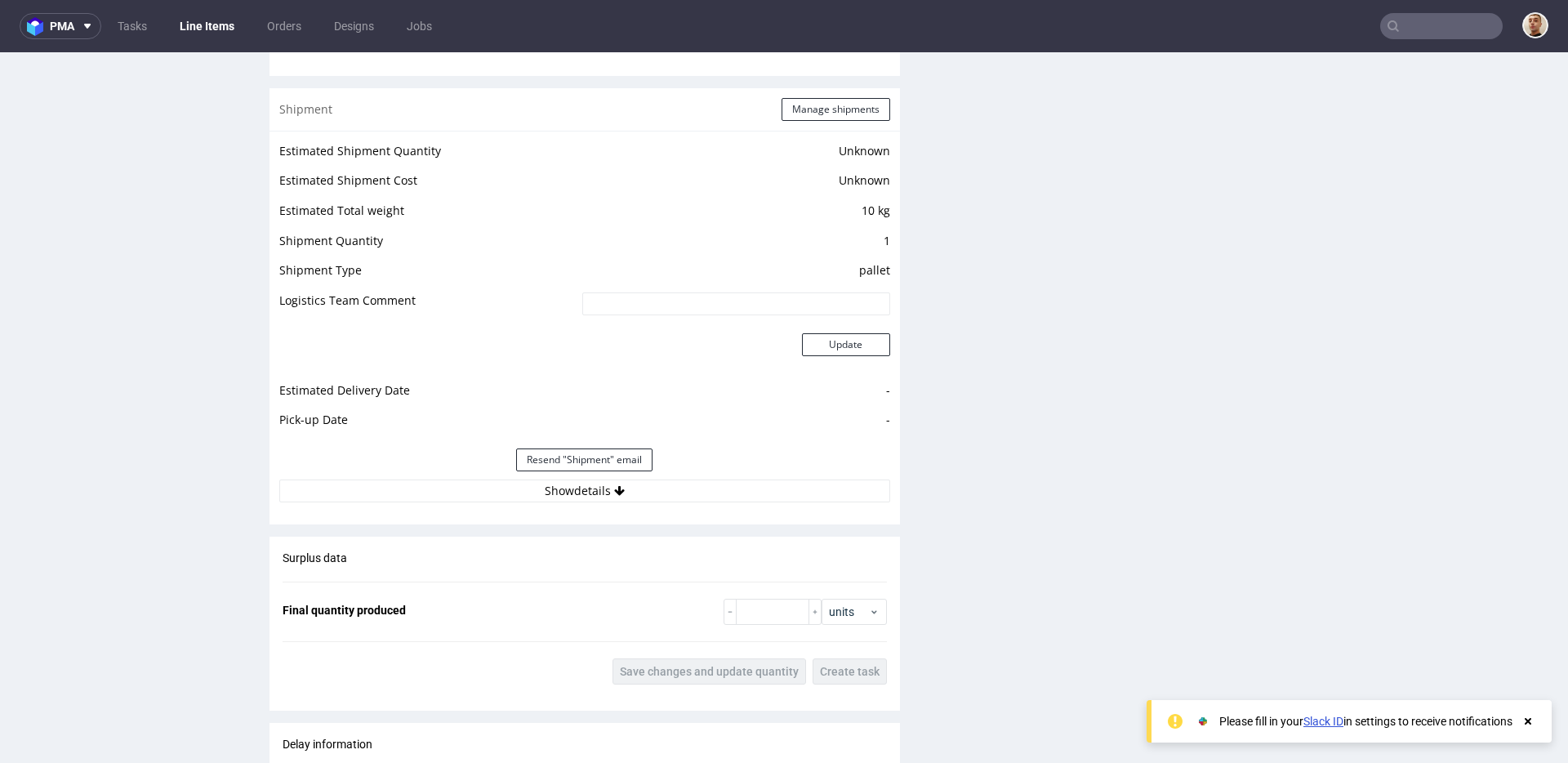
scroll to position [1446, 0]
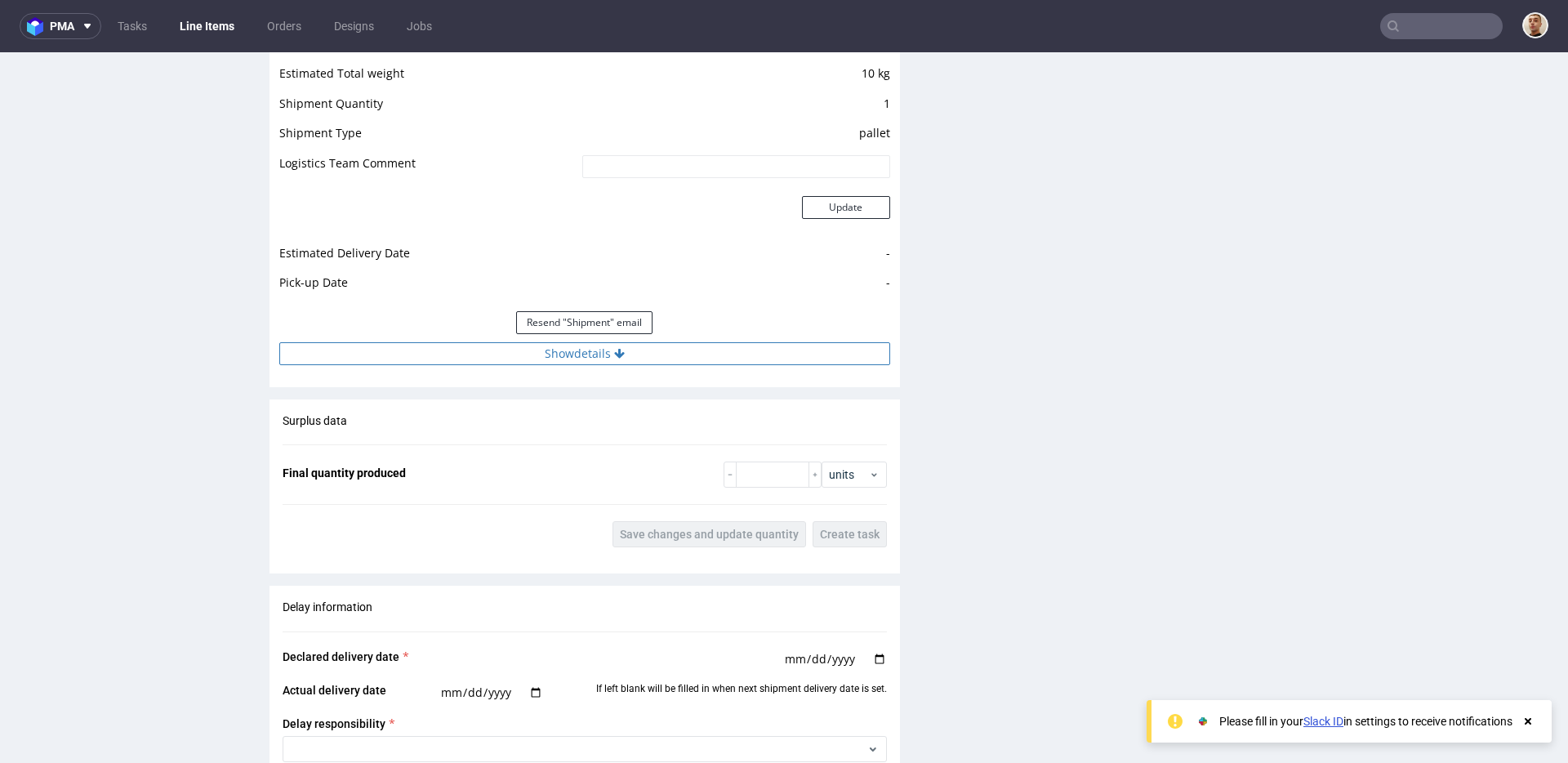
click at [674, 357] on button "Show details" at bounding box center [585, 354] width 610 height 23
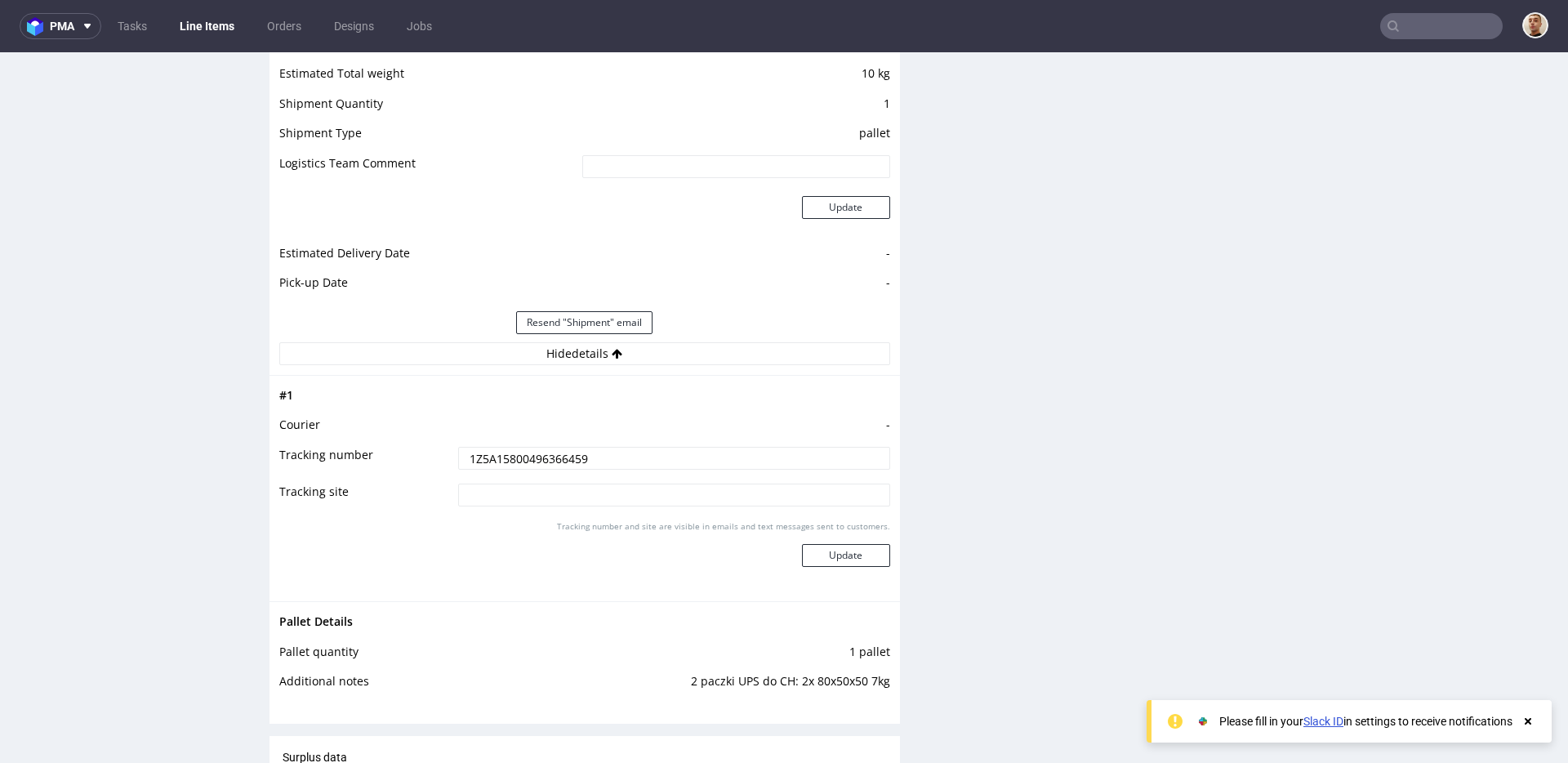
click at [572, 450] on input "1Z5A15800496366459" at bounding box center [673, 458] width 432 height 23
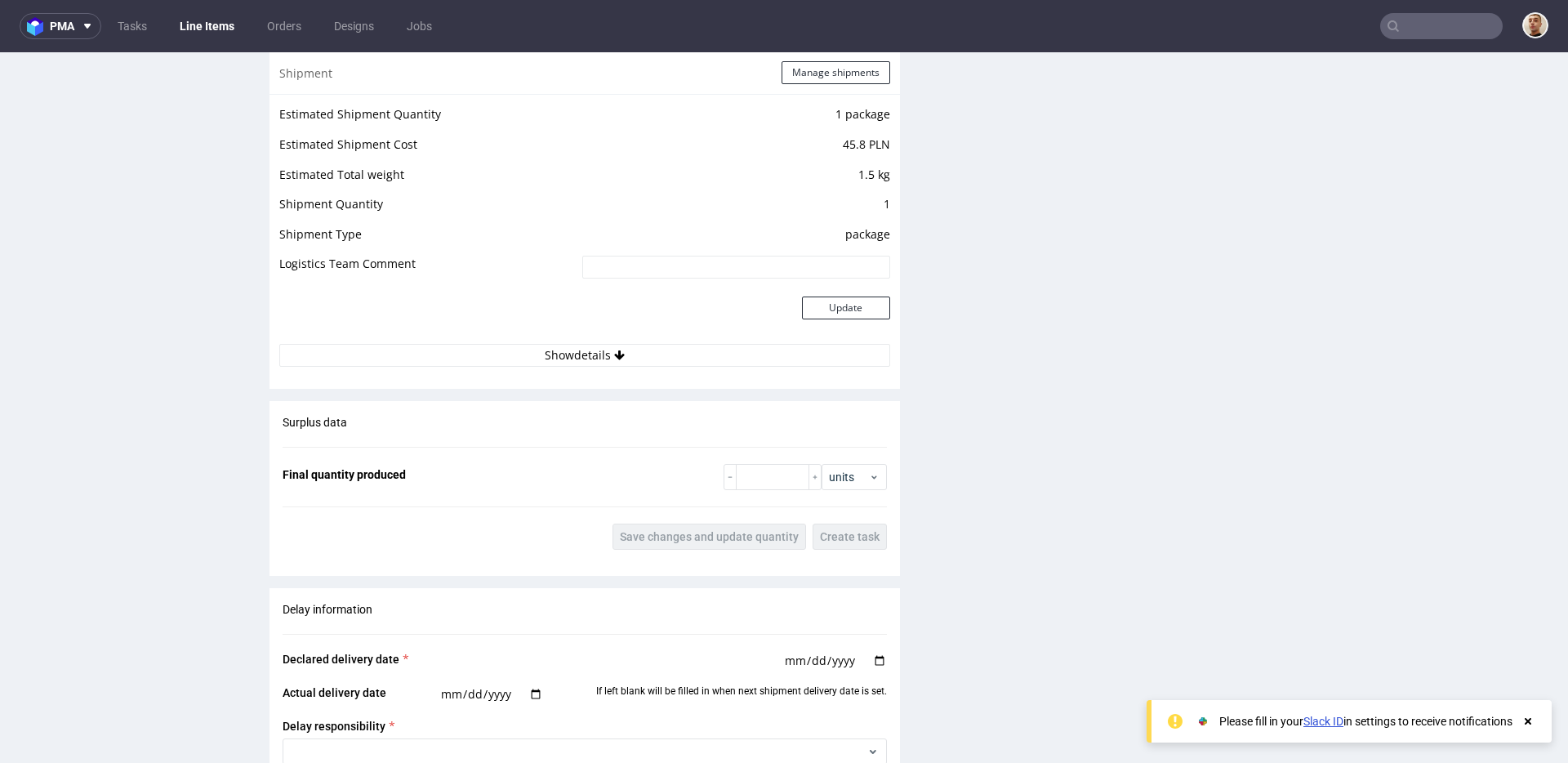
scroll to position [1542, 0]
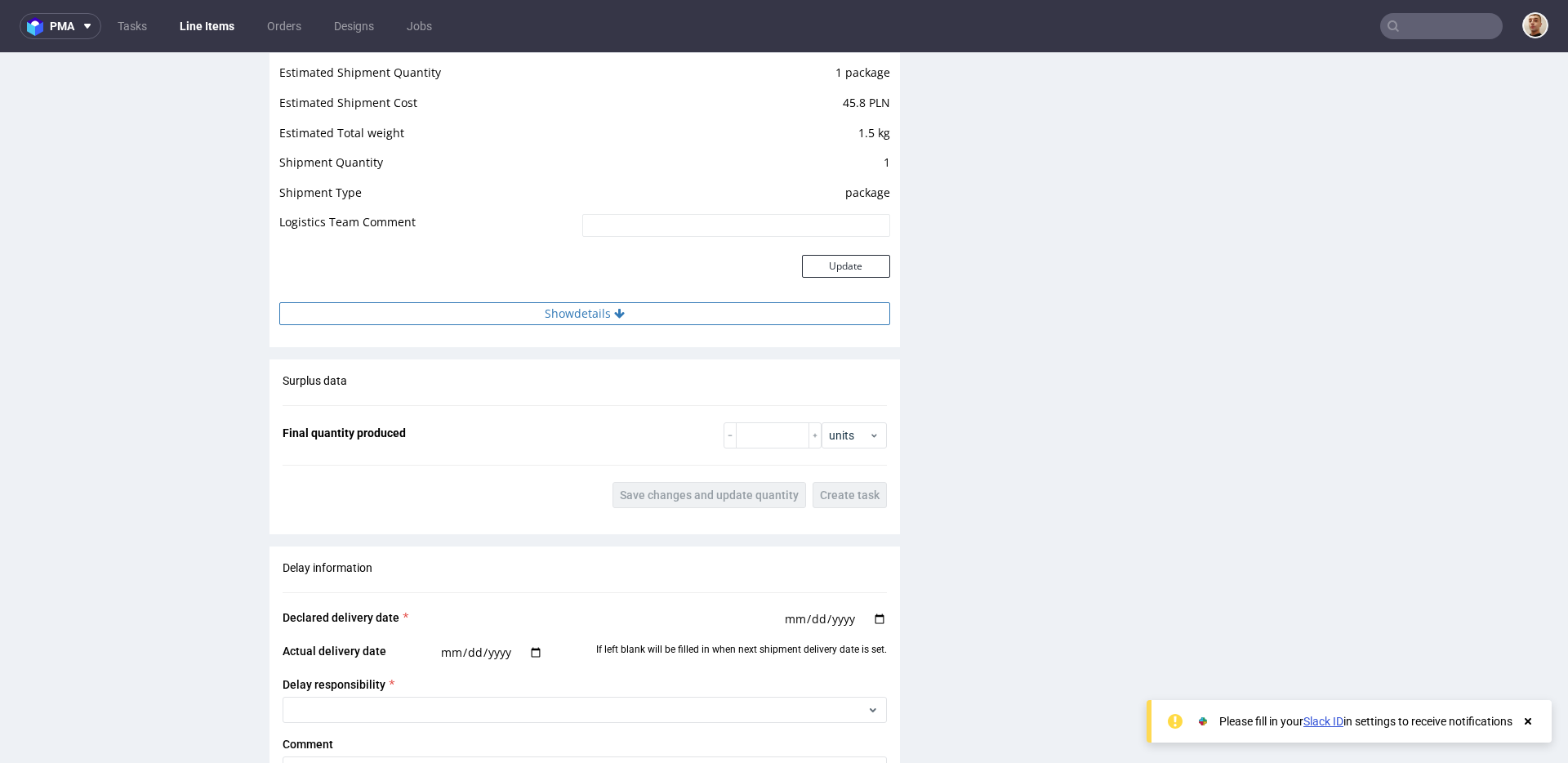
click at [624, 314] on button "Show details" at bounding box center [585, 314] width 610 height 23
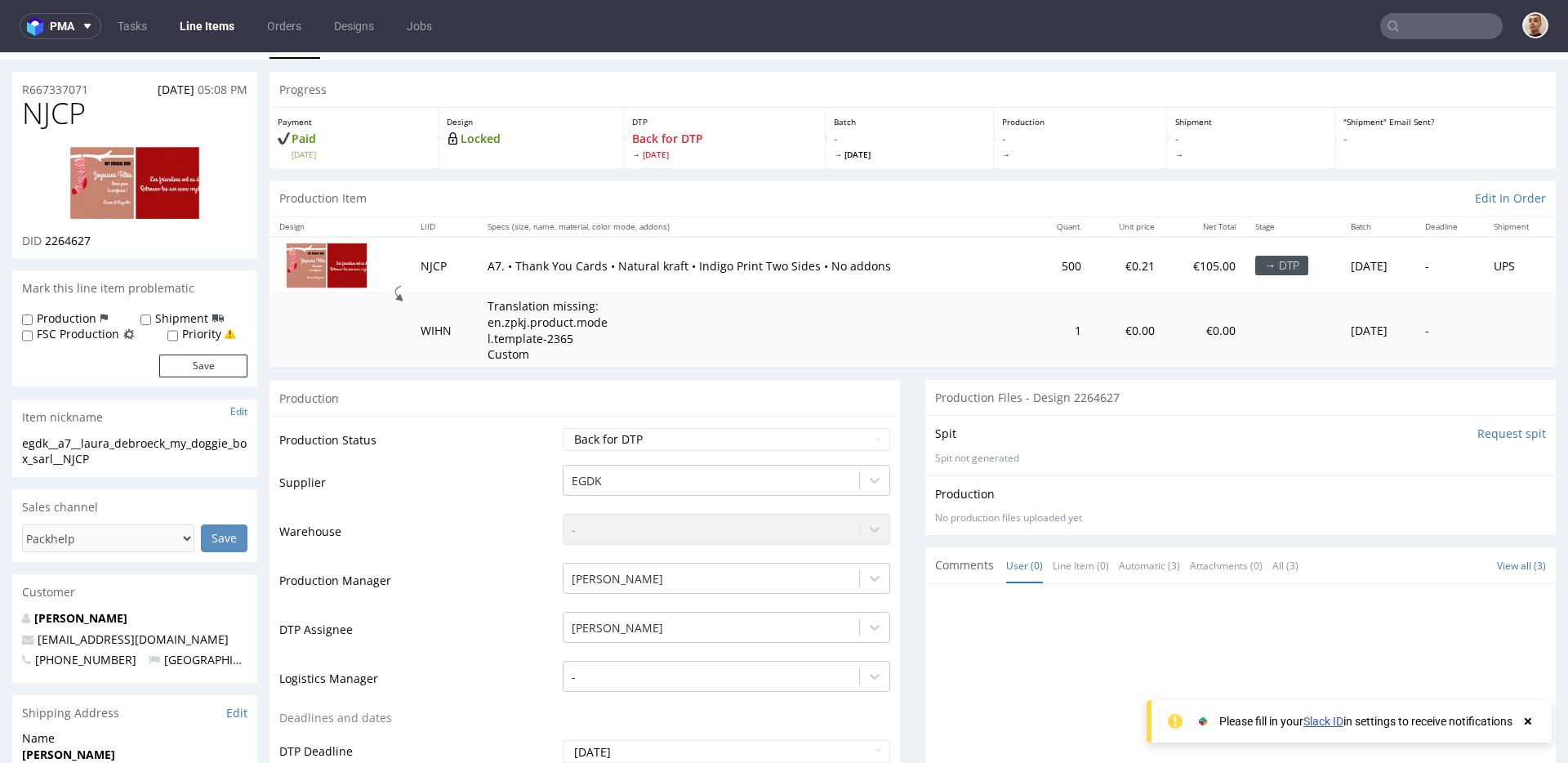
scroll to position [0, 0]
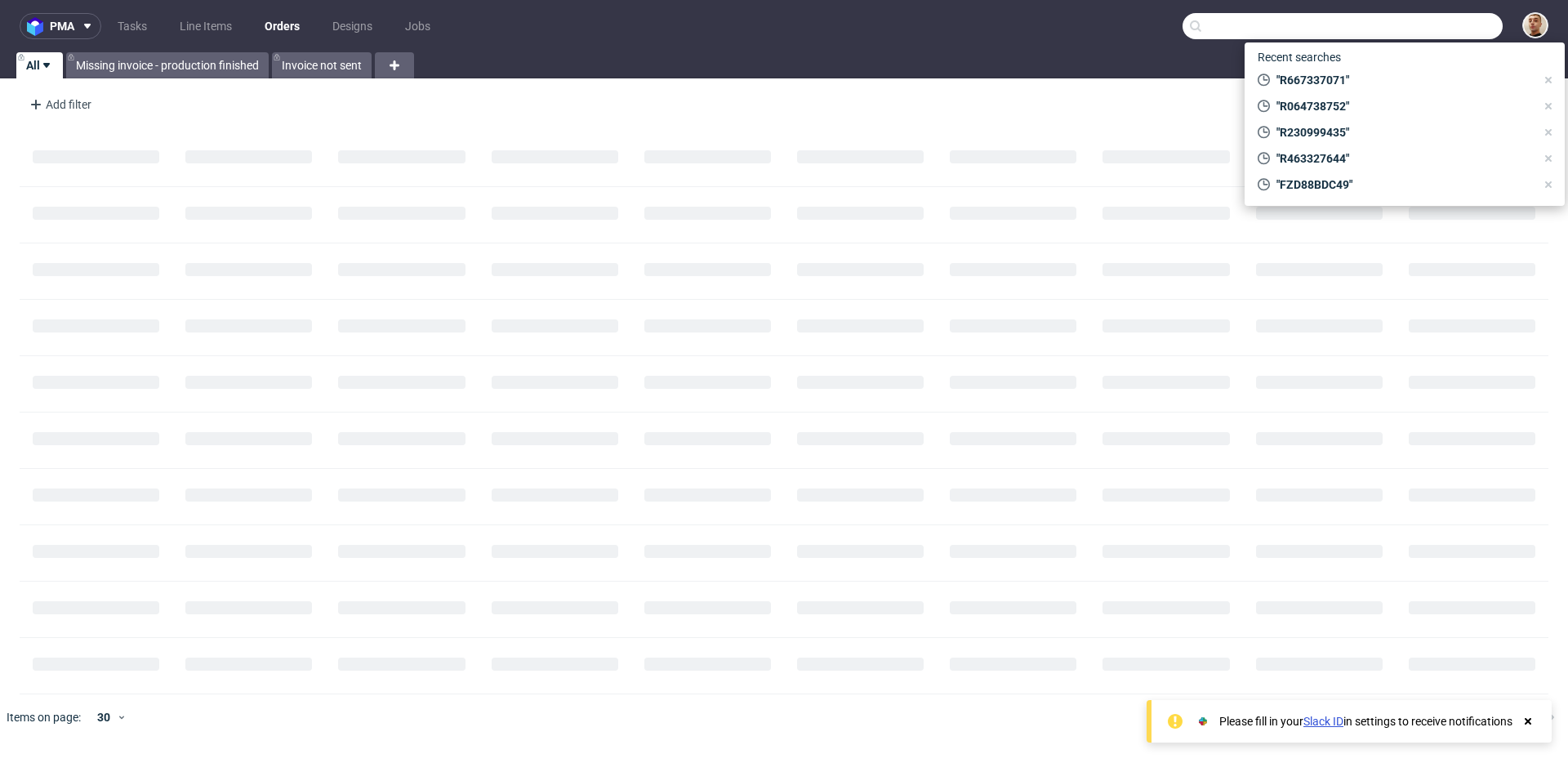
click at [1448, 27] on input "text" at bounding box center [1343, 26] width 320 height 26
paste input "R158874199"
type input "R158874199"
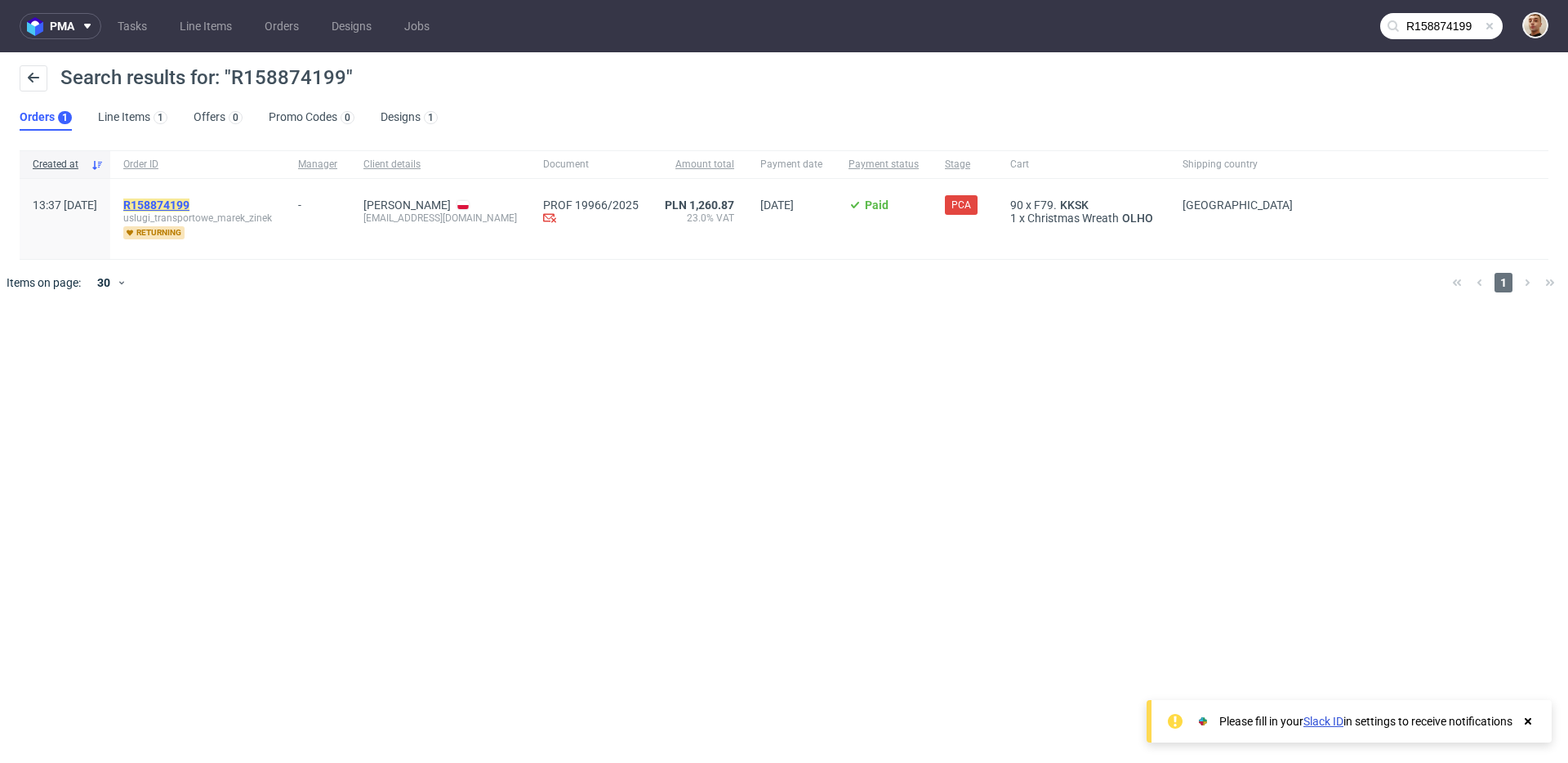
click at [190, 202] on mark "R158874199" at bounding box center [155, 205] width 66 height 13
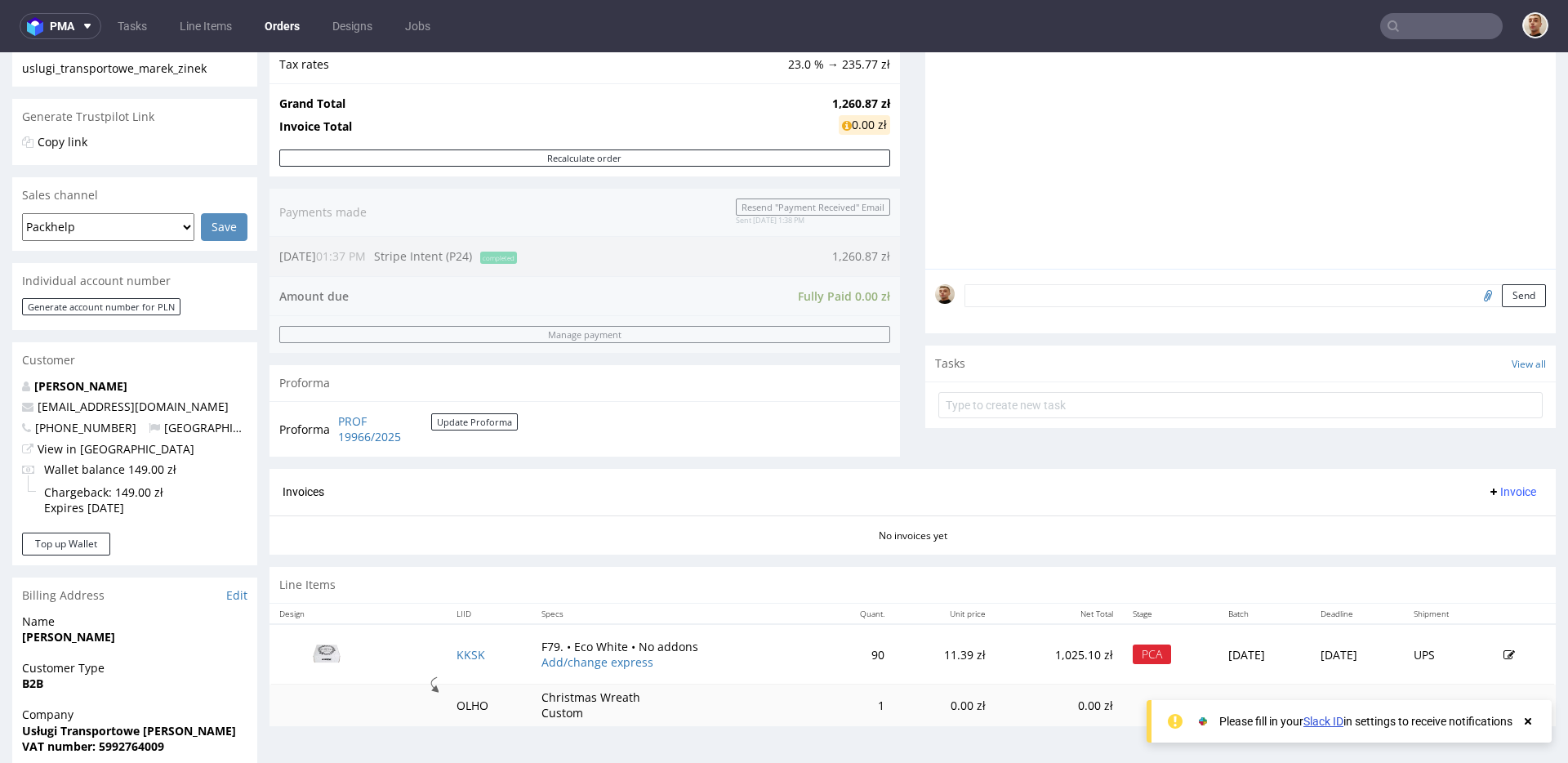
scroll to position [707, 0]
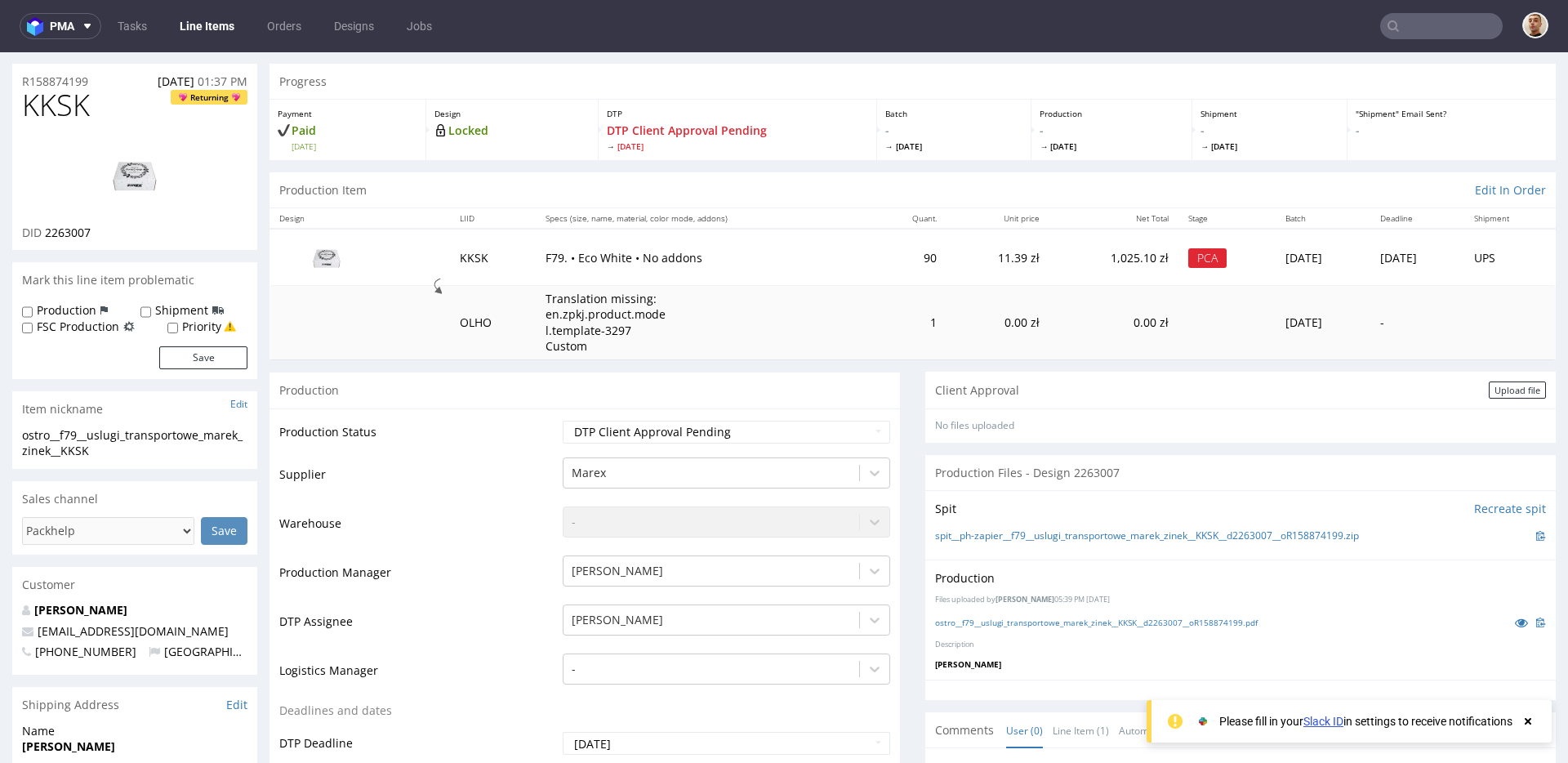
scroll to position [45, 0]
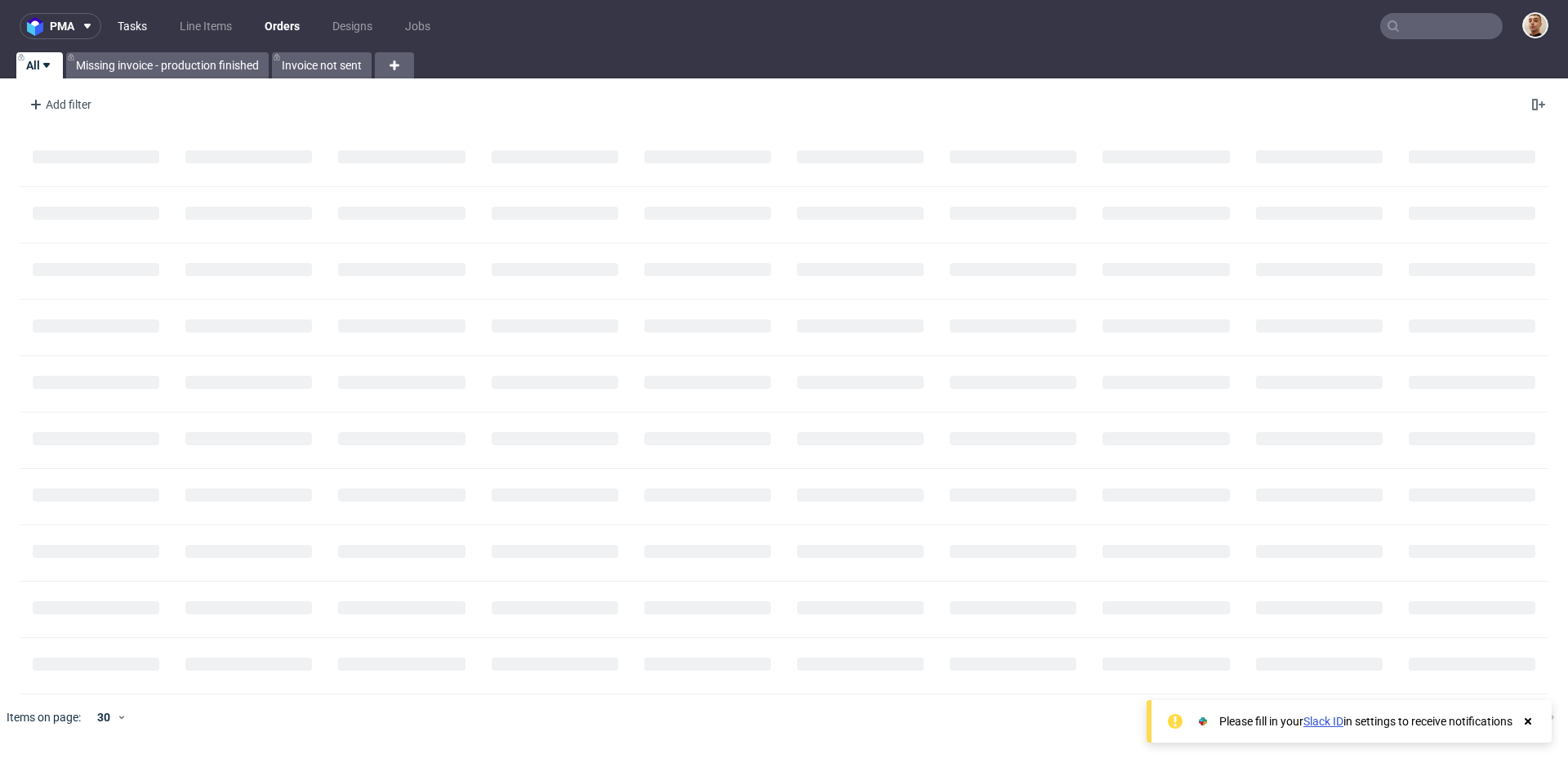
click at [109, 26] on link "Tasks" at bounding box center [132, 26] width 49 height 26
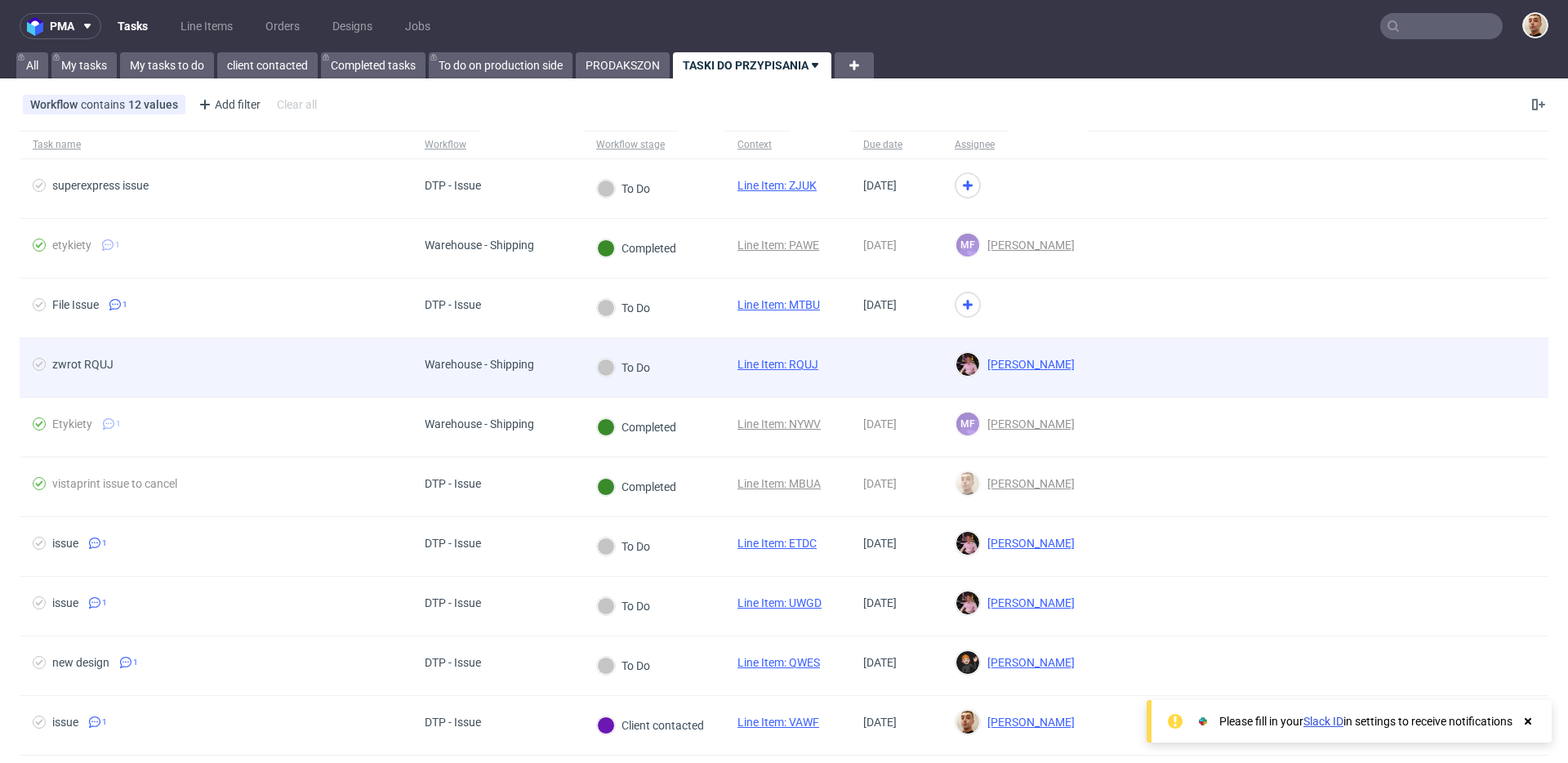
click at [861, 349] on div at bounding box center [896, 367] width 92 height 59
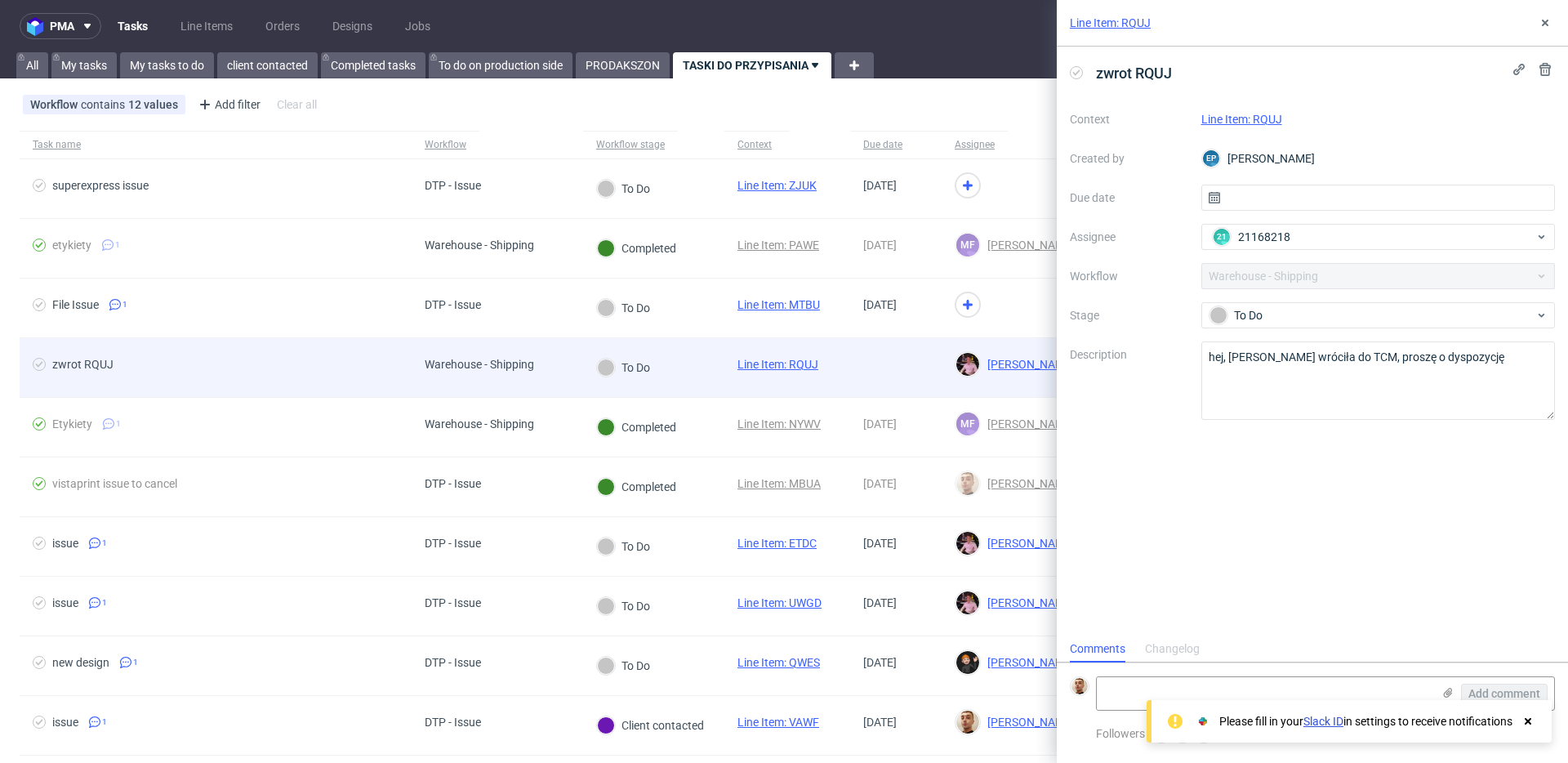
scroll to position [13, 0]
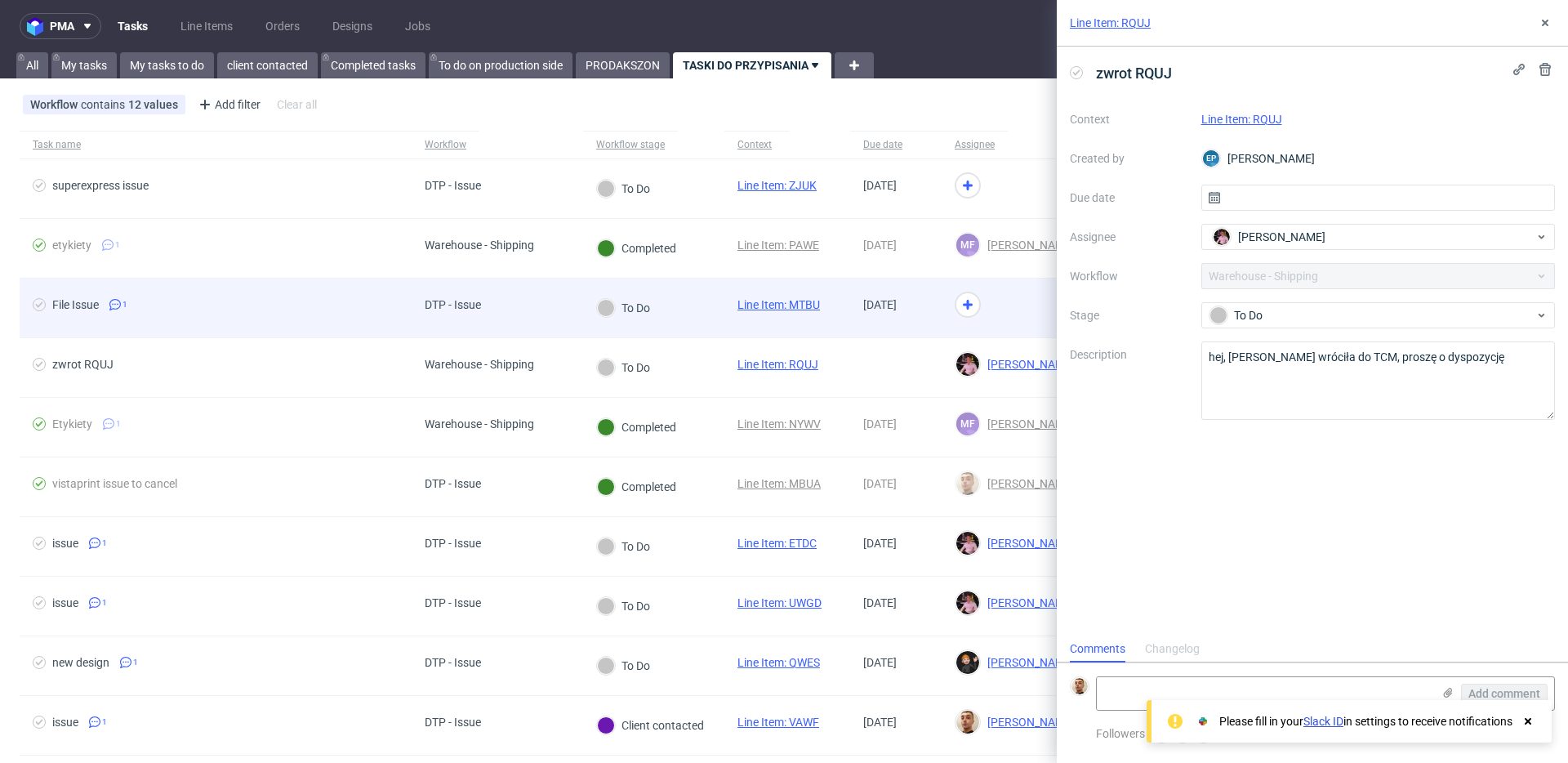
click at [636, 310] on div "To Do" at bounding box center [624, 307] width 53 height 18
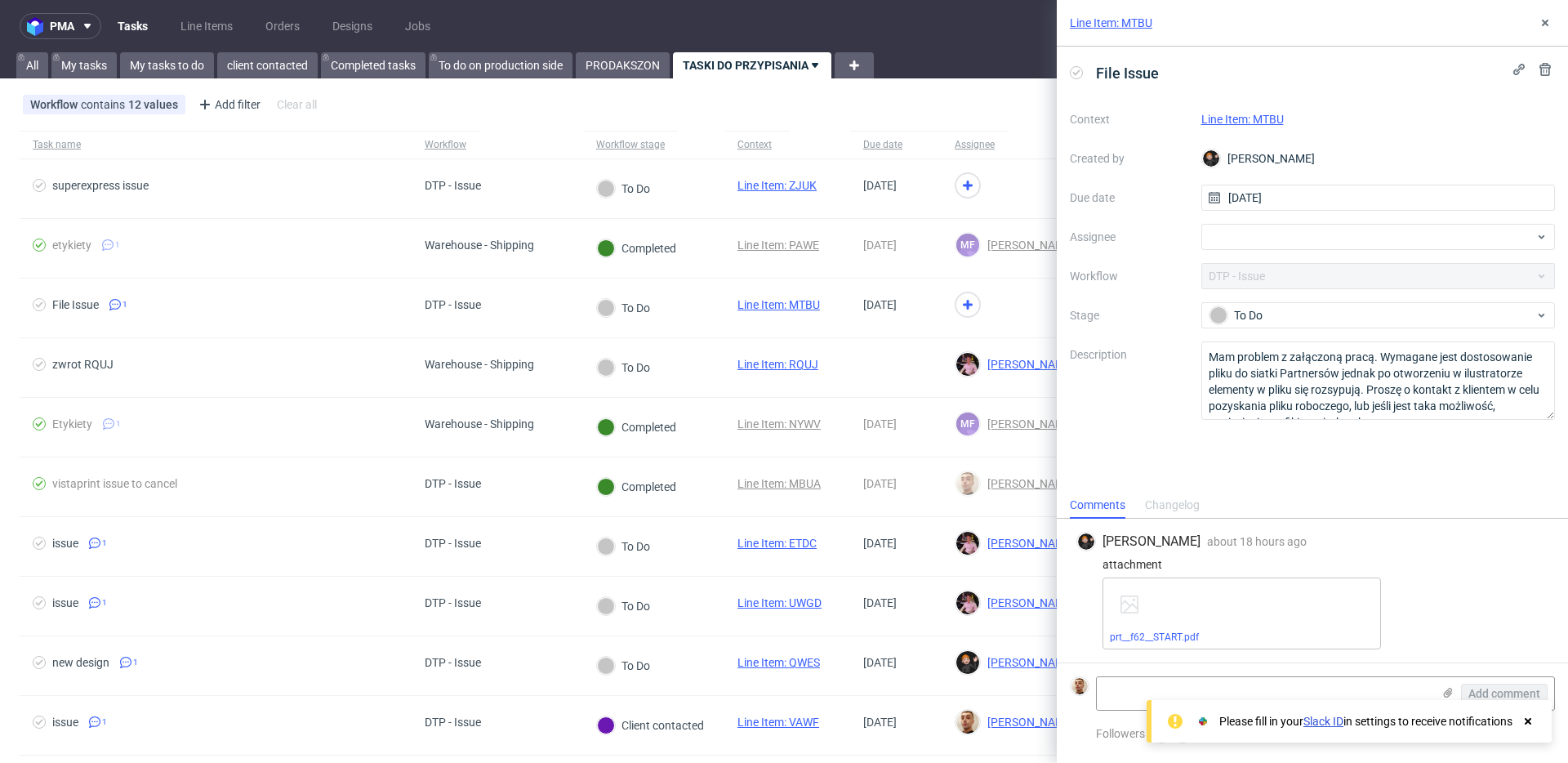
click at [1273, 122] on link "Line Item: MTBU" at bounding box center [1242, 119] width 82 height 13
click at [1312, 231] on div at bounding box center [1378, 237] width 355 height 26
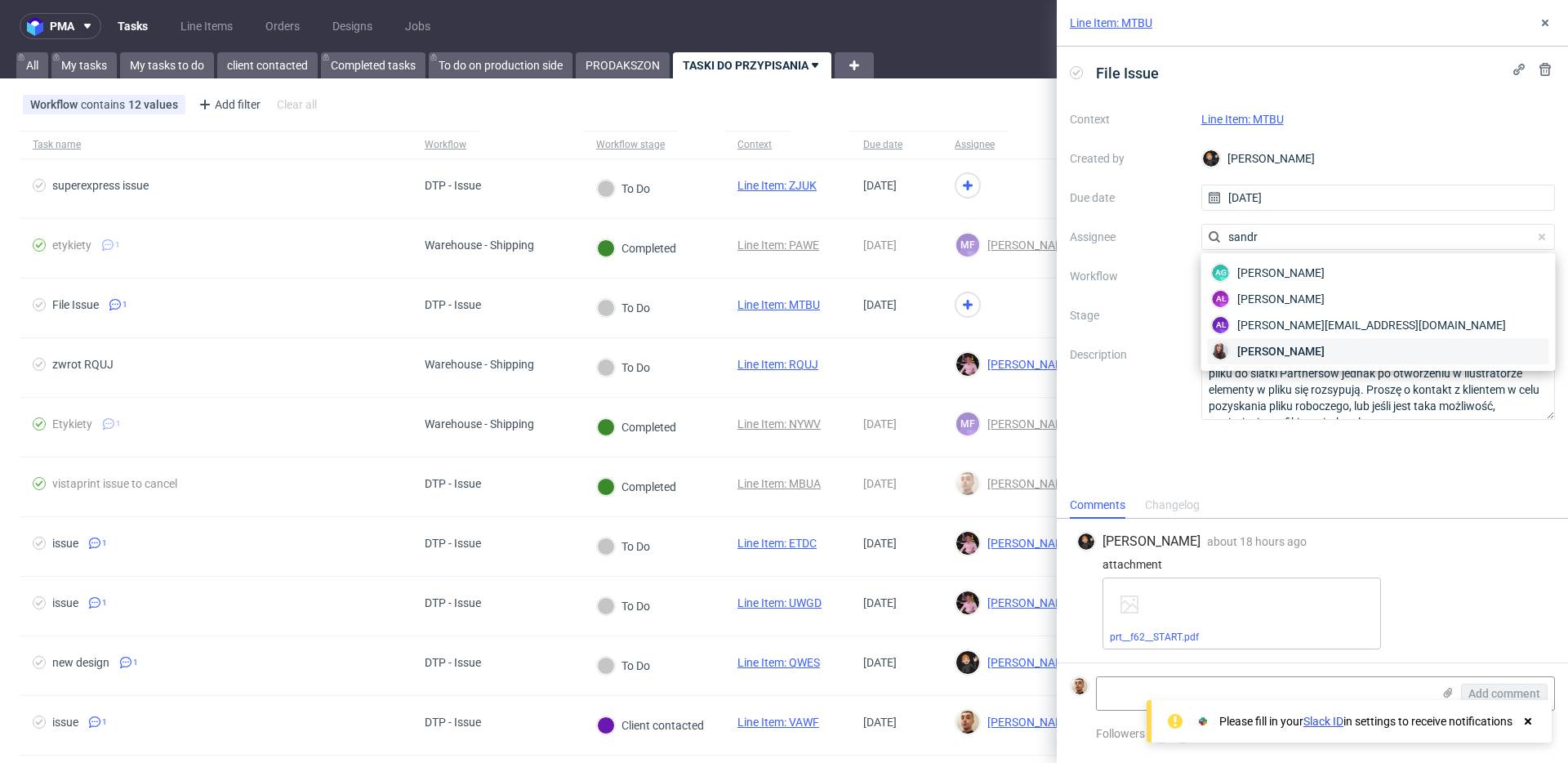
type input "sandr"
click at [1300, 351] on span "Sandra Beśka" at bounding box center [1281, 351] width 88 height 16
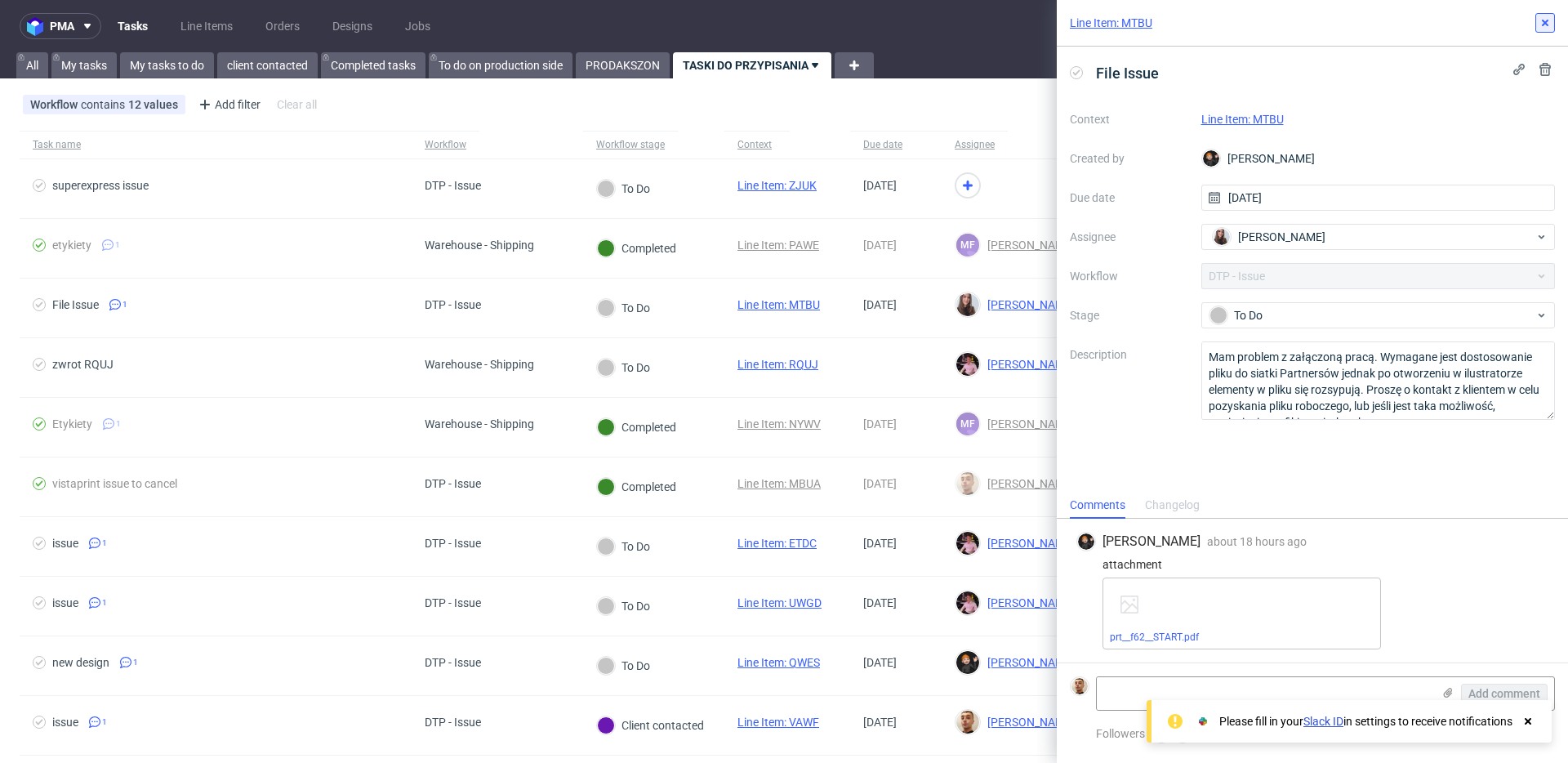
click at [1544, 24] on icon at bounding box center [1545, 23] width 13 height 13
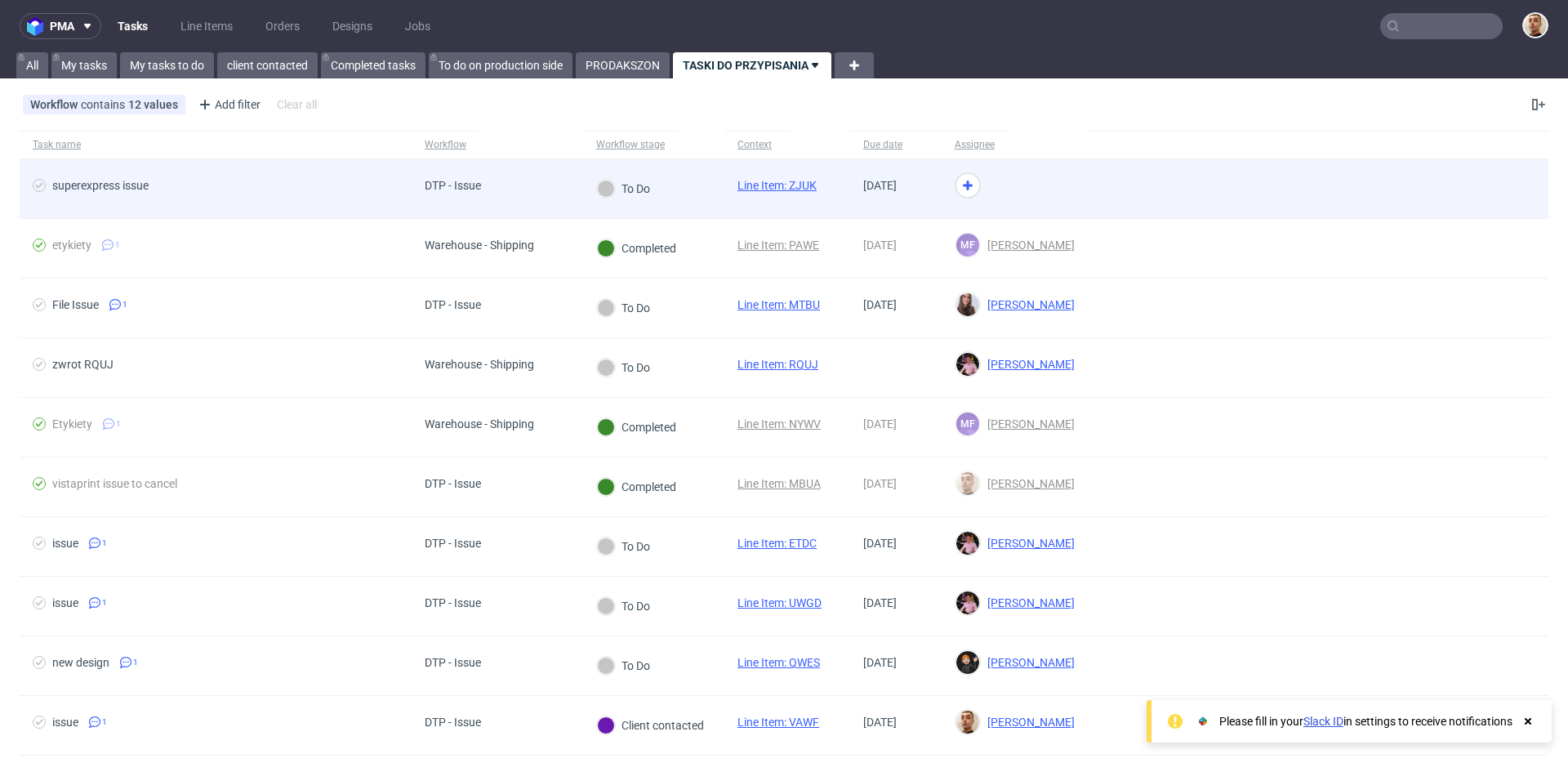
click at [1120, 197] on div at bounding box center [1317, 189] width 461 height 59
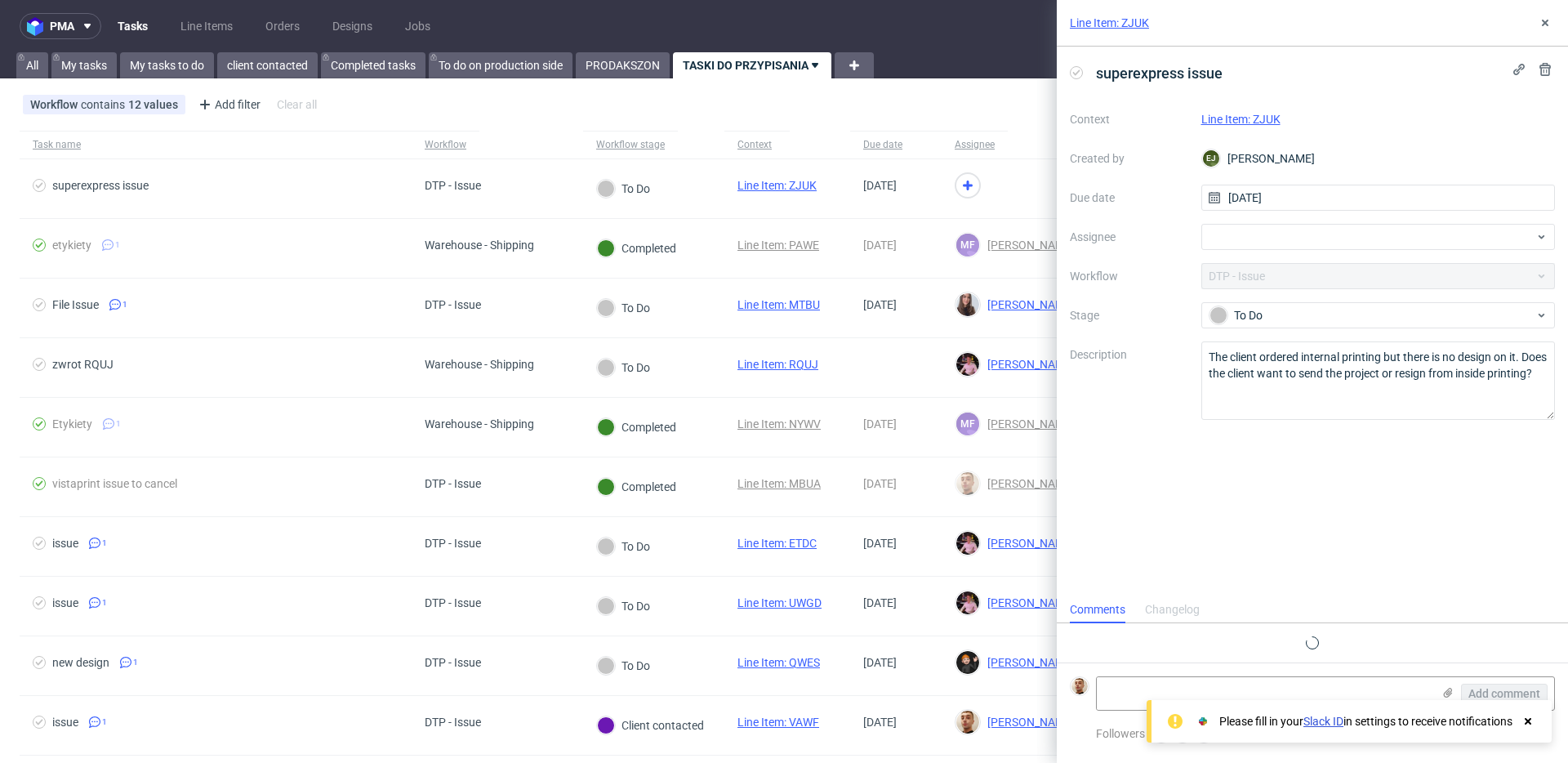
scroll to position [13, 0]
click at [1275, 120] on link "Line Item: ZJUK" at bounding box center [1240, 119] width 79 height 13
click at [1248, 236] on div at bounding box center [1378, 237] width 355 height 26
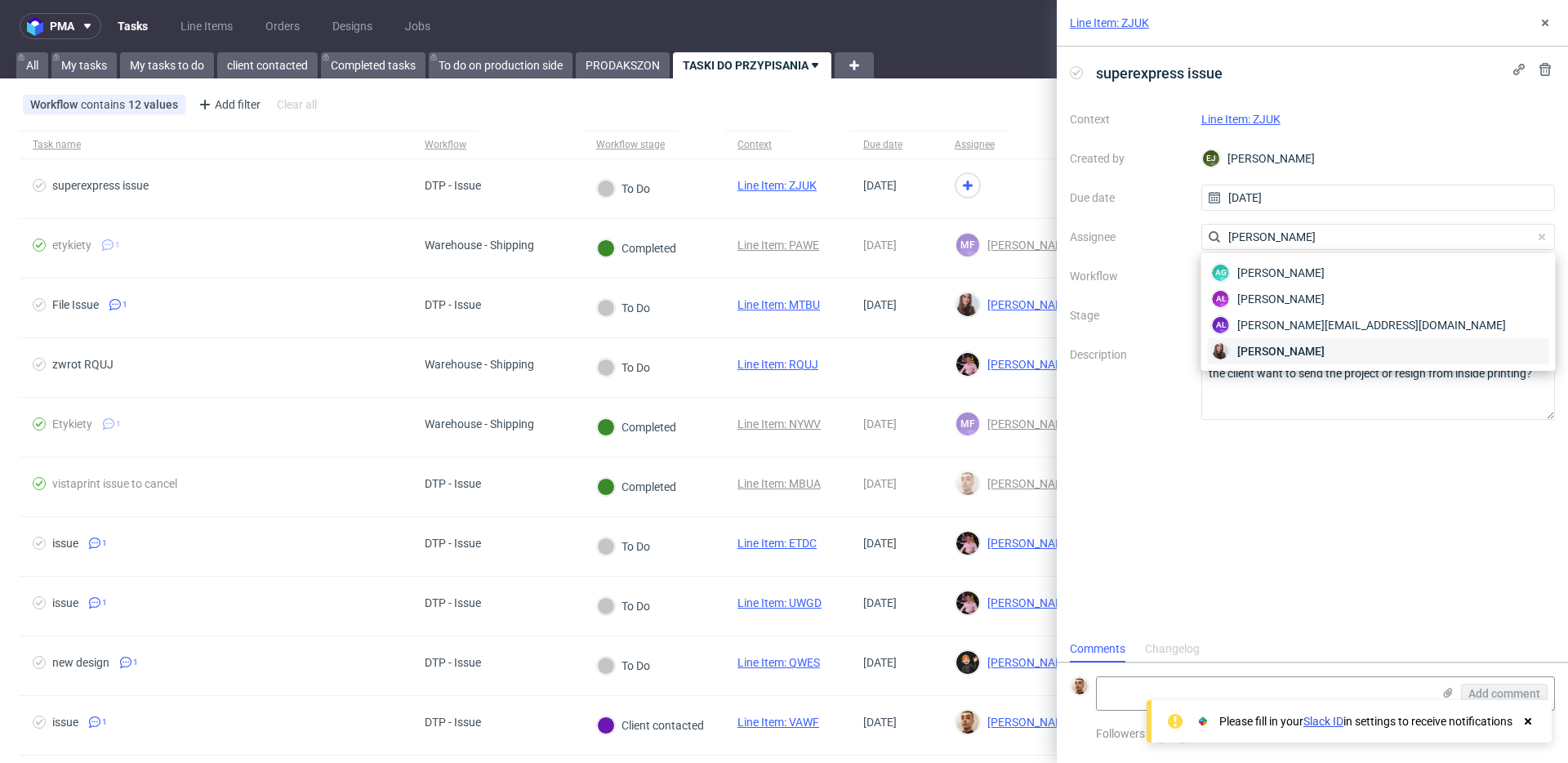
type input "sandra"
click at [1267, 353] on span "Sandra Beśka" at bounding box center [1281, 351] width 88 height 16
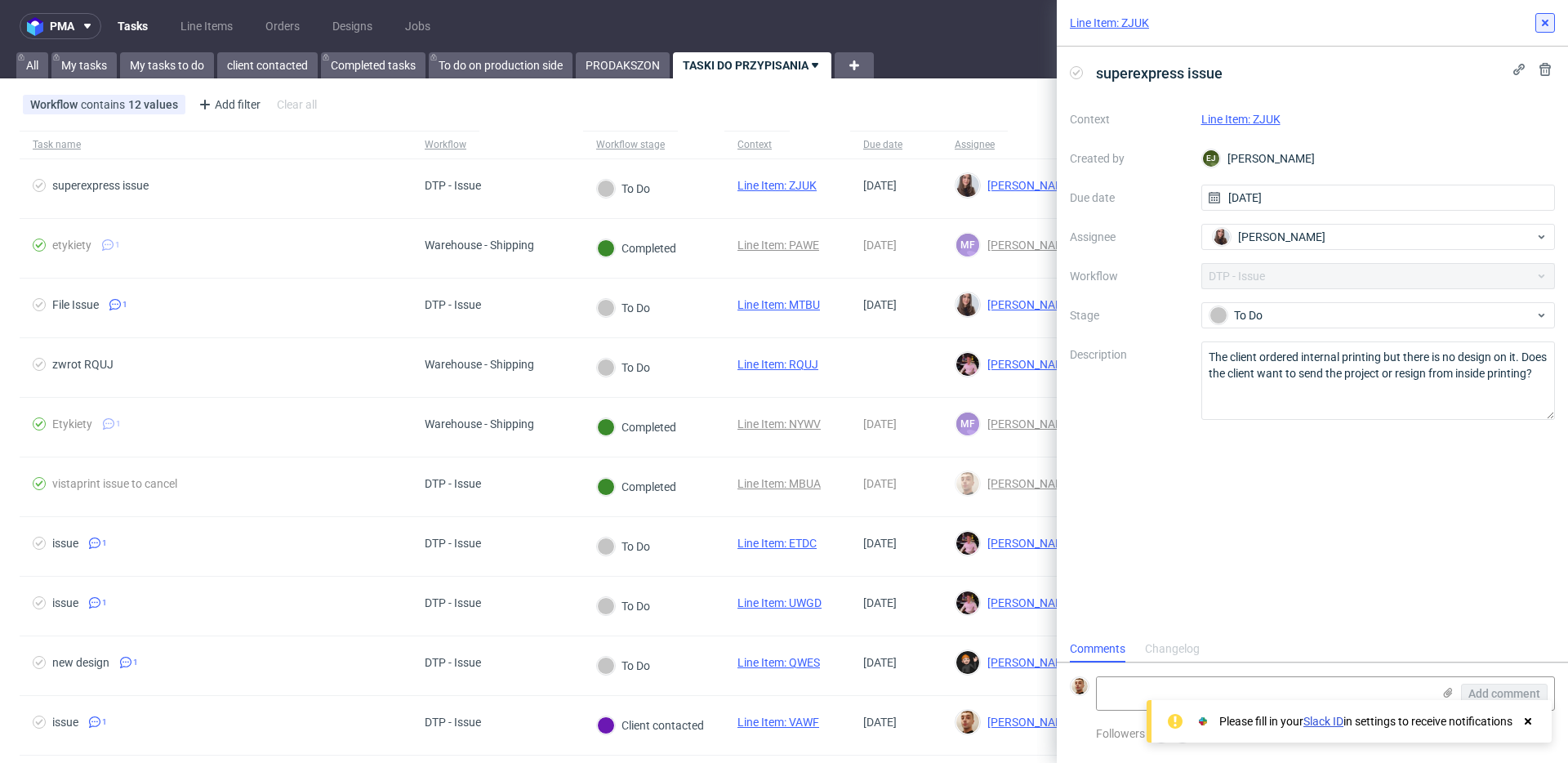
click at [1538, 19] on icon at bounding box center [1545, 23] width 13 height 13
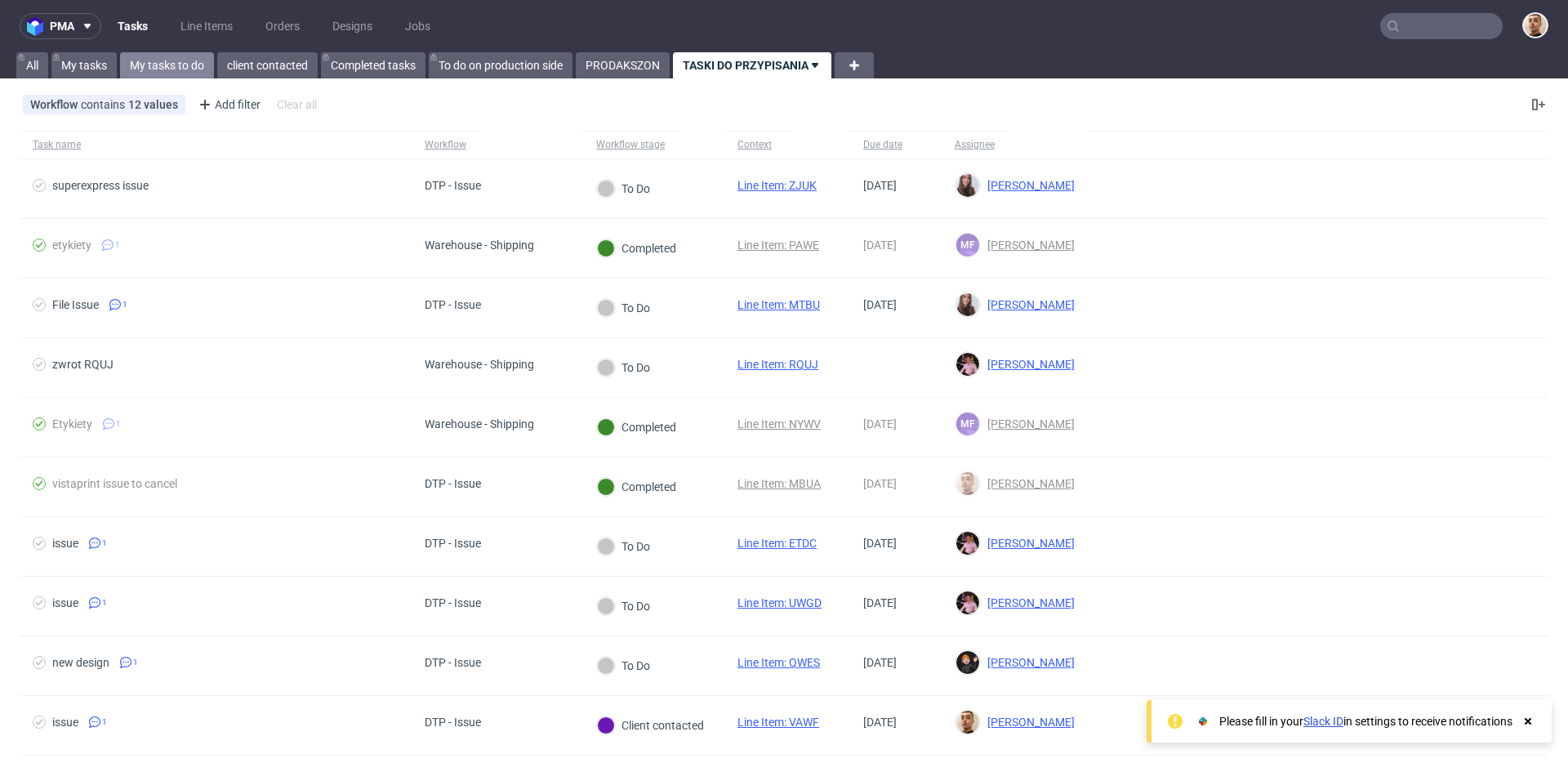
click at [201, 69] on link "My tasks to do" at bounding box center [167, 65] width 93 height 26
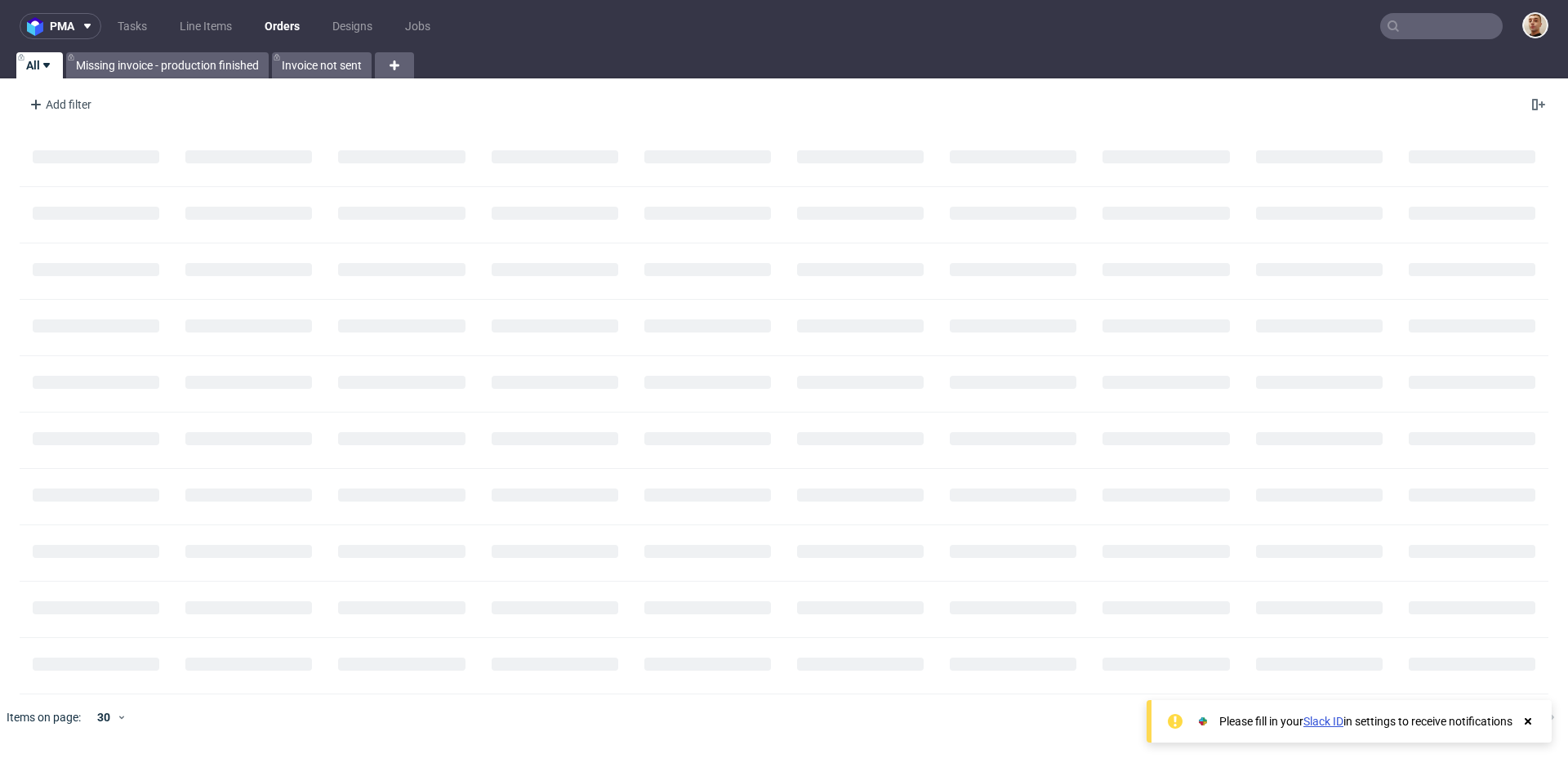
click at [1422, 31] on input "text" at bounding box center [1441, 26] width 122 height 26
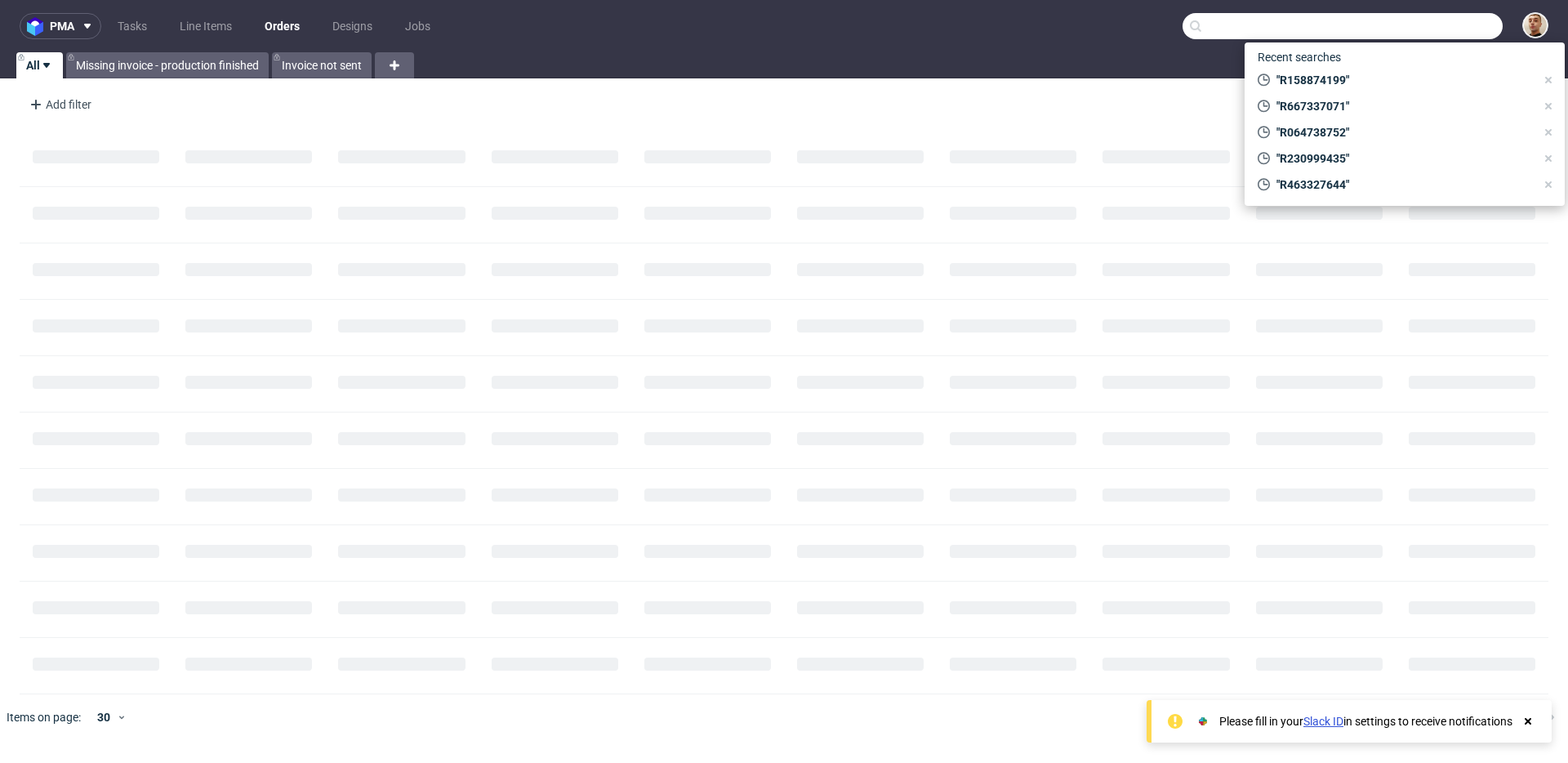
paste input "[EMAIL_ADDRESS][DOMAIN_NAME]"
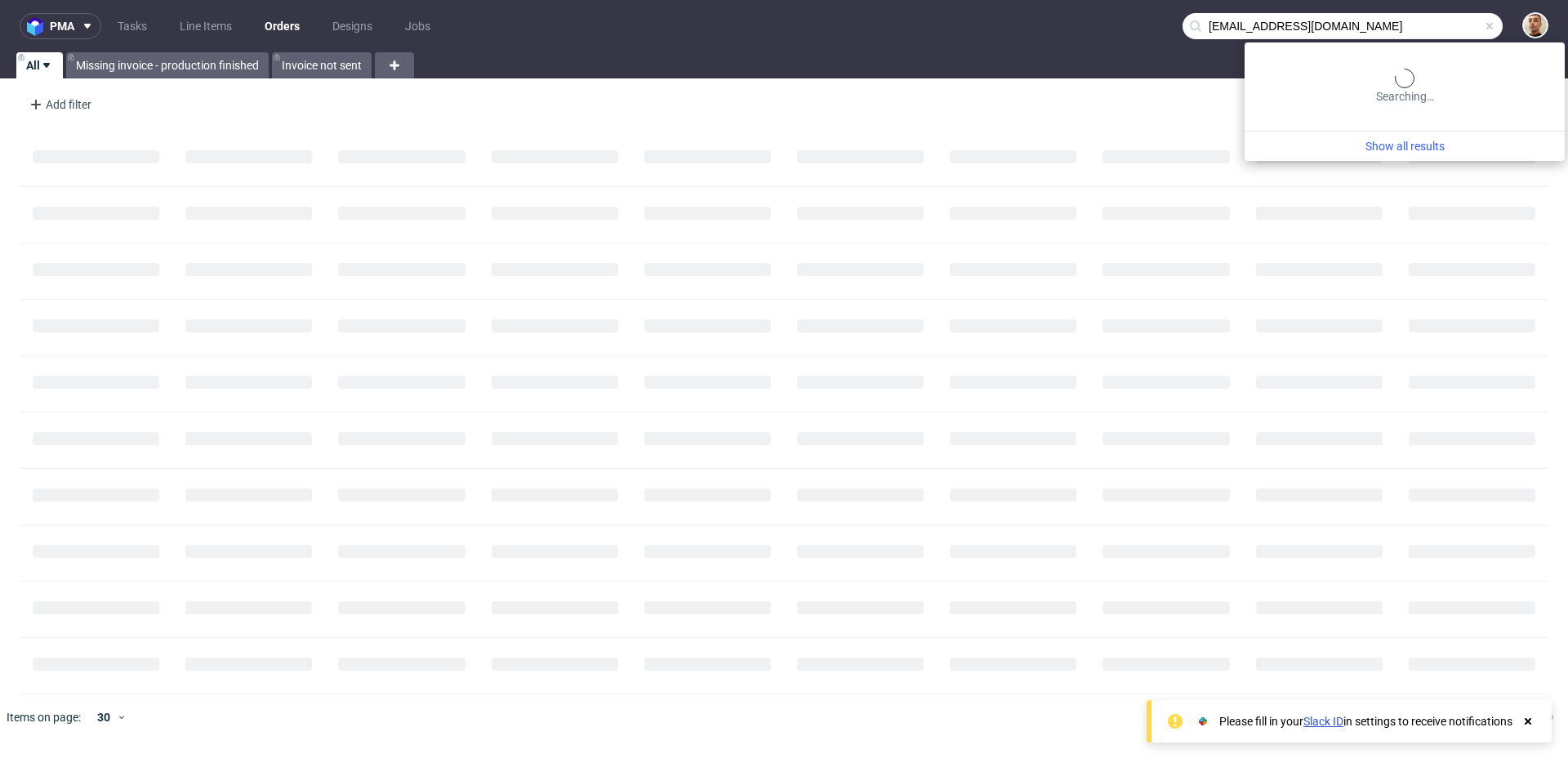
type input "[EMAIL_ADDRESS][DOMAIN_NAME]"
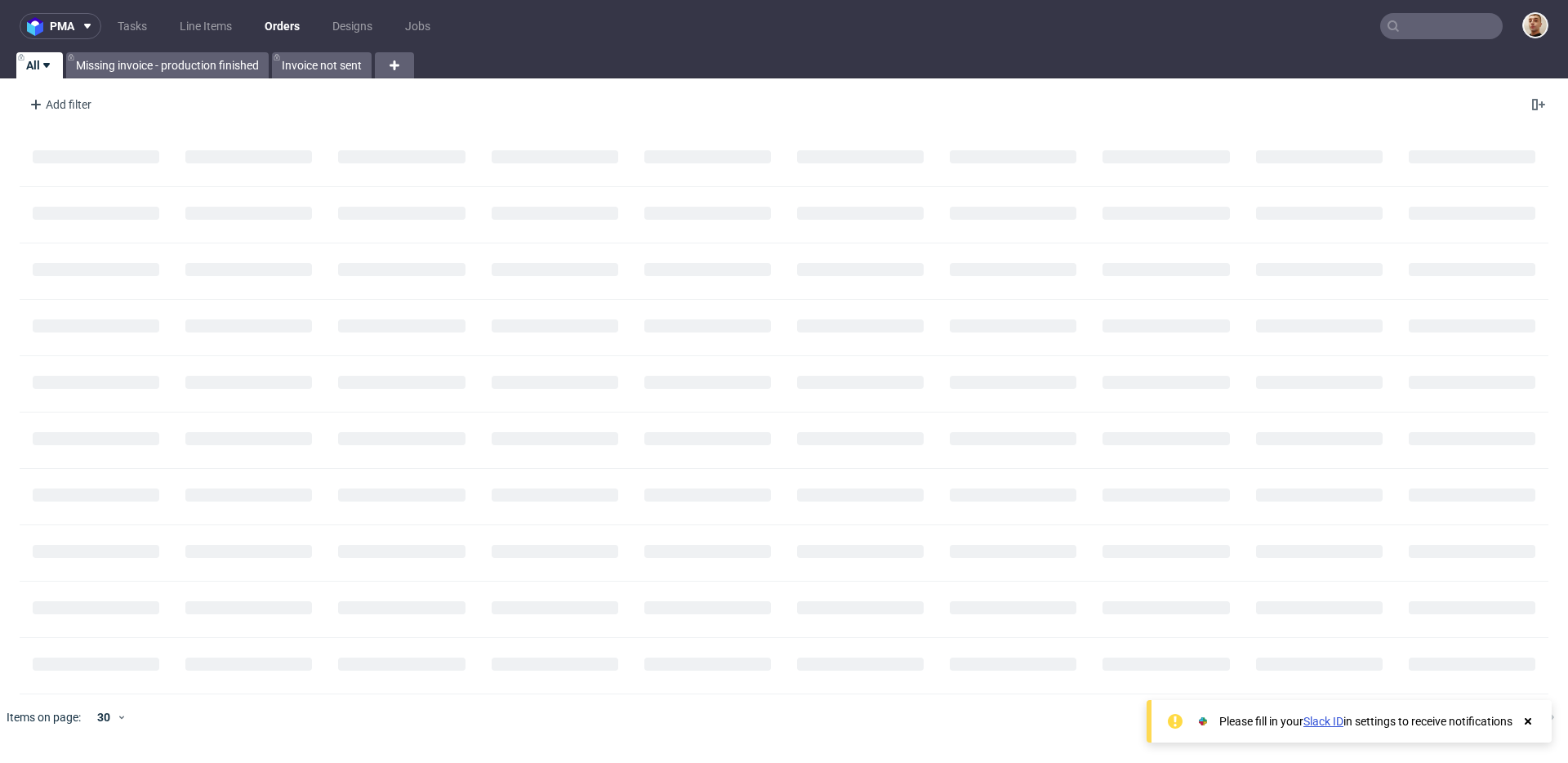
click at [1452, 12] on nav "pma Tasks Line Items Orders Designs Jobs" at bounding box center [784, 26] width 1568 height 52
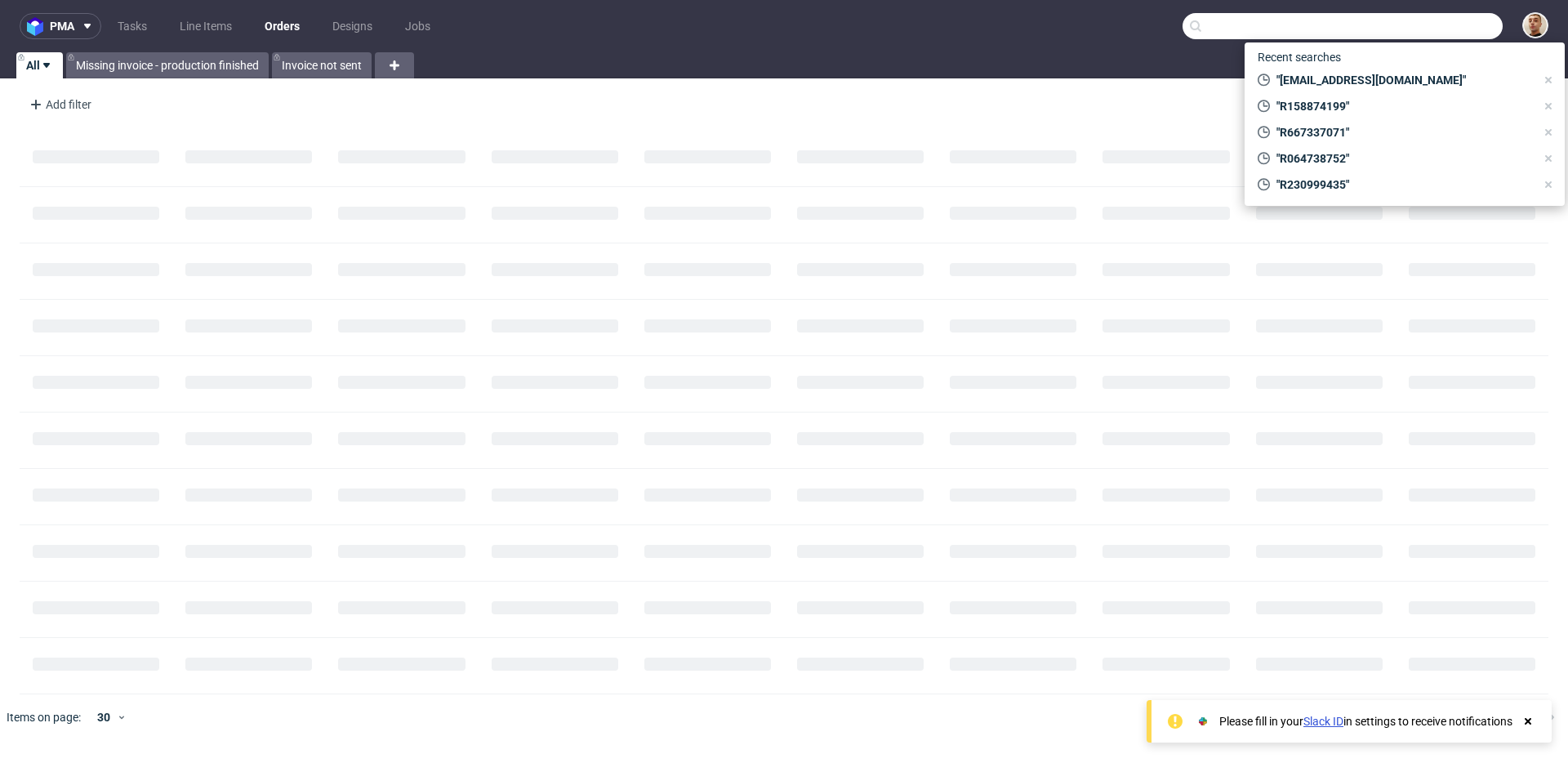
click at [1452, 26] on input "text" at bounding box center [1343, 26] width 320 height 26
paste input "R360720488"
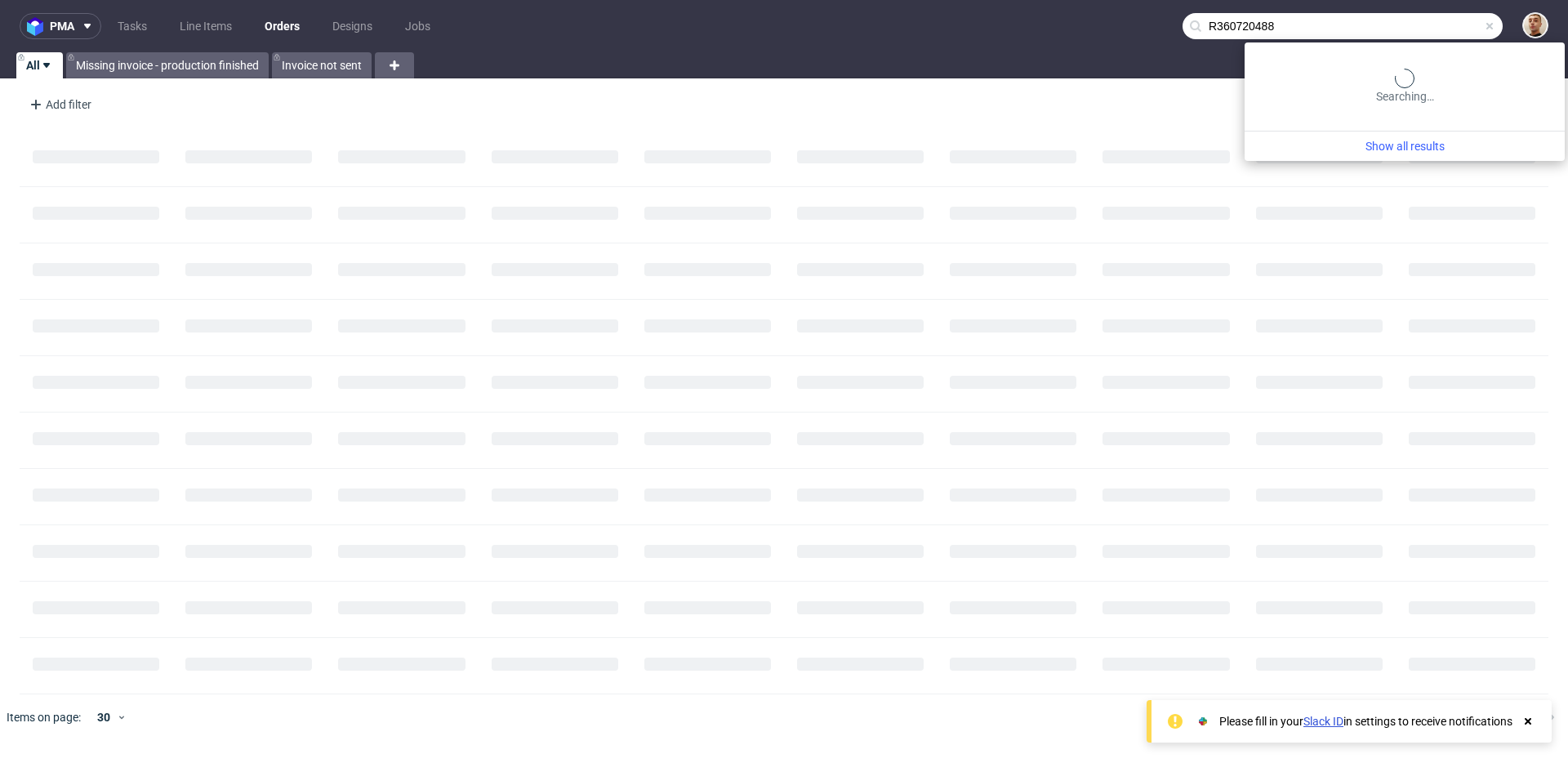
type input "R360720488"
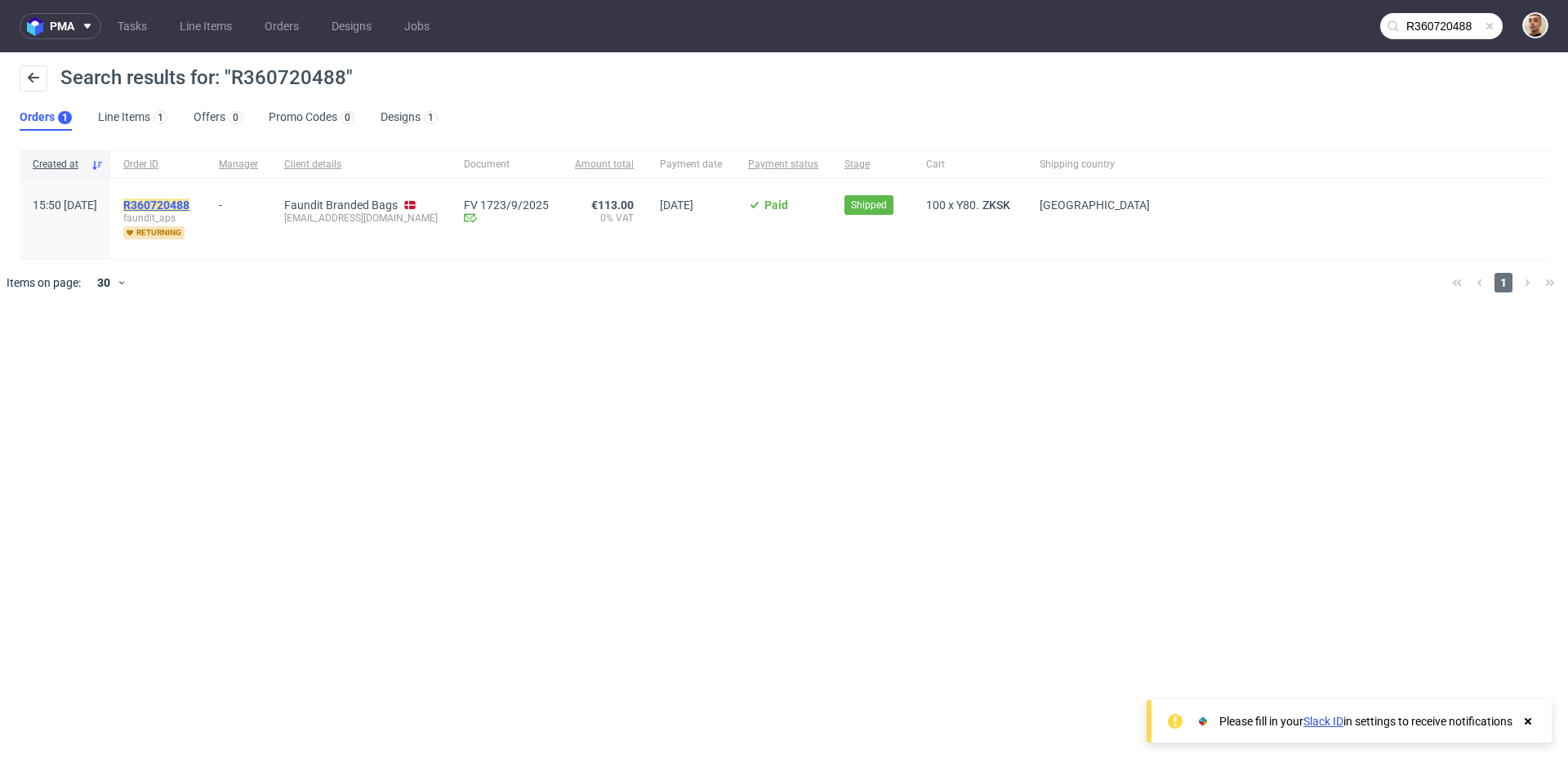
click at [190, 200] on mark "R360720488" at bounding box center [155, 205] width 66 height 13
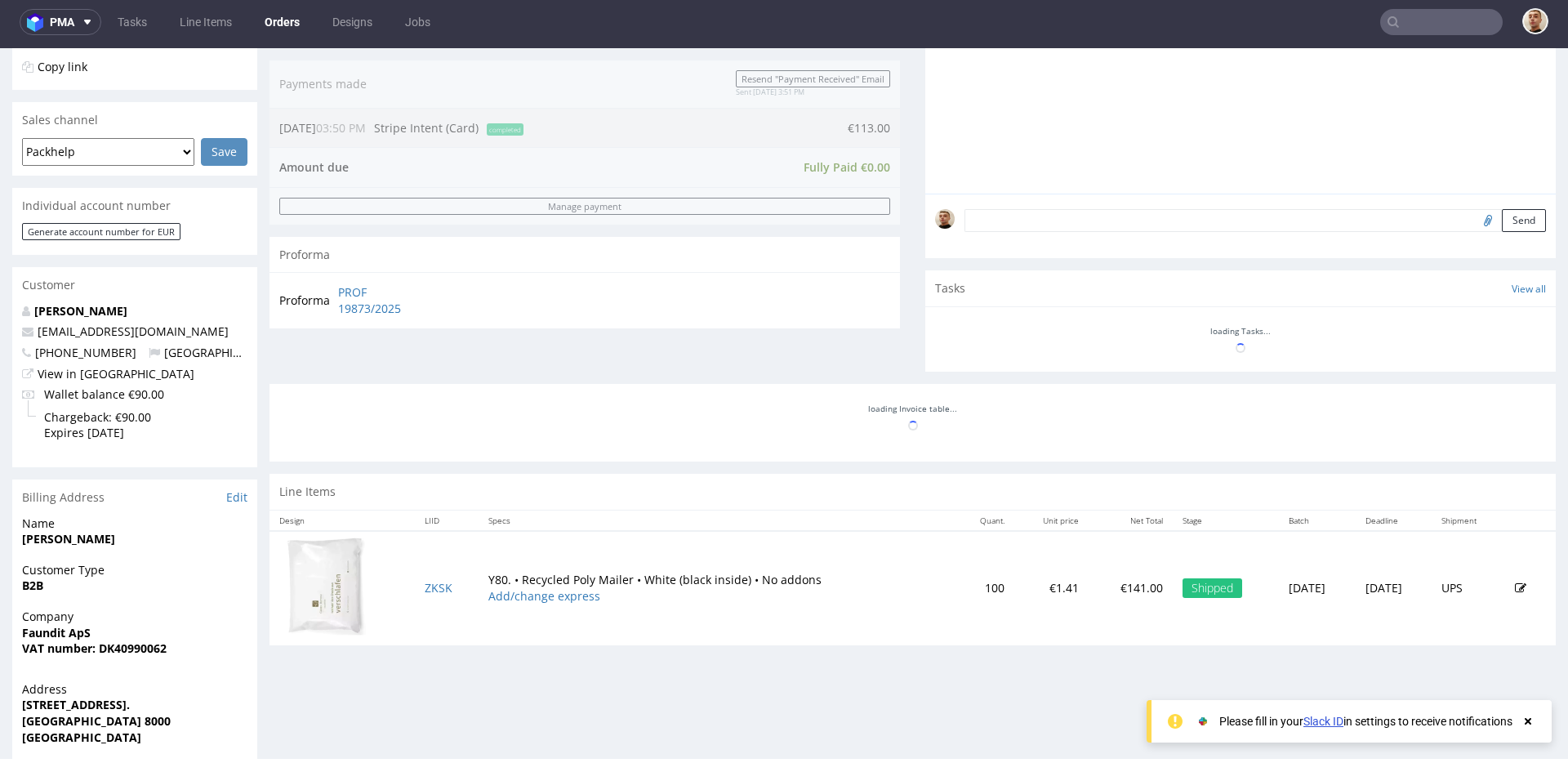
scroll to position [352, 0]
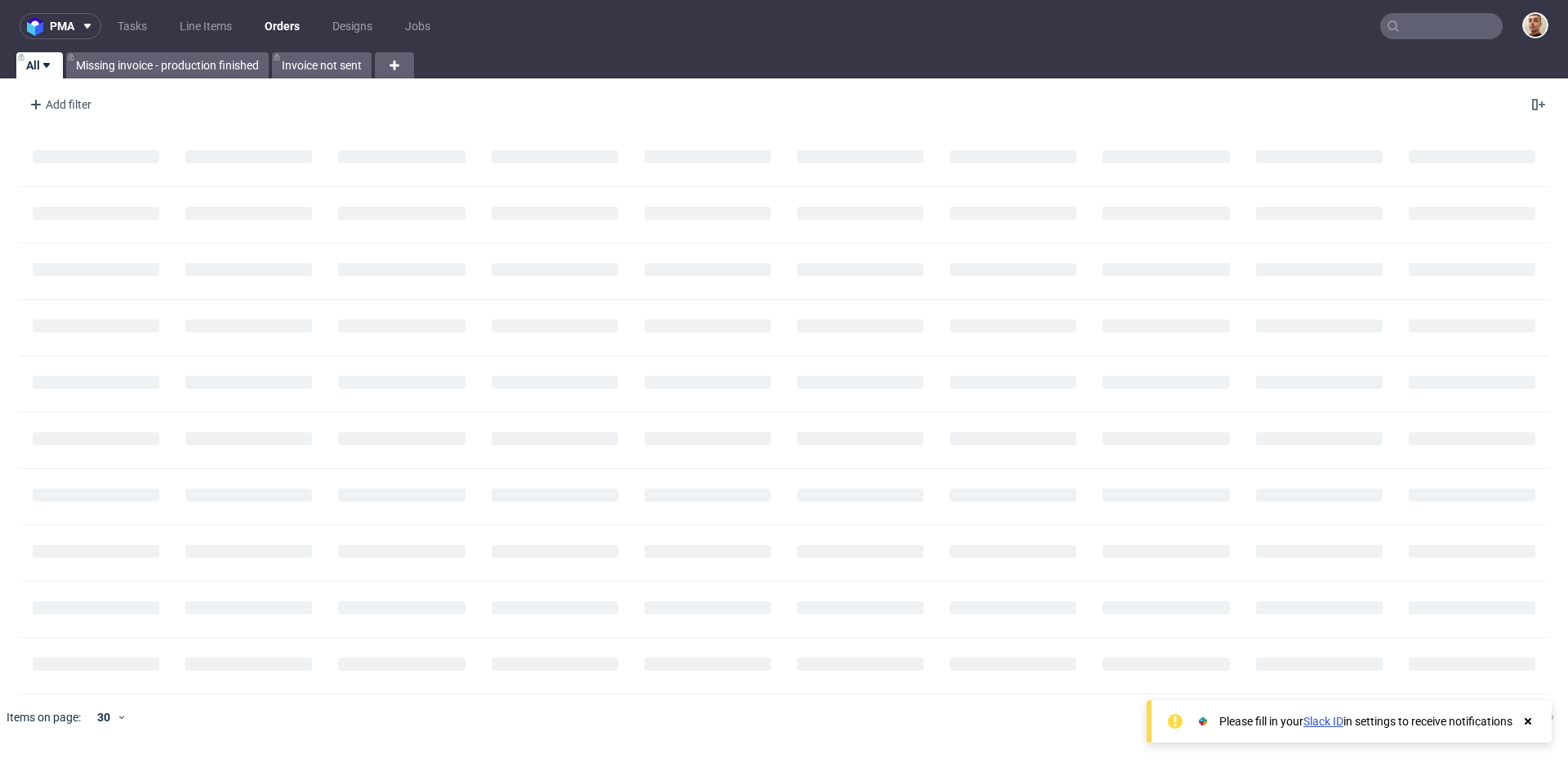
click at [1425, 27] on input "text" at bounding box center [1441, 26] width 122 height 26
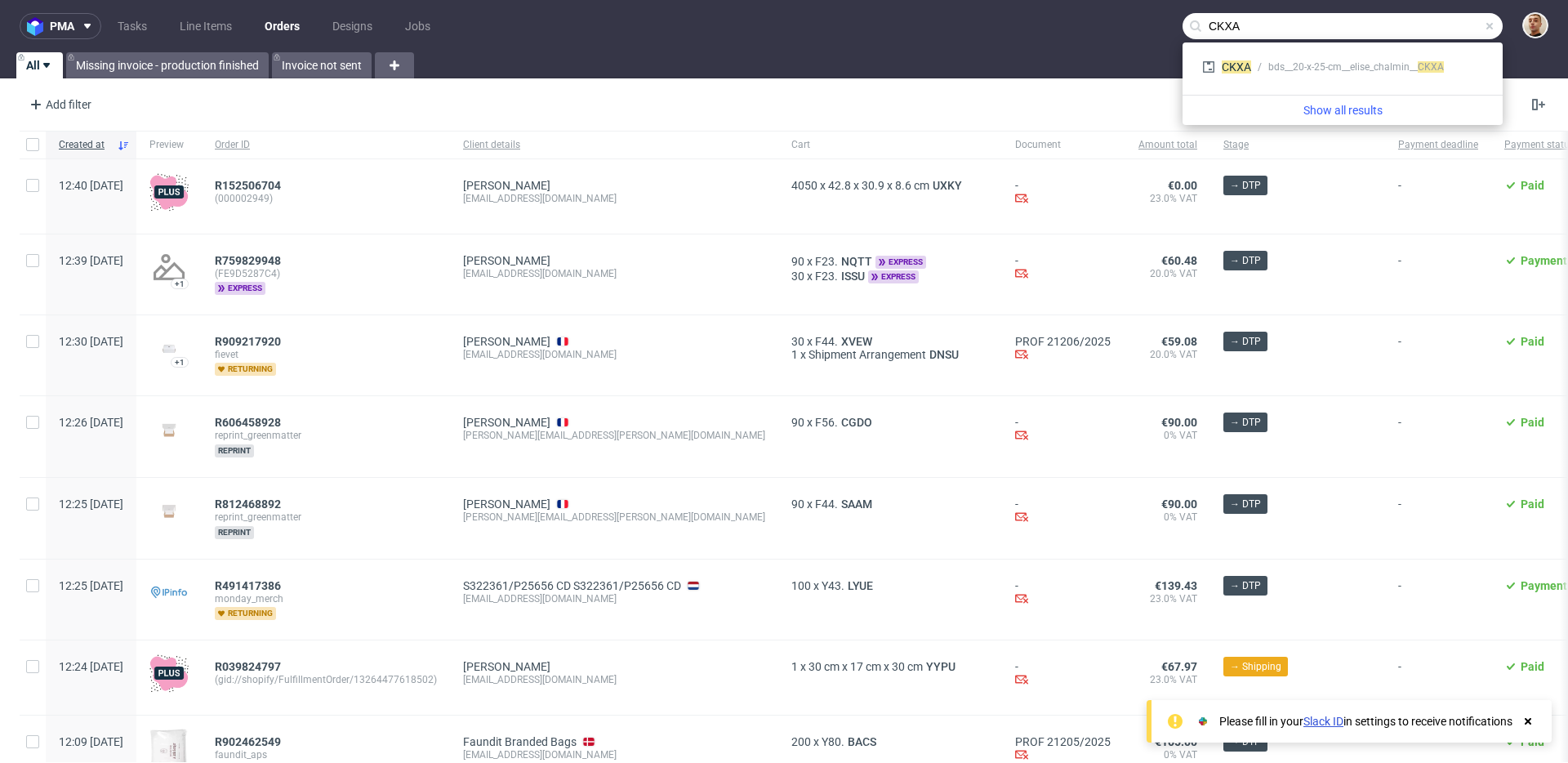
type input "CKXA"
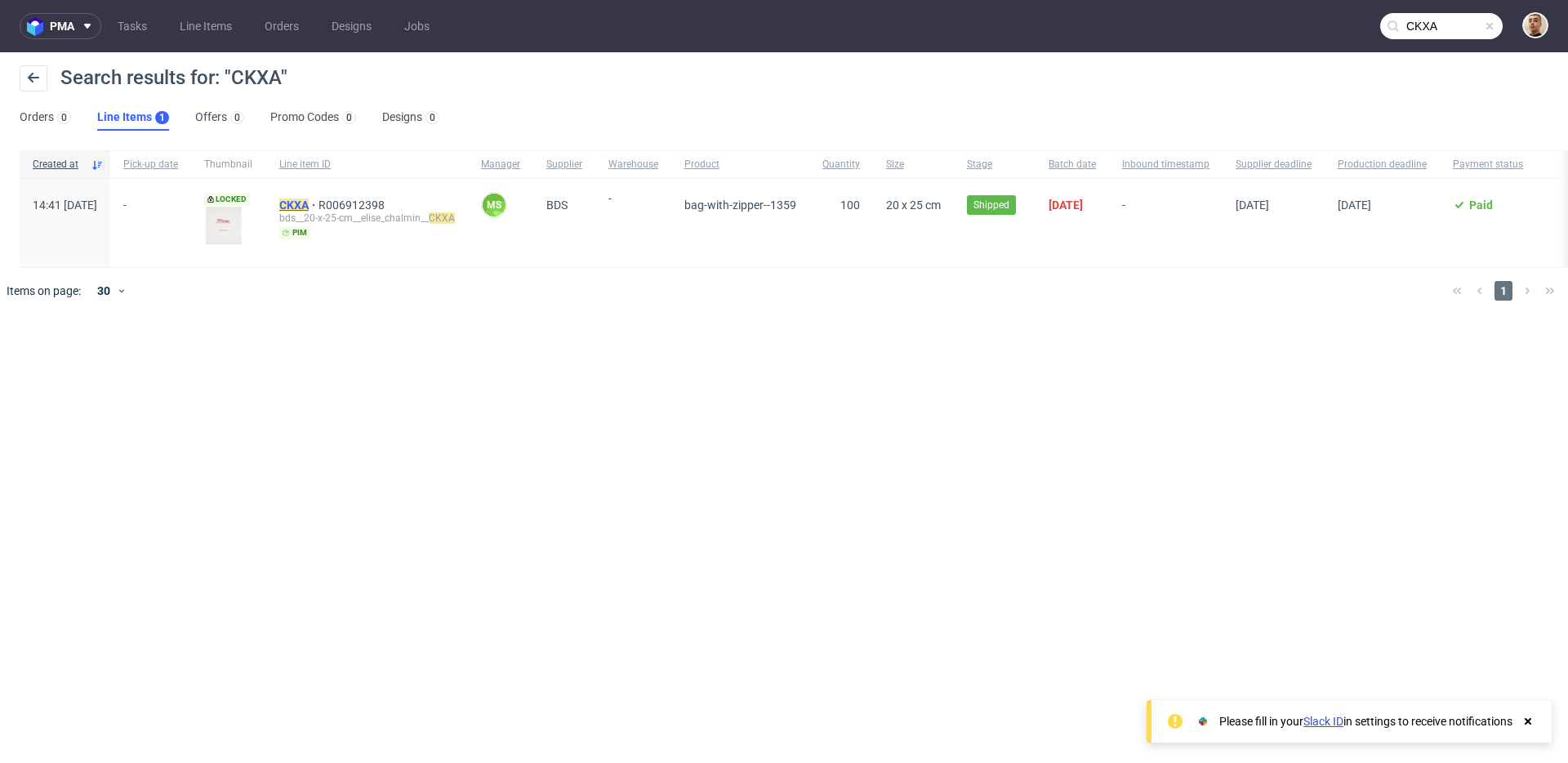
click at [309, 209] on mark "CKXA" at bounding box center [294, 205] width 30 height 13
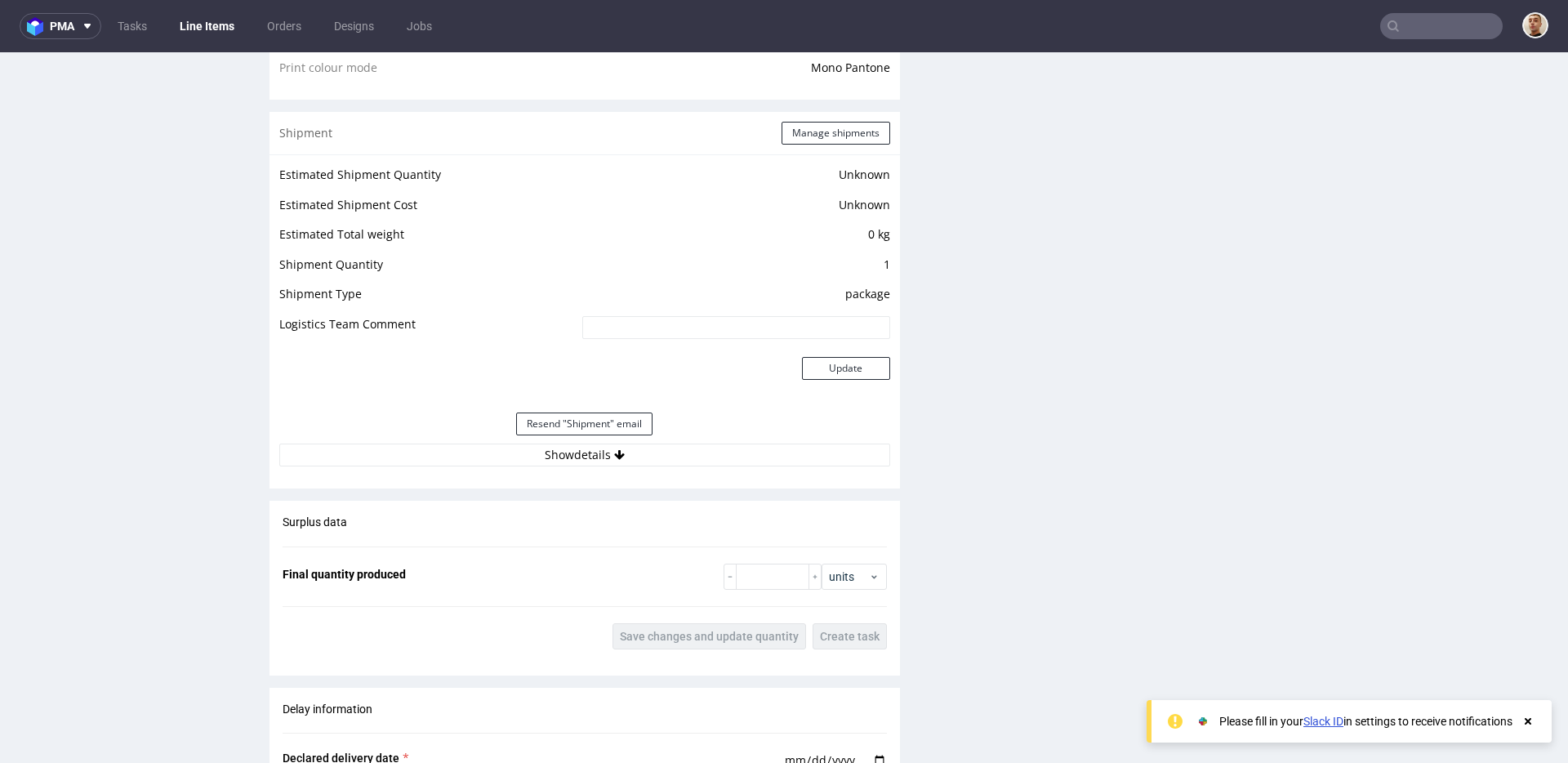
scroll to position [1392, 0]
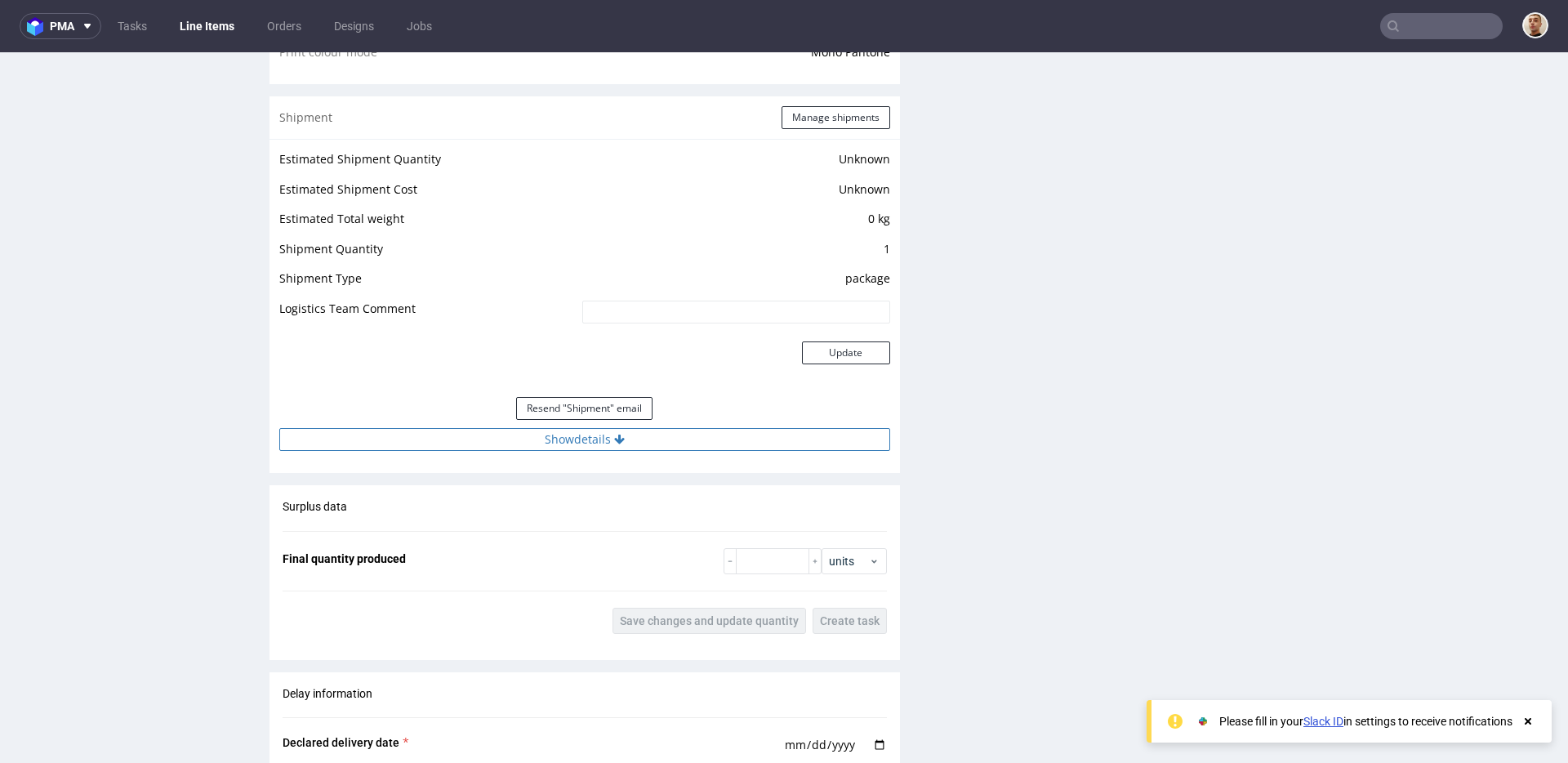
click at [679, 447] on button "Show details" at bounding box center [585, 440] width 610 height 23
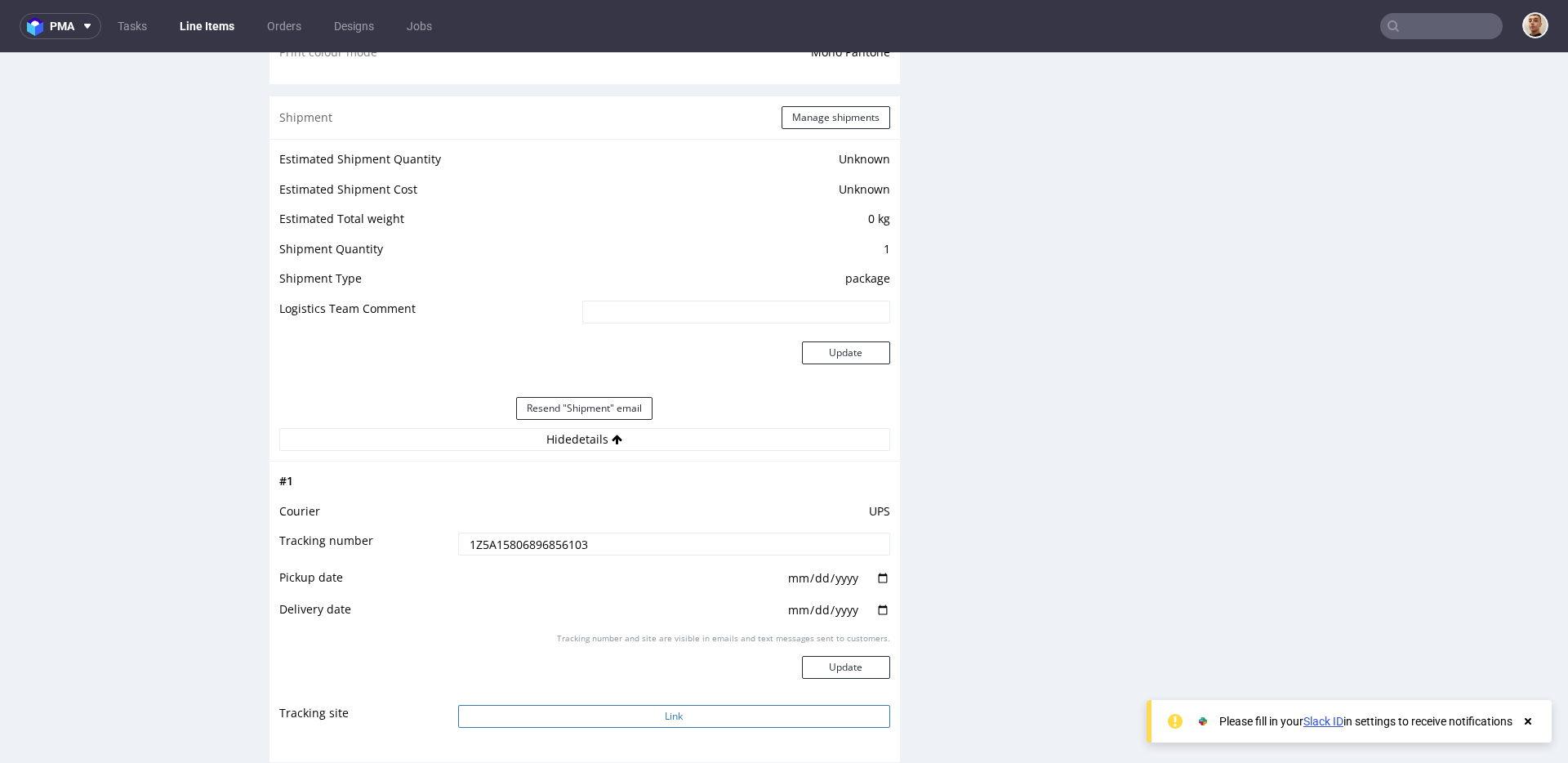
click at [670, 722] on button "Link" at bounding box center [673, 716] width 432 height 23
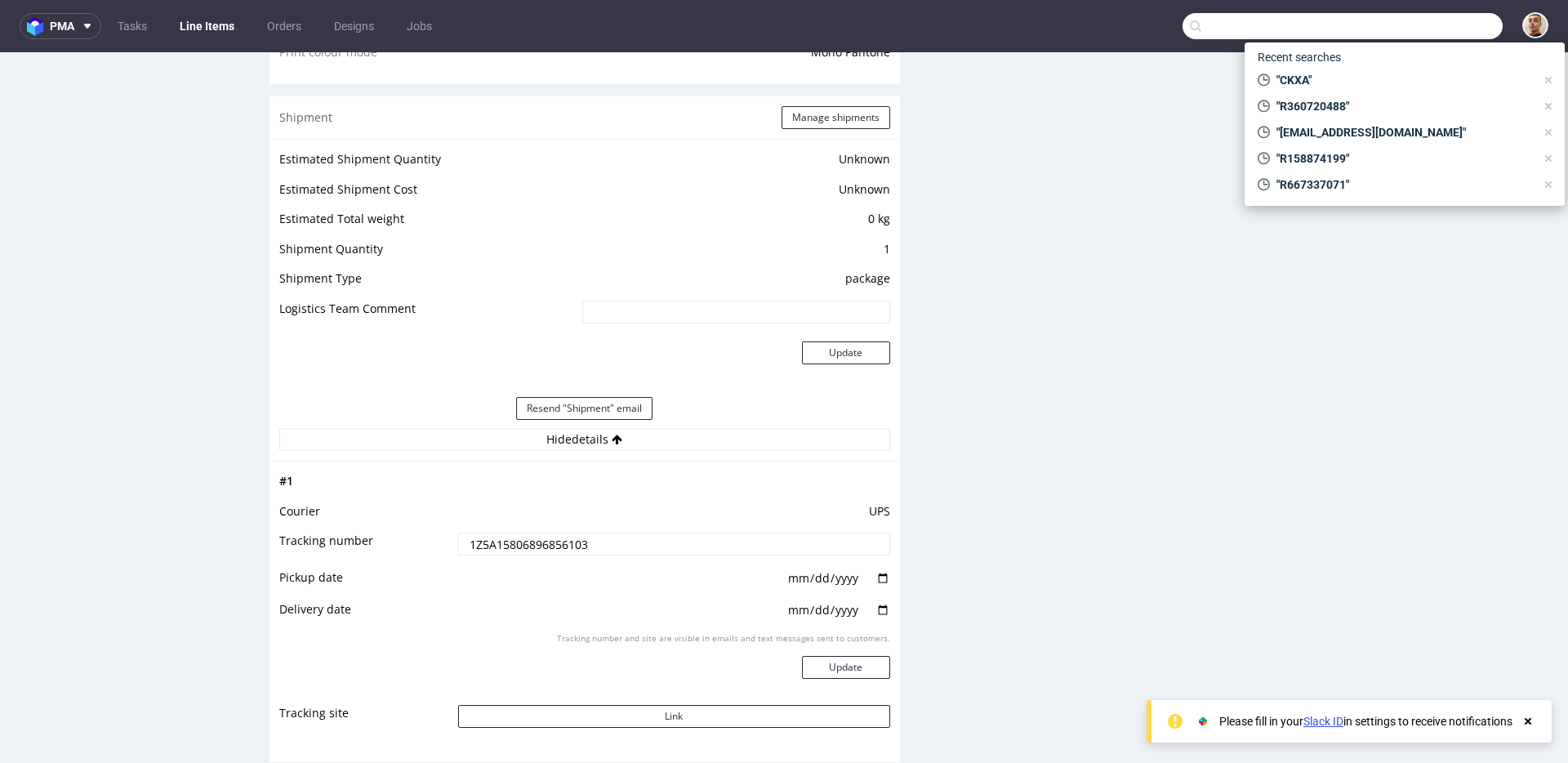
click at [1437, 28] on input "text" at bounding box center [1343, 26] width 320 height 26
type input "R473764685"
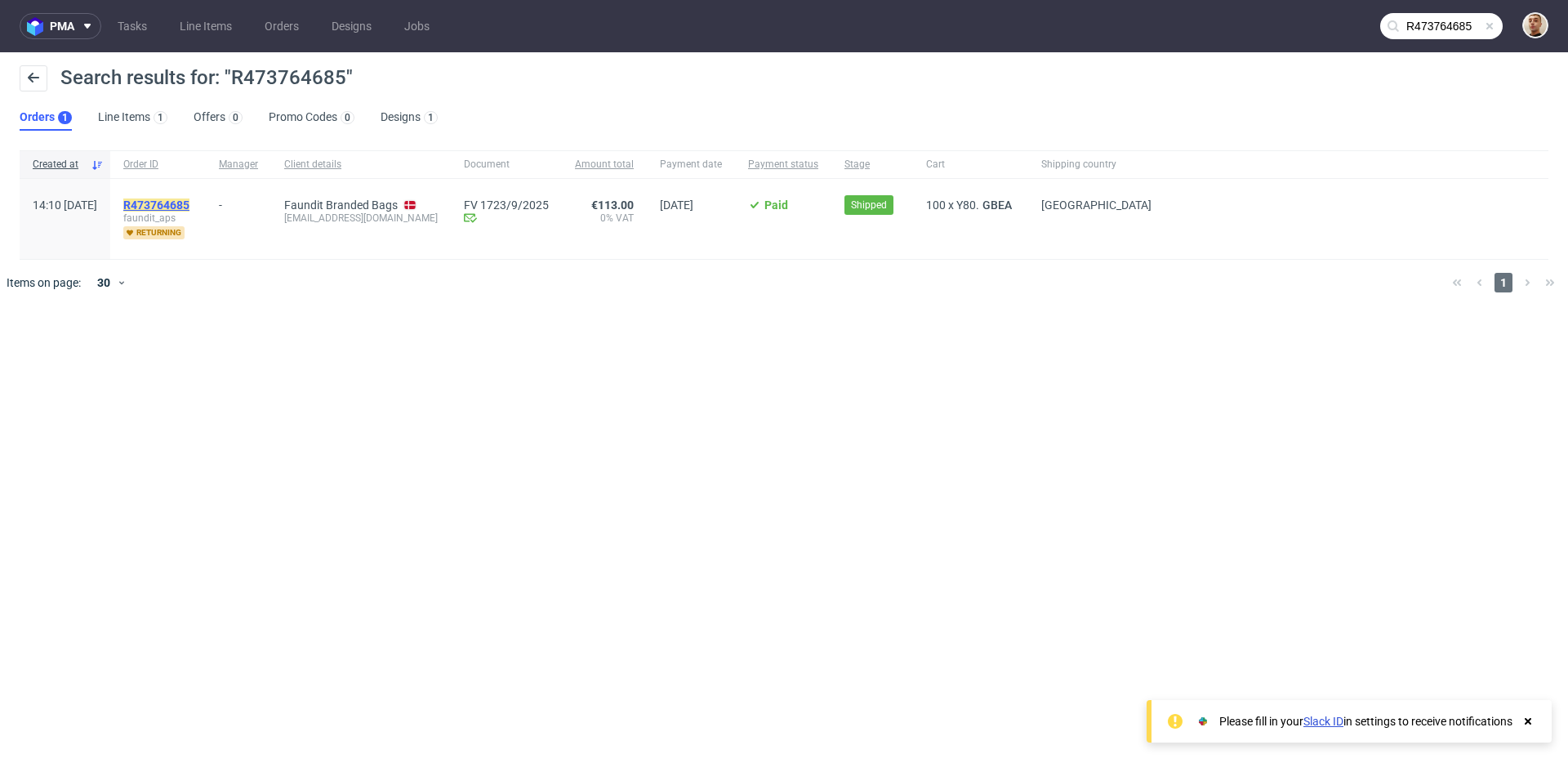
click at [190, 203] on mark "R473764685" at bounding box center [155, 205] width 66 height 13
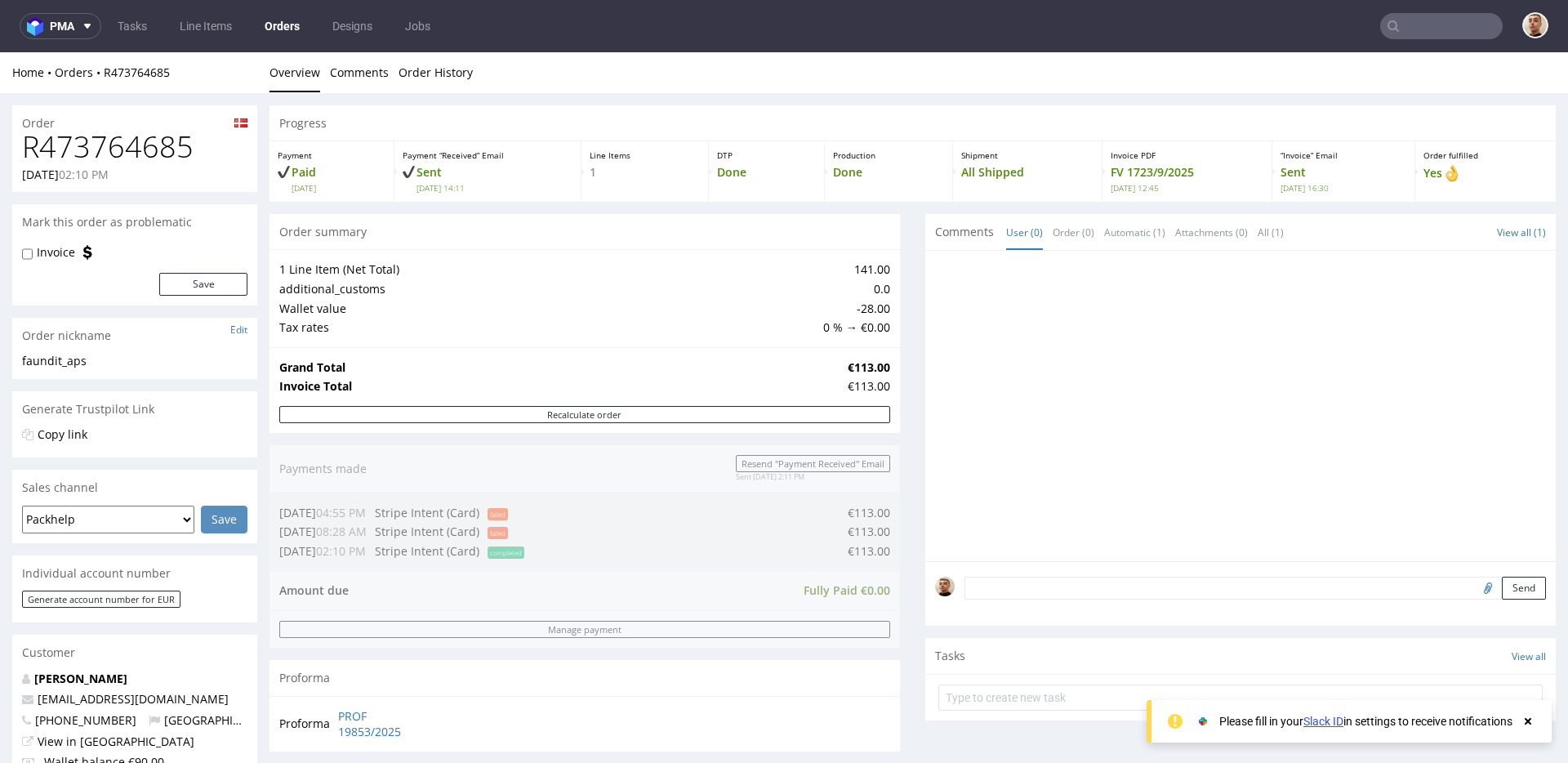
scroll to position [707, 0]
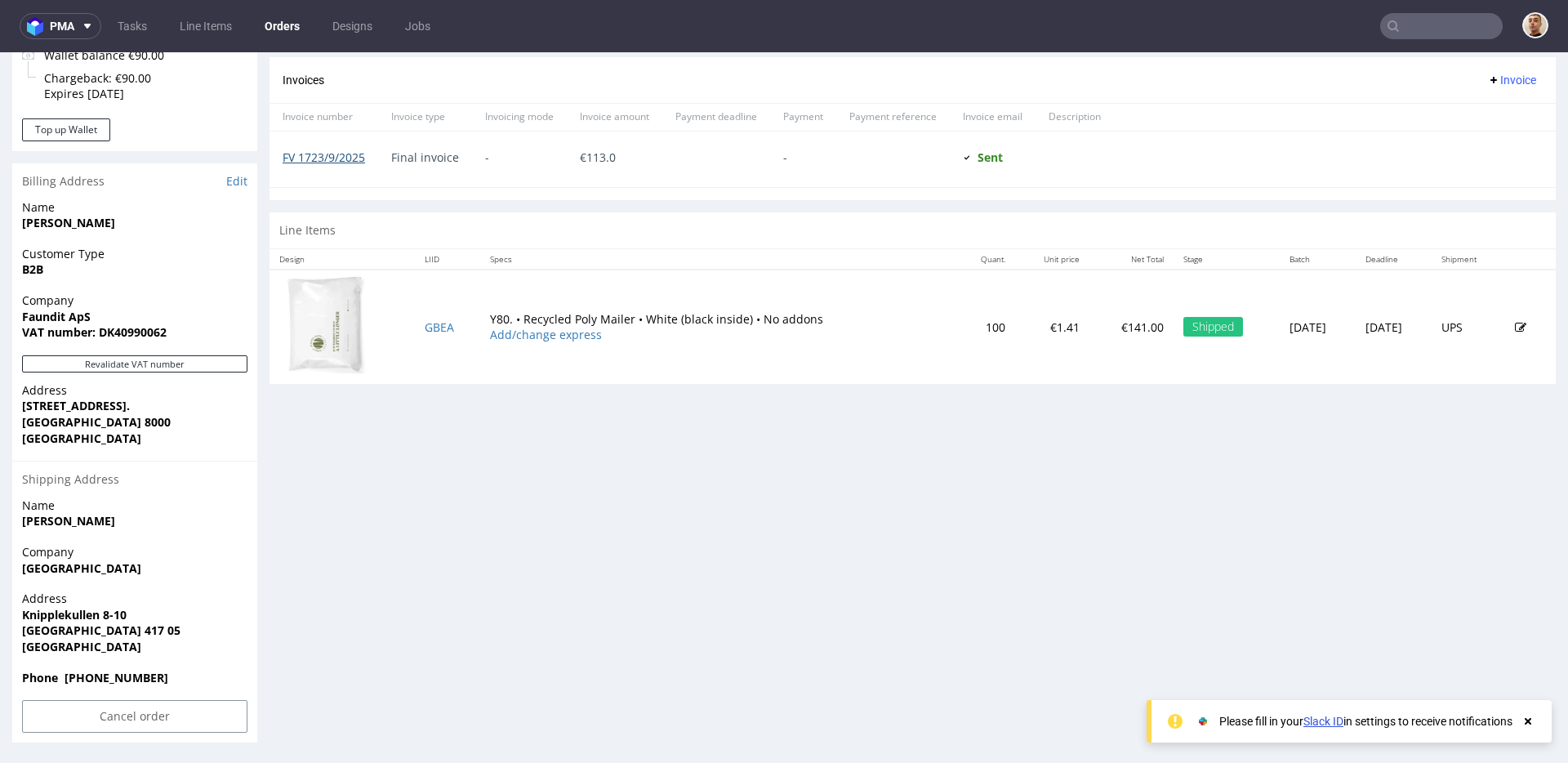
click at [346, 155] on link "FV 1723/9/2025" at bounding box center [323, 157] width 82 height 15
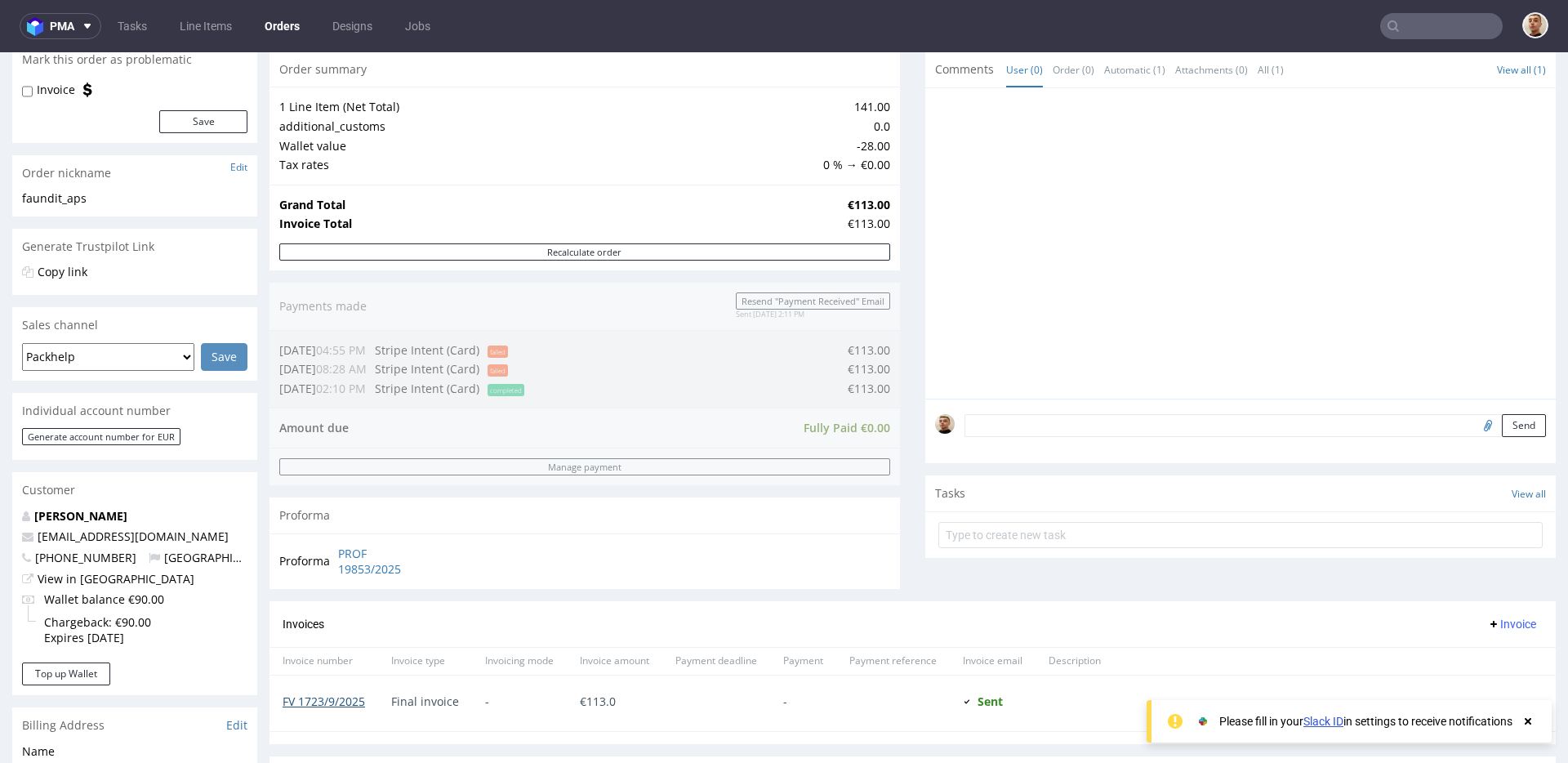
scroll to position [0, 0]
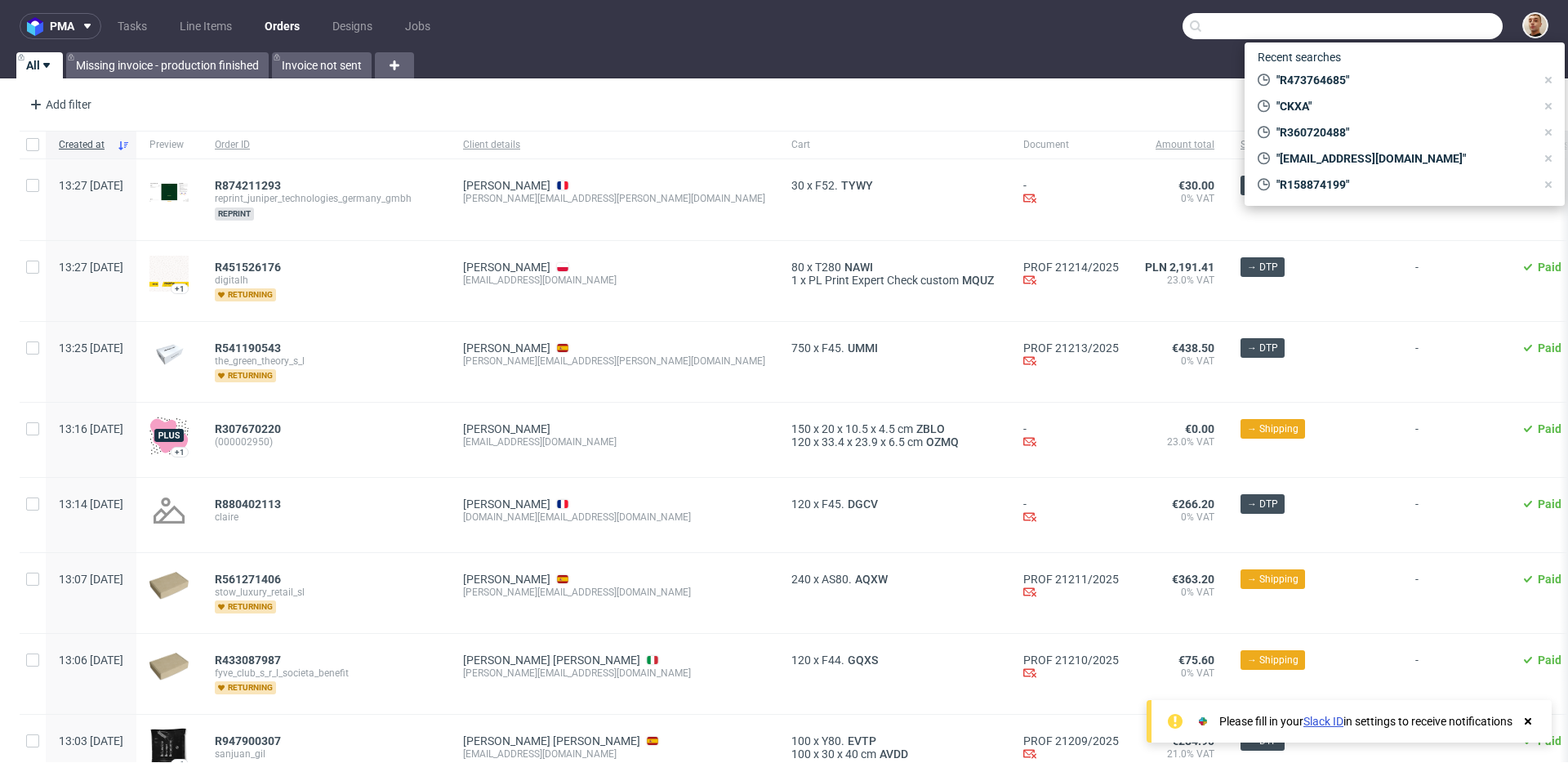
click at [1486, 22] on input "text" at bounding box center [1343, 26] width 320 height 26
paste input "R473764685"
type input "R473764685"
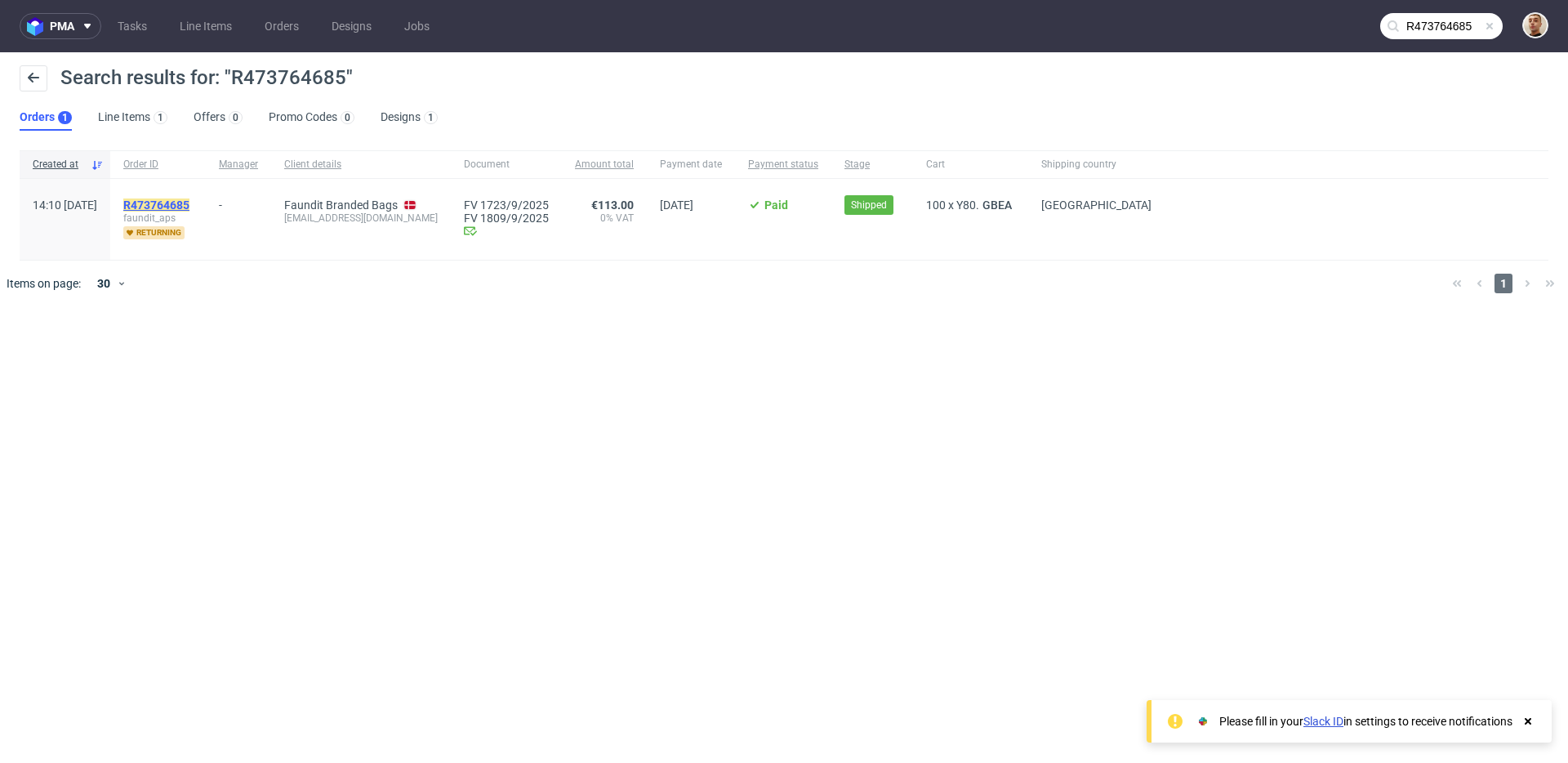
click at [190, 207] on mark "R473764685" at bounding box center [155, 205] width 66 height 13
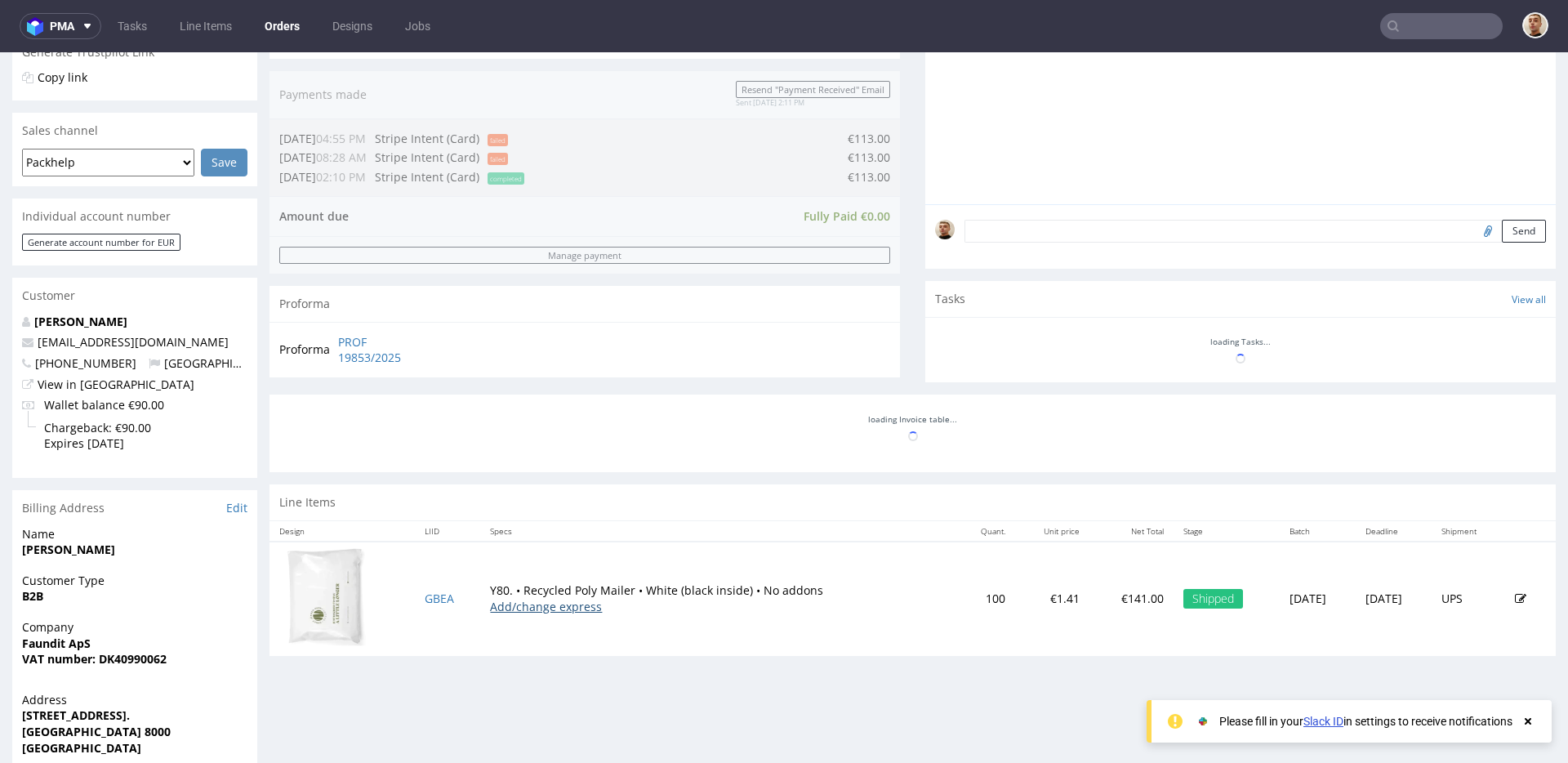
scroll to position [299, 0]
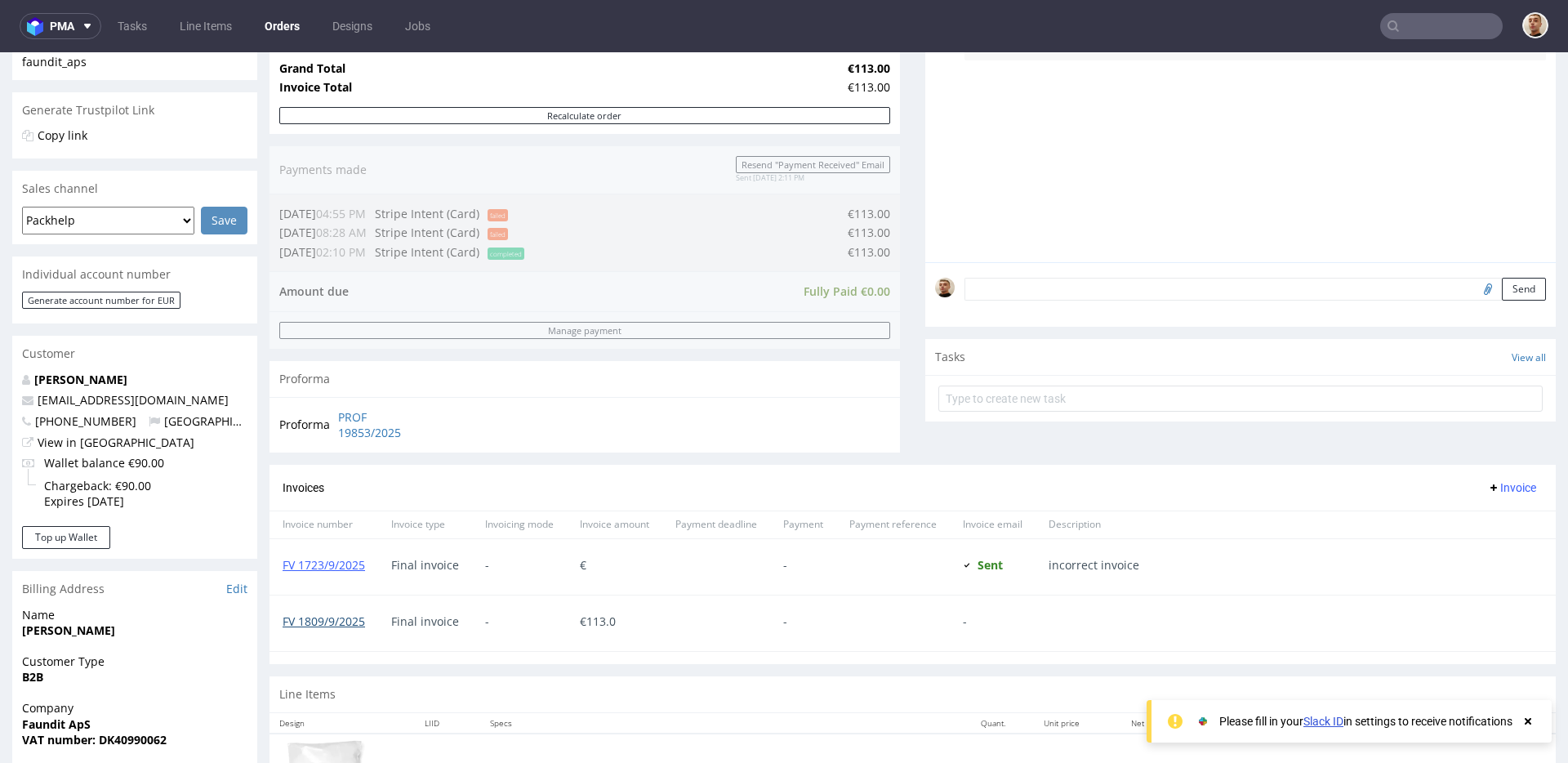
click at [342, 614] on link "FV 1809/9/2025" at bounding box center [323, 621] width 82 height 15
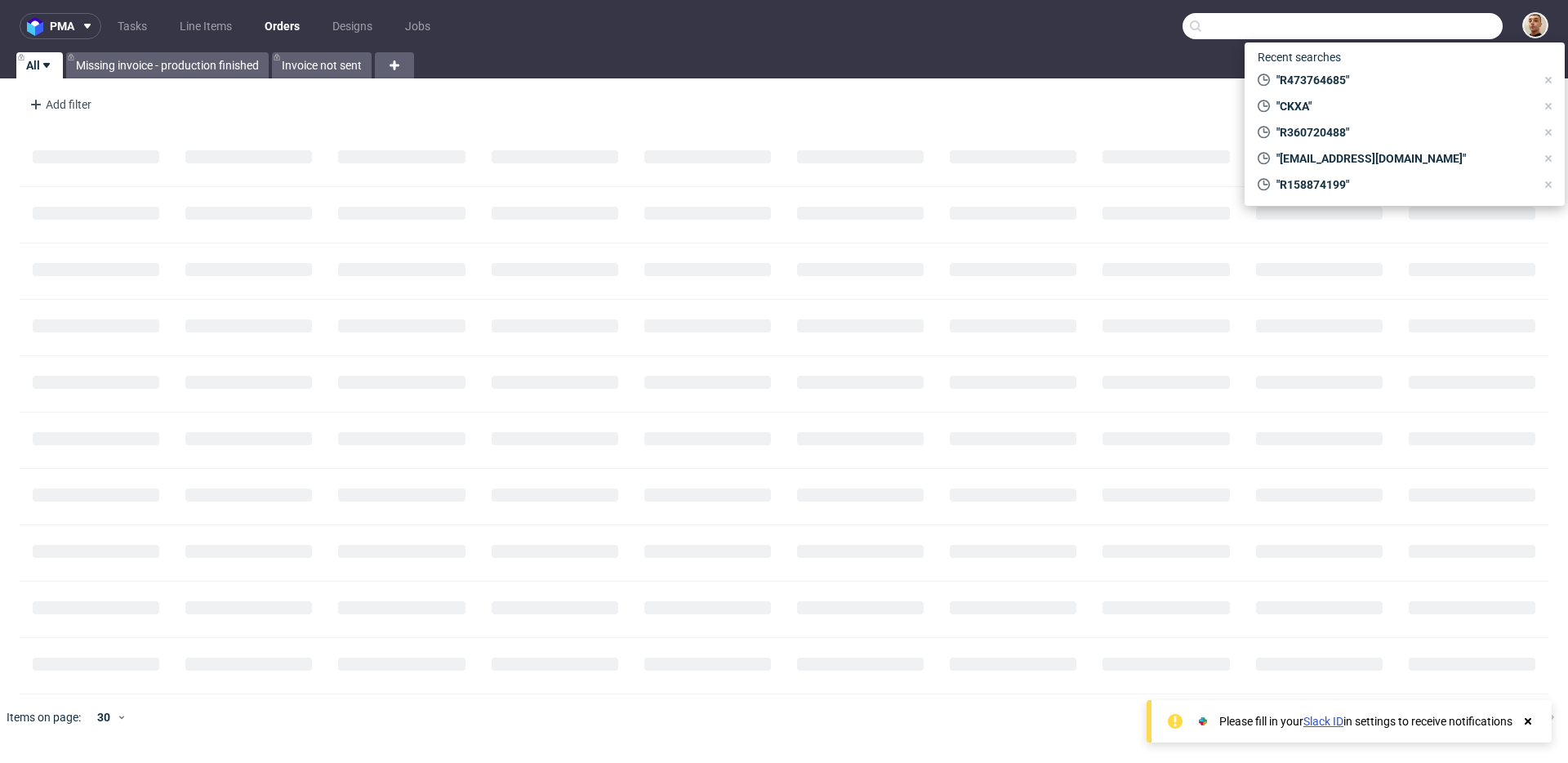
click at [1417, 31] on input "text" at bounding box center [1343, 26] width 320 height 26
paste input "QWES"
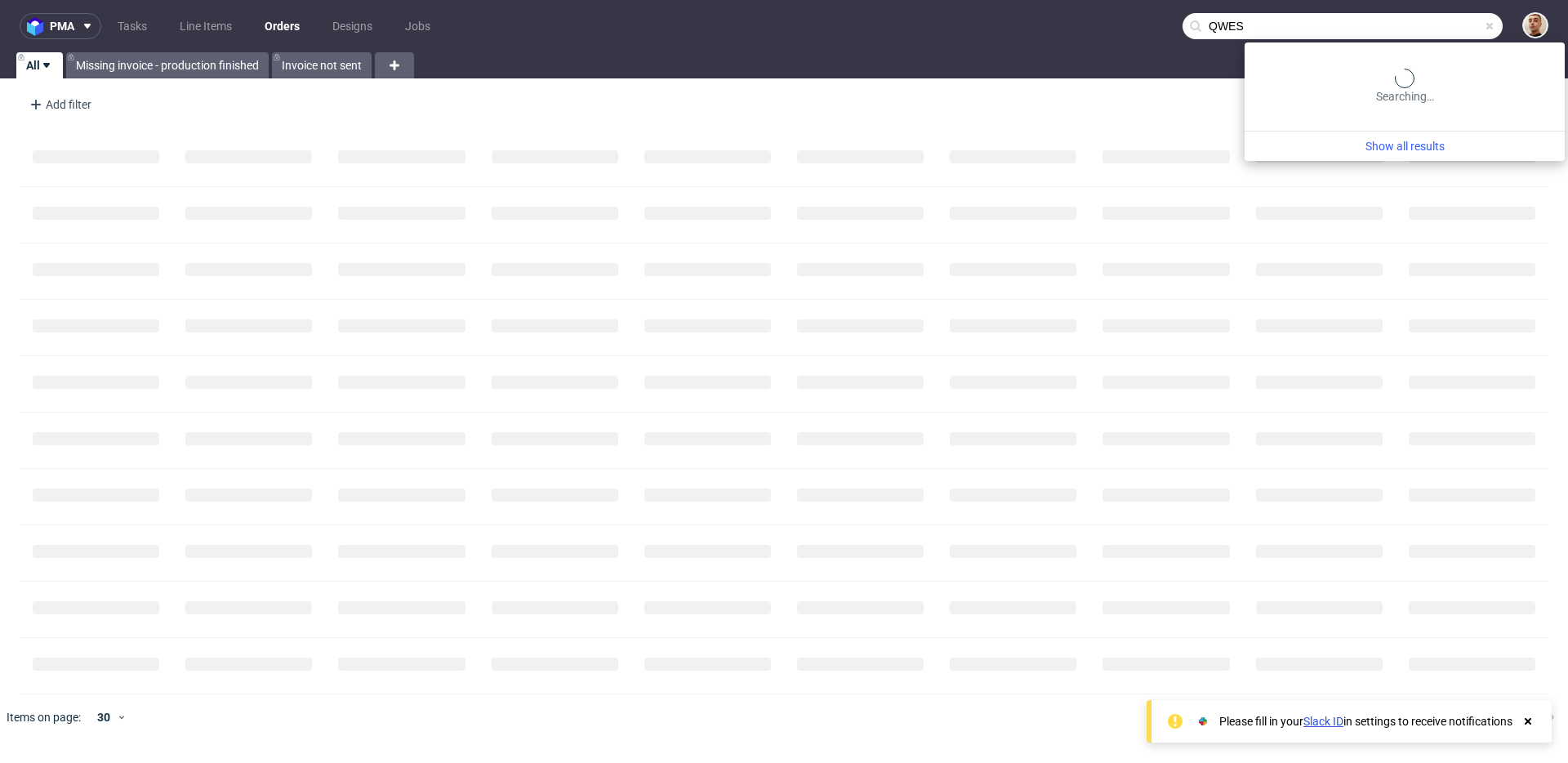
type input "QWES"
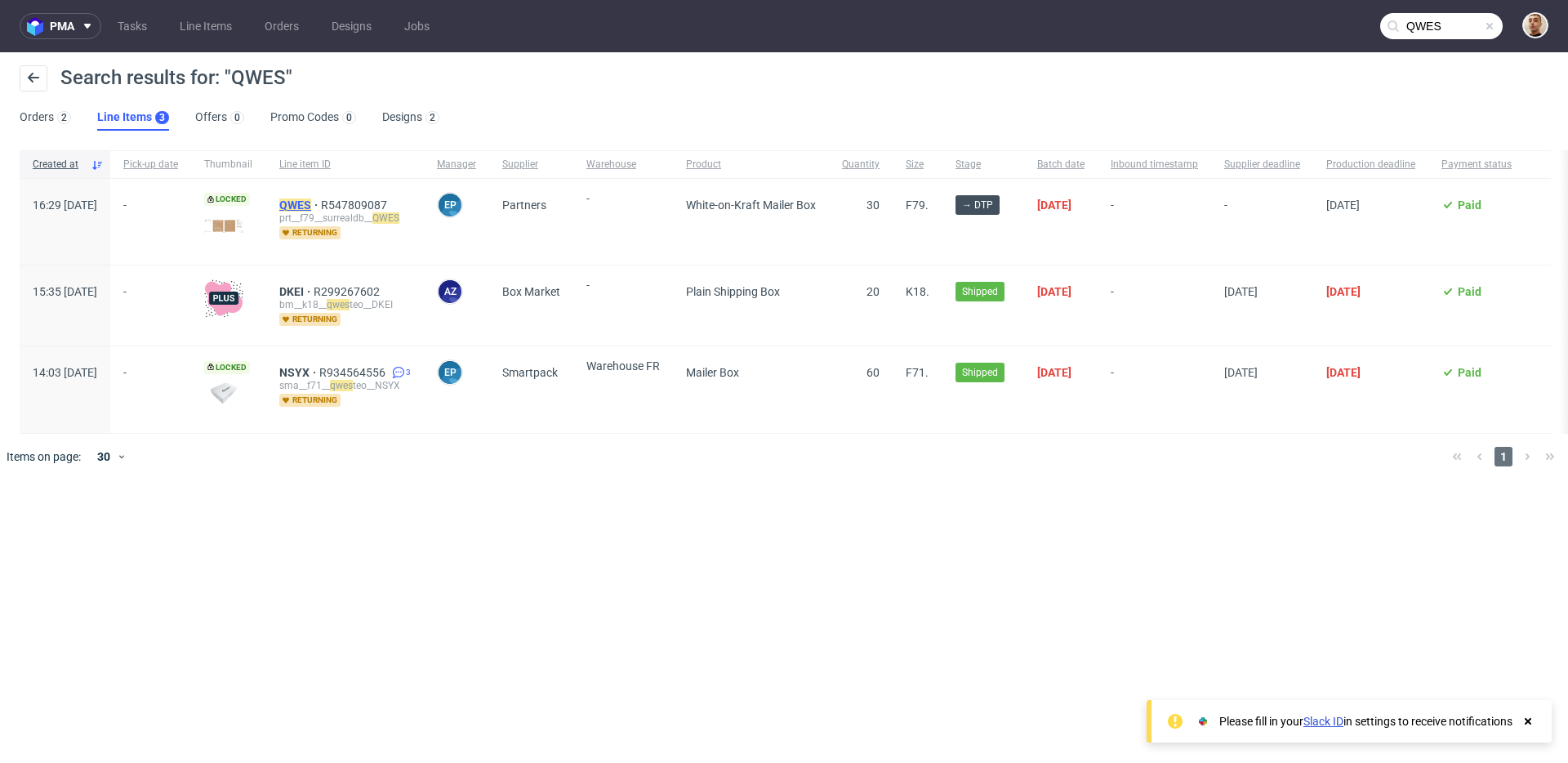
click at [311, 202] on mark "QWES" at bounding box center [295, 205] width 31 height 13
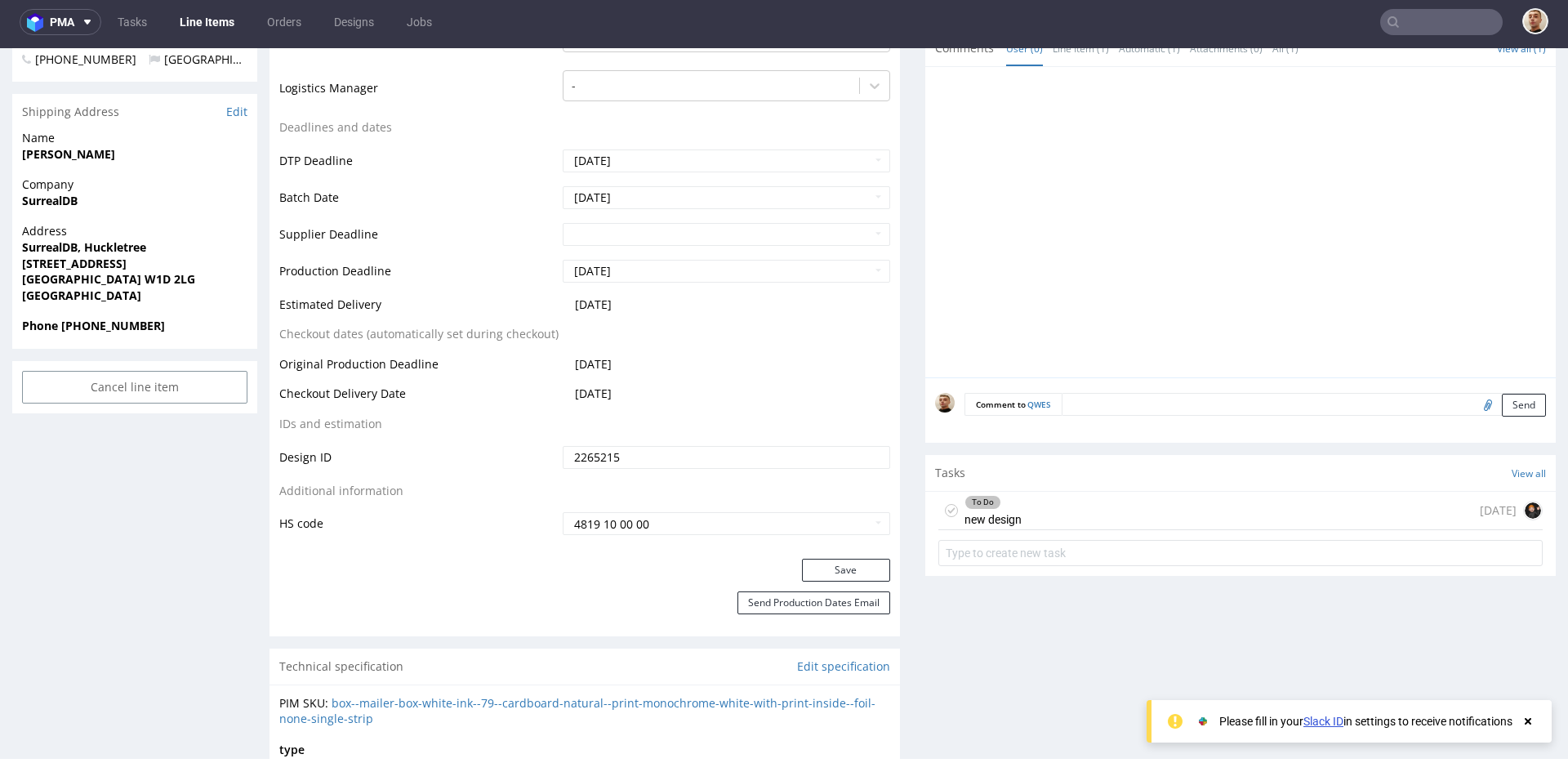
scroll to position [576, 0]
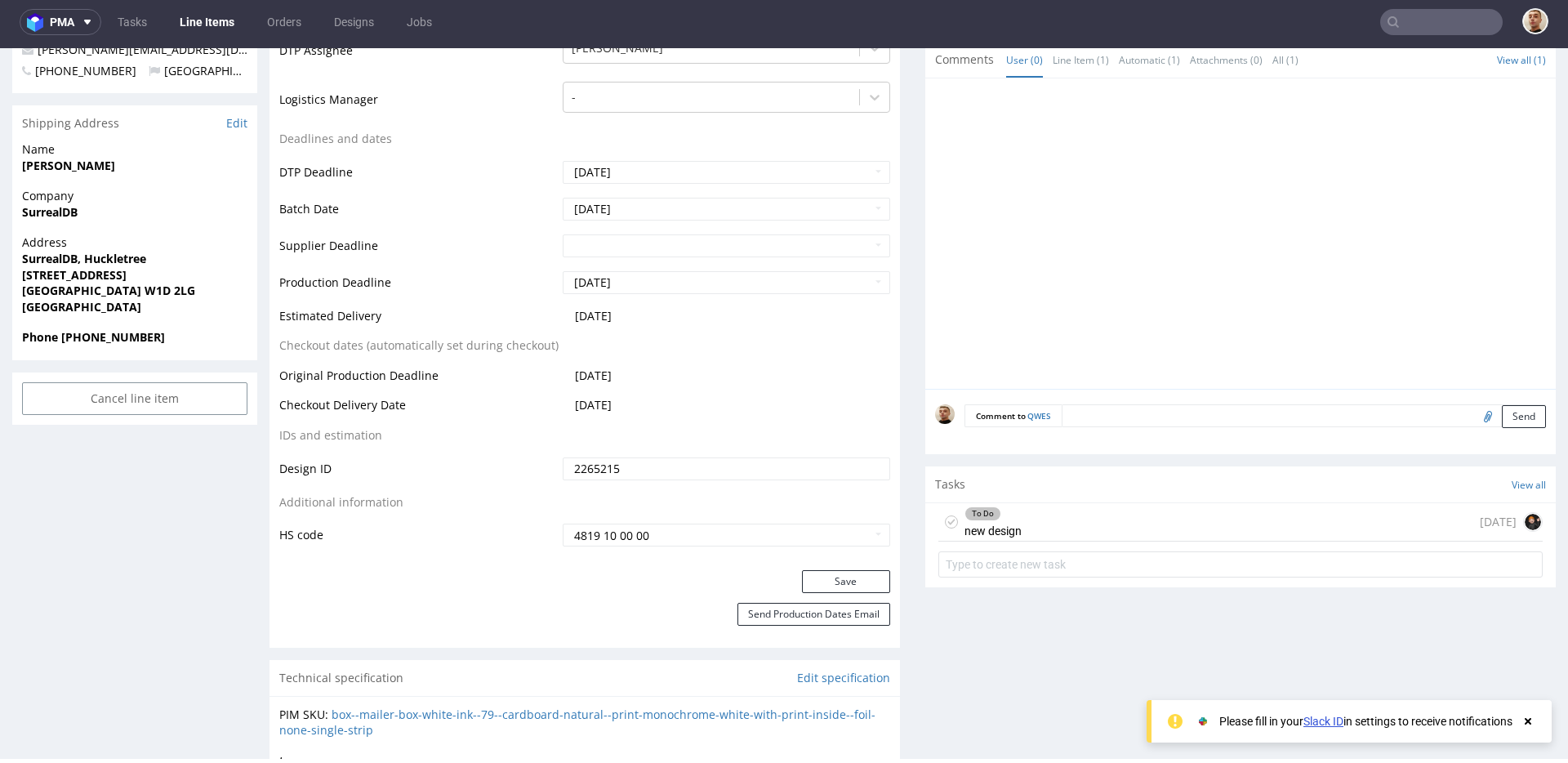
click at [1065, 514] on div "To Do new design 1 day ago" at bounding box center [1241, 522] width 605 height 38
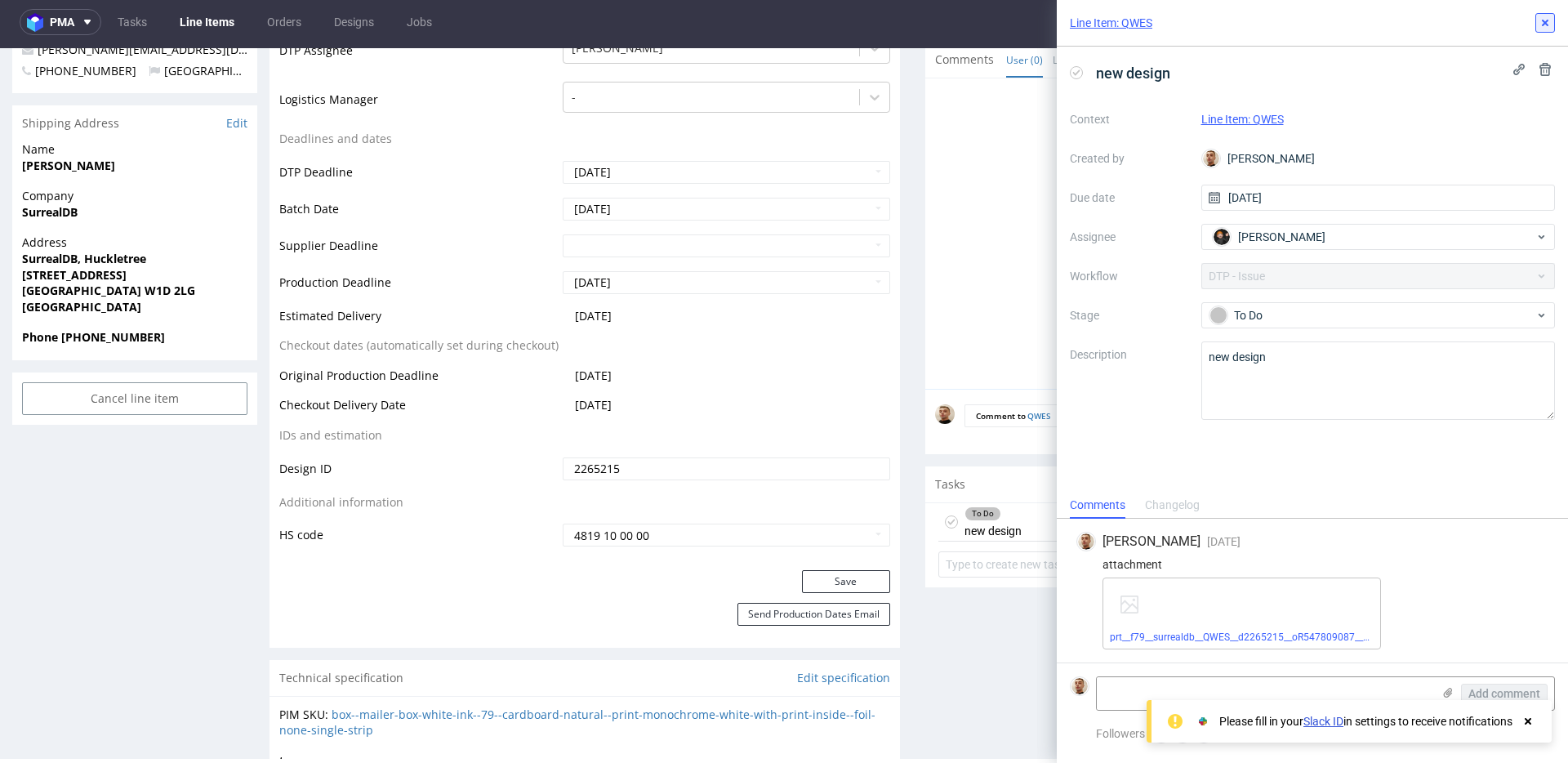
click at [1550, 15] on button at bounding box center [1545, 23] width 20 height 20
